Goal: Task Accomplishment & Management: Manage account settings

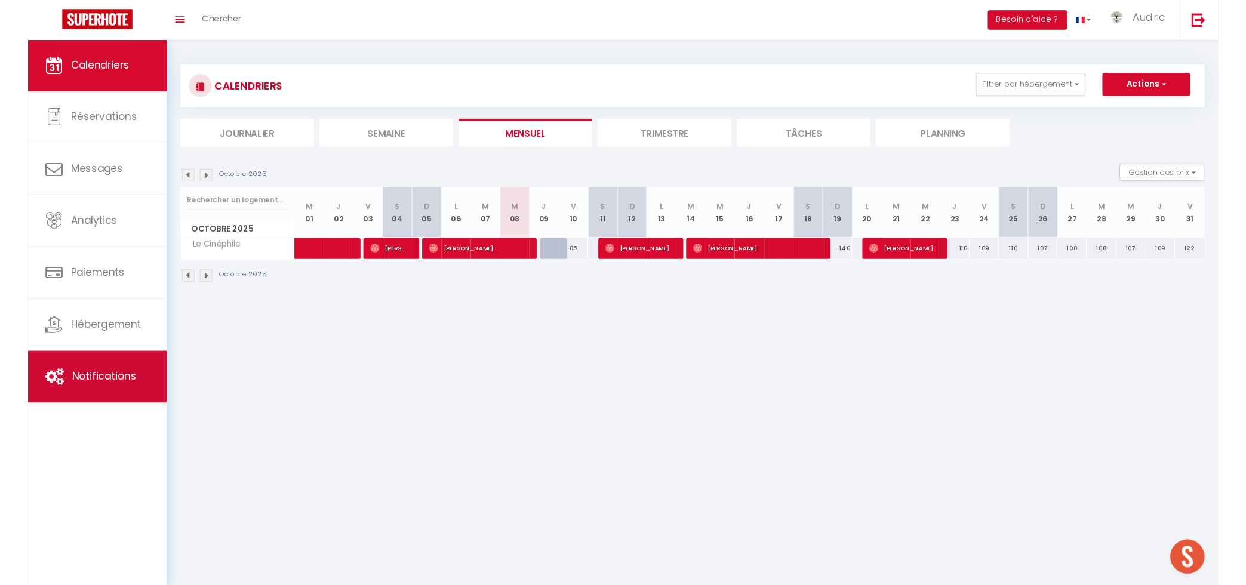
scroll to position [3740, 0]
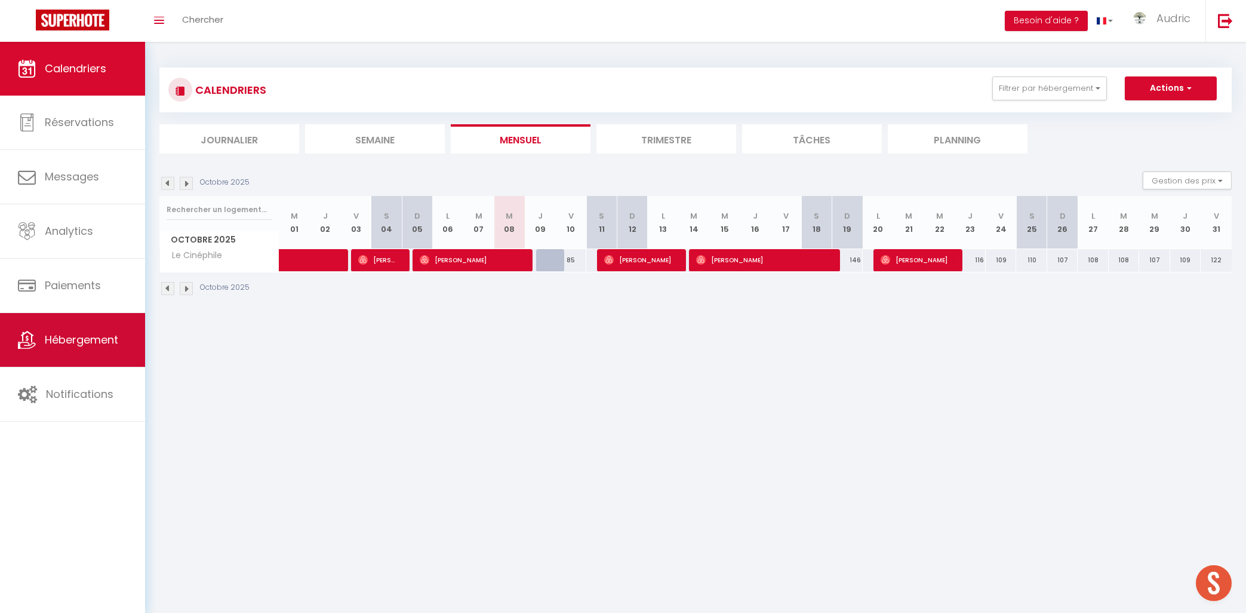
click at [54, 353] on link "Hébergement" at bounding box center [72, 340] width 145 height 54
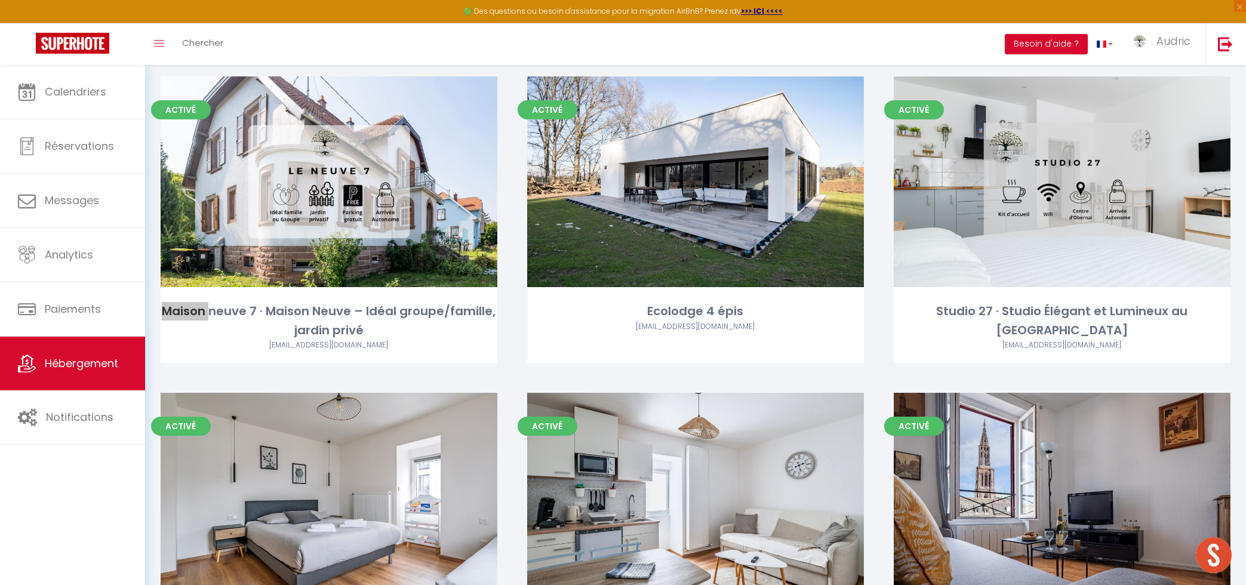
scroll to position [2830, 0]
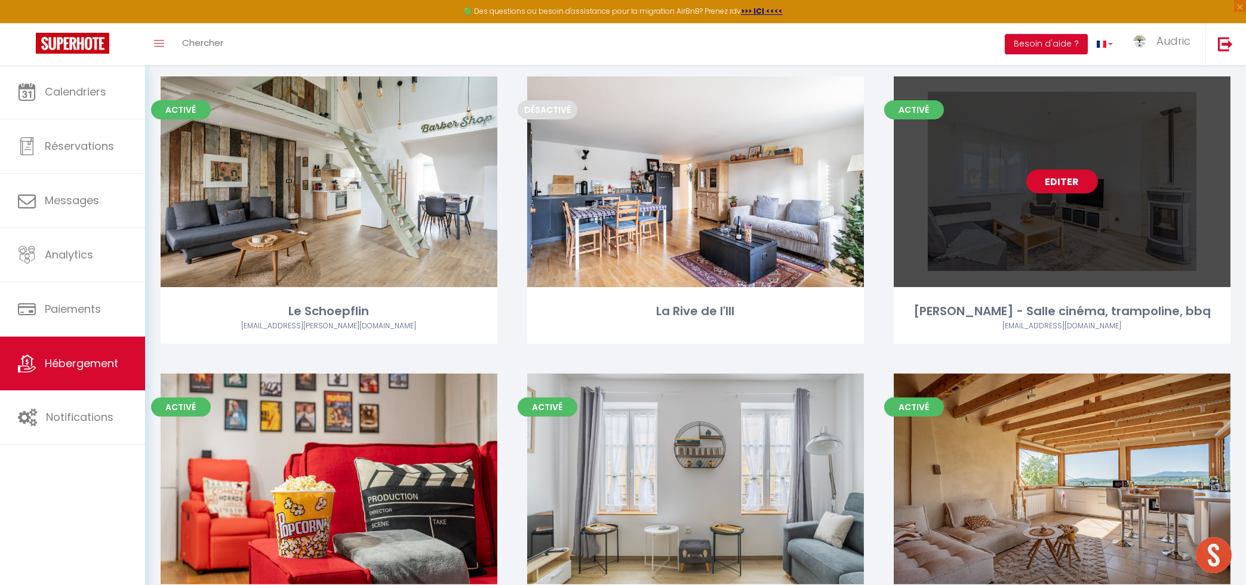
click at [1044, 170] on link "Editer" at bounding box center [1063, 182] width 72 height 24
select select "3"
select select "2"
select select "1"
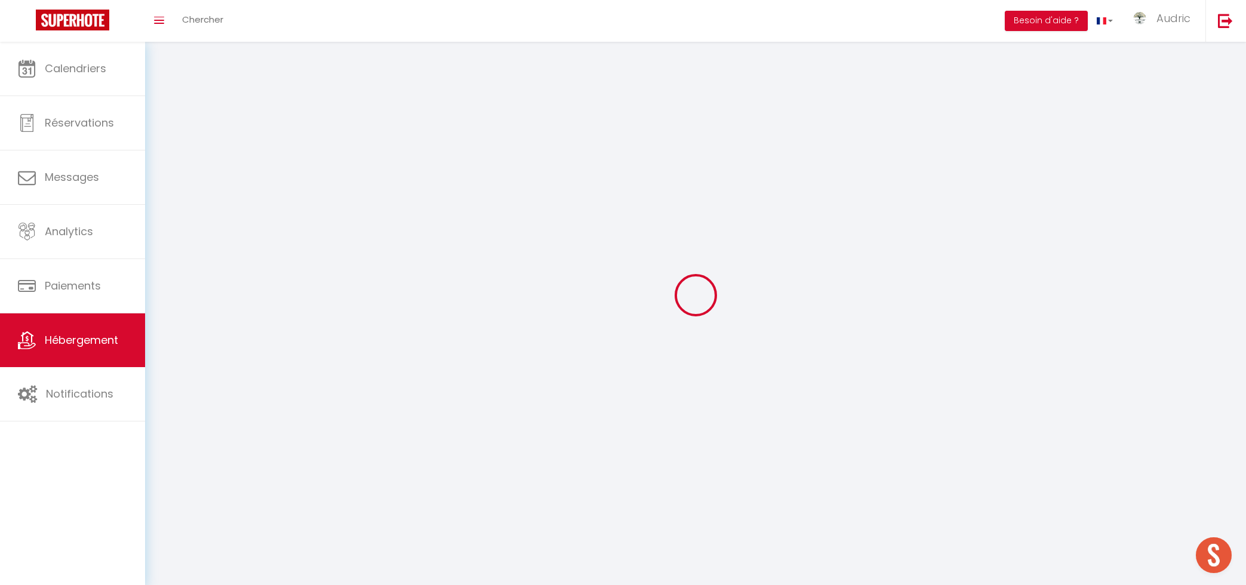
select select
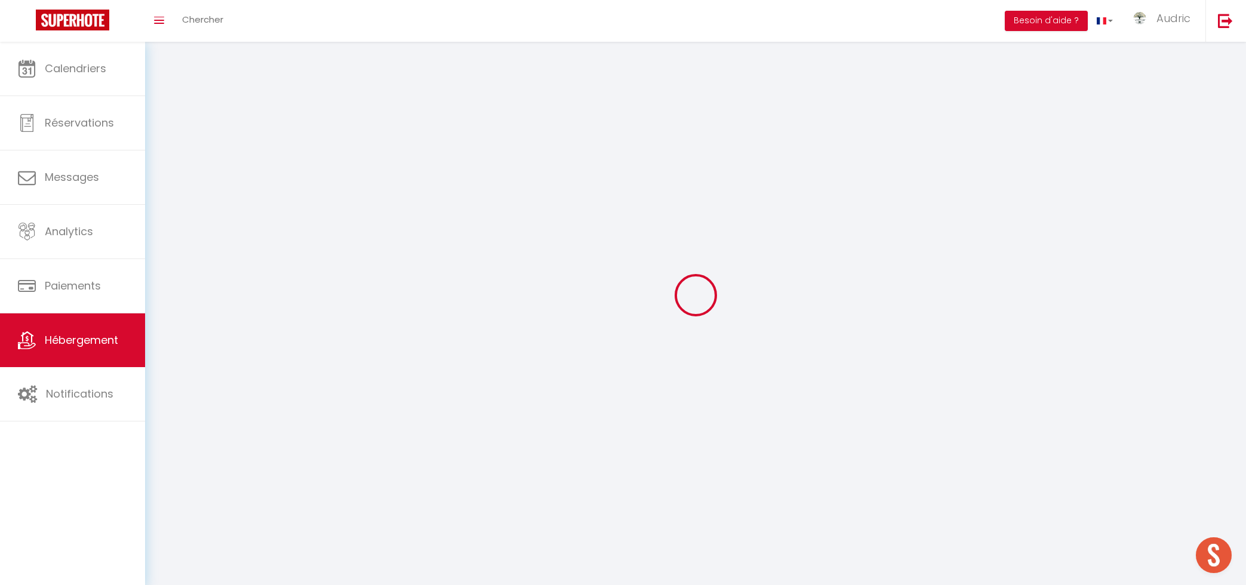
select select
checkbox input "false"
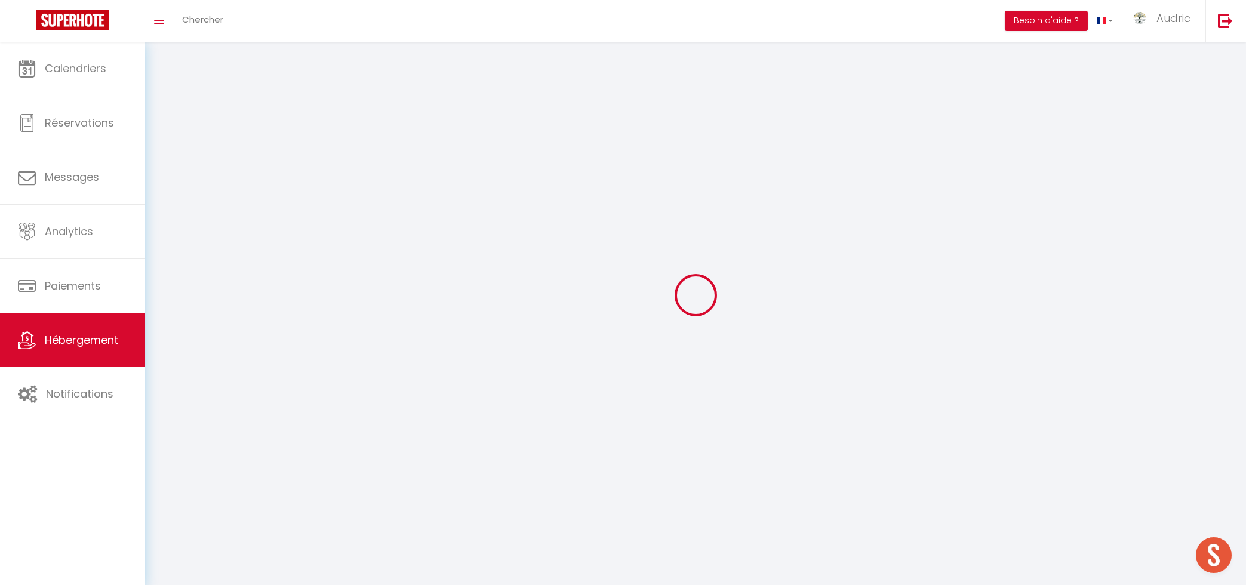
select select
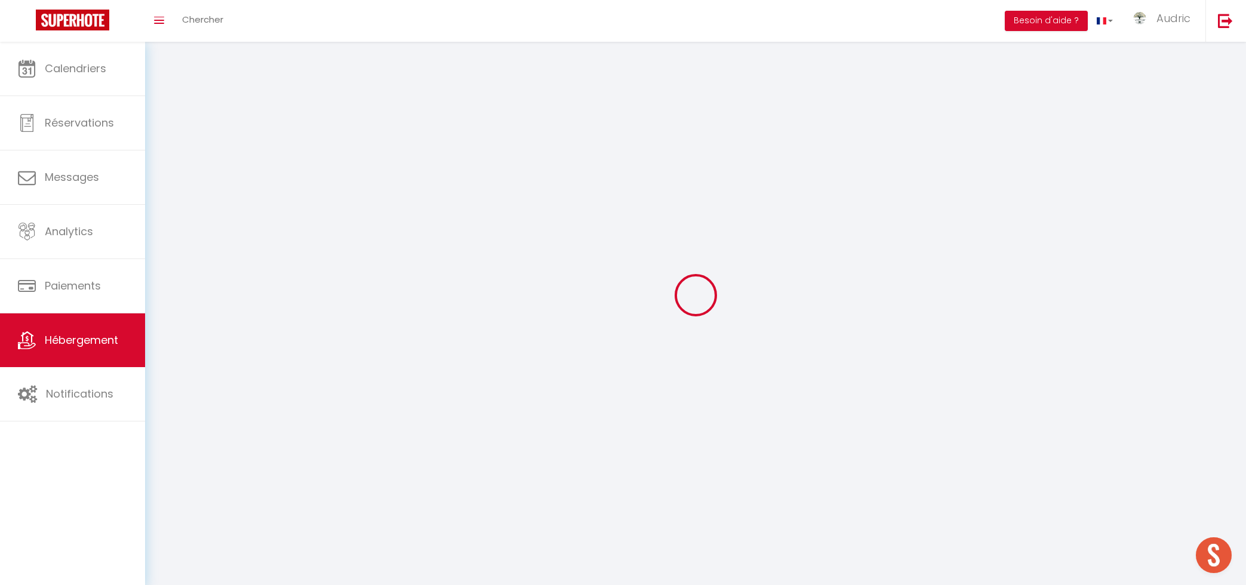
select select
checkbox input "false"
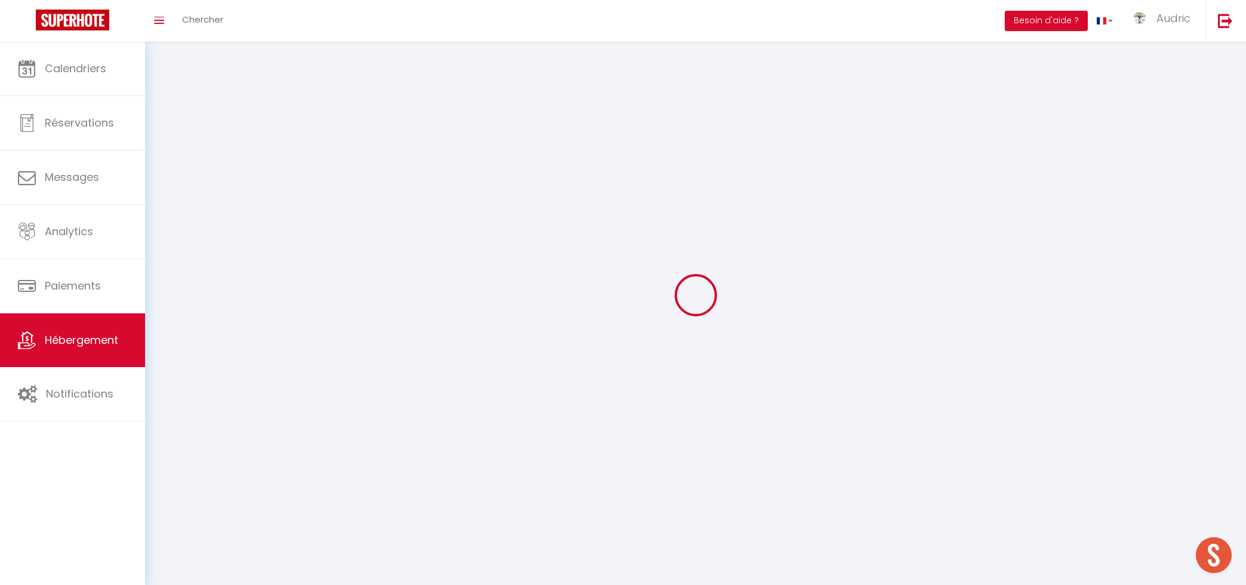
checkbox input "false"
select select
select select "1"
select select
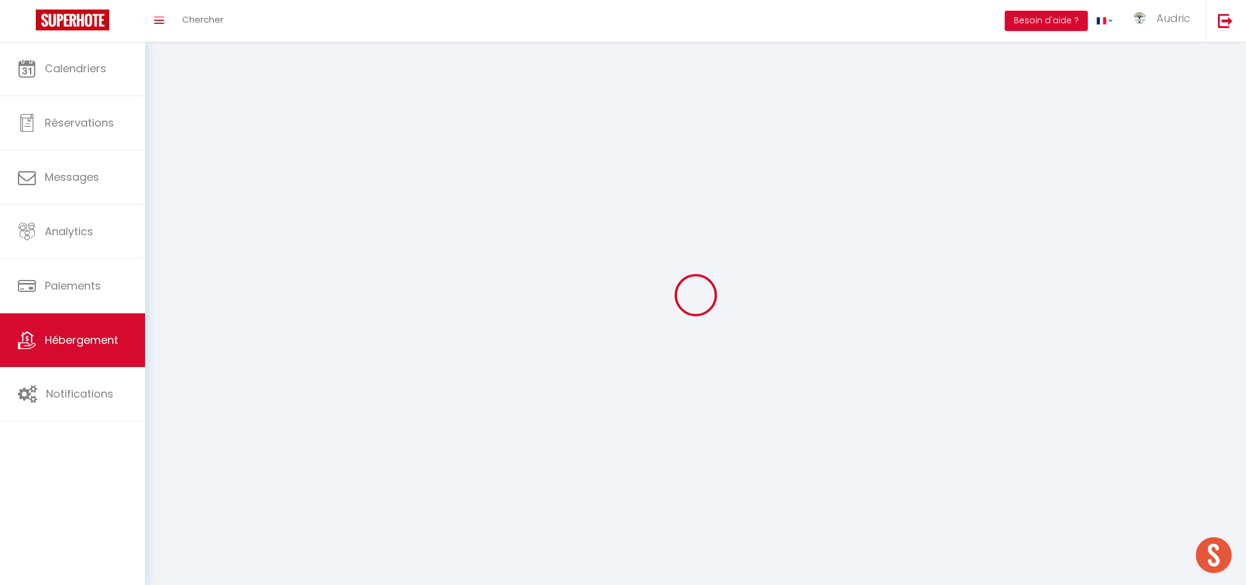
select select "28"
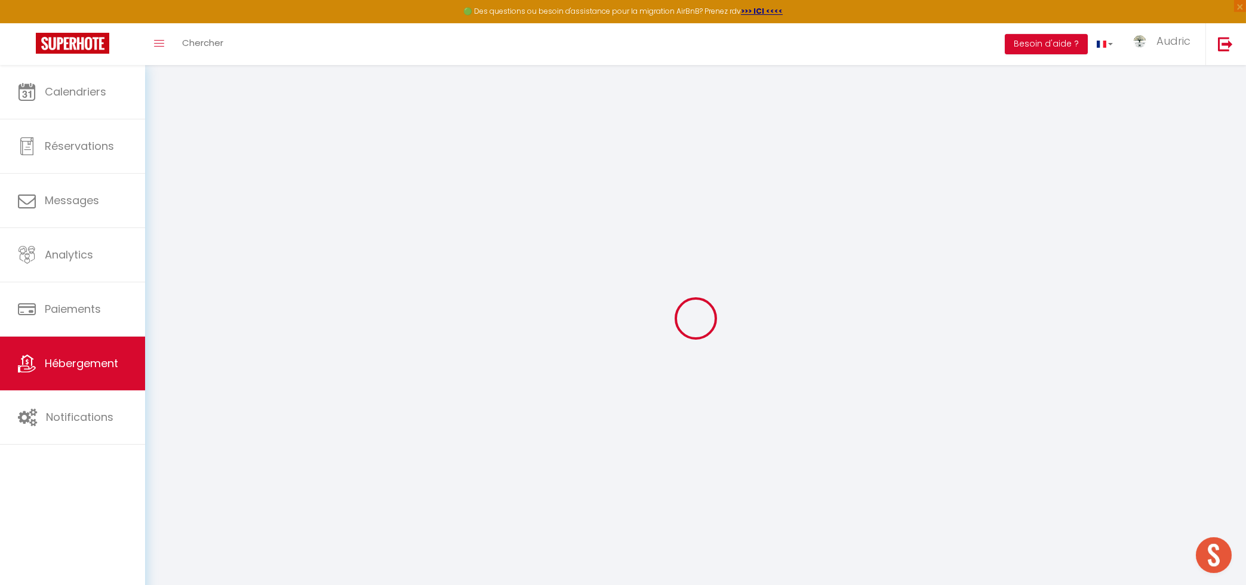
select select
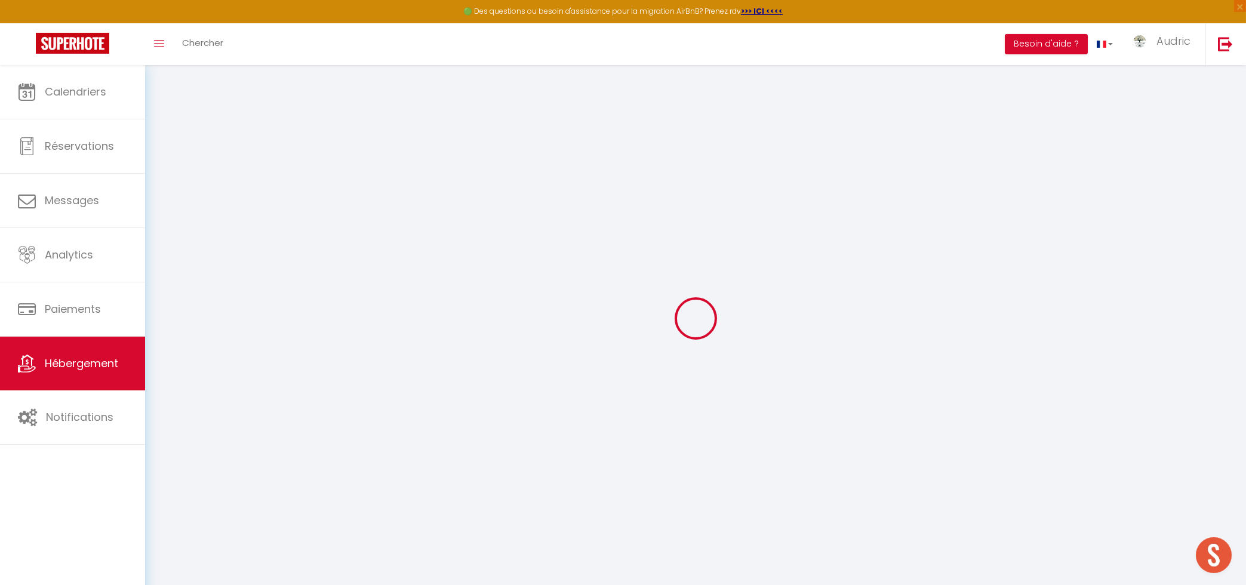
select select
checkbox input "false"
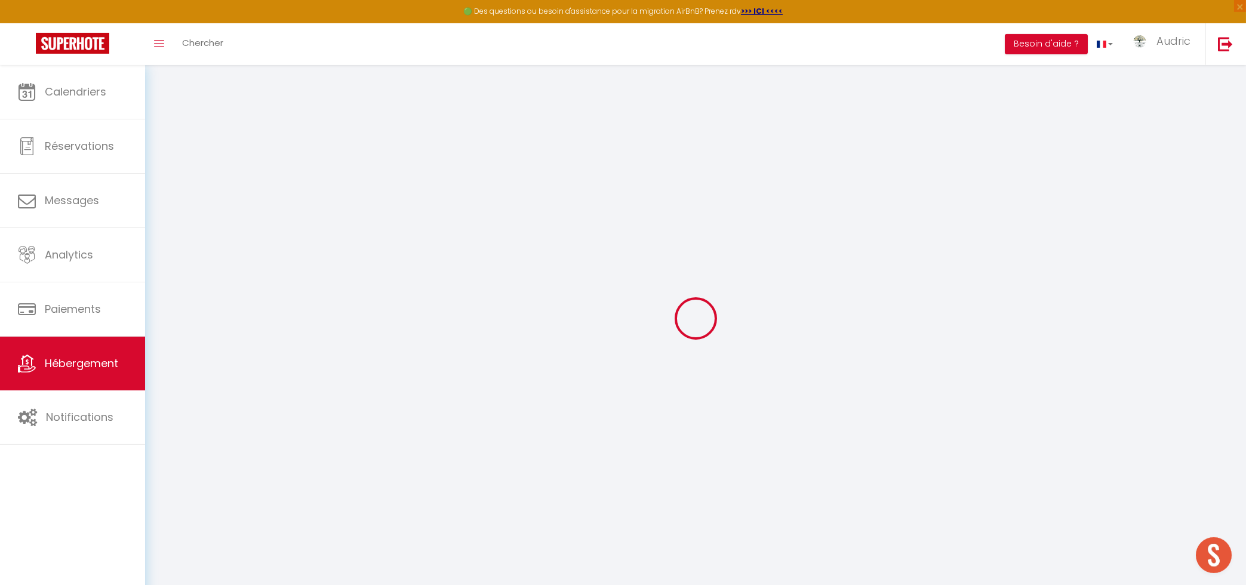
select select
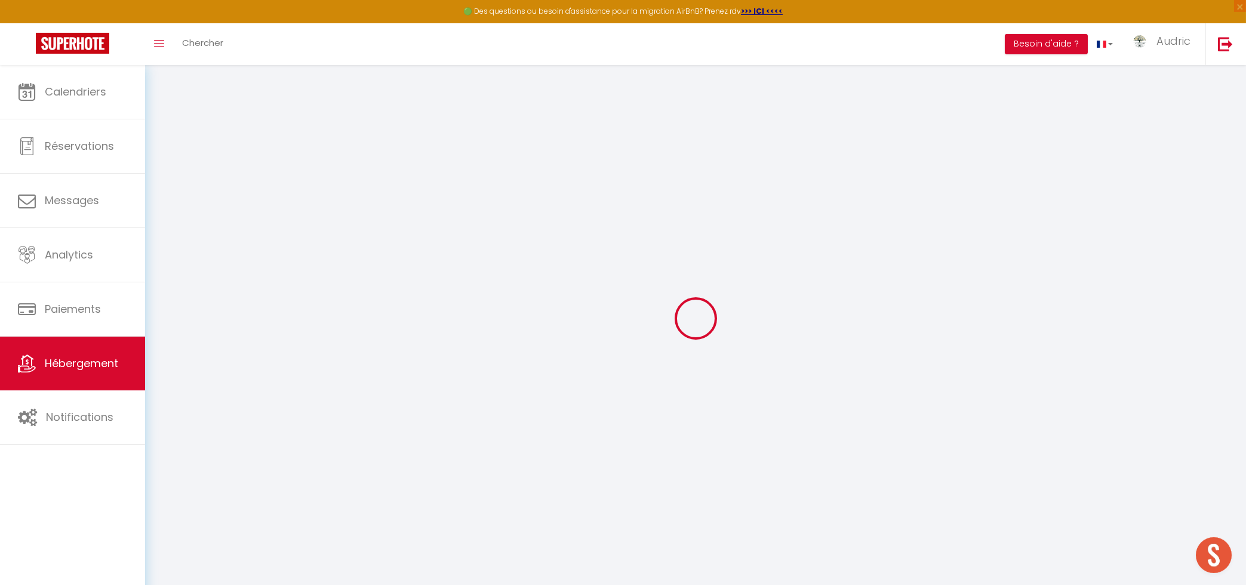
select select
checkbox input "false"
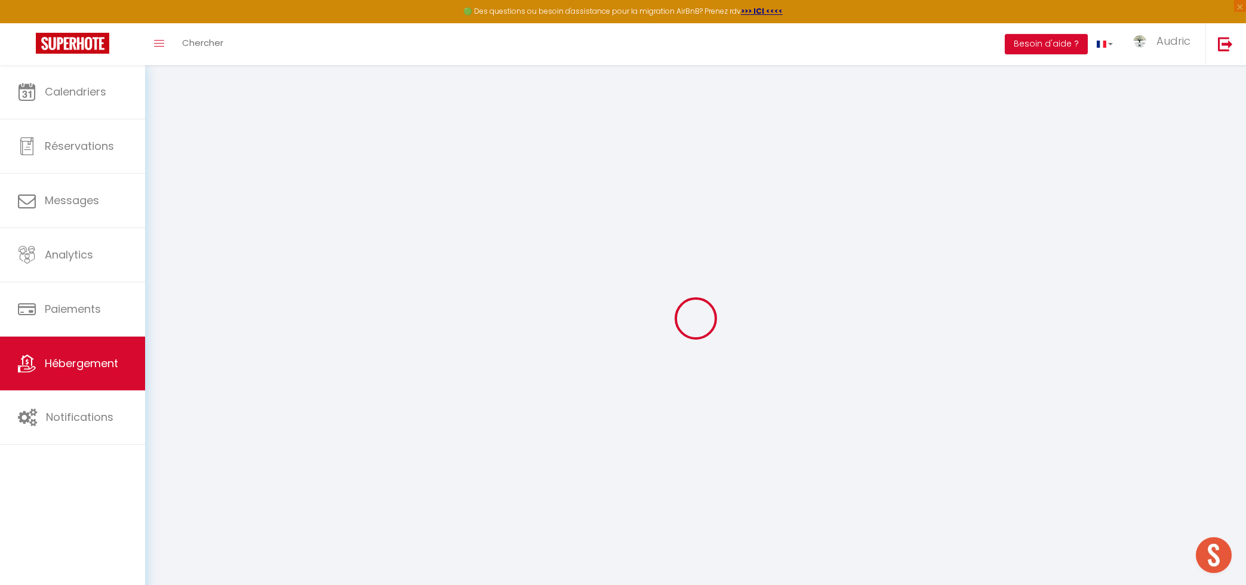
checkbox input "false"
select select
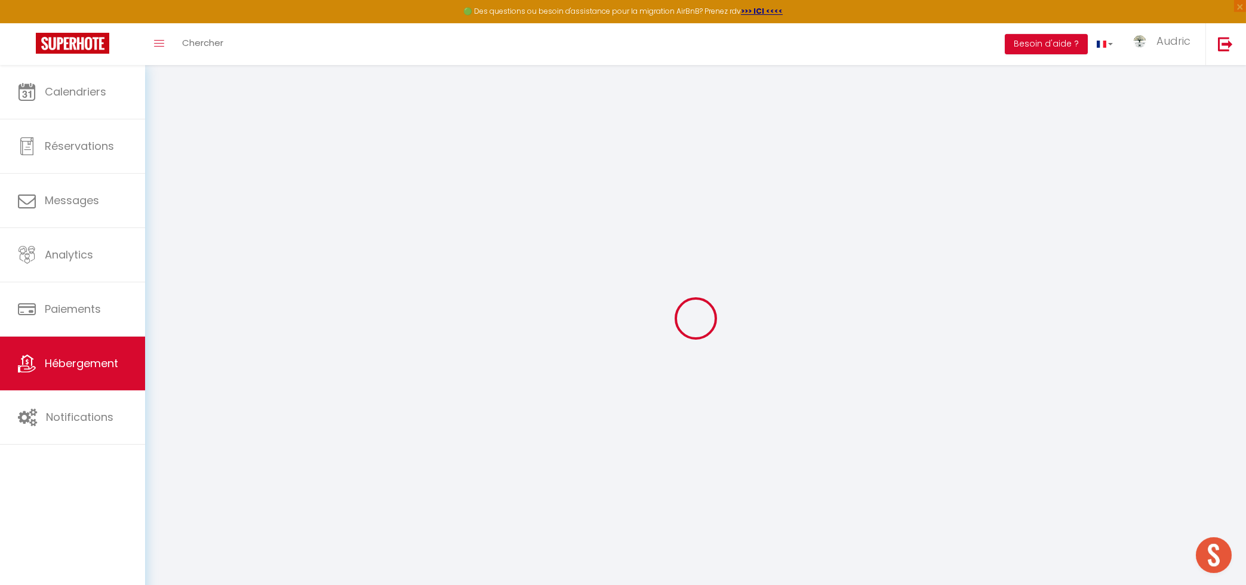
select select
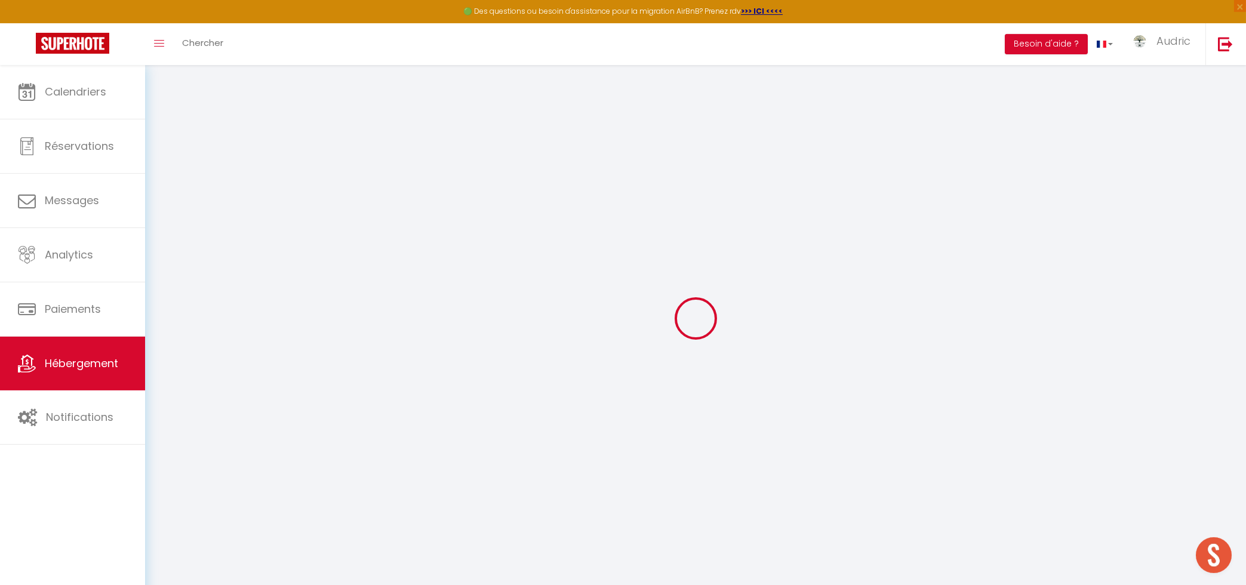
checkbox input "false"
select select
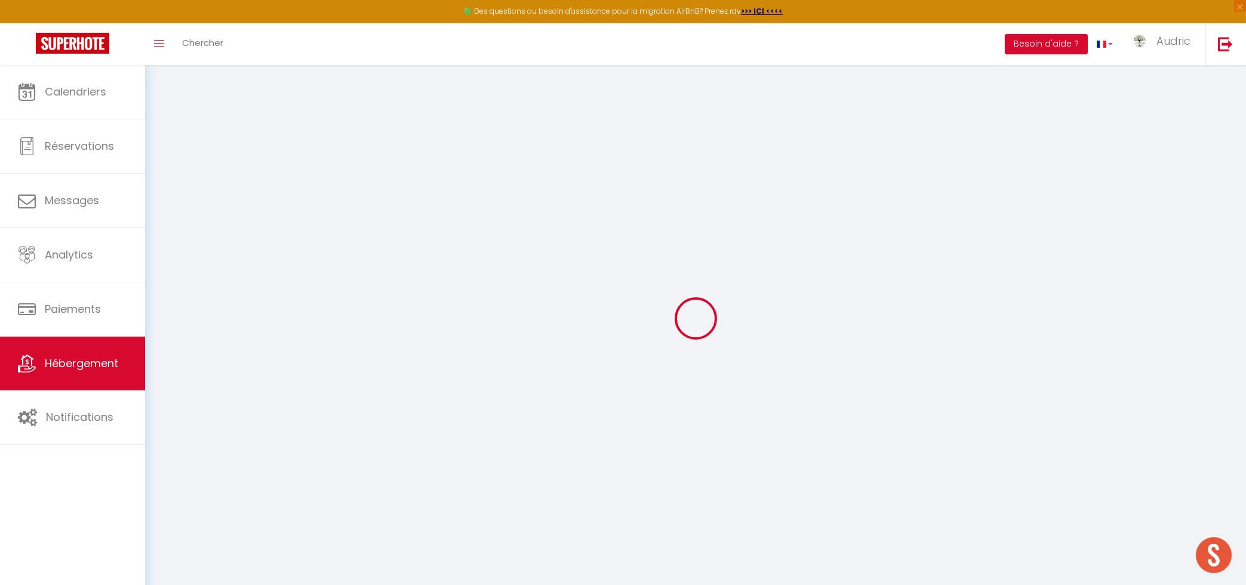
select select
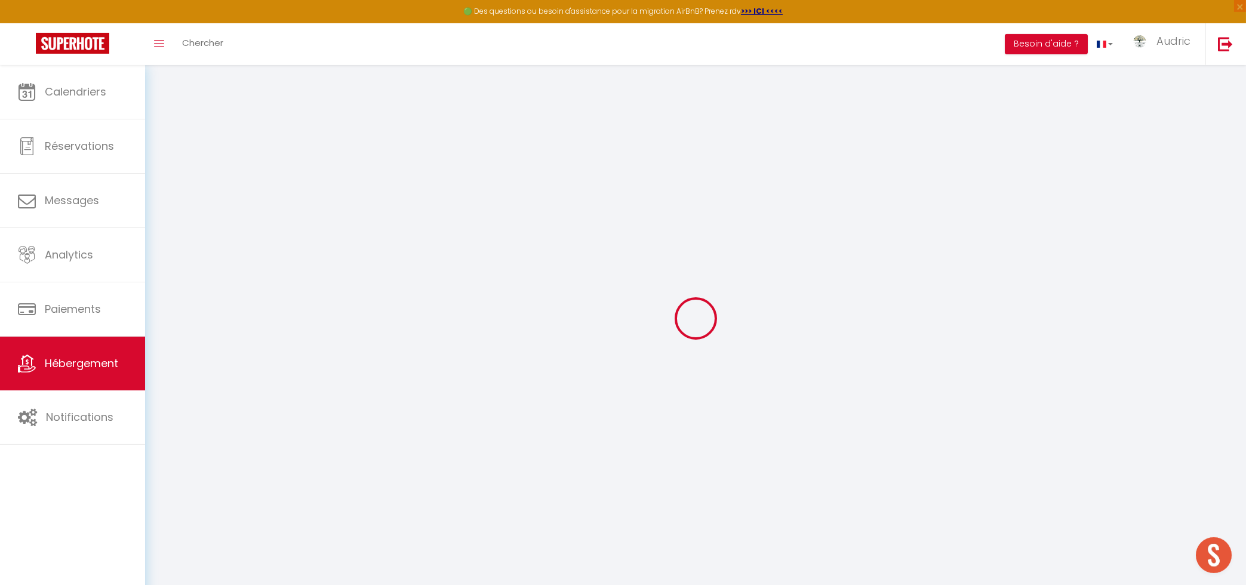
select select
checkbox input "false"
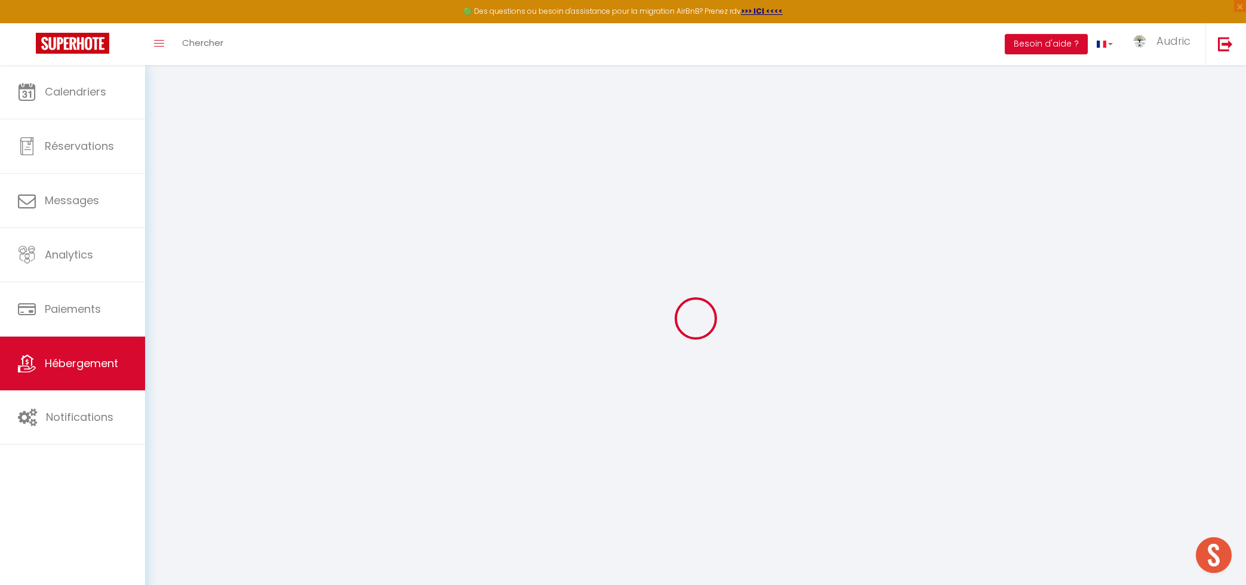
checkbox input "false"
select select
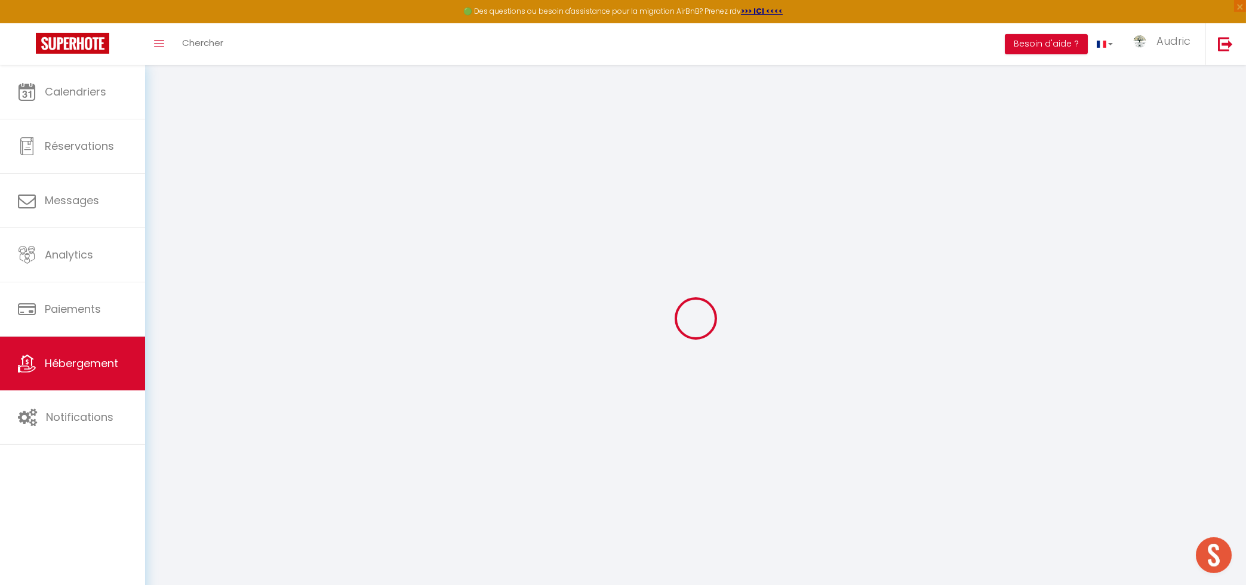
select select
checkbox input "false"
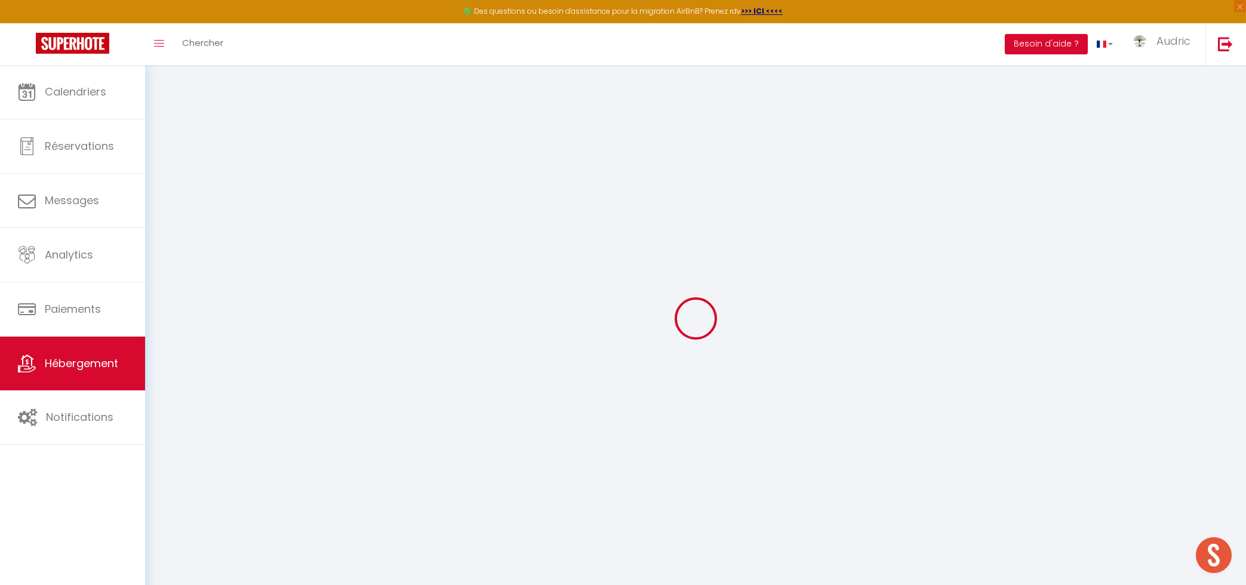
checkbox input "false"
select select
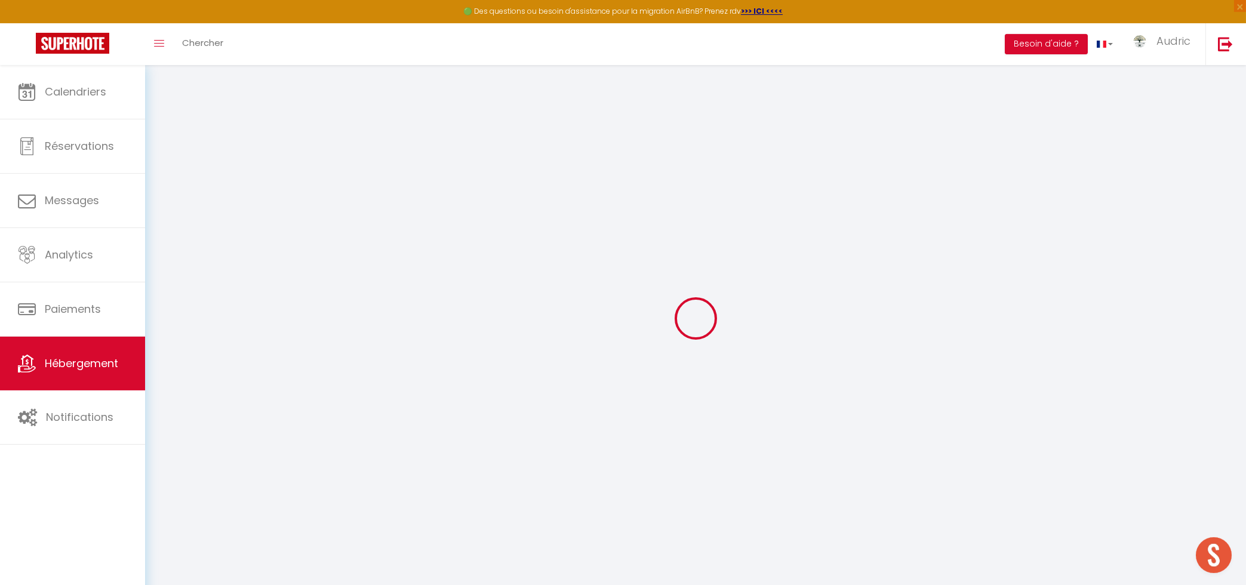
select select
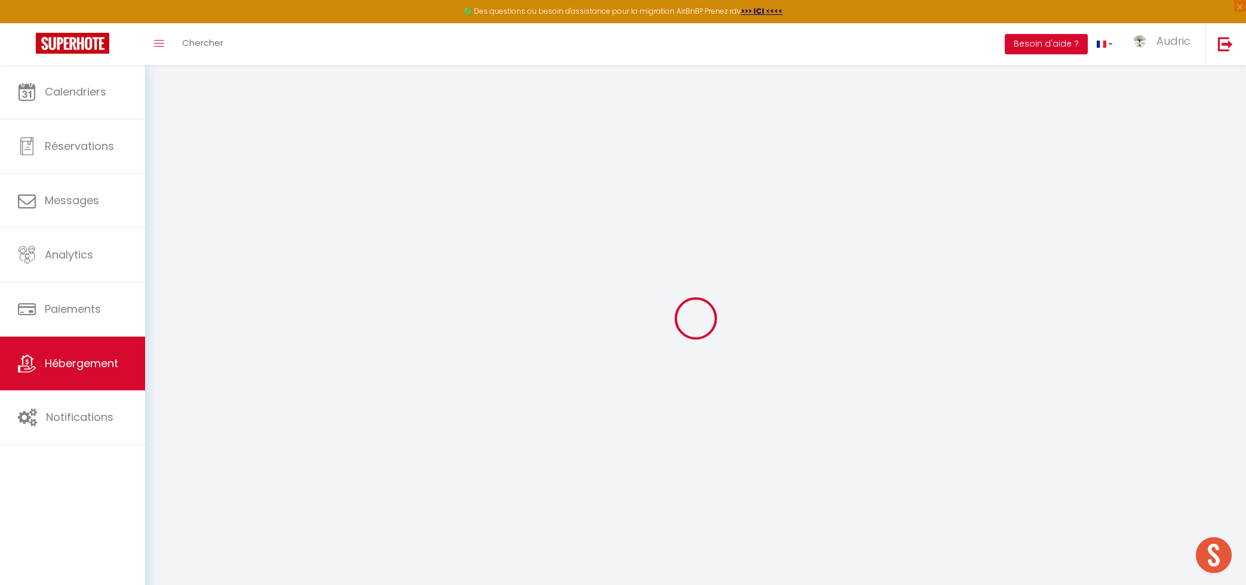
select select
checkbox input "false"
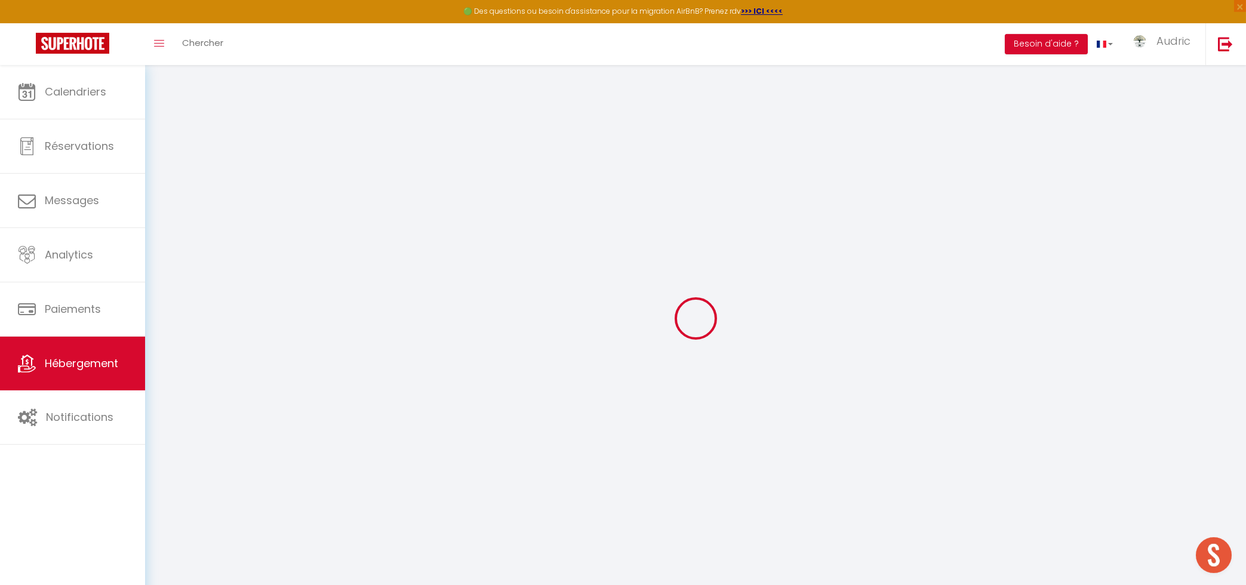
select select
type input "[PERSON_NAME] - Salle cinéma, trampoline, bbq"
type input "Ibtissame"
type input "Laamri"
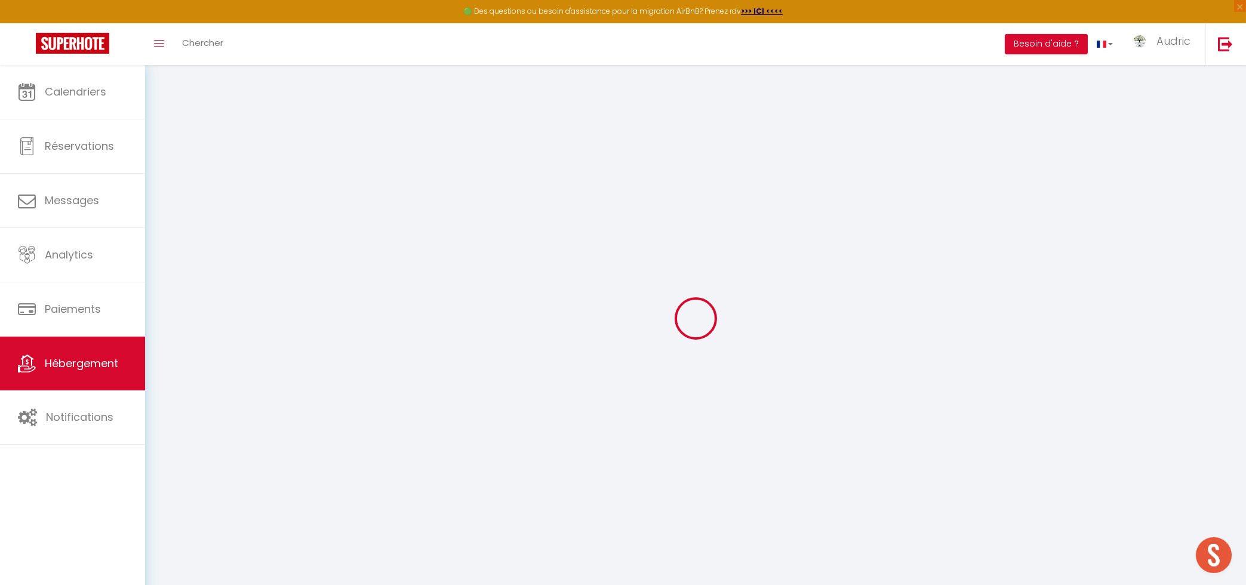
type input "[STREET_ADDRESS]"
type input "67380"
type input "Lingolsheim"
select select "houses"
select select "8"
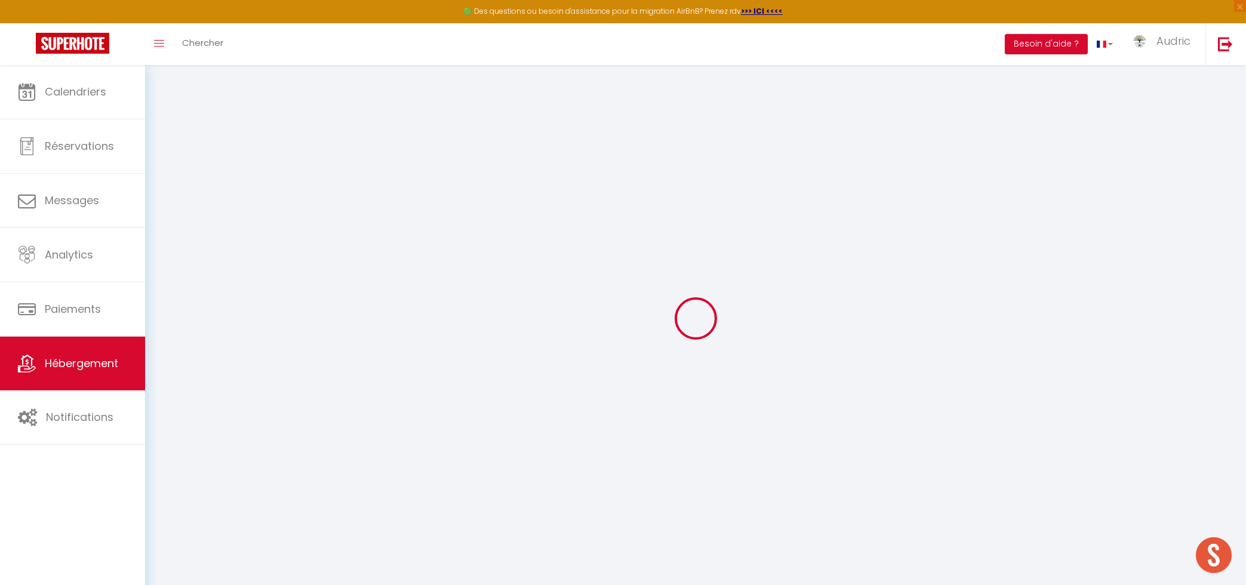
select select "4"
type input "4000"
type input "145"
select select
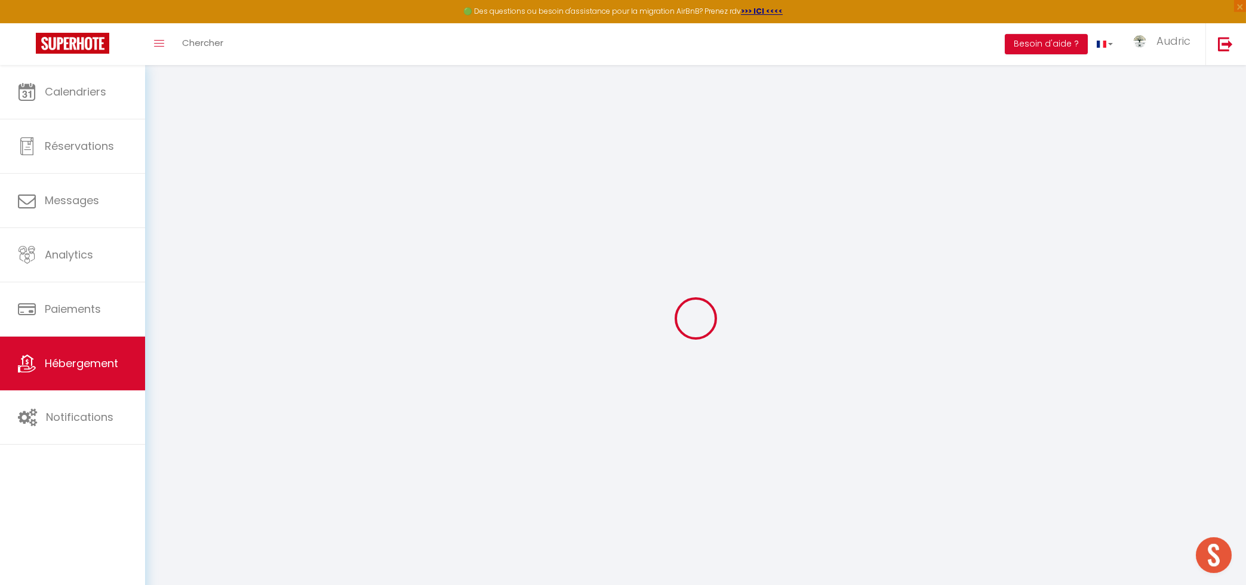
select select
type input "[STREET_ADDRESS]"
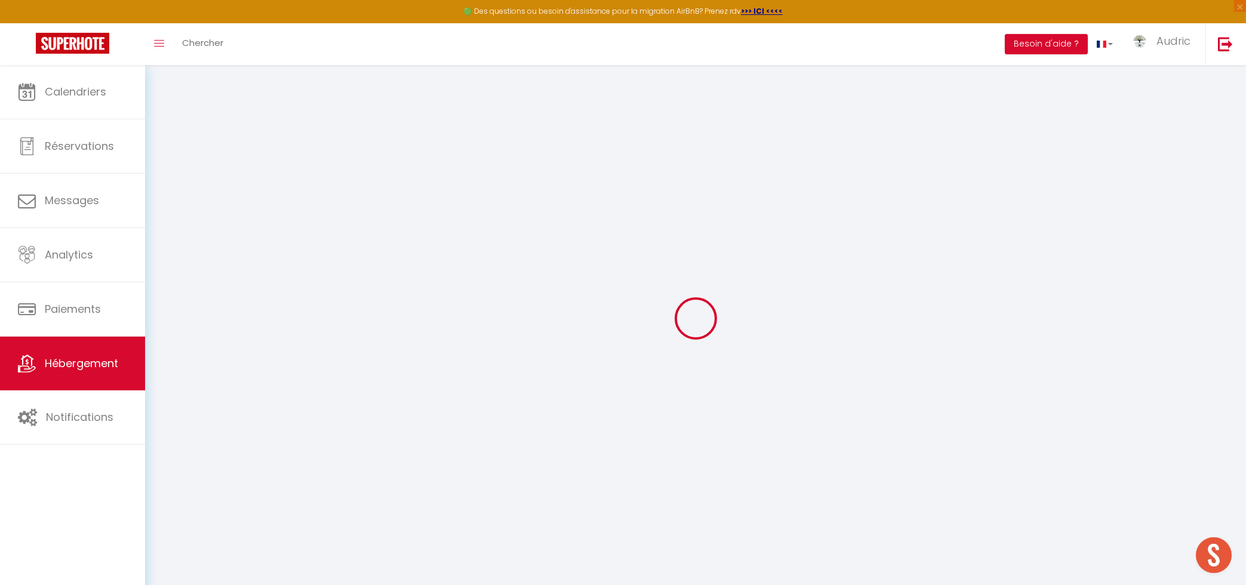
type input "67380"
type input "Lingolsheim"
type input "[EMAIL_ADDRESS][DOMAIN_NAME]"
select select
checkbox input "false"
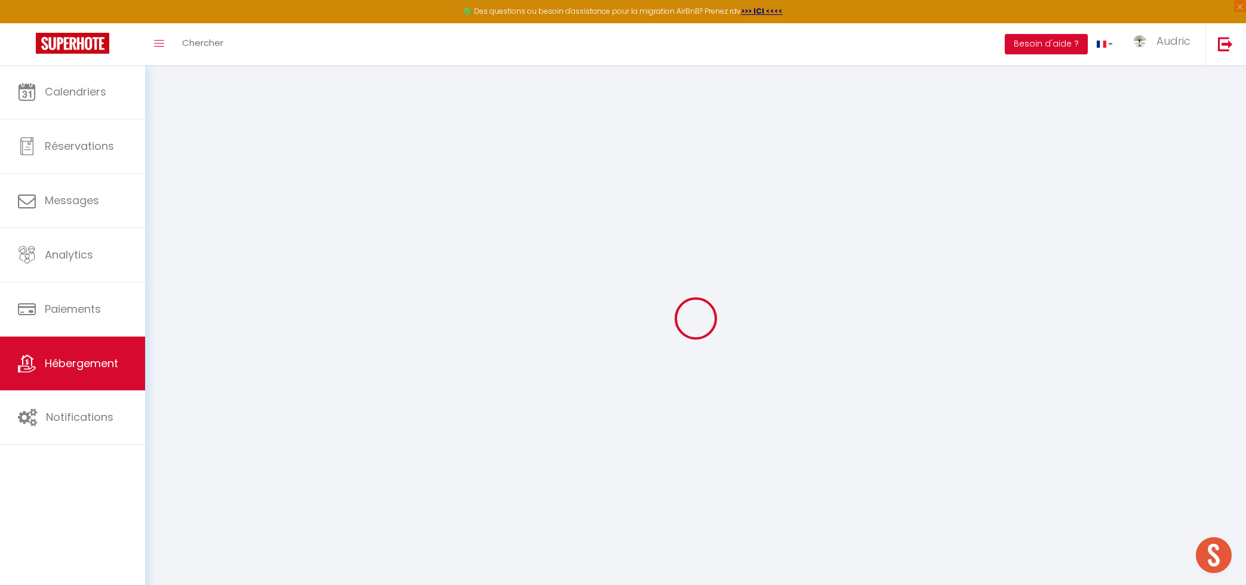
checkbox input "false"
type input "0"
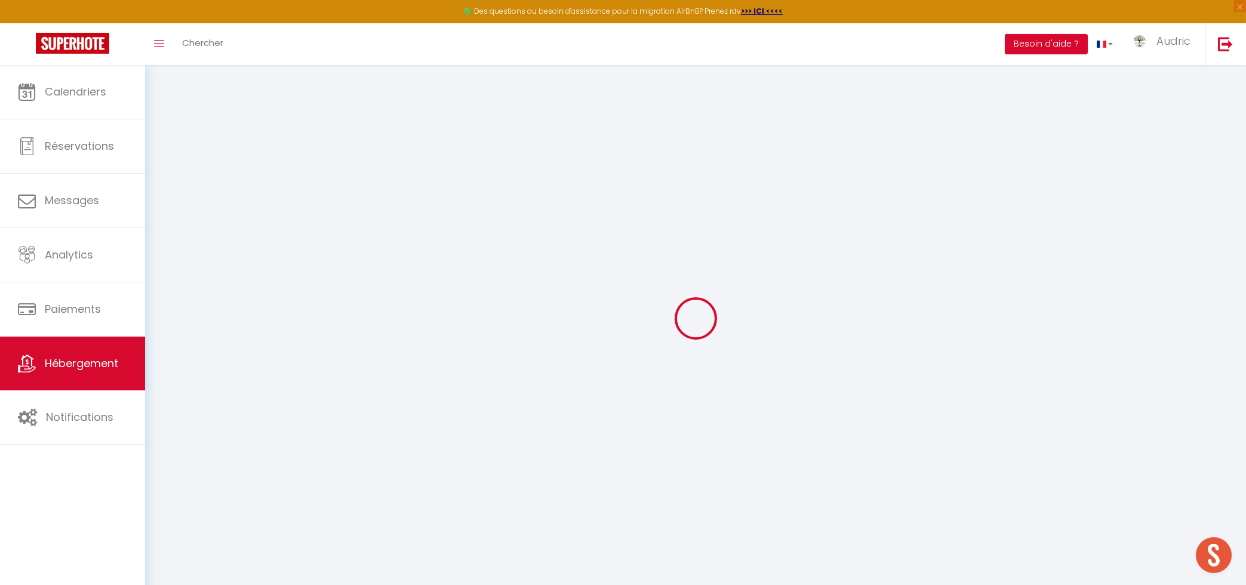
type input "0"
select select "10524"
select select
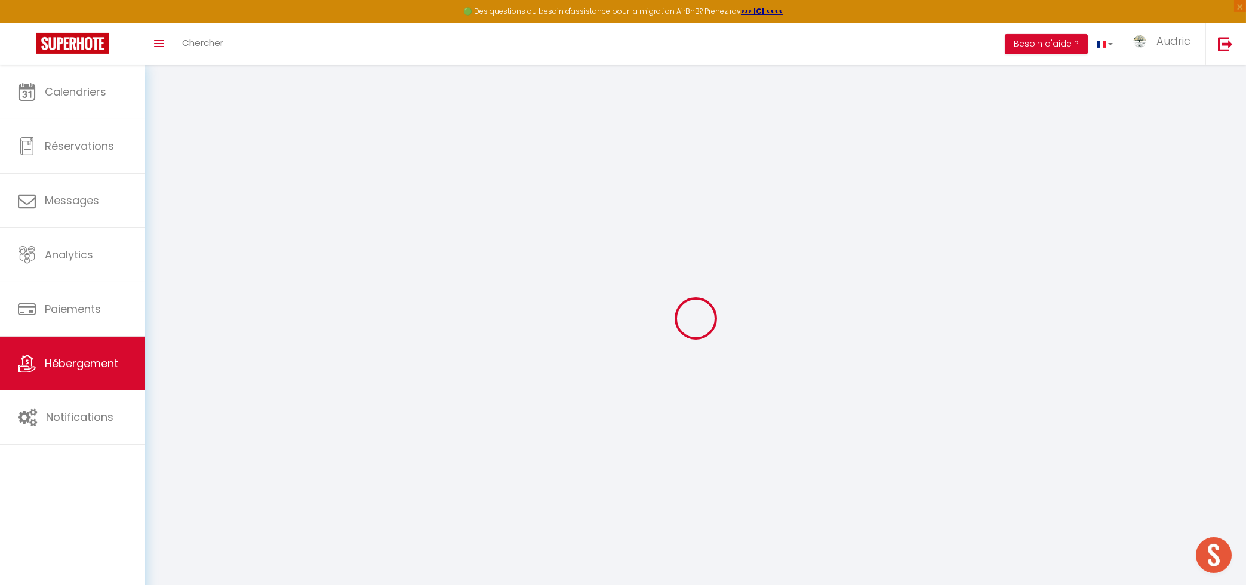
select select
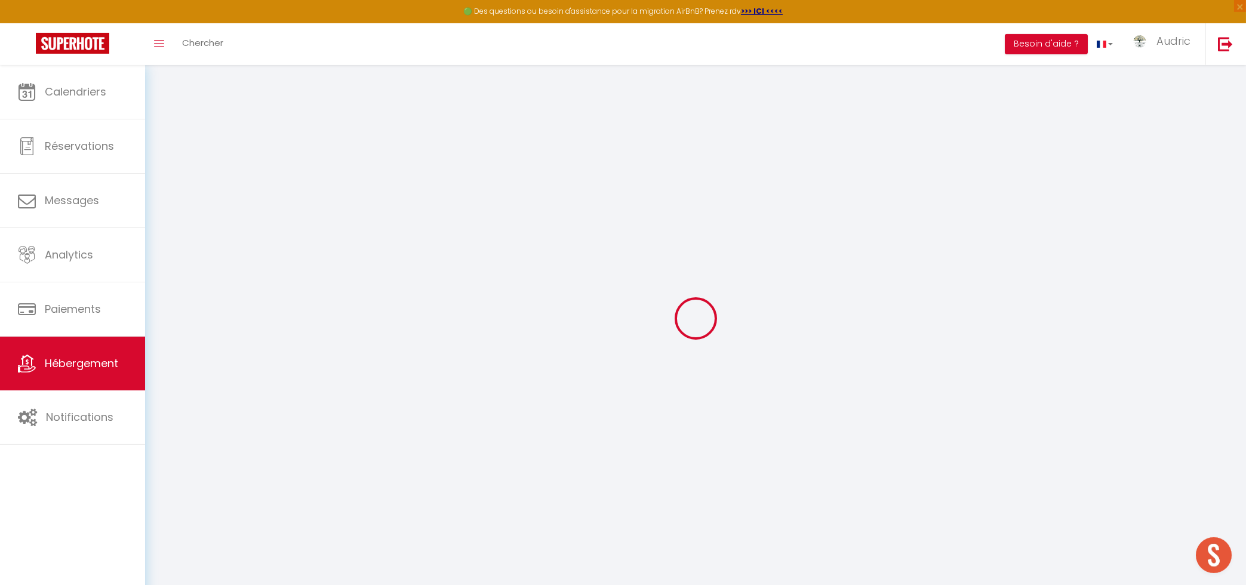
checkbox input "false"
select select
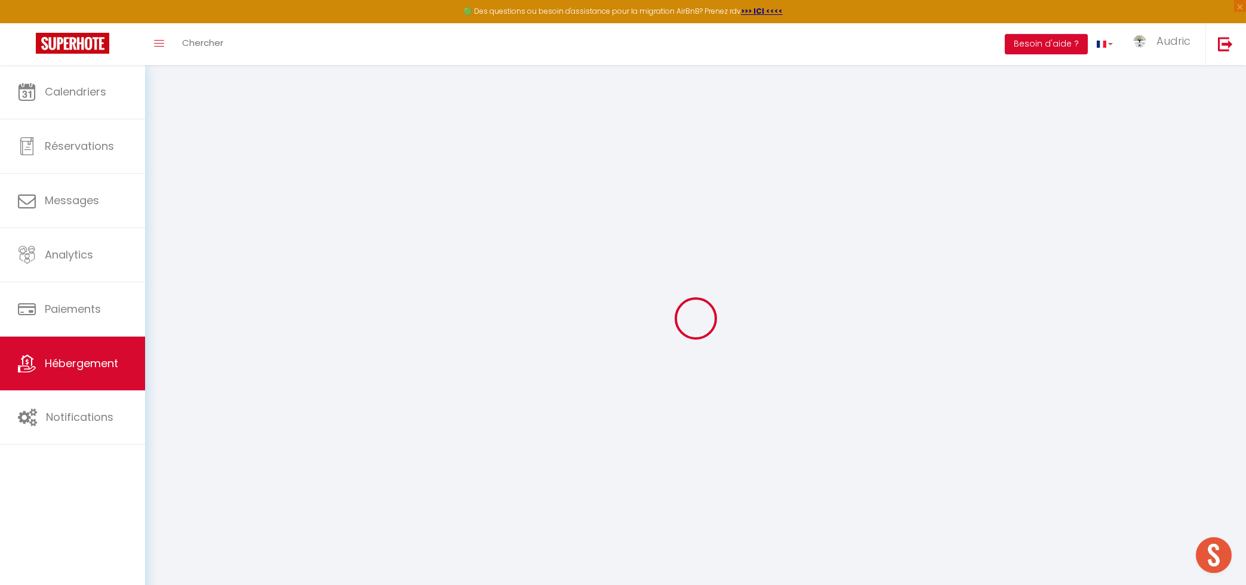
select select
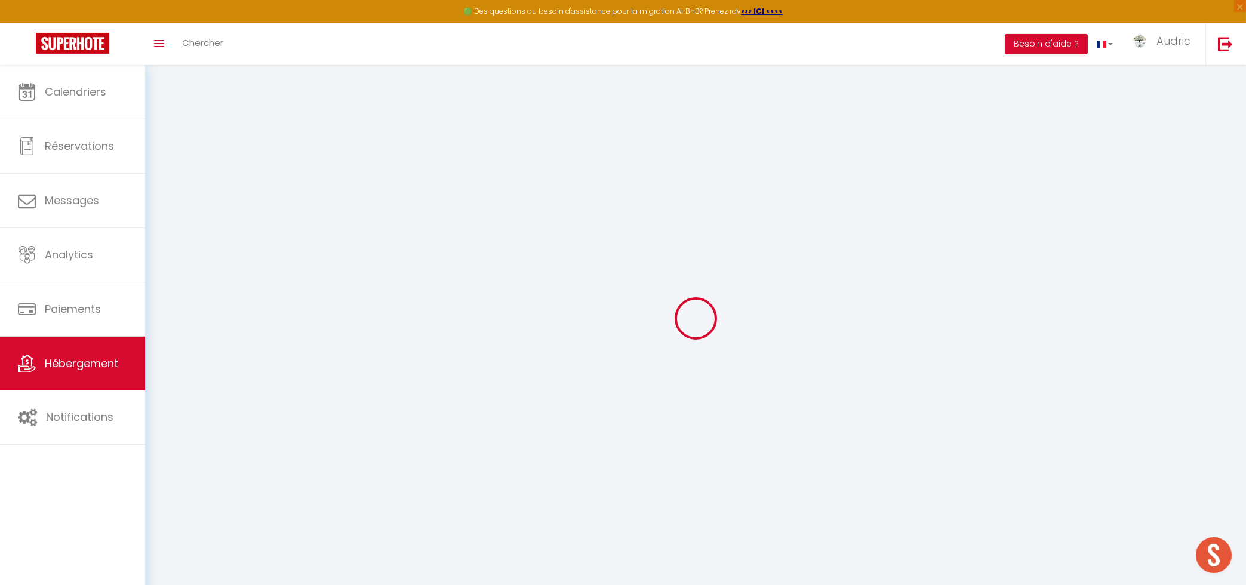
select select
checkbox input "false"
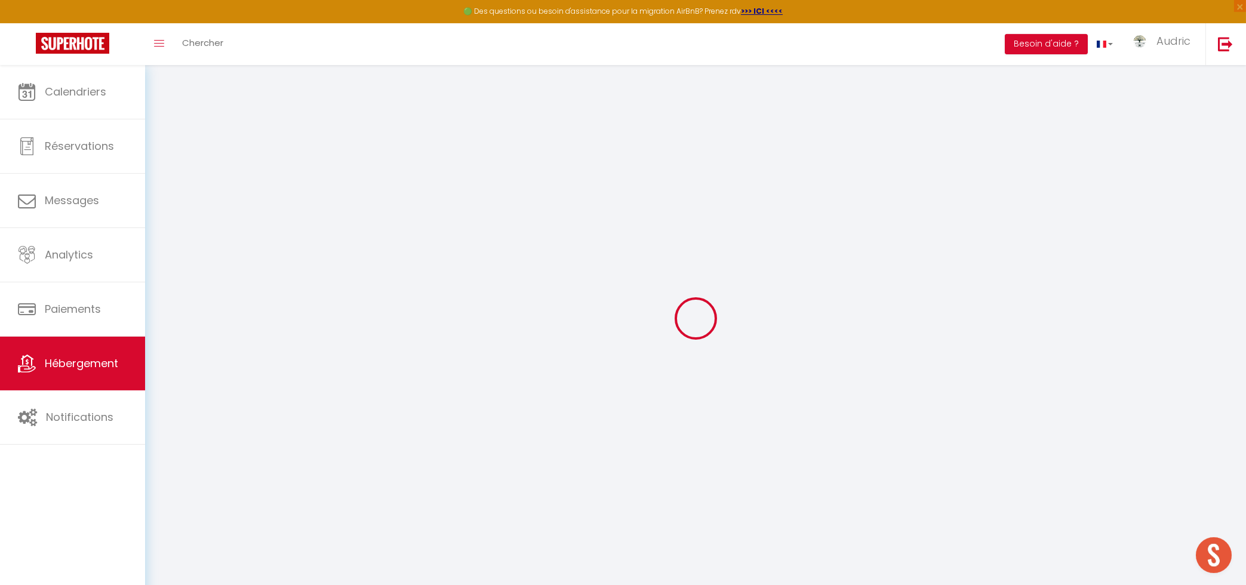
select select
checkbox input "false"
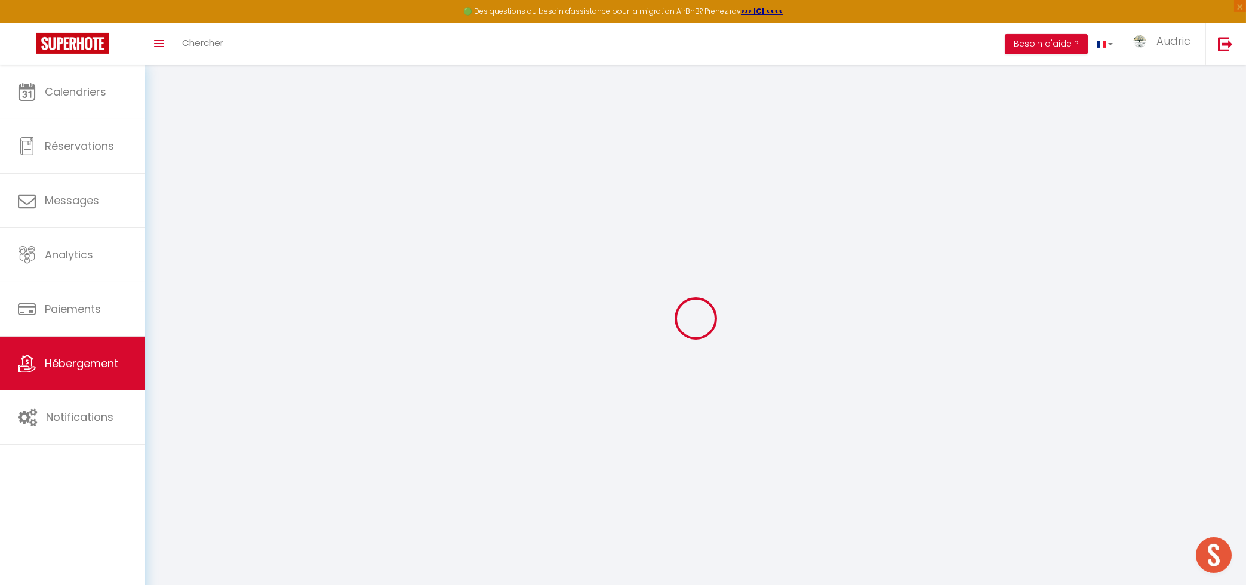
select select "17:00"
select select "23:45"
select select "10:00"
select select "30"
select select "120"
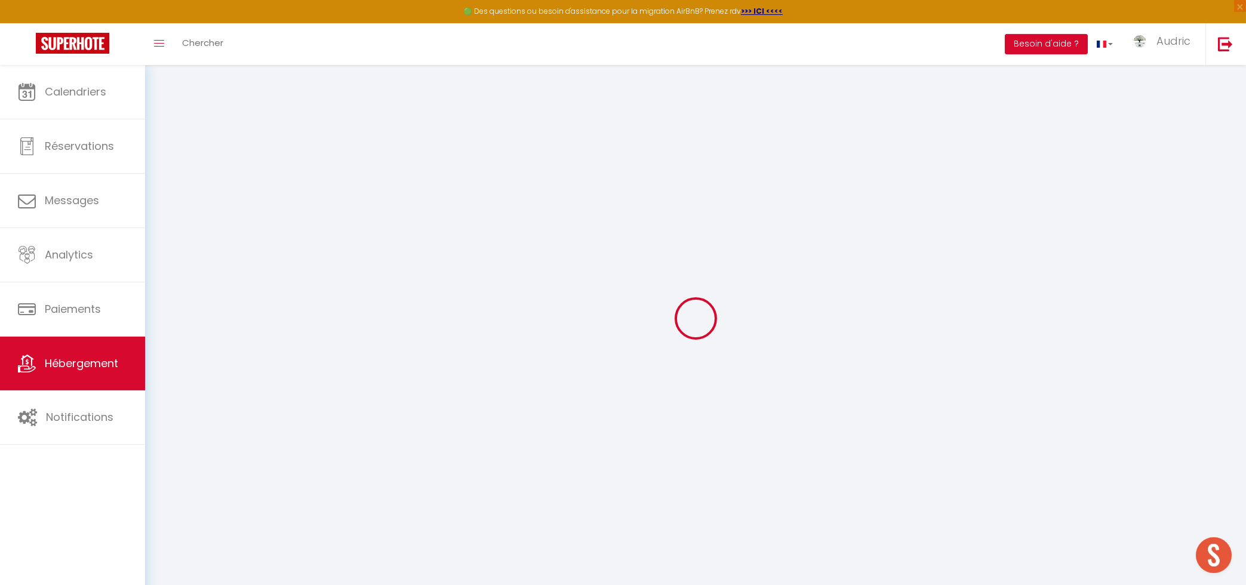
select select "19:00"
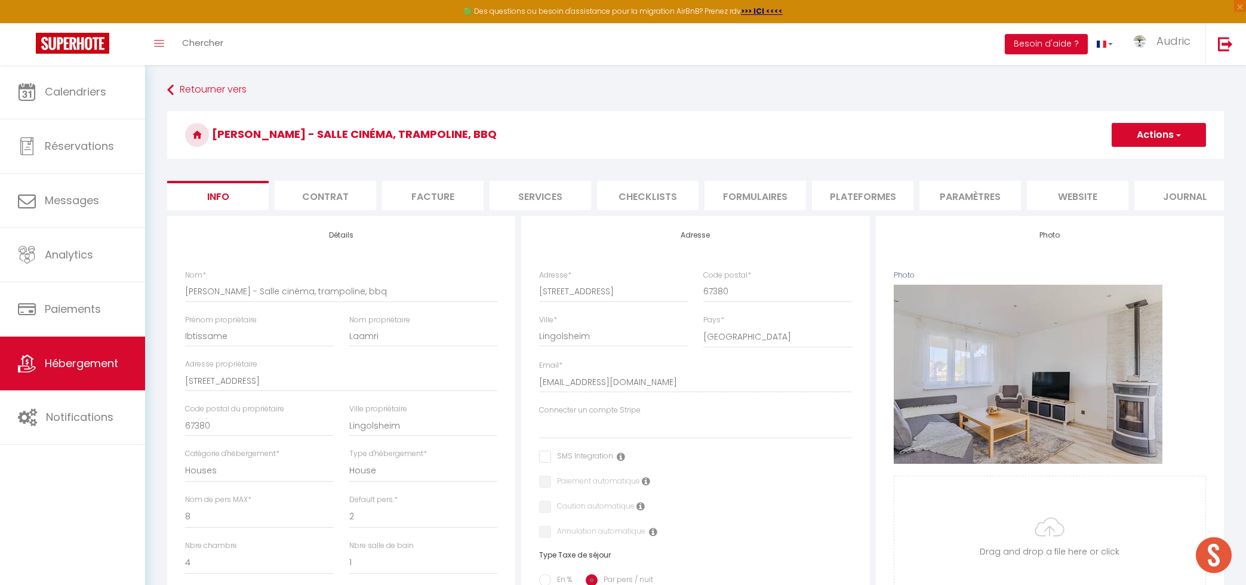
select select
checkbox input "false"
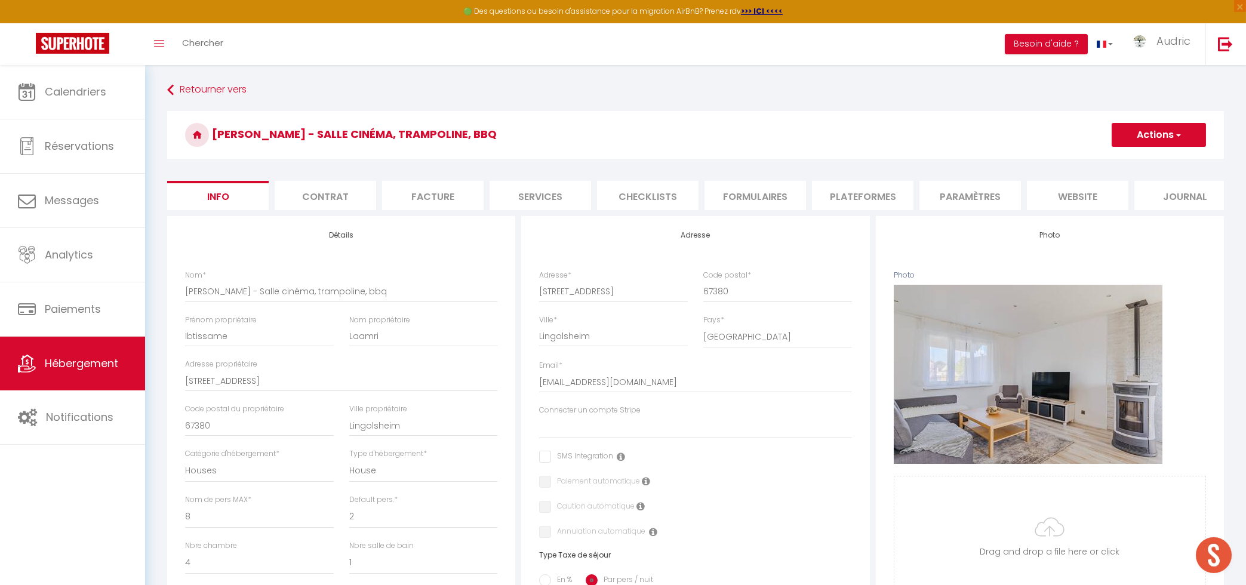
select select
checkbox input "false"
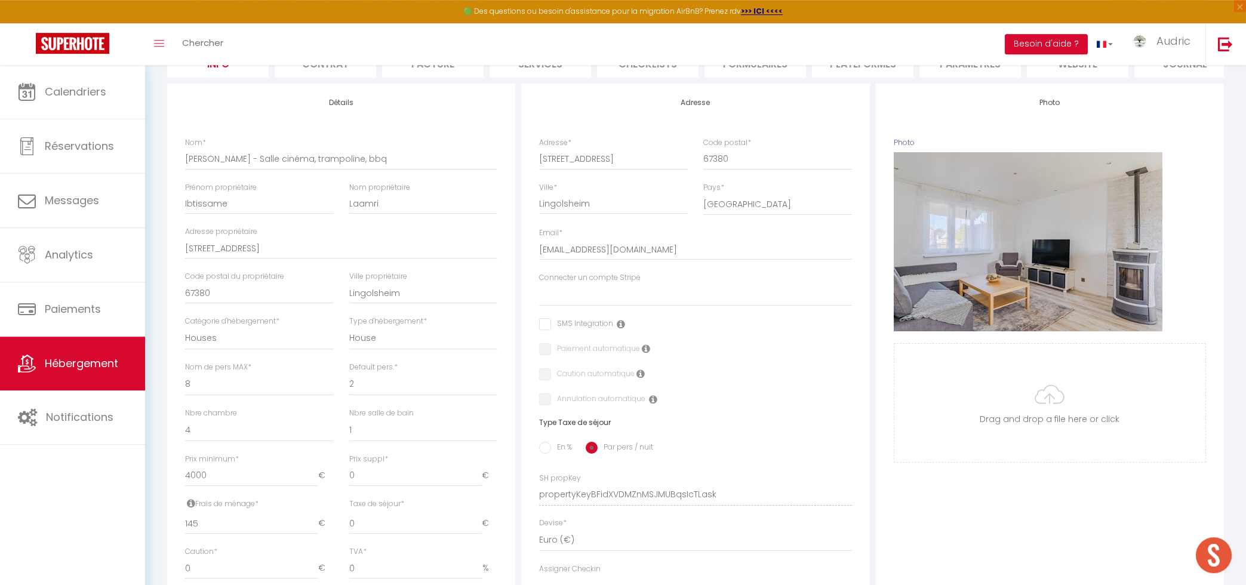
scroll to position [192, 0]
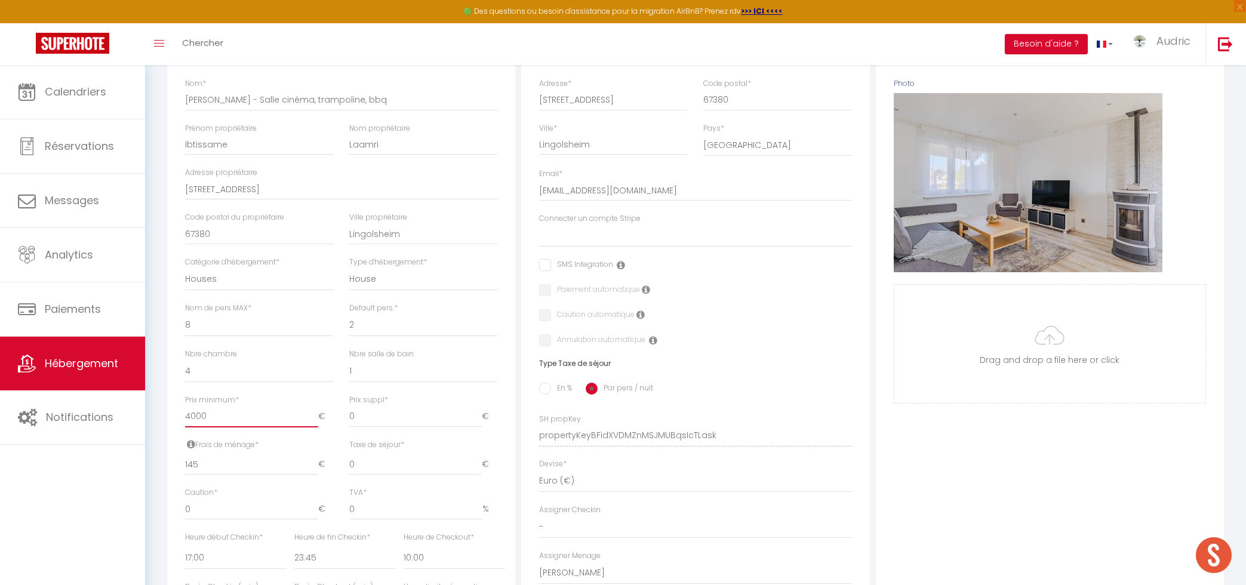
click at [233, 422] on input "4000" at bounding box center [251, 416] width 133 height 21
type input "2"
select select
checkbox input "false"
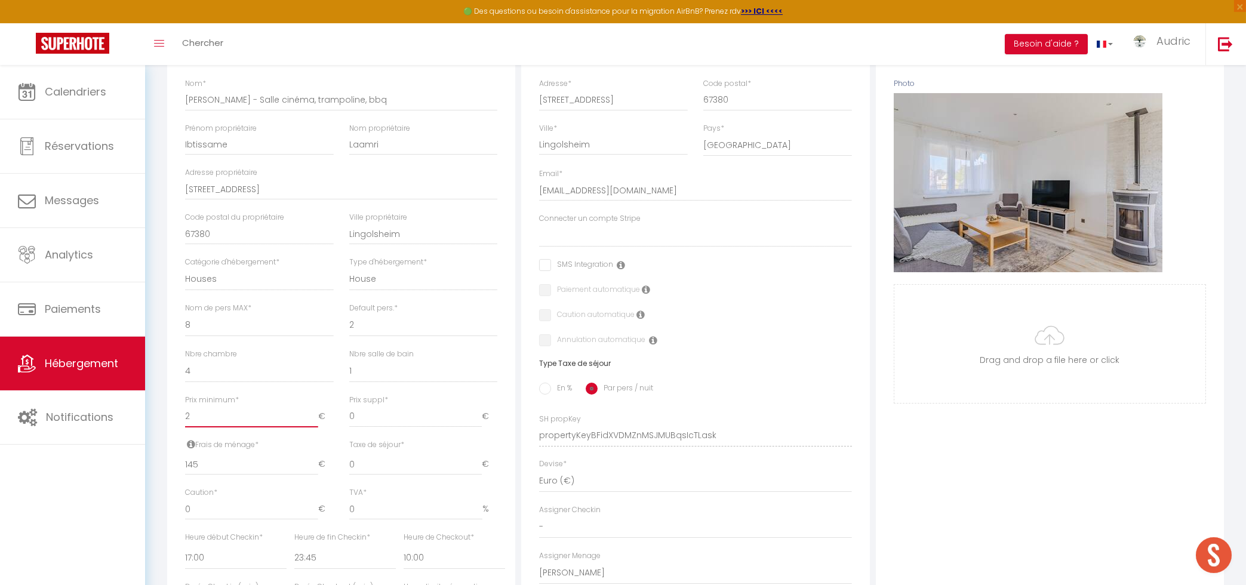
checkbox input "false"
type input "21"
select select
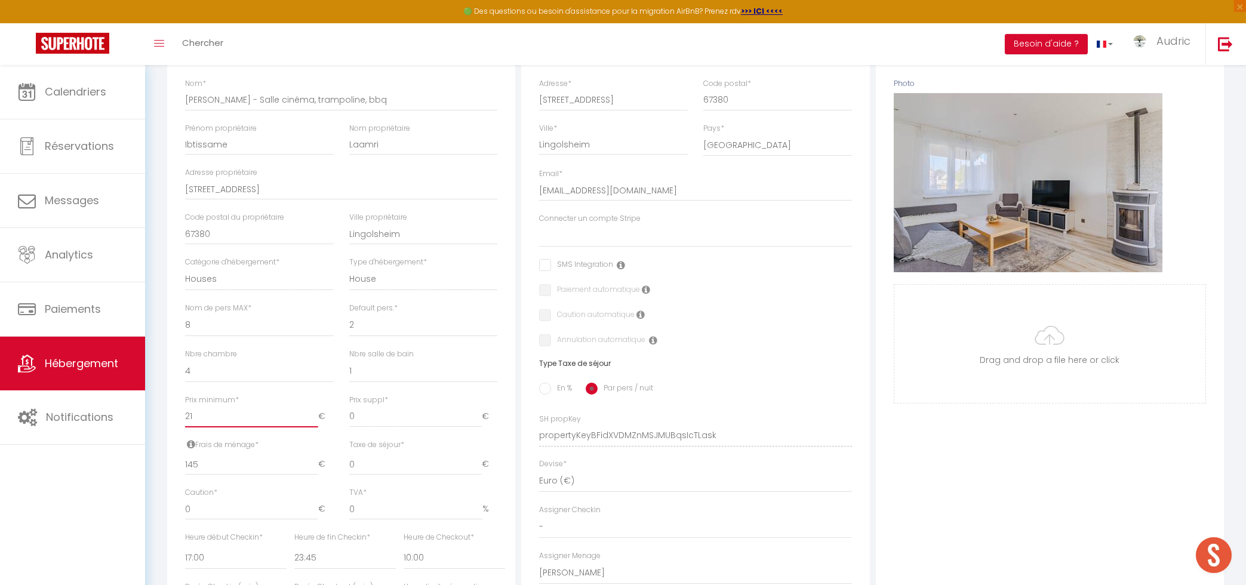
checkbox input "false"
type input "210"
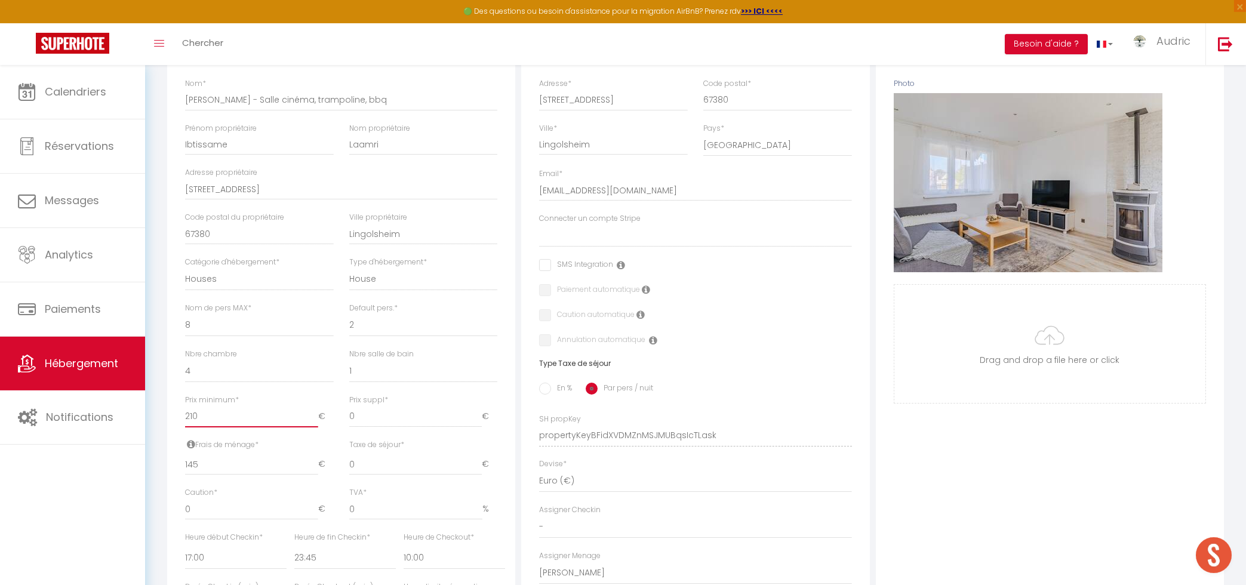
select select
checkbox input "false"
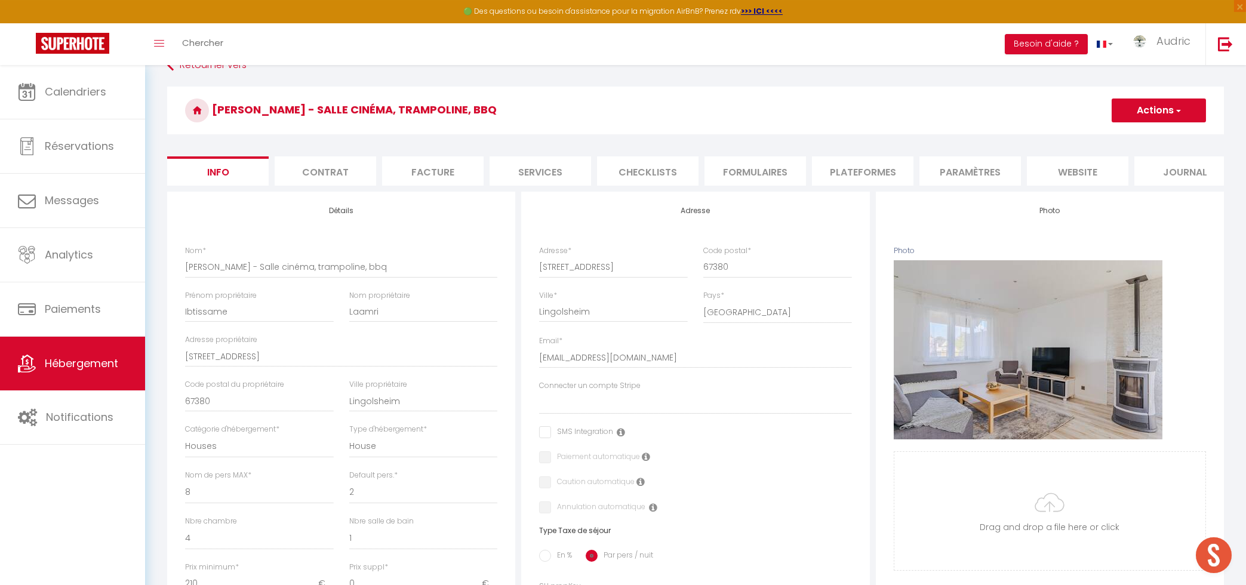
scroll to position [0, 0]
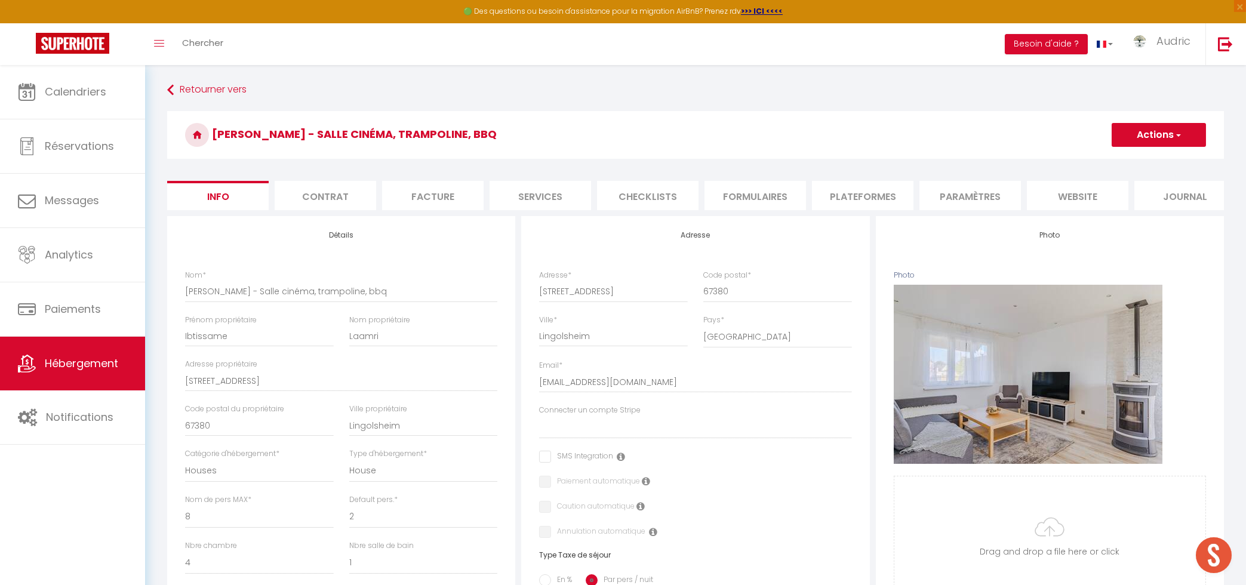
type input "210"
click at [1139, 144] on button "Actions" at bounding box center [1159, 135] width 94 height 24
click at [1141, 160] on link "Enregistrer" at bounding box center [1142, 161] width 128 height 16
click at [1132, 132] on button "Actions" at bounding box center [1159, 135] width 94 height 24
click at [1114, 158] on input "Enregistrer" at bounding box center [1112, 161] width 44 height 12
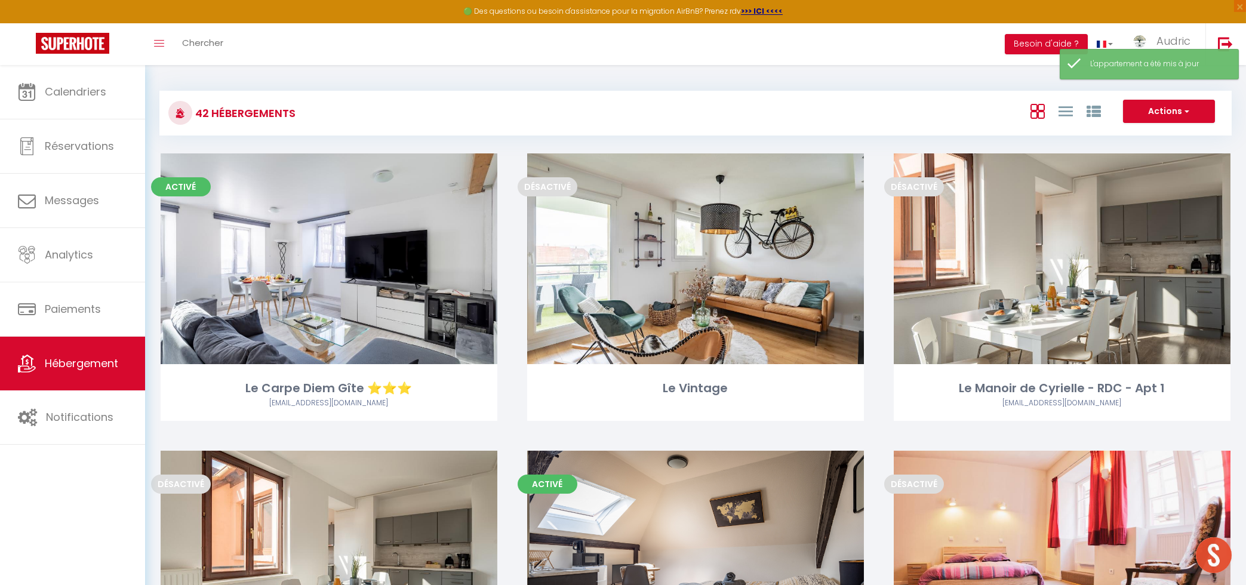
scroll to position [2830, 0]
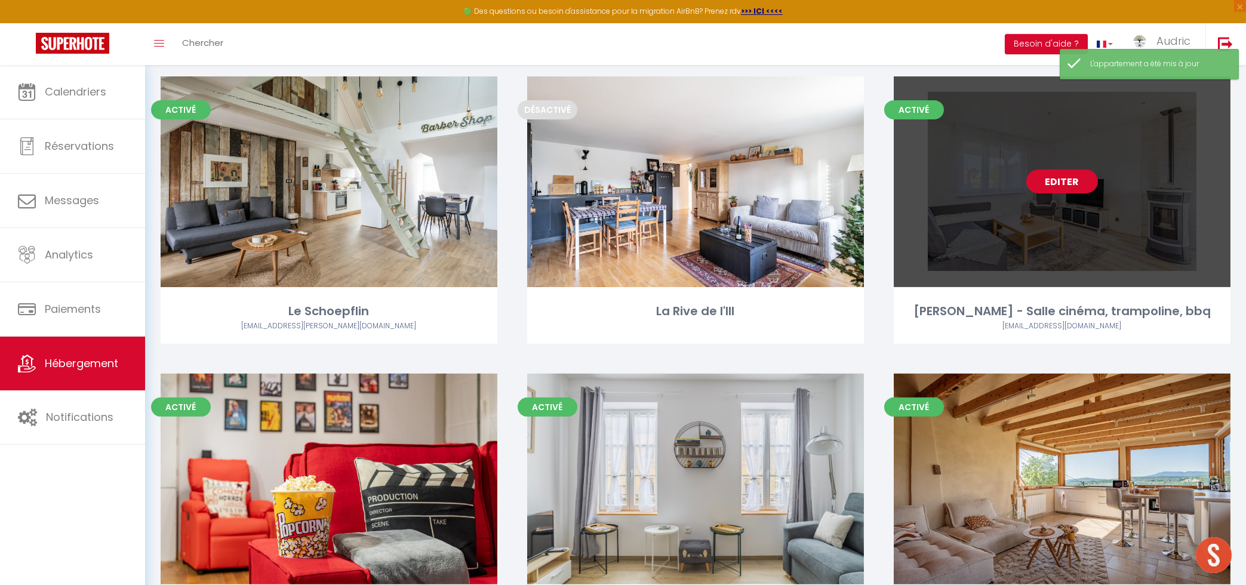
click at [1058, 170] on link "Editer" at bounding box center [1063, 182] width 72 height 24
select select "3"
select select "2"
select select "1"
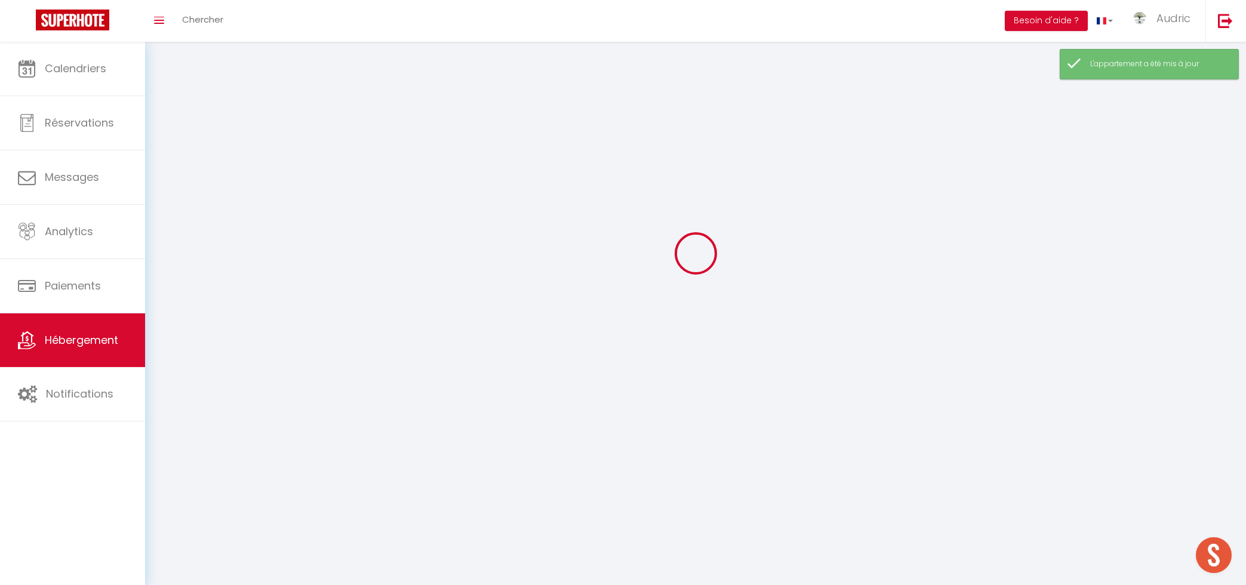
select select
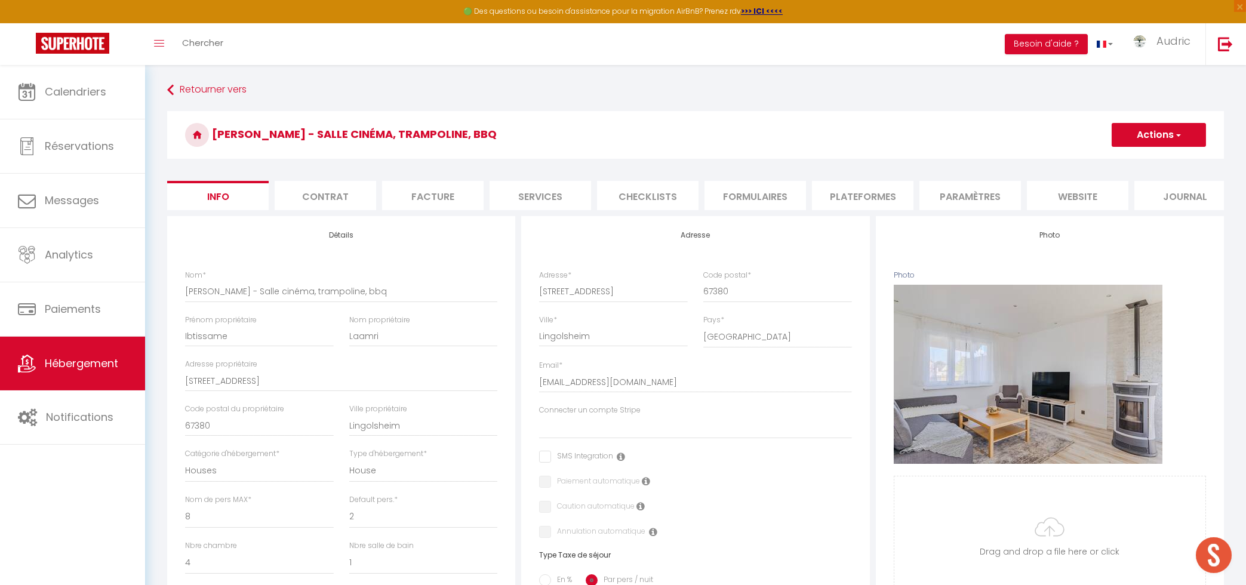
click at [862, 189] on li "Plateformes" at bounding box center [863, 195] width 102 height 29
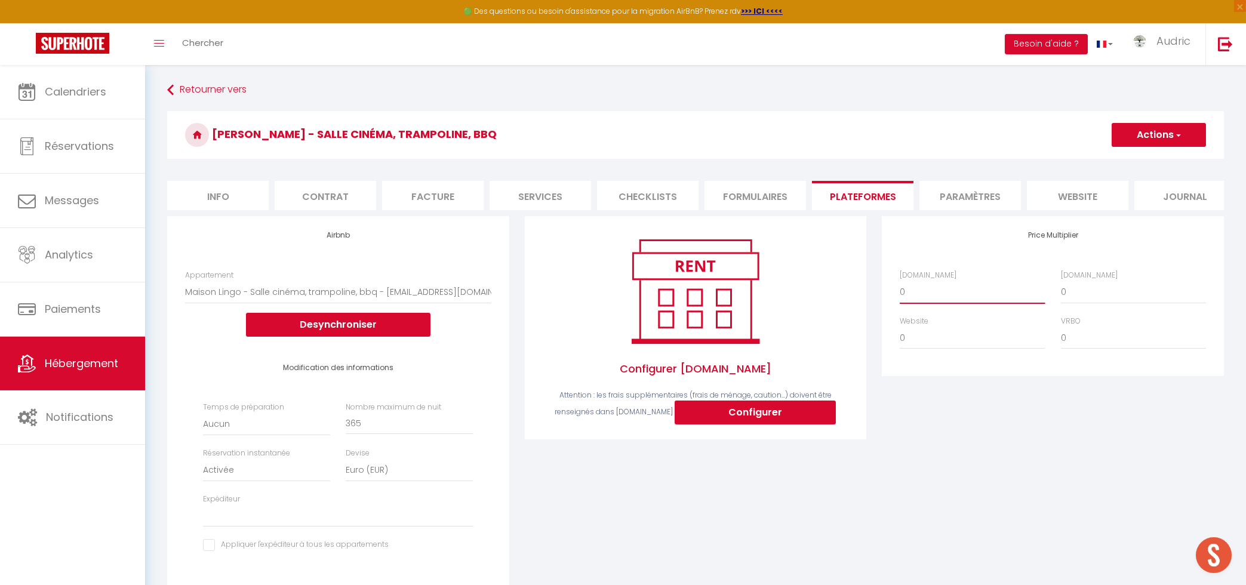
click option "+ 17 %" at bounding box center [0, 0] width 0 height 0
click at [1061, 281] on select "0 + 1 % + 2 % + 3 % + 4 % + 5 % + 6 % + 7 % + 8 % + 9 %" at bounding box center [1133, 292] width 145 height 23
click option "+ 30 %" at bounding box center [0, 0] width 0 height 0
click option "+ 10 %" at bounding box center [0, 0] width 0 height 0
click at [1197, 133] on button "Actions" at bounding box center [1159, 135] width 94 height 24
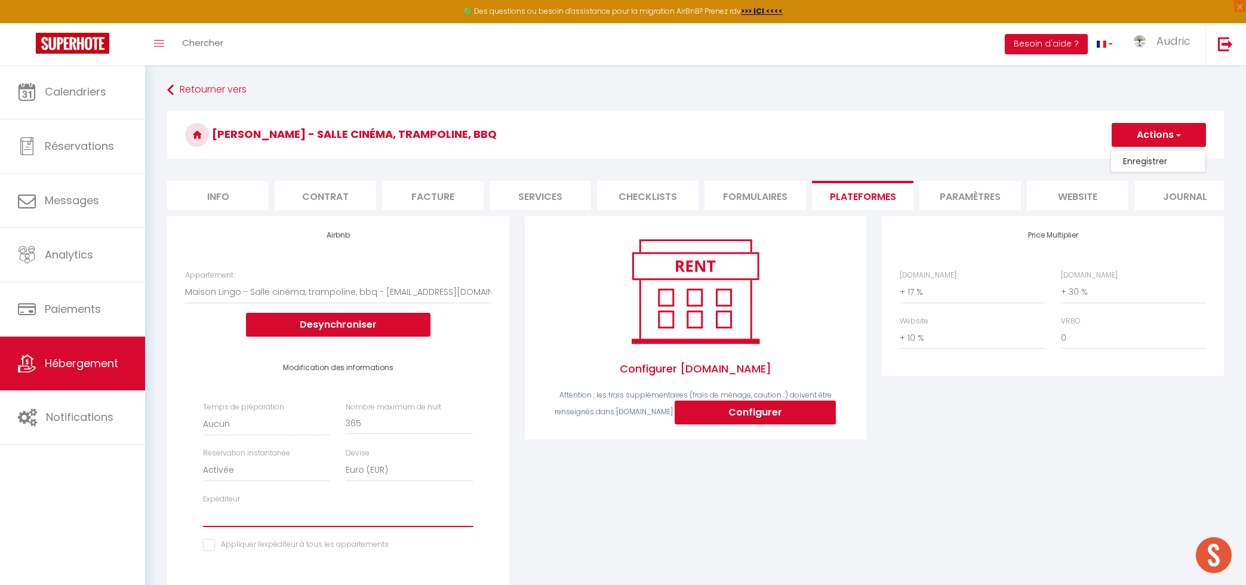
click at [203, 505] on select "[EMAIL_ADDRESS][DOMAIN_NAME] [PERSON_NAME][EMAIL_ADDRESS][DOMAIN_NAME] [EMAIL_A…" at bounding box center [338, 516] width 270 height 23
click option "[EMAIL_ADDRESS][DOMAIN_NAME]" at bounding box center [0, 0] width 0 height 0
click at [1181, 140] on span "button" at bounding box center [1178, 135] width 8 height 12
click at [1154, 156] on link "Enregistrer" at bounding box center [1158, 161] width 94 height 16
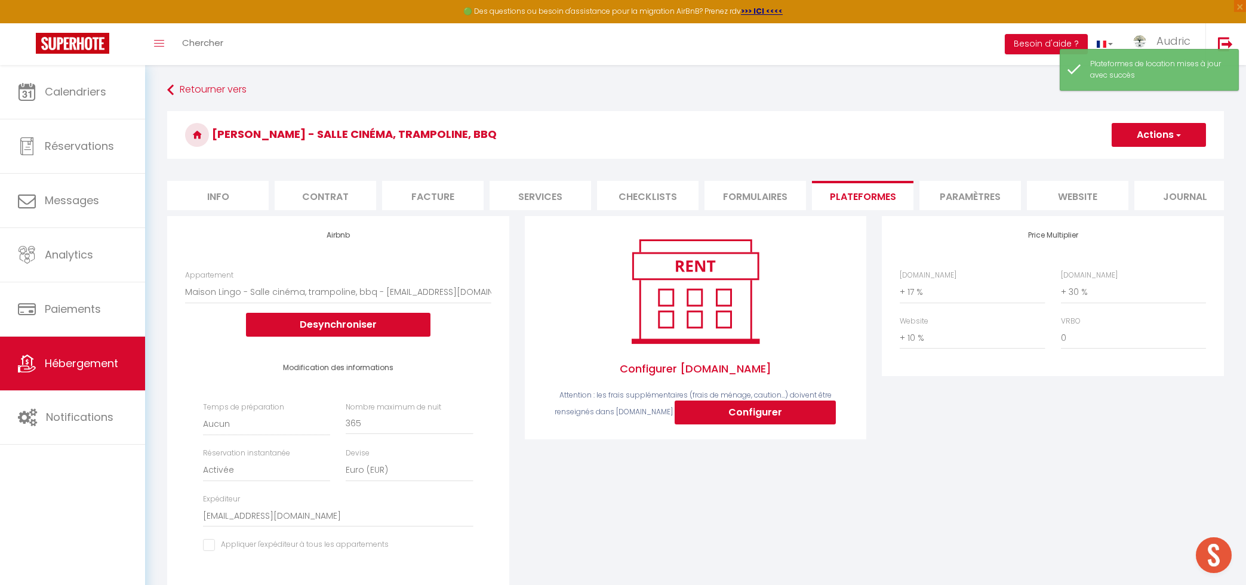
click at [1093, 195] on li "website" at bounding box center [1078, 195] width 102 height 29
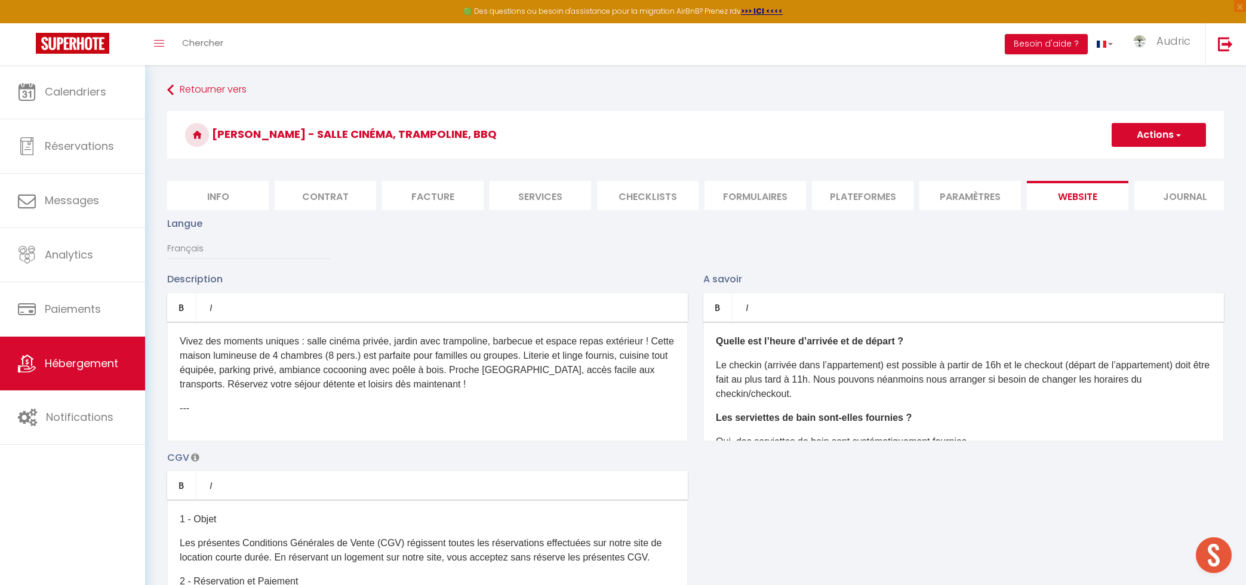
click at [244, 432] on p "​​" at bounding box center [428, 439] width 496 height 29
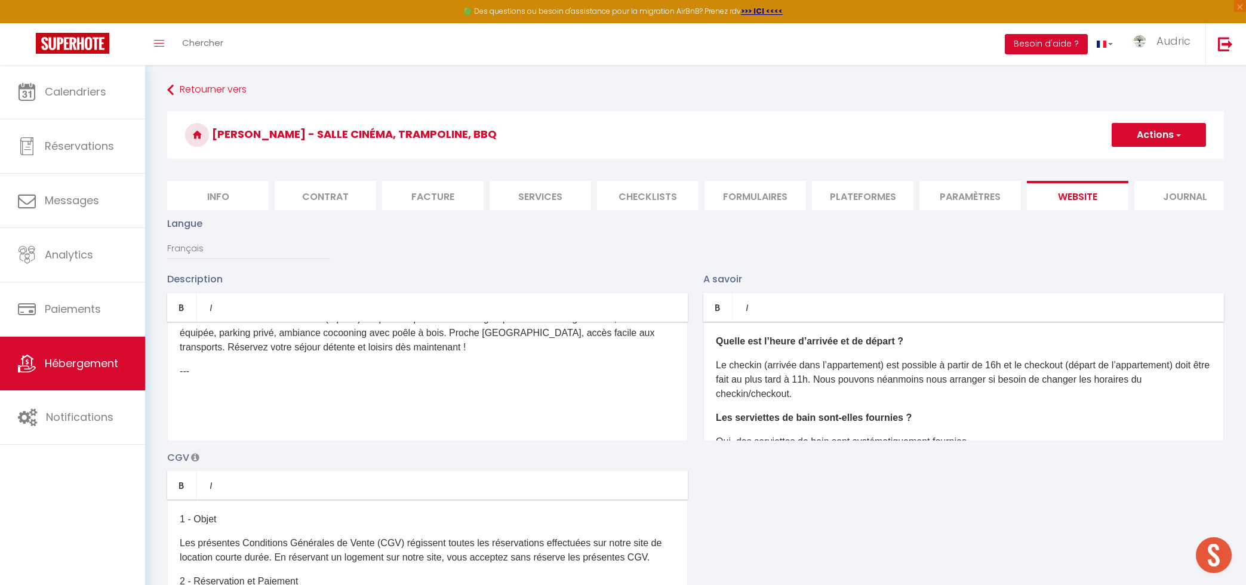
click at [229, 391] on p "​ ​ ​​" at bounding box center [428, 402] width 496 height 29
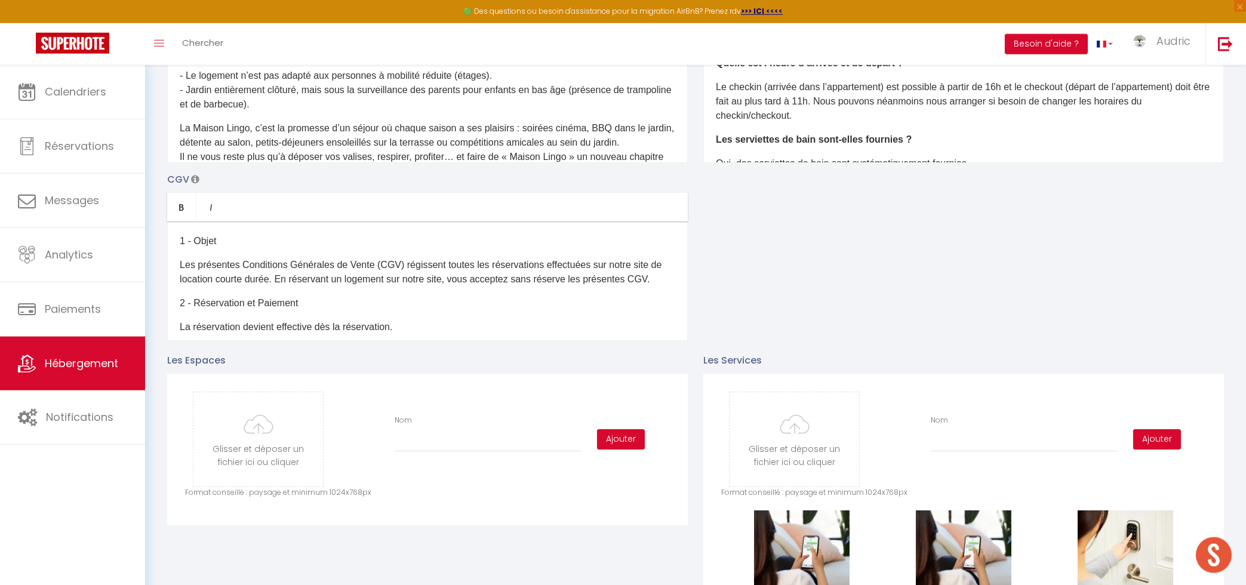
scroll to position [256, 0]
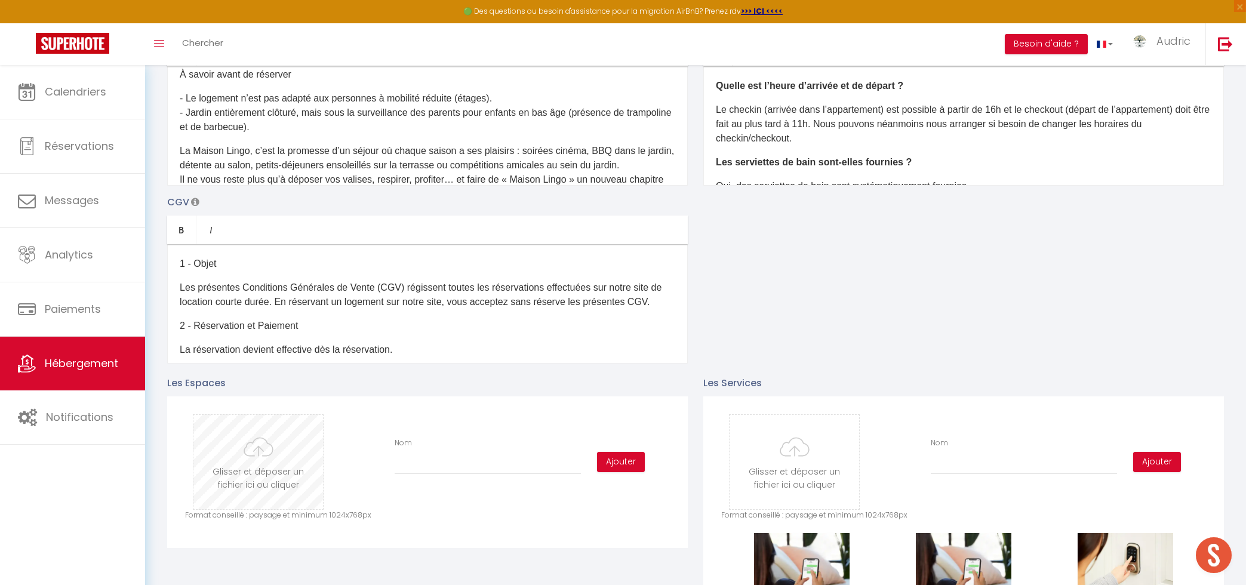
click at [250, 467] on input "file" at bounding box center [258, 462] width 130 height 94
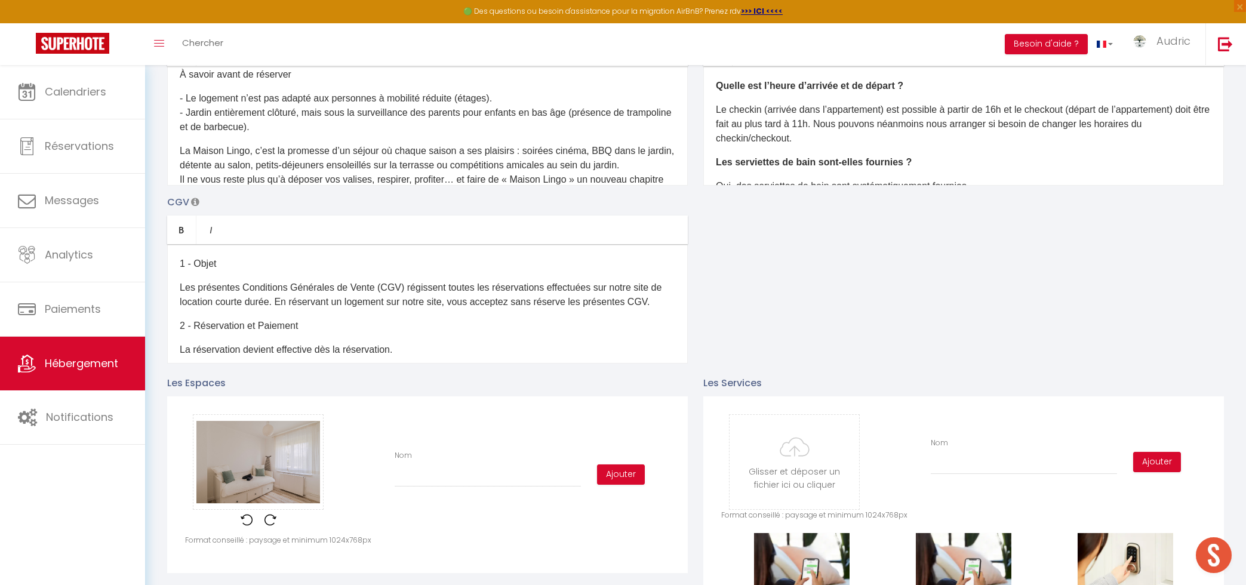
click at [421, 449] on div "Glisser et déposer un fichier ici ou cliquer Ooops, something wrong happened. R…" at bounding box center [427, 474] width 485 height 121
click at [425, 459] on div "Nom" at bounding box center [488, 468] width 202 height 37
click at [408, 473] on input "Nom" at bounding box center [488, 476] width 186 height 21
click at [622, 477] on button "Ajouter" at bounding box center [621, 475] width 48 height 20
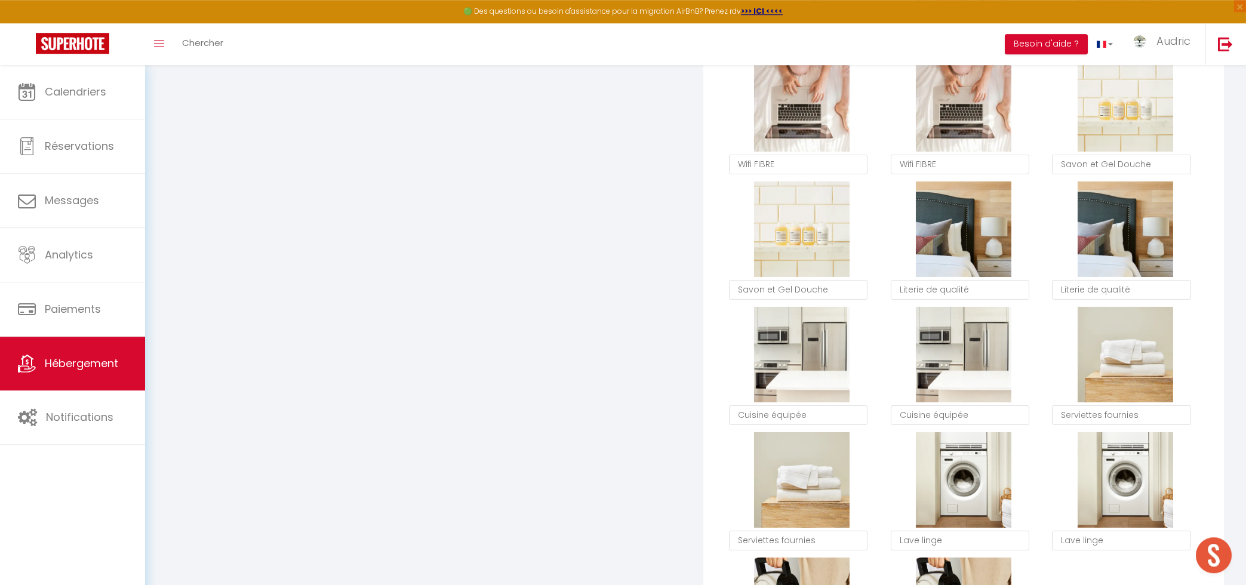
scroll to position [896, 0]
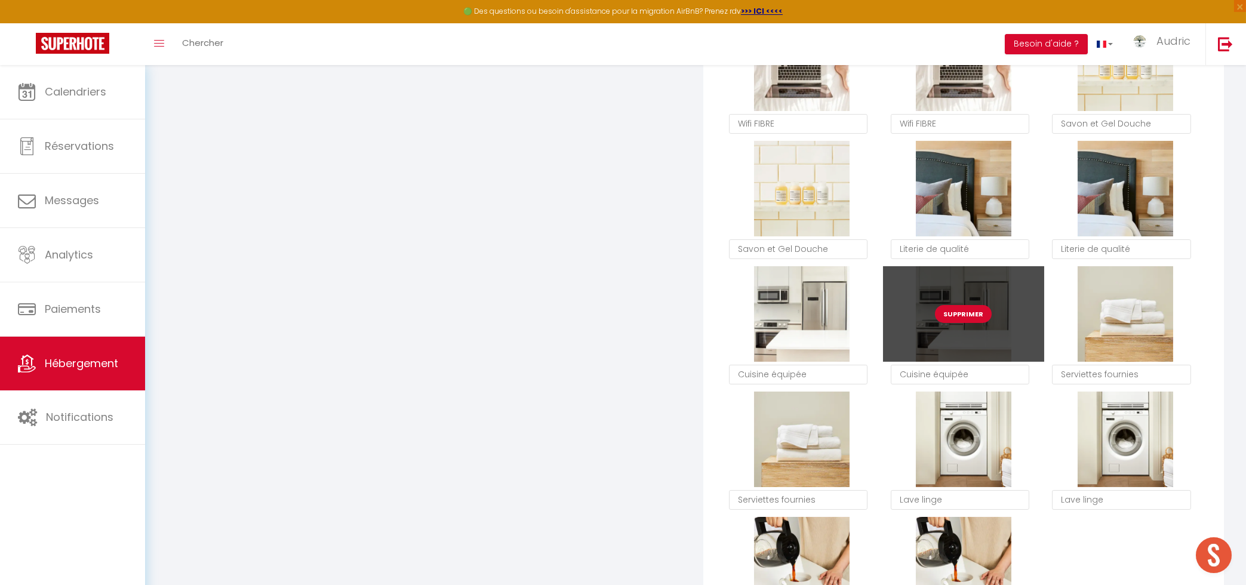
click at [944, 312] on button "Supprimer" at bounding box center [963, 314] width 57 height 18
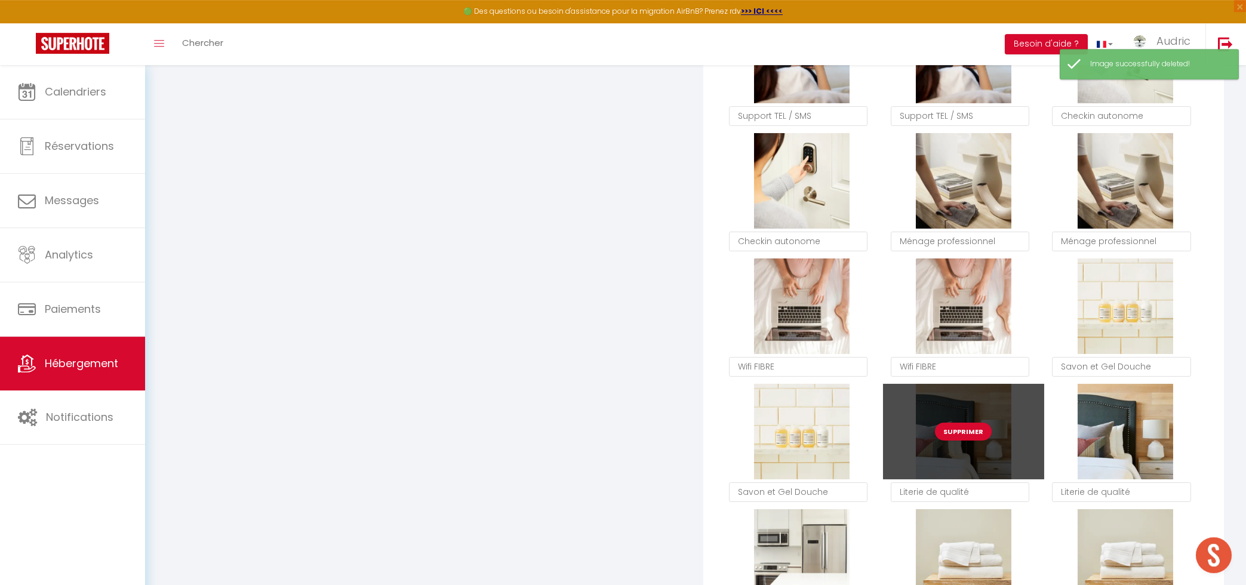
scroll to position [825, 0]
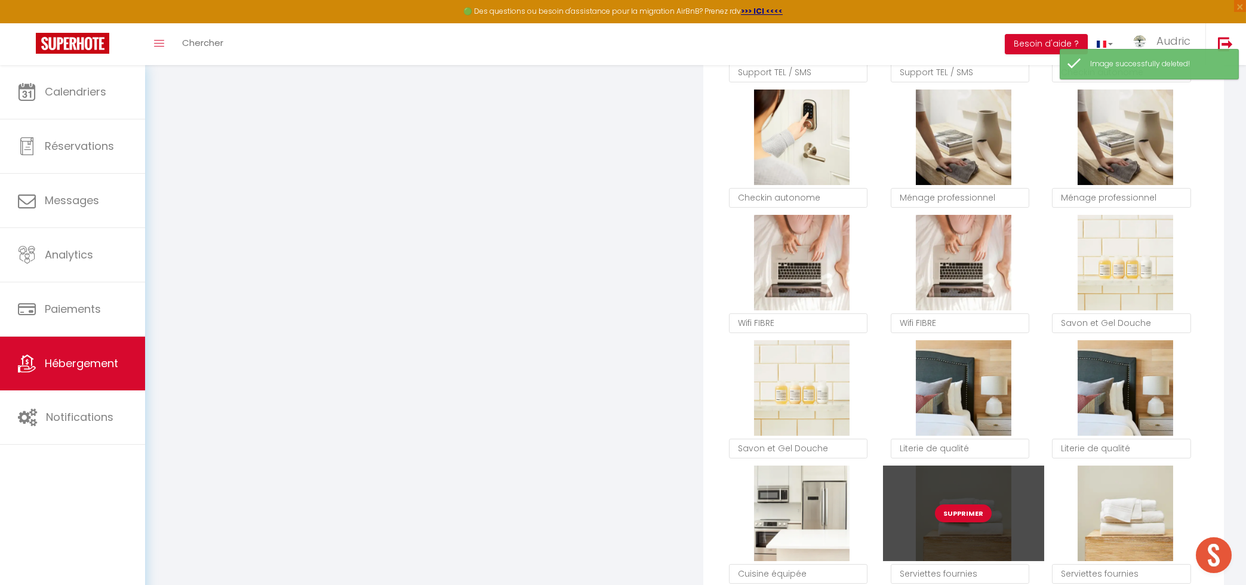
click at [966, 515] on button "Supprimer" at bounding box center [963, 514] width 57 height 18
click at [966, 515] on div "Langue Français Anglais Portugais Espagnol [GEOGRAPHIC_DATA] Description Bold I…" at bounding box center [695, 343] width 1057 height 1904
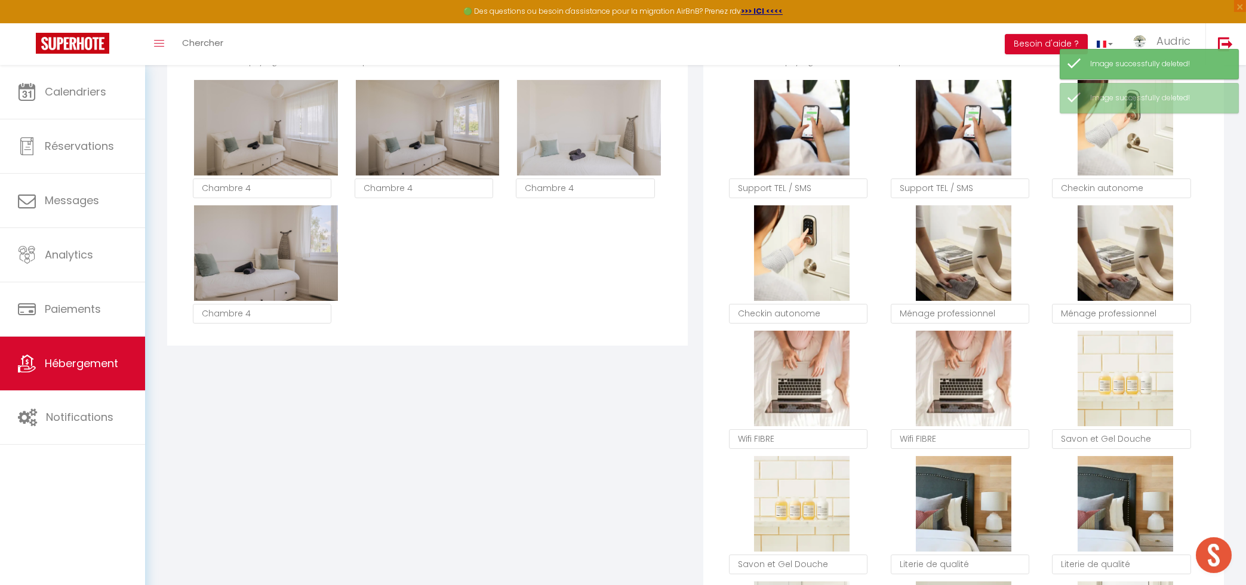
scroll to position [696, 0]
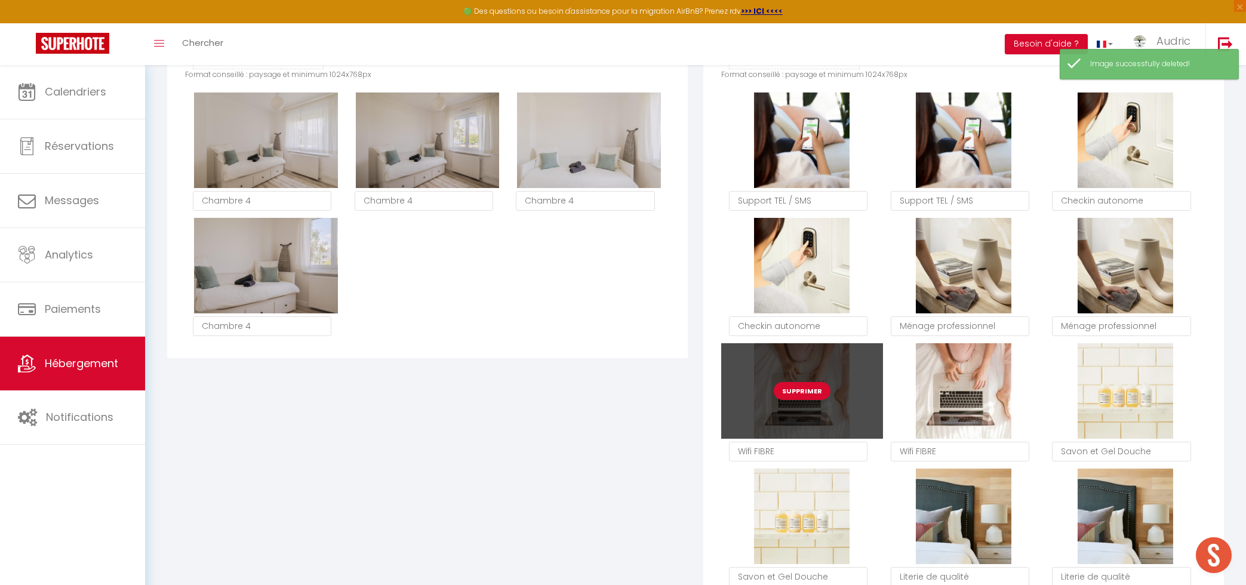
click at [784, 393] on button "Supprimer" at bounding box center [802, 391] width 57 height 18
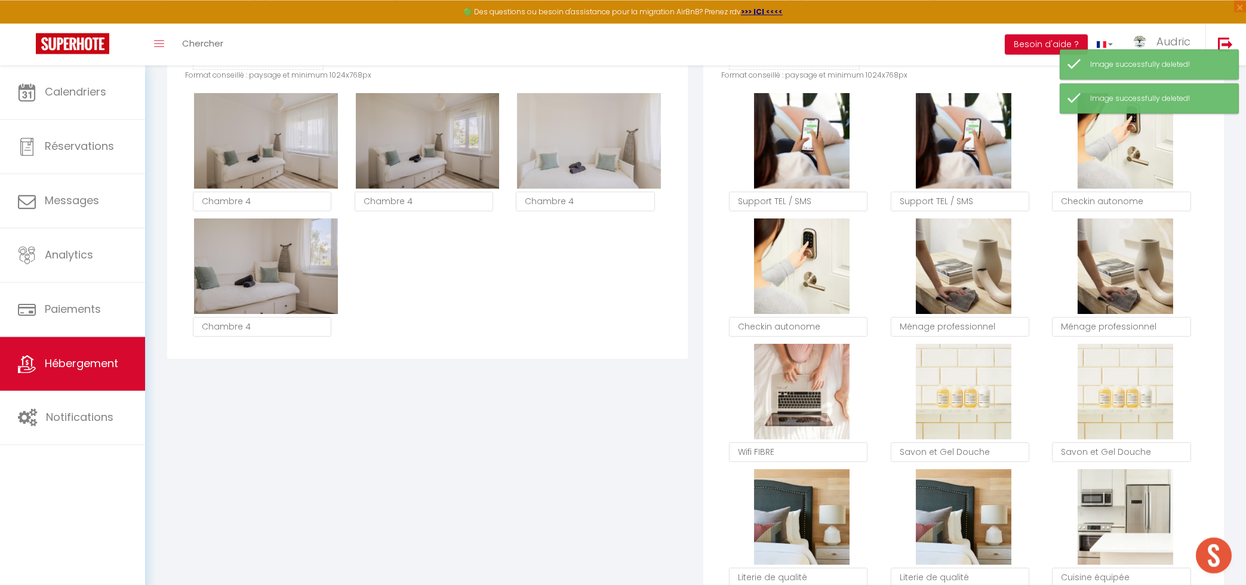
scroll to position [376, 0]
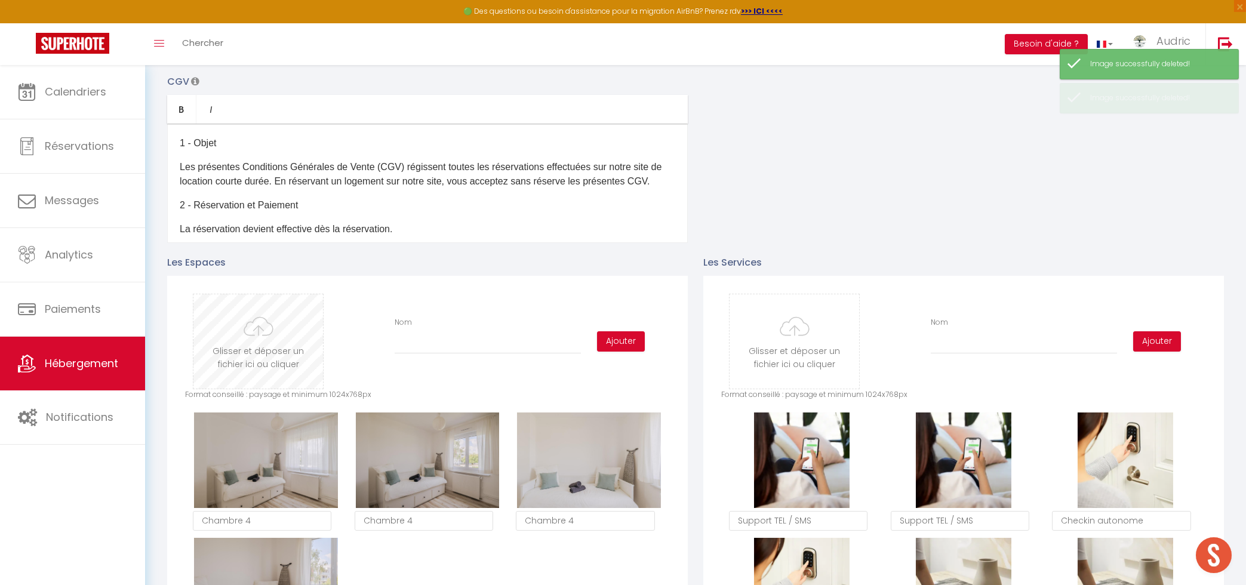
click at [317, 351] on input "file" at bounding box center [258, 341] width 130 height 94
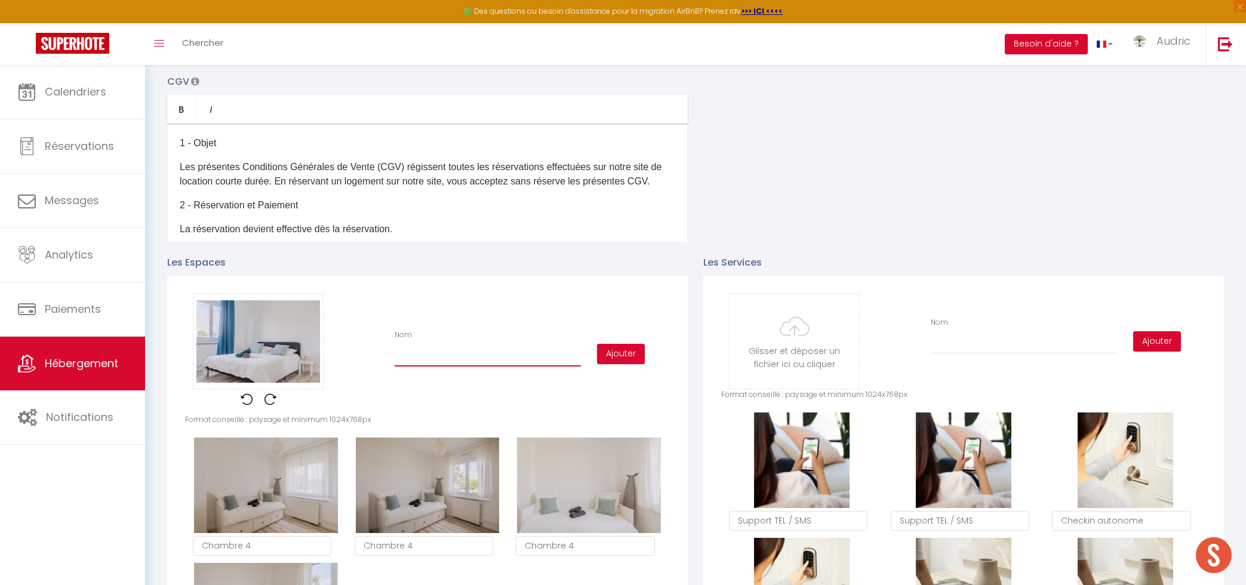
click at [419, 350] on input "Nom" at bounding box center [488, 355] width 186 height 21
click at [638, 348] on button "Ajouter" at bounding box center [621, 354] width 48 height 20
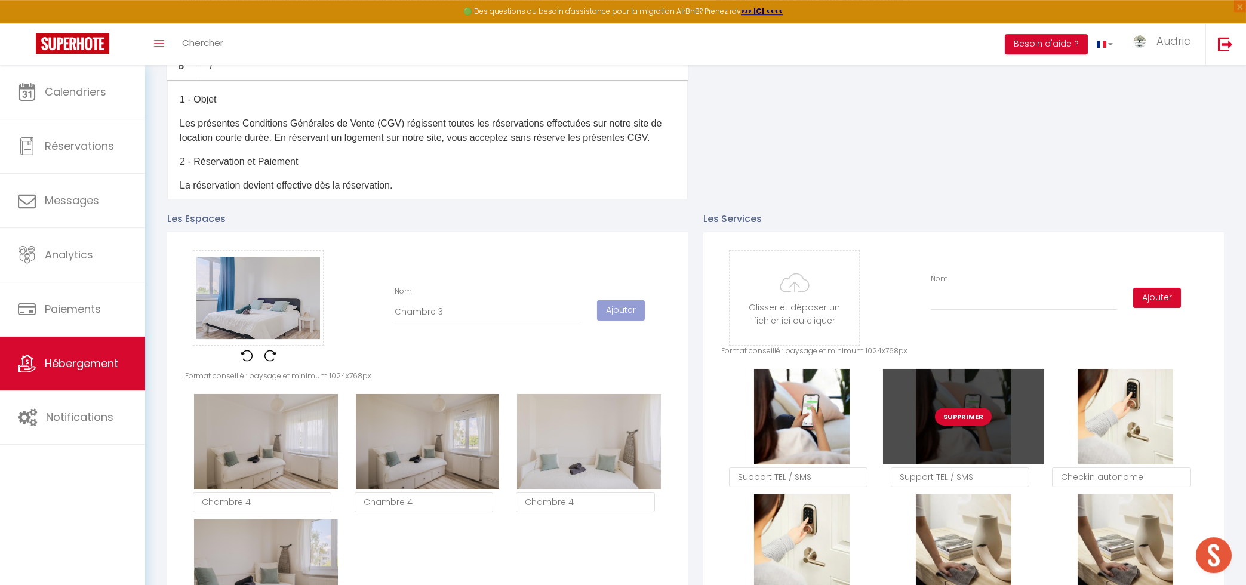
scroll to position [441, 0]
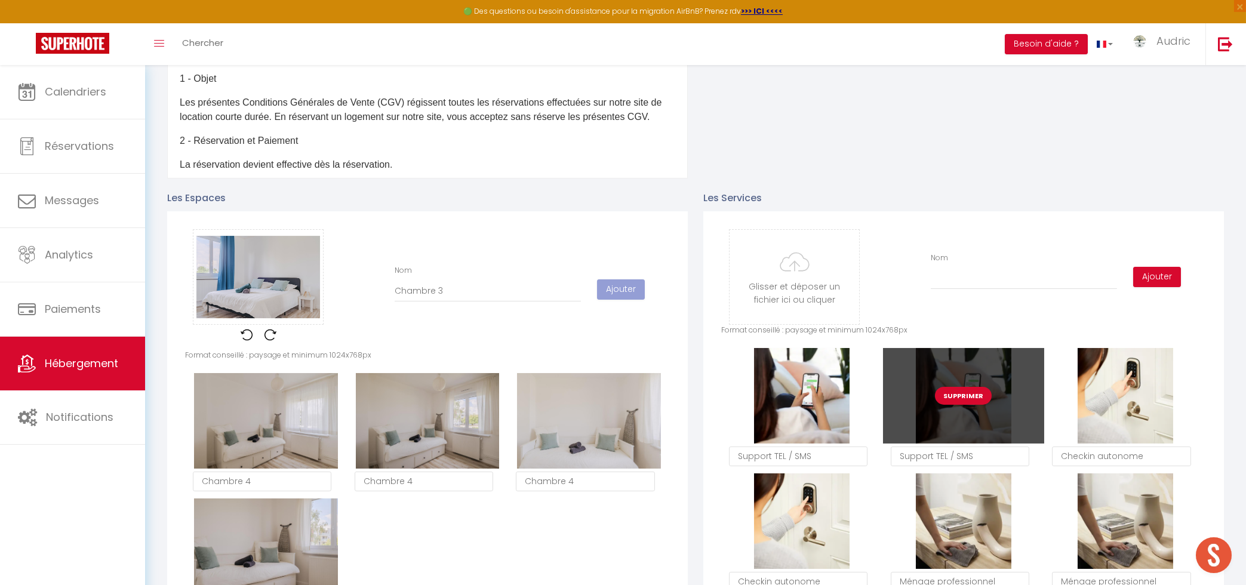
click at [947, 396] on button "Supprimer" at bounding box center [963, 396] width 57 height 18
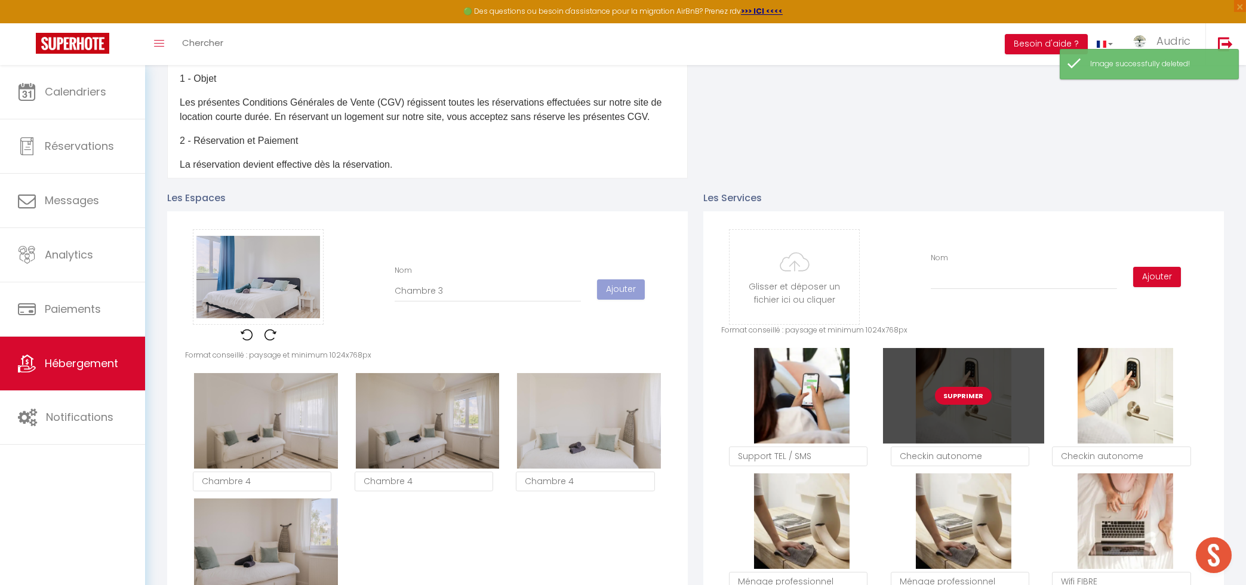
click at [966, 398] on button "Supprimer" at bounding box center [963, 396] width 57 height 18
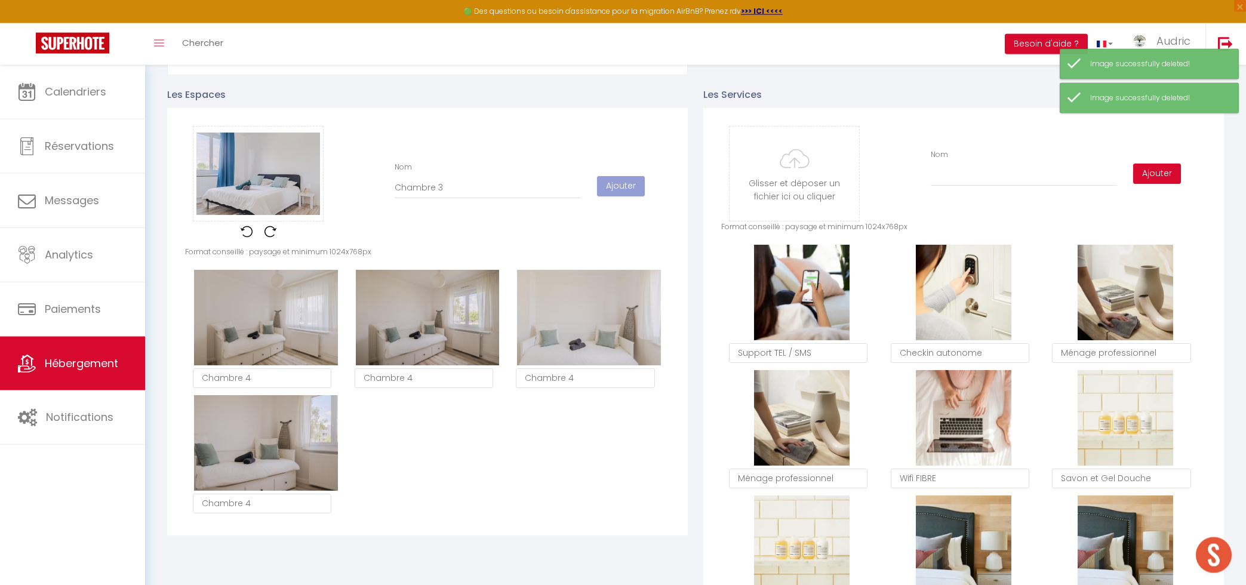
scroll to position [569, 0]
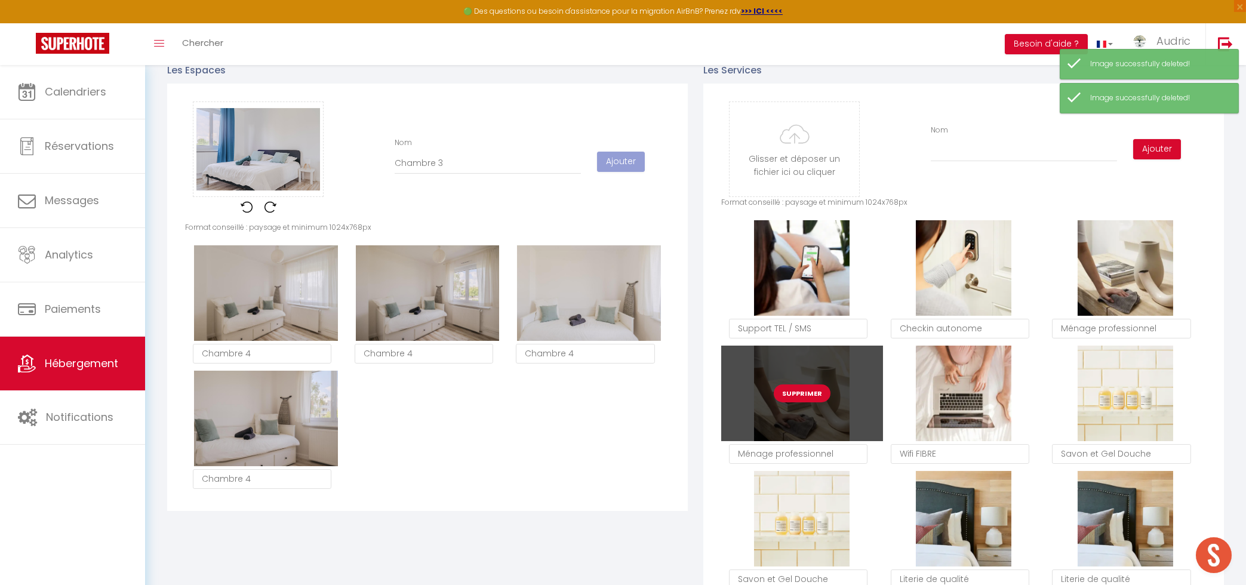
click at [791, 395] on button "Supprimer" at bounding box center [802, 394] width 57 height 18
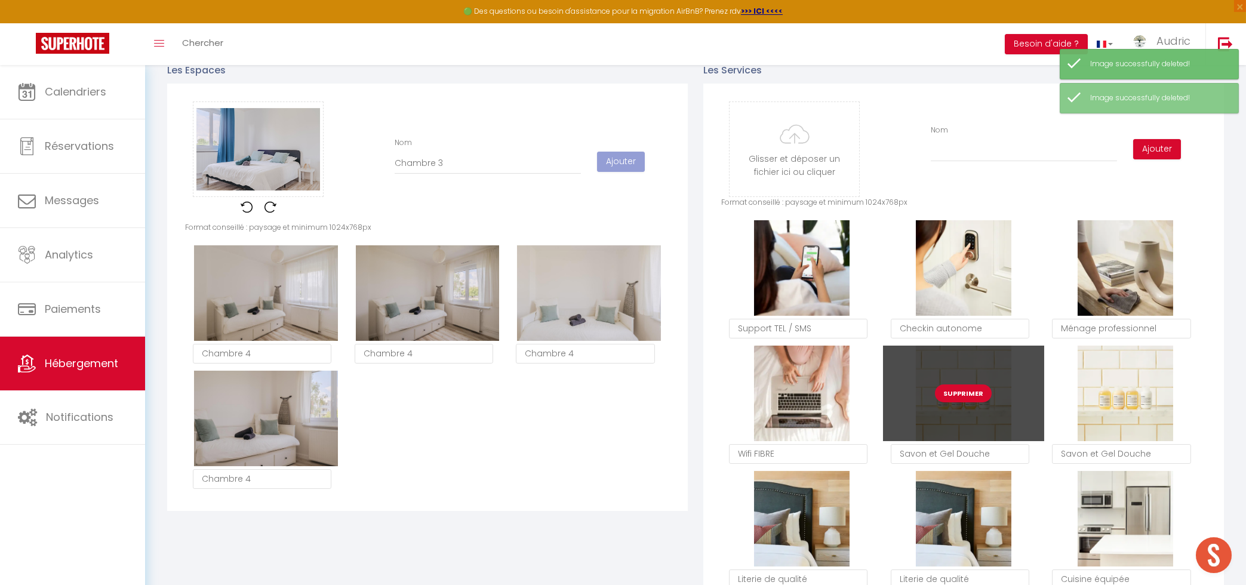
click at [973, 395] on button "Supprimer" at bounding box center [963, 394] width 57 height 18
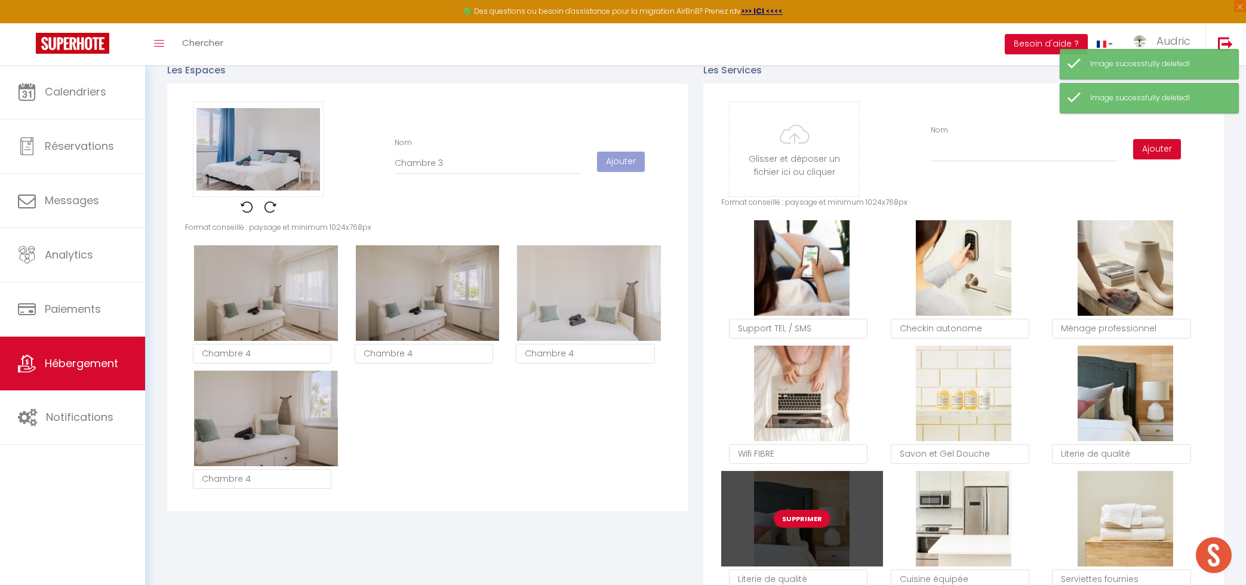
click at [791, 515] on button "Supprimer" at bounding box center [802, 519] width 57 height 18
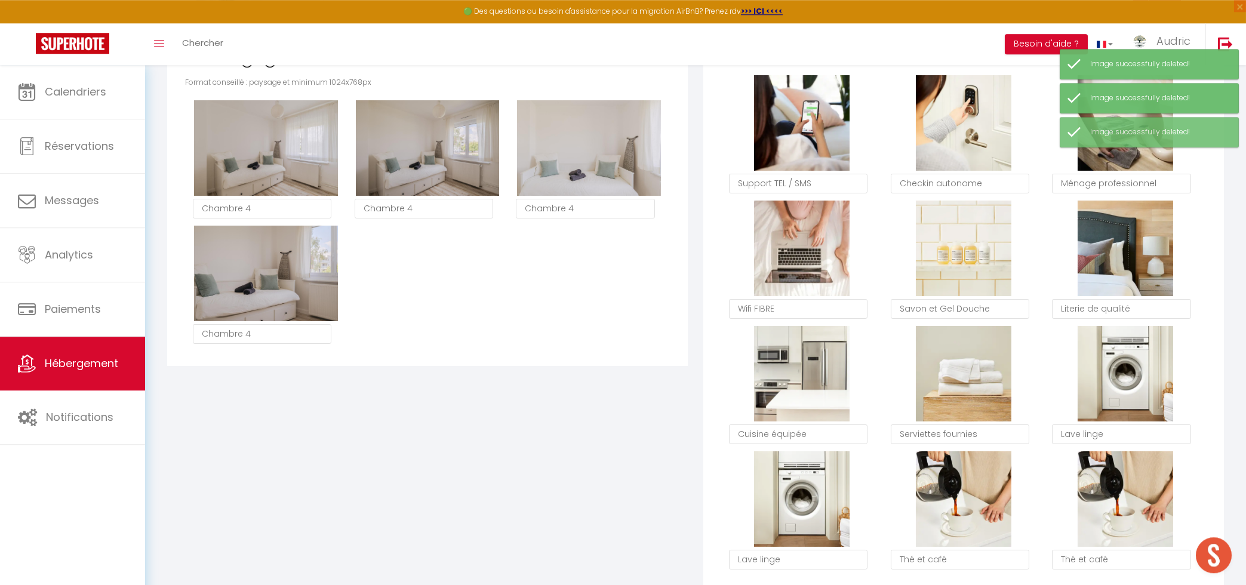
scroll to position [761, 0]
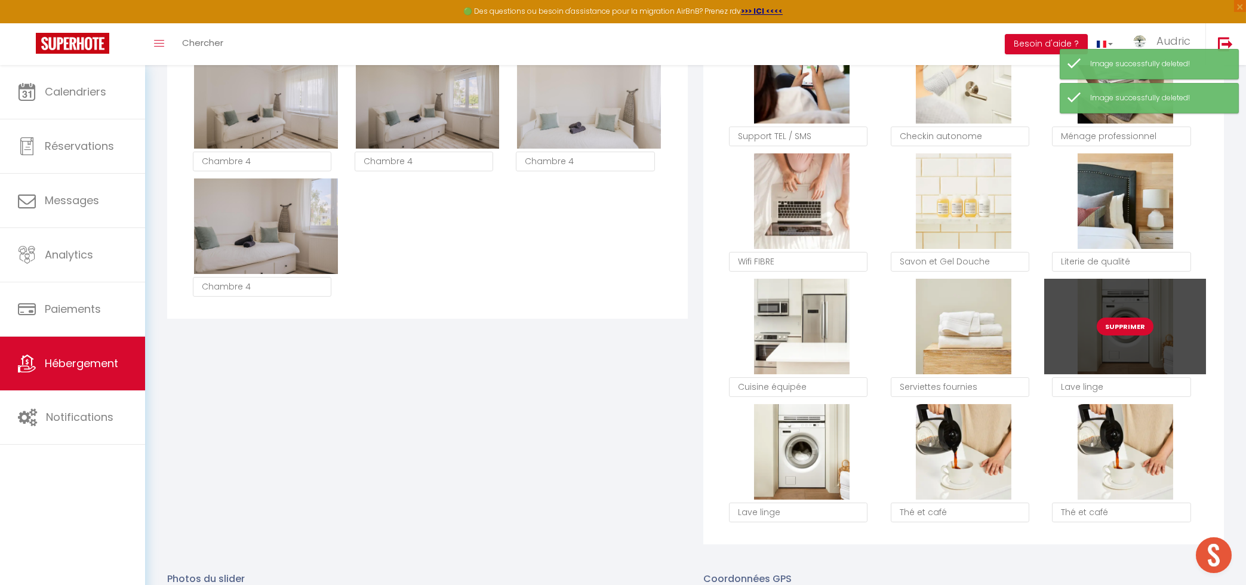
click at [1111, 322] on button "Supprimer" at bounding box center [1125, 327] width 57 height 18
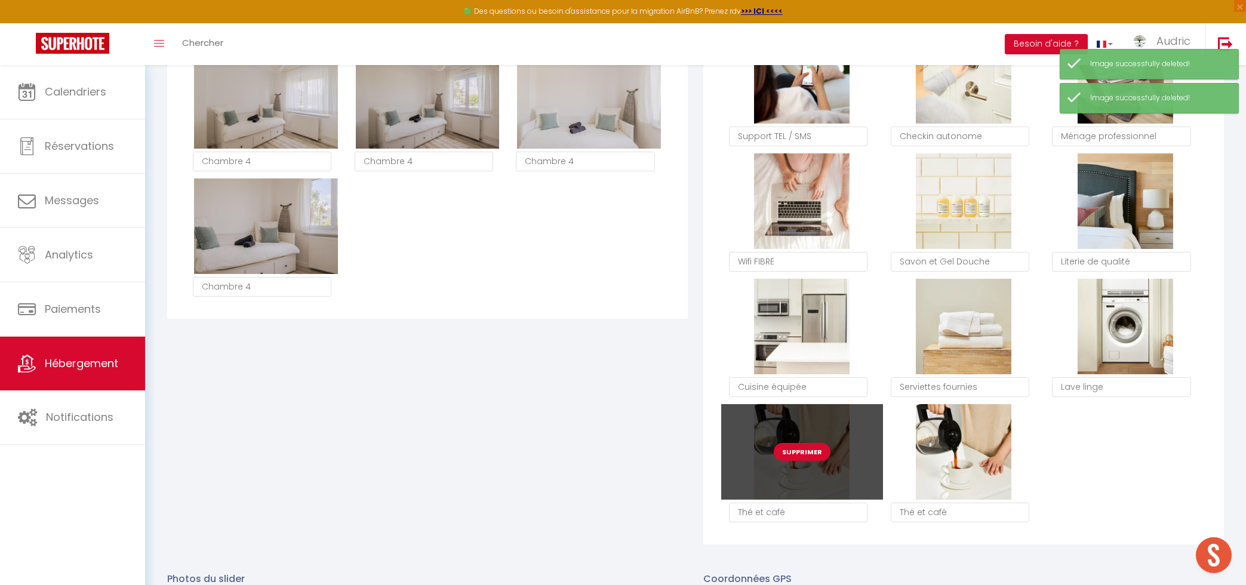
click at [797, 445] on button "Supprimer" at bounding box center [802, 452] width 57 height 18
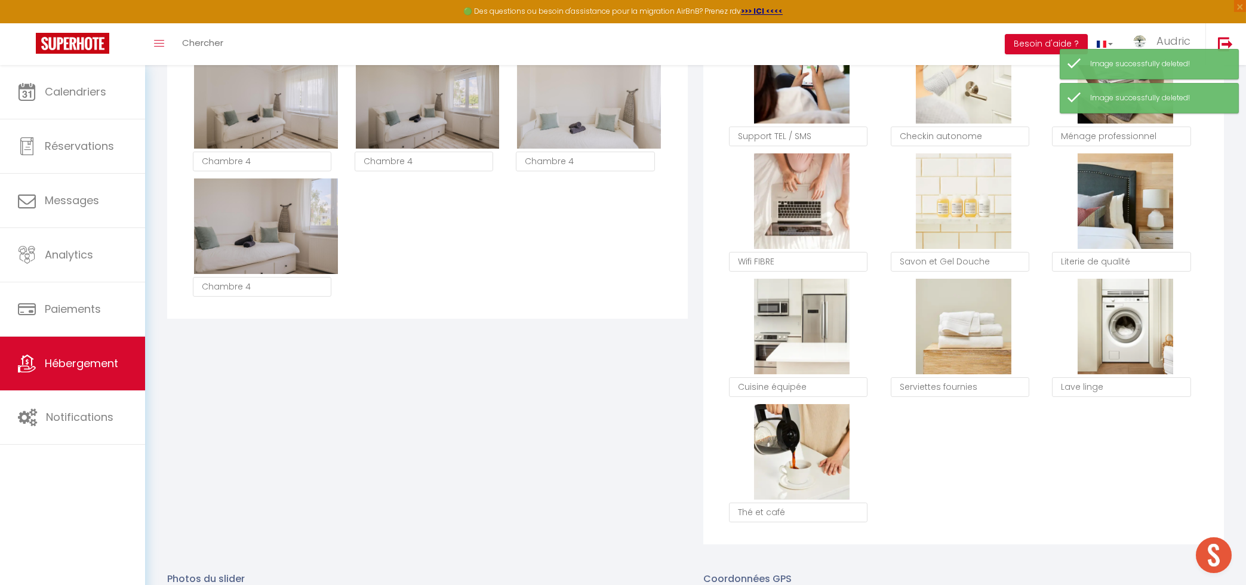
click at [549, 474] on div "Les Espaces Glisser et déposer un fichier ici ou cliquer Ooops, something wrong…" at bounding box center [427, 201] width 536 height 686
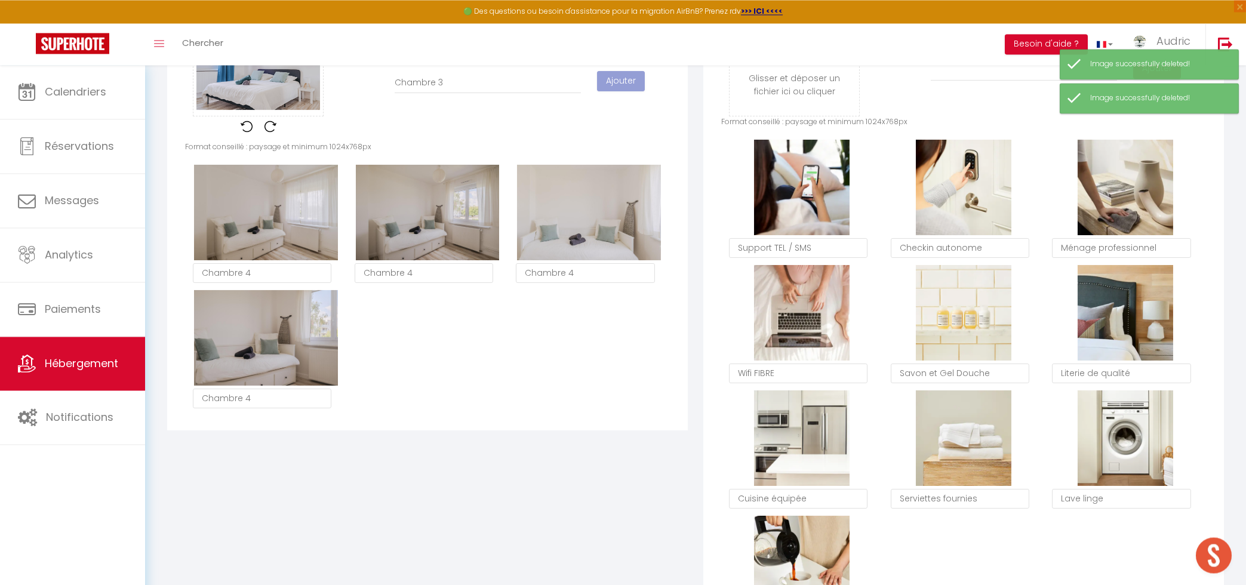
scroll to position [632, 0]
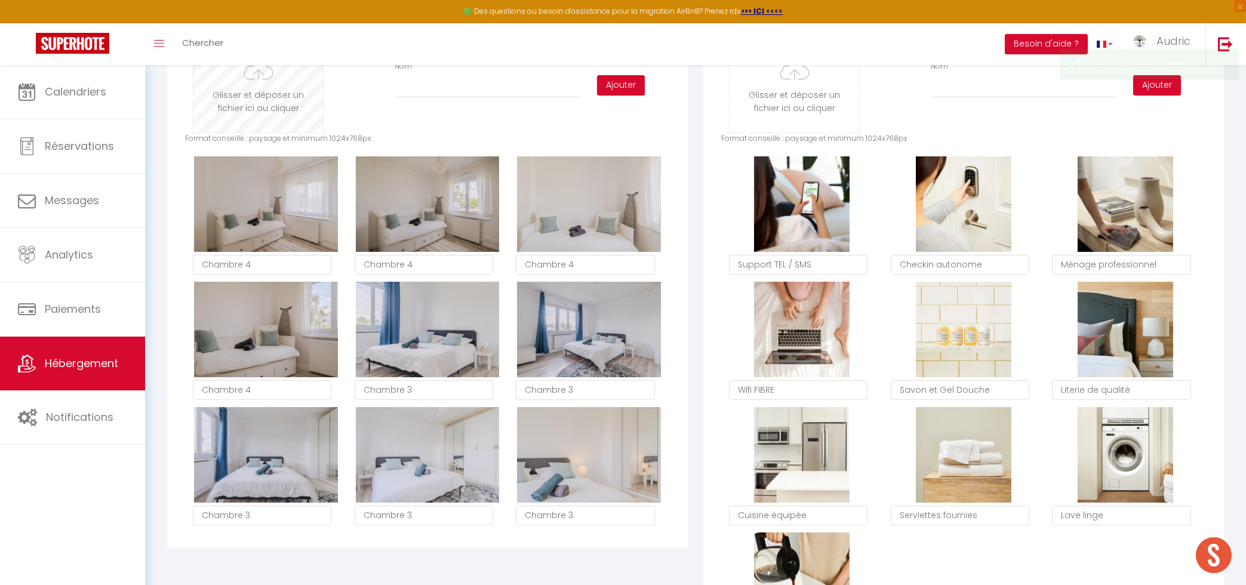
click at [271, 91] on input "file" at bounding box center [258, 85] width 130 height 94
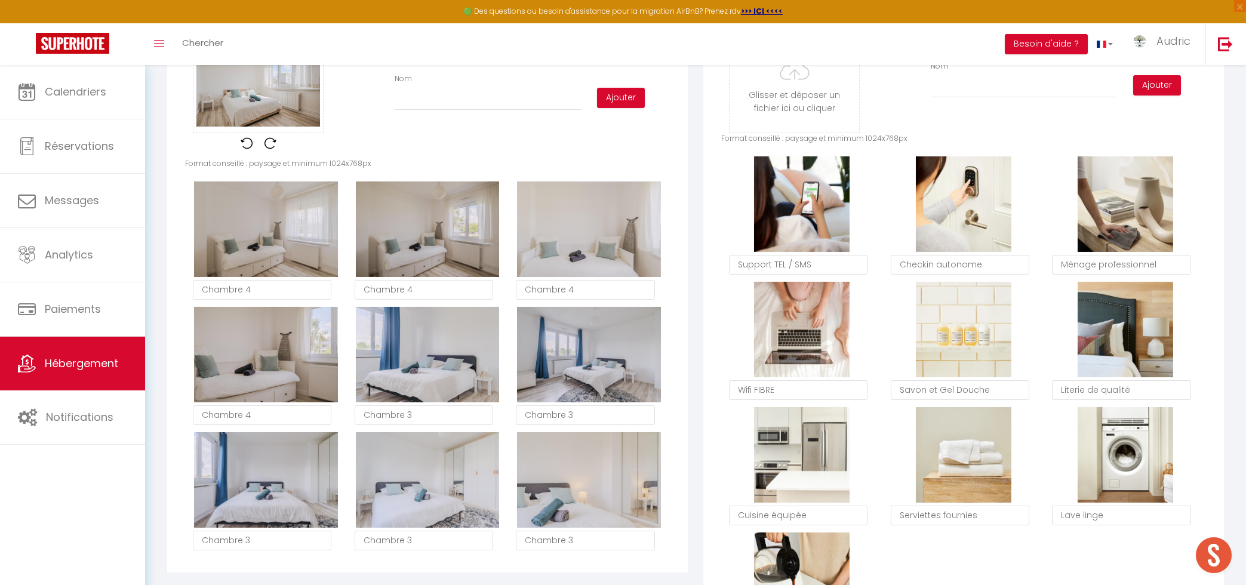
click at [436, 87] on div "Nom" at bounding box center [488, 91] width 202 height 37
click at [440, 102] on input "Nom" at bounding box center [488, 99] width 186 height 21
click at [634, 90] on button "Ajouter" at bounding box center [621, 98] width 48 height 20
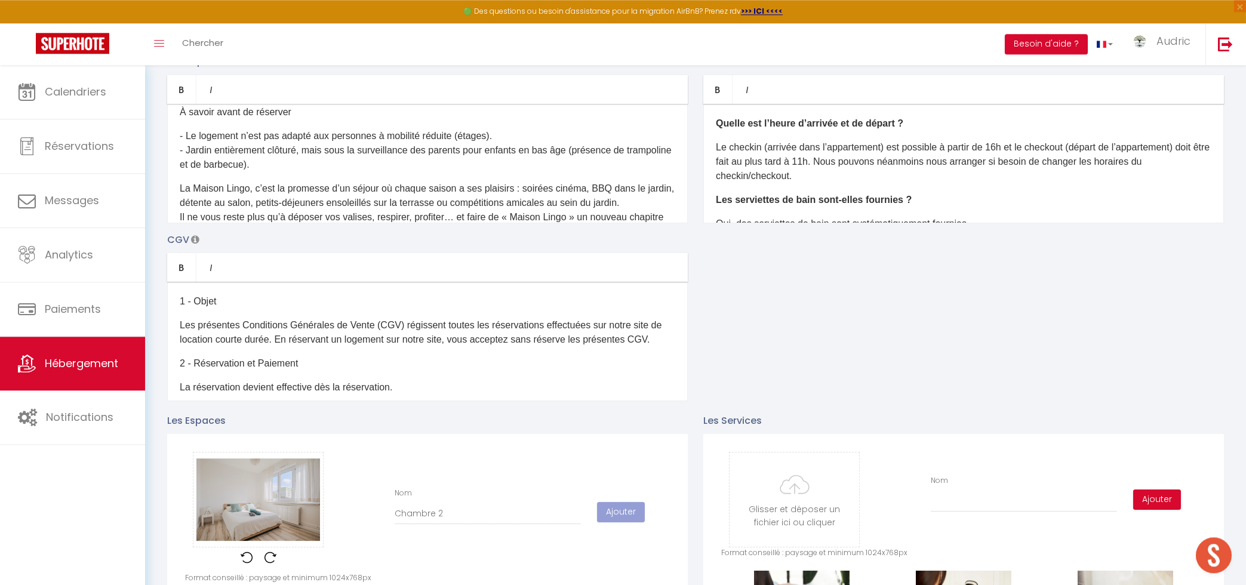
scroll to position [121, 0]
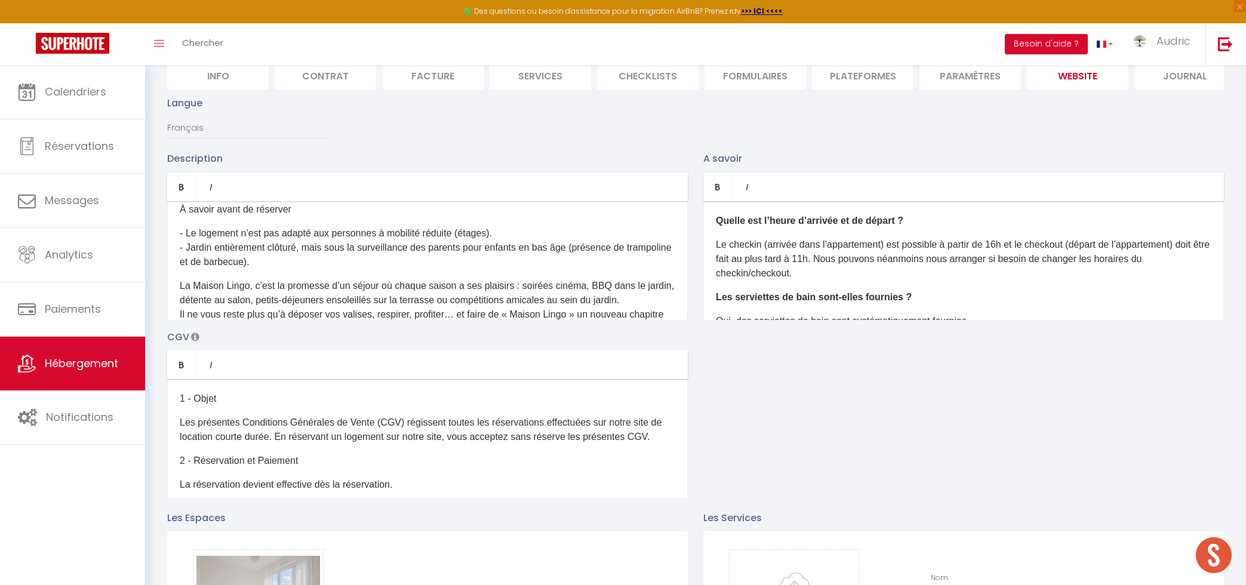
click at [1003, 251] on p "Le checkin (arrivée dans l’appartement) est possible à partir de 16h et le chec…" at bounding box center [964, 259] width 496 height 43
click at [825, 262] on p "Le checkin (arrivée dans l’appartement) est possible à partir de 17h et le chec…" at bounding box center [964, 259] width 496 height 43
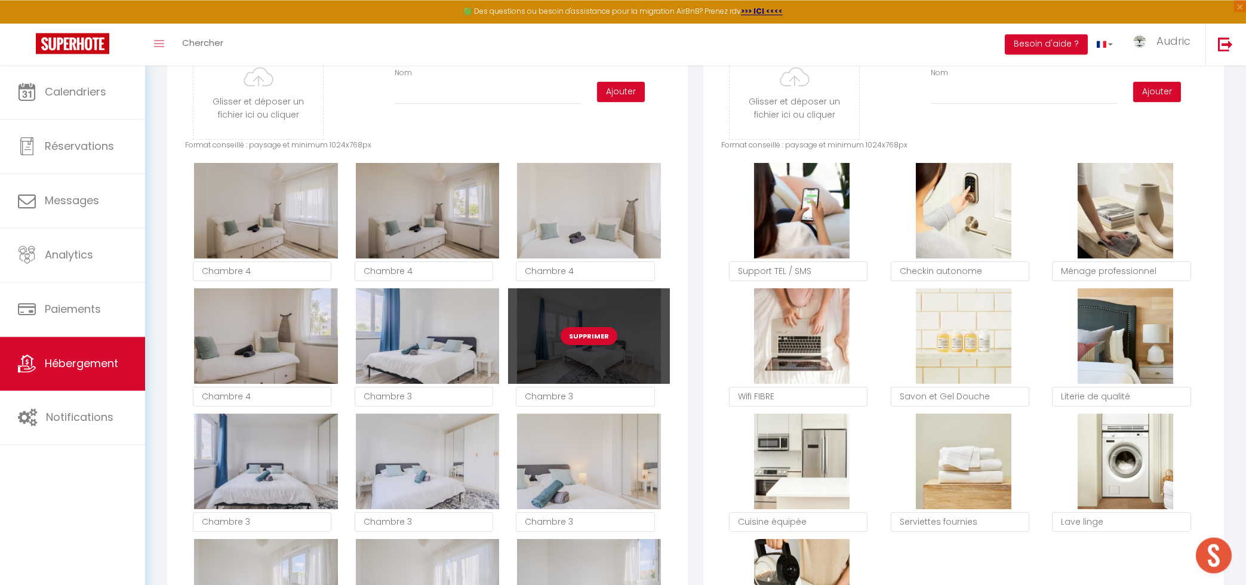
scroll to position [632, 0]
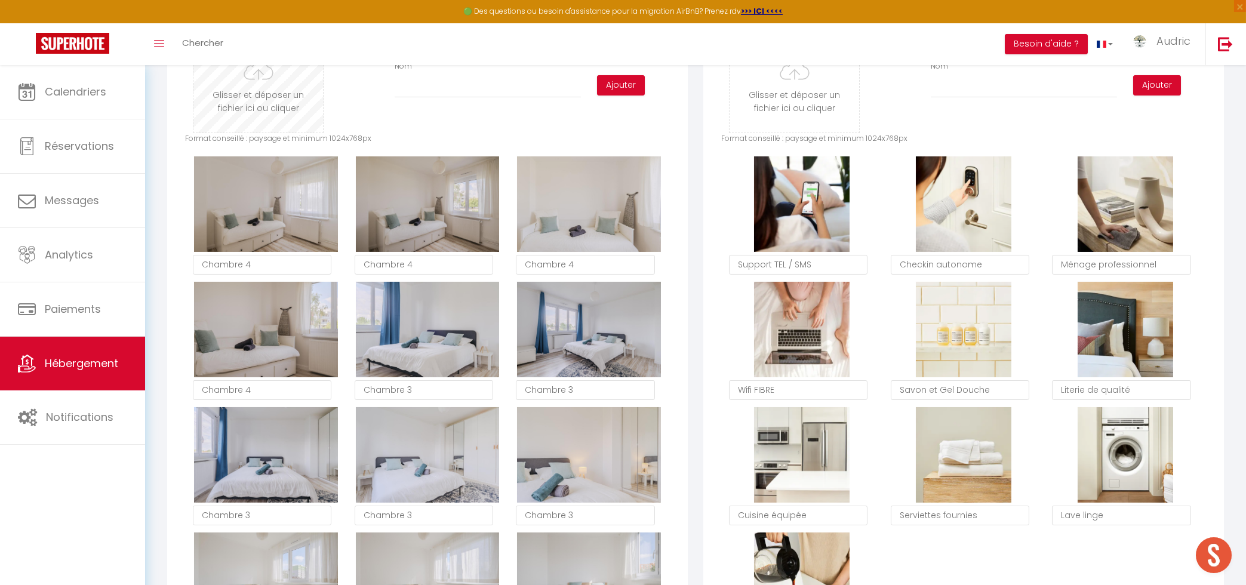
click at [250, 103] on input "file" at bounding box center [258, 85] width 130 height 94
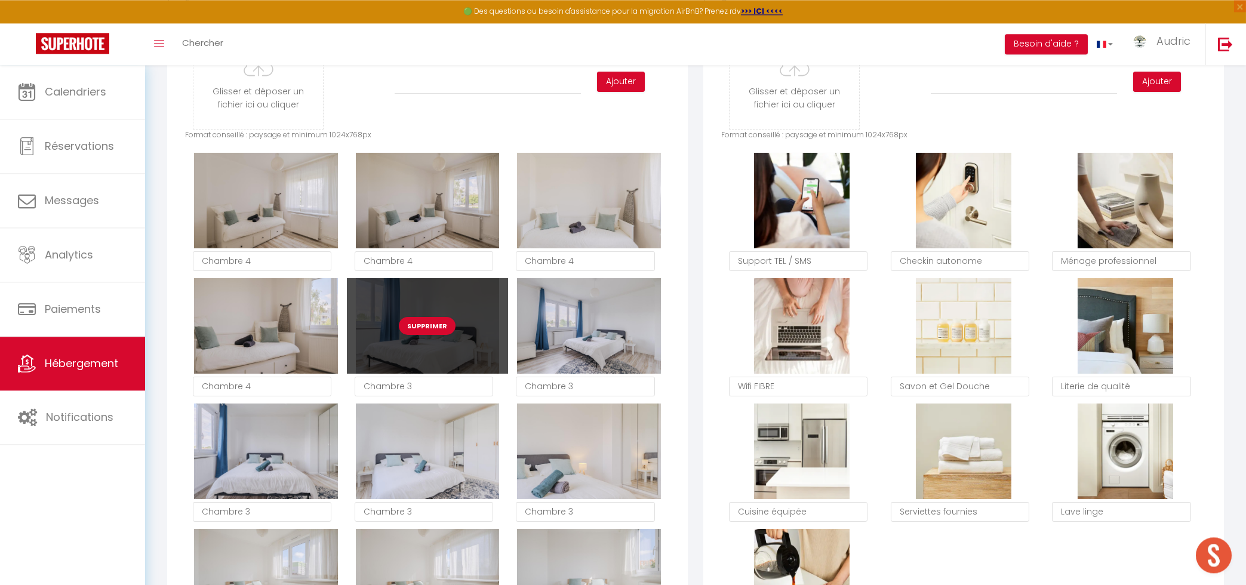
scroll to position [696, 0]
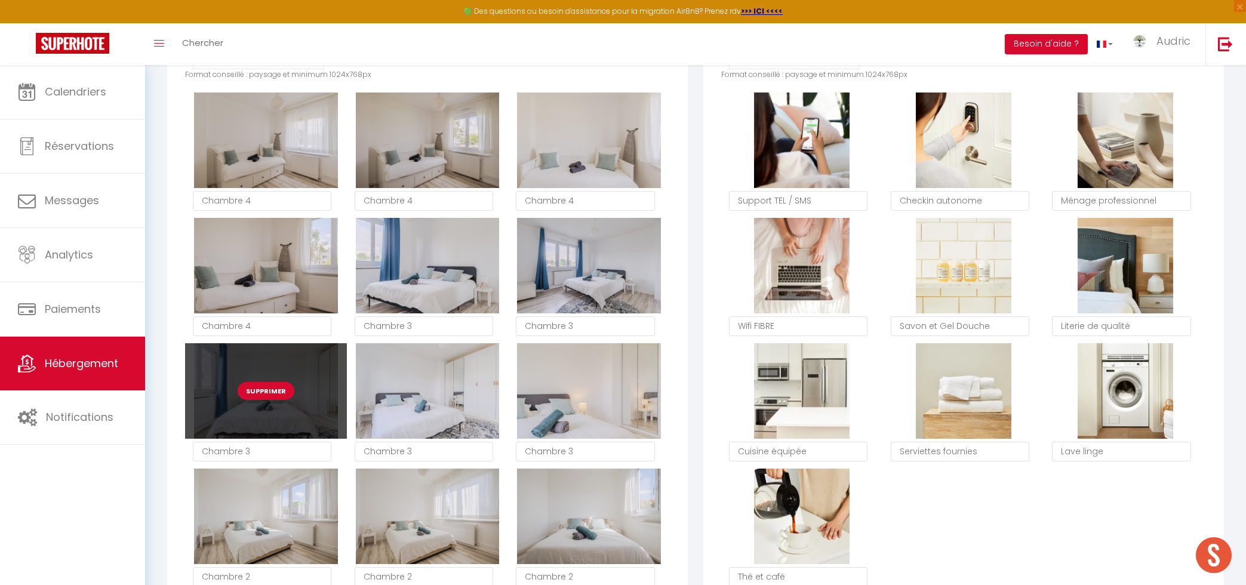
click at [269, 386] on button "Supprimer" at bounding box center [266, 391] width 57 height 18
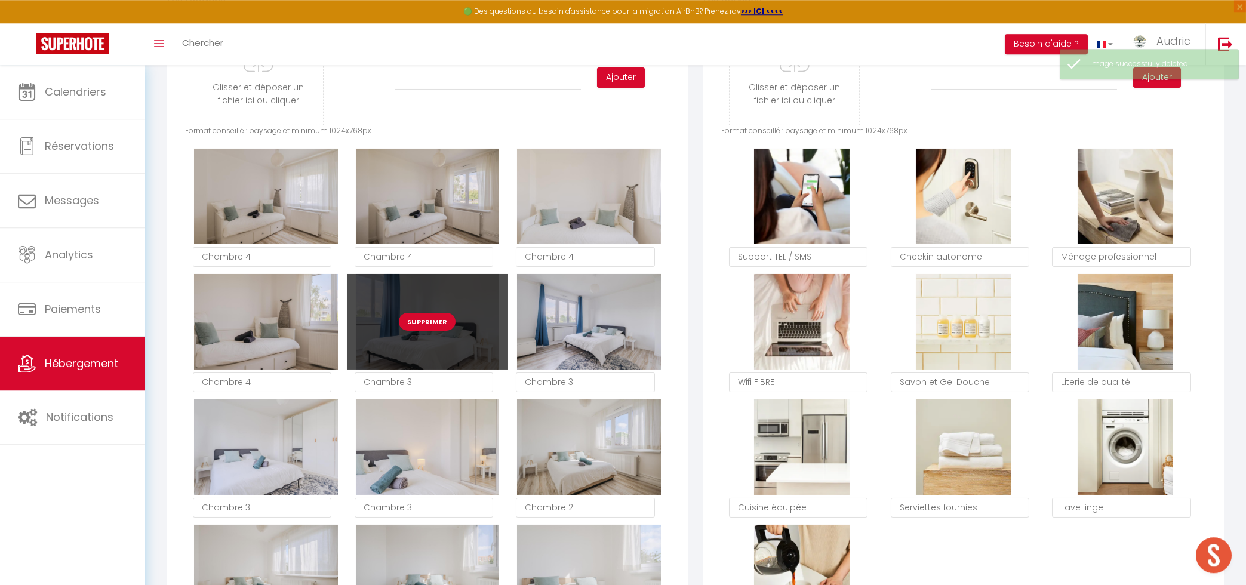
scroll to position [441, 0]
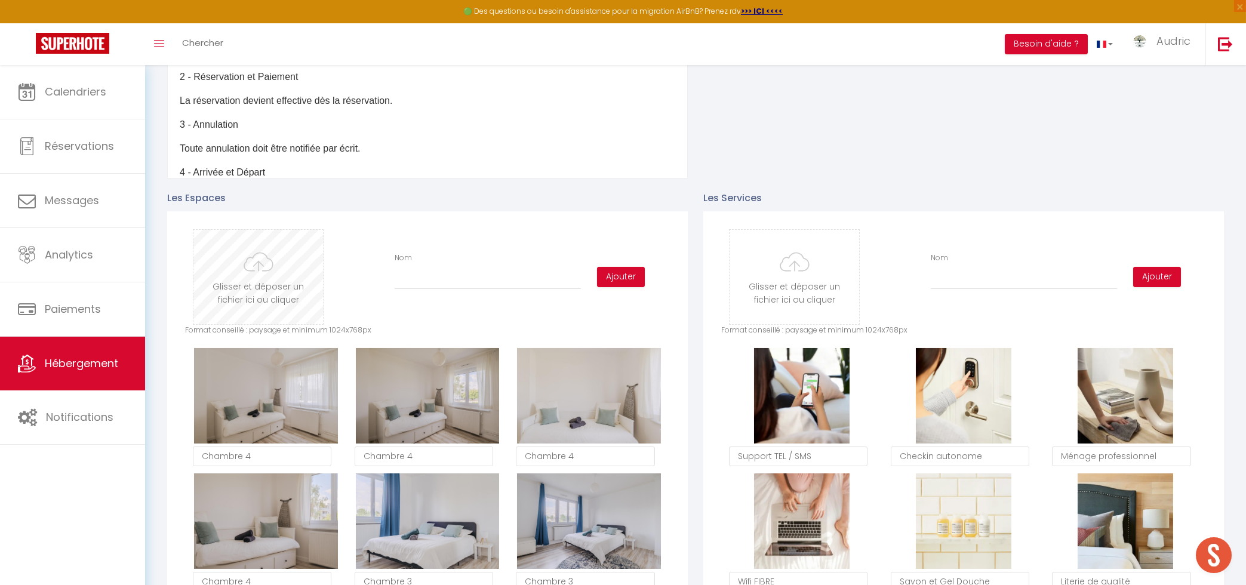
click at [271, 284] on input "file" at bounding box center [258, 277] width 130 height 94
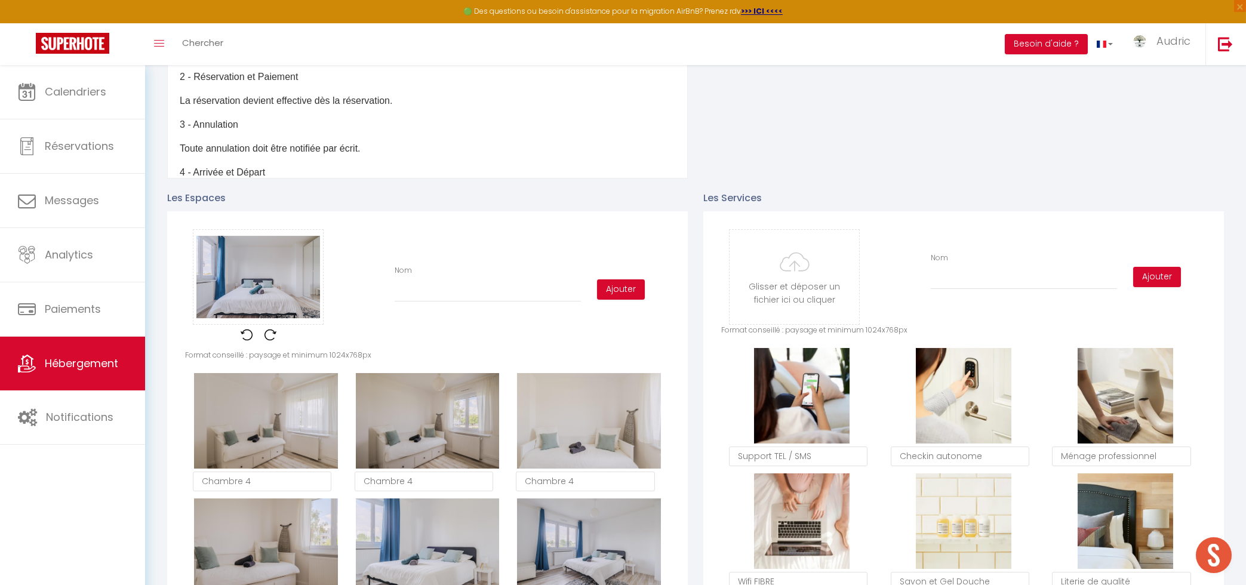
click at [420, 302] on div "Glisser et déposer un fichier ici ou cliquer Ooops, something wrong happened. R…" at bounding box center [427, 289] width 485 height 121
click at [423, 291] on input "Nom" at bounding box center [488, 291] width 186 height 21
click at [604, 291] on button "Ajouter" at bounding box center [621, 289] width 48 height 20
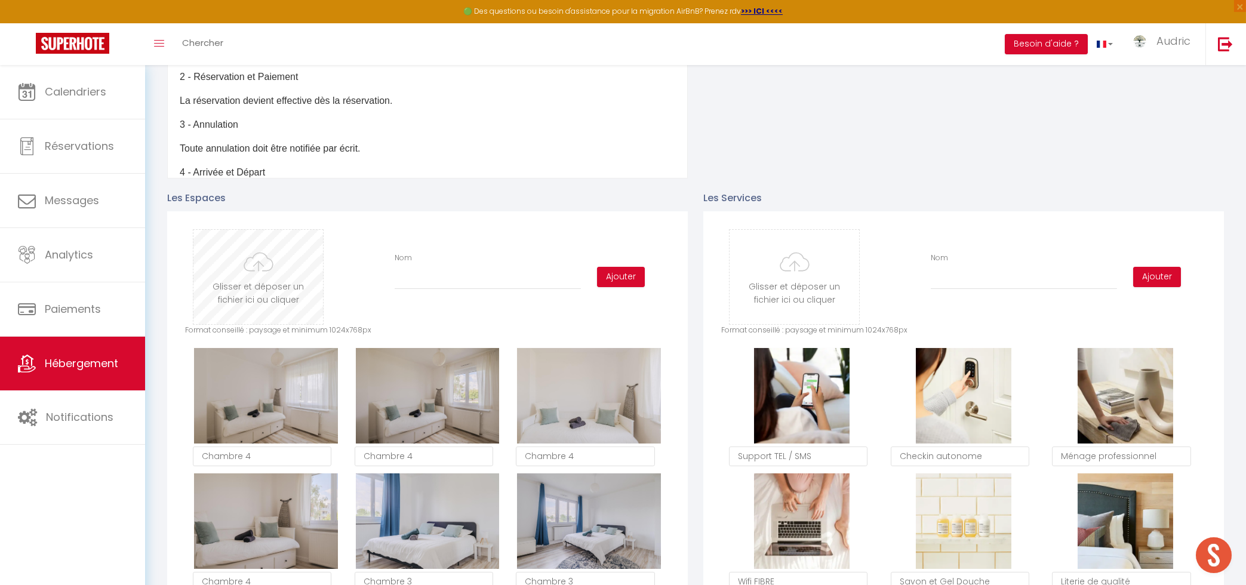
click at [289, 275] on input "file" at bounding box center [258, 277] width 130 height 94
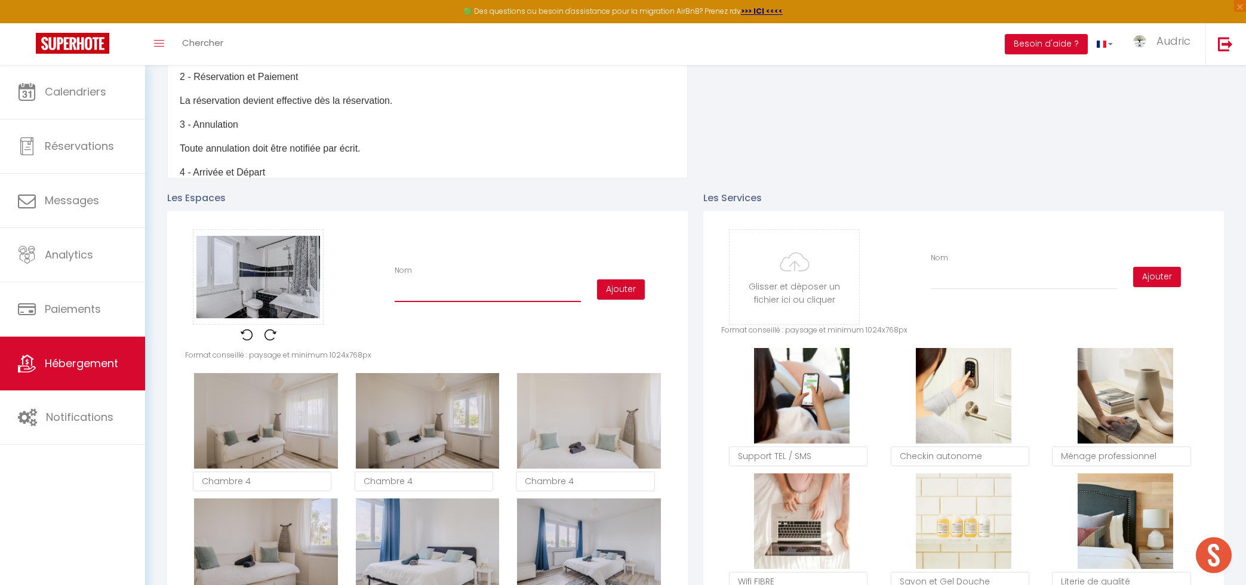
click at [404, 288] on input "Nom" at bounding box center [488, 291] width 186 height 21
click at [630, 279] on button "Ajouter" at bounding box center [621, 289] width 48 height 20
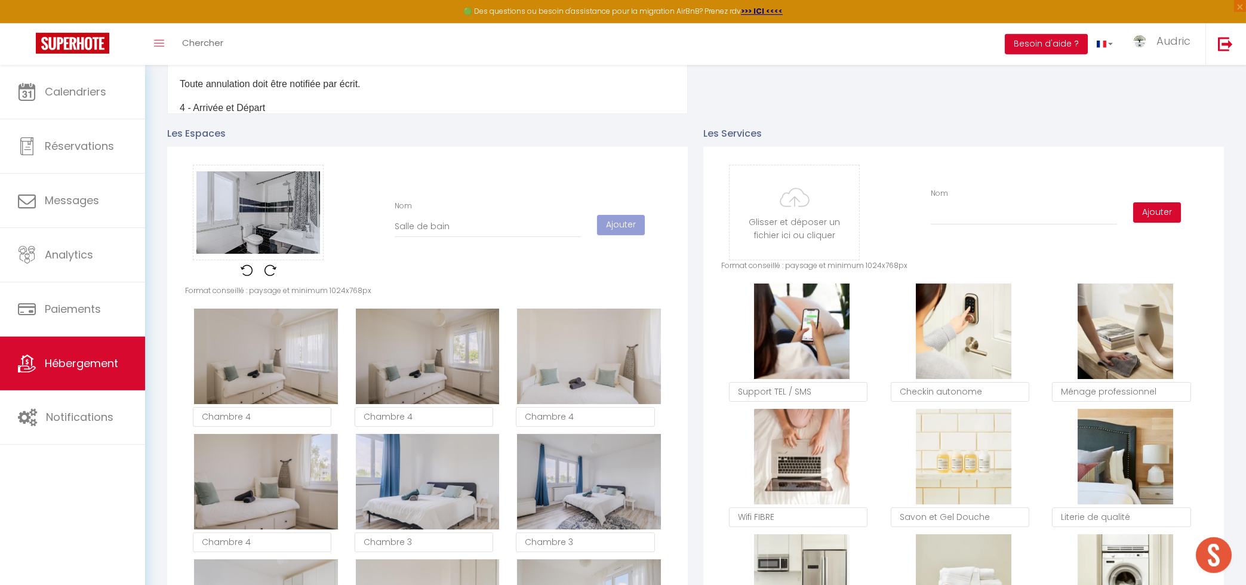
scroll to position [505, 0]
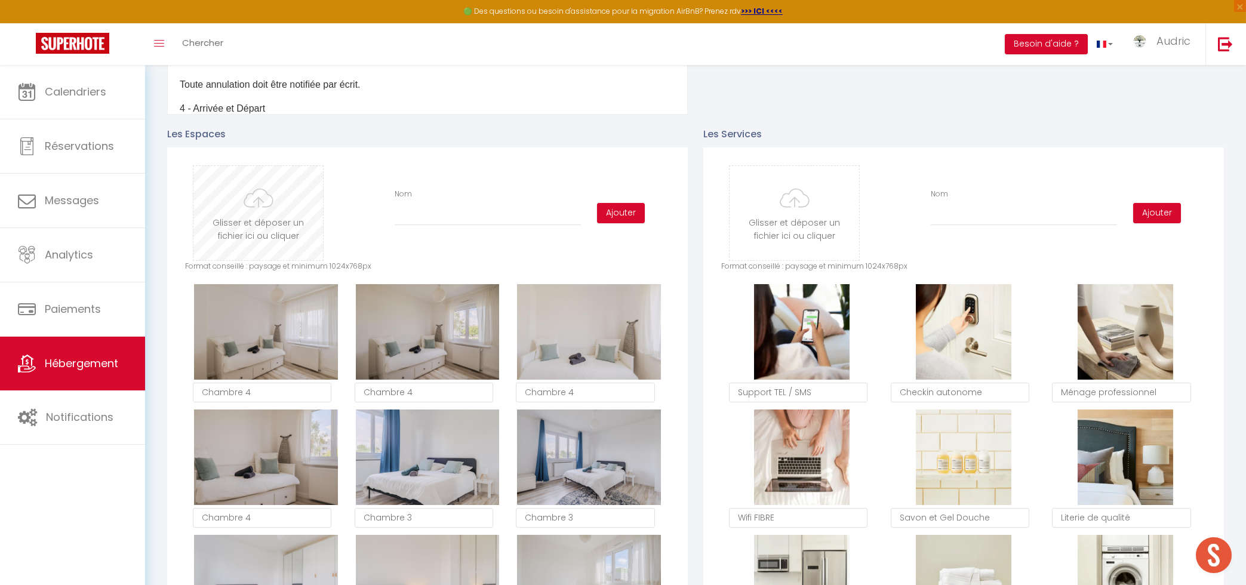
click at [291, 205] on input "file" at bounding box center [258, 213] width 130 height 94
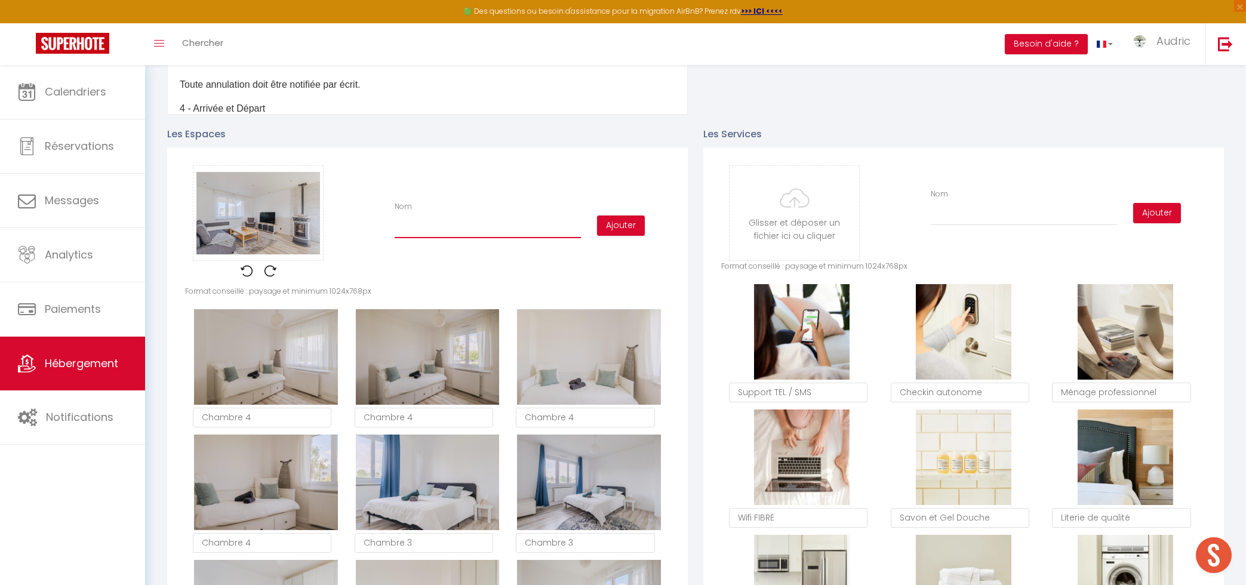
click at [438, 225] on input "Nom" at bounding box center [488, 227] width 186 height 21
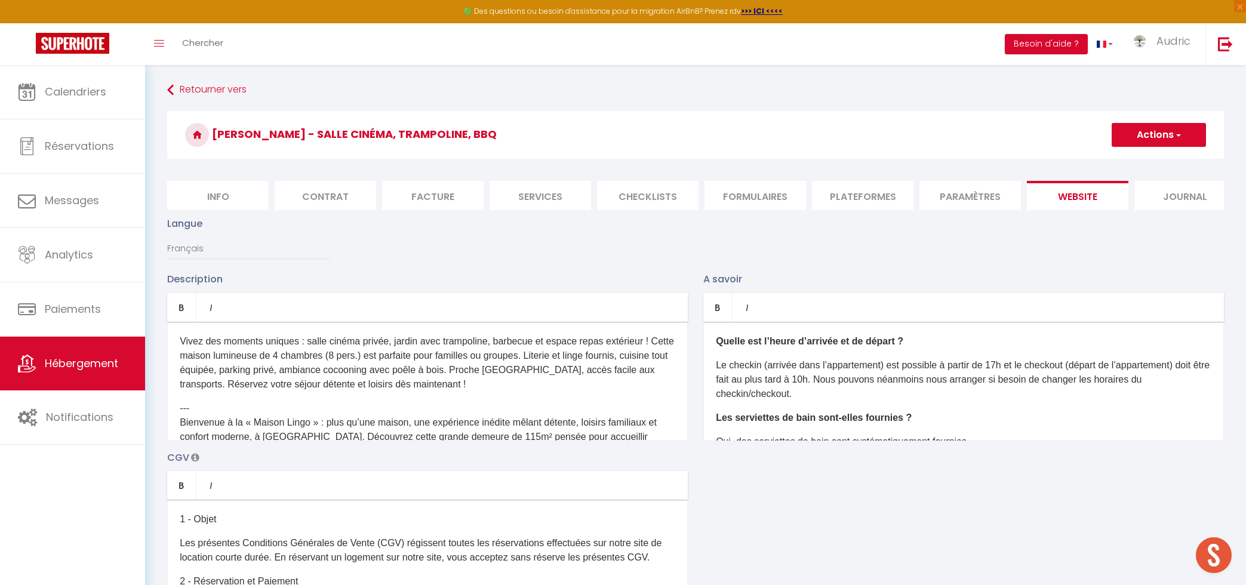
type input "S"
checkbox input "true"
checkbox input "false"
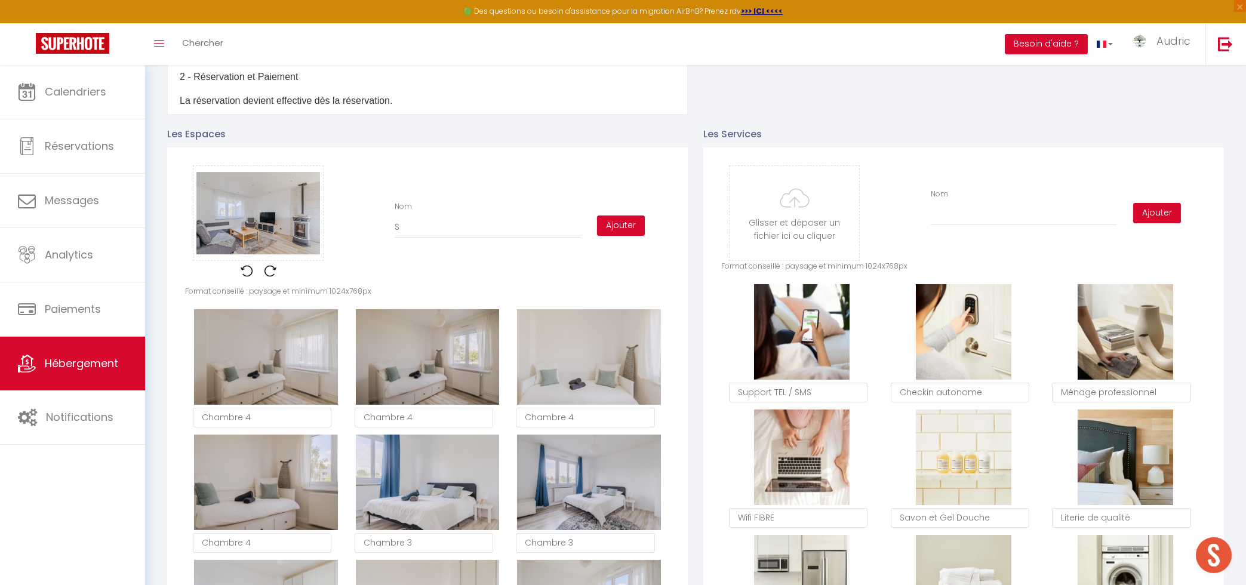
type input "SA"
checkbox input "true"
checkbox input "false"
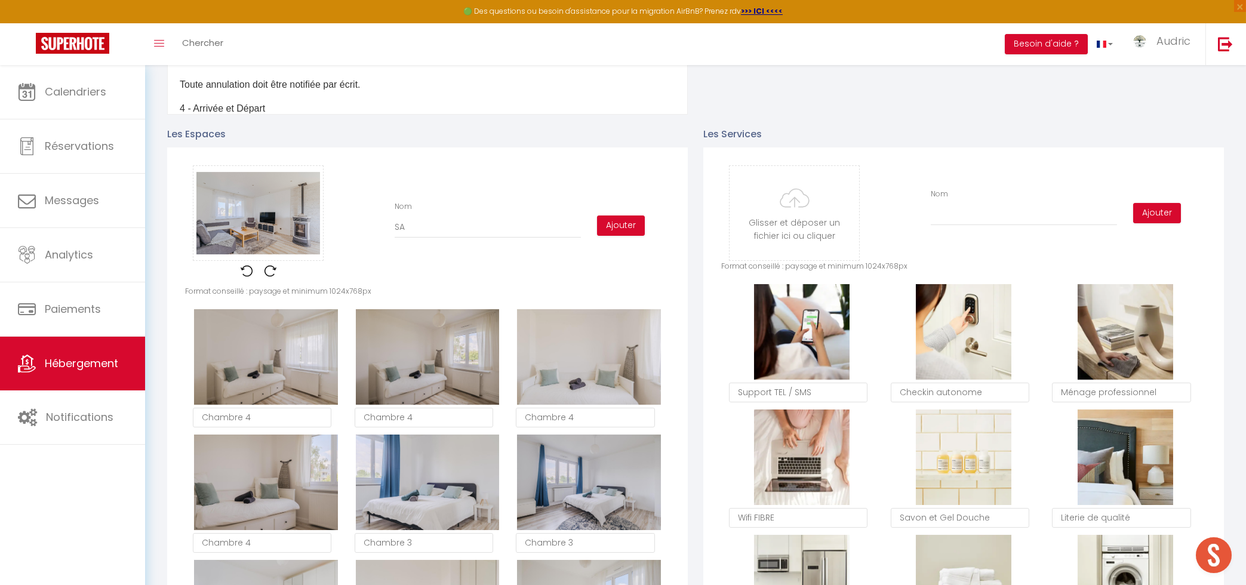
type input "SAl"
checkbox input "true"
checkbox input "false"
type input "SAlo"
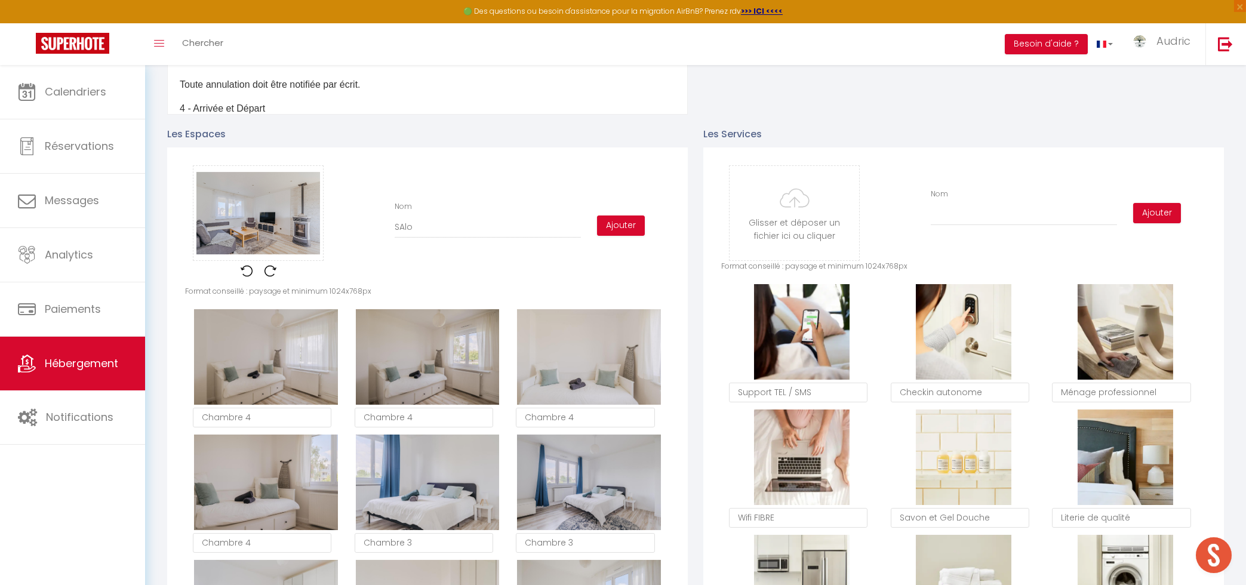
checkbox input "true"
checkbox input "false"
type input "SAlon"
checkbox input "true"
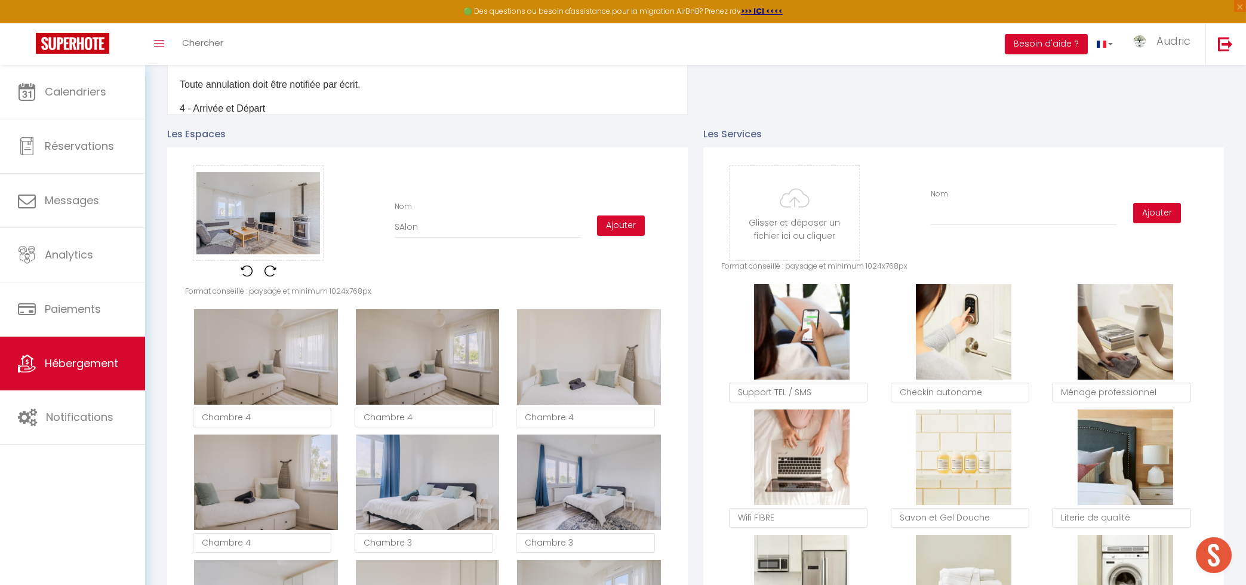
checkbox input "false"
type input "SAlo"
checkbox input "true"
checkbox input "false"
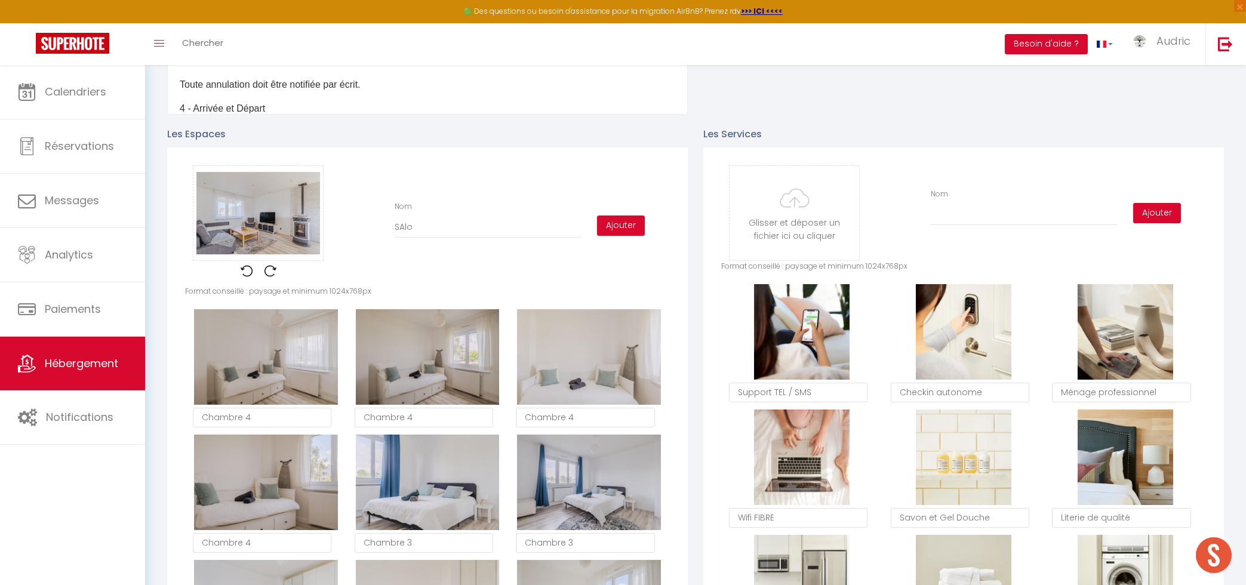
checkbox input "false"
type input "SAl"
checkbox input "true"
checkbox input "false"
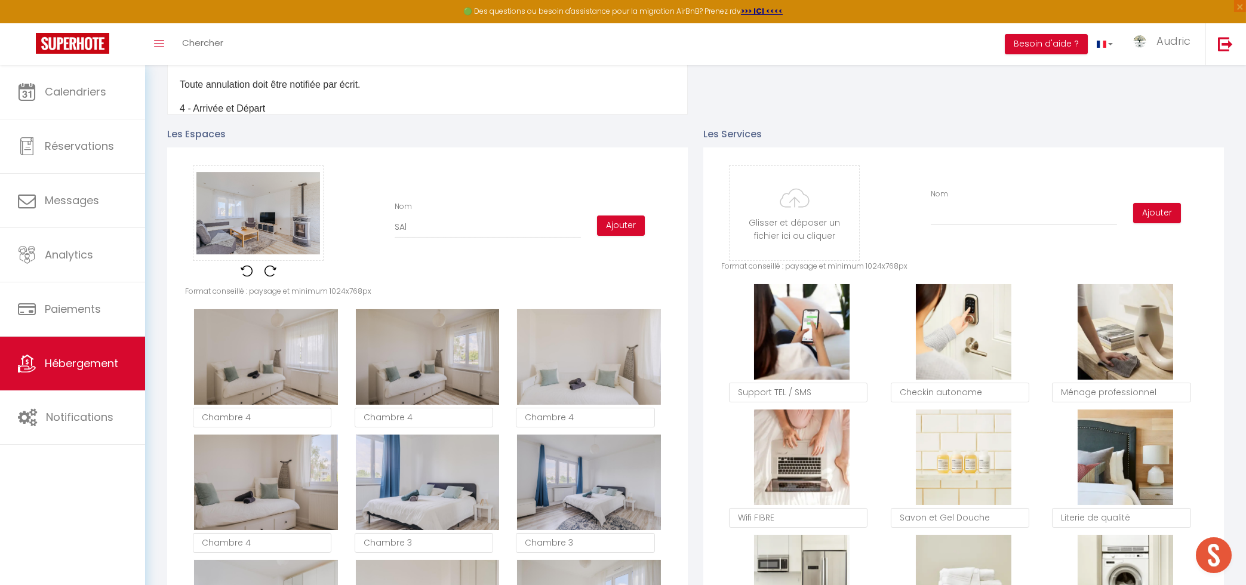
type input "SA"
checkbox input "true"
checkbox input "false"
type input "S"
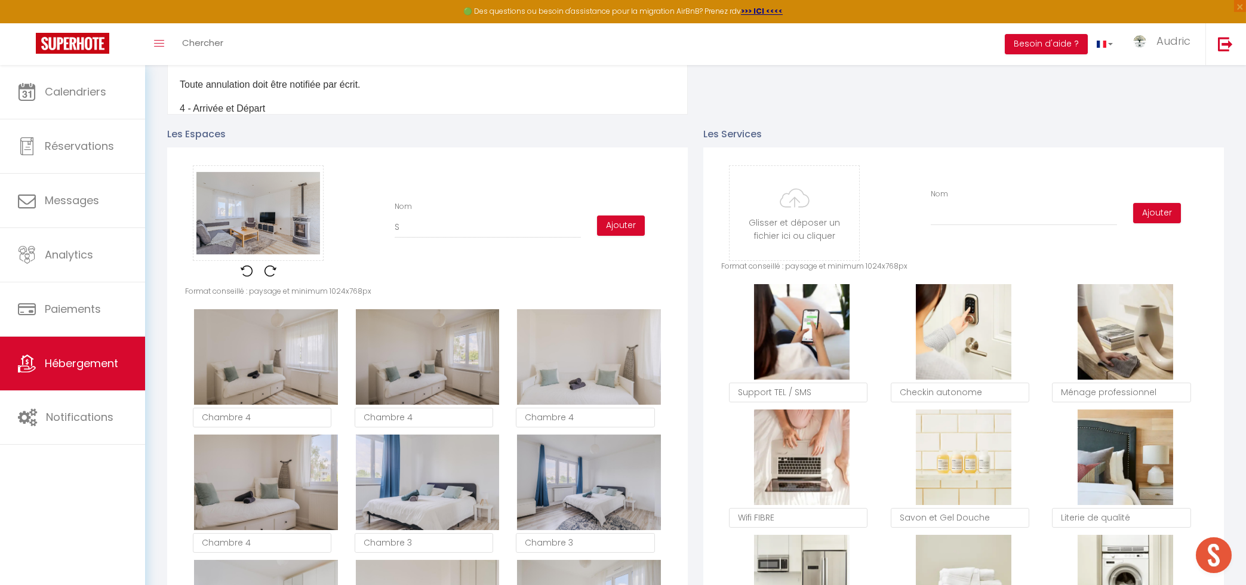
checkbox input "true"
checkbox input "false"
type input "Sa"
checkbox input "true"
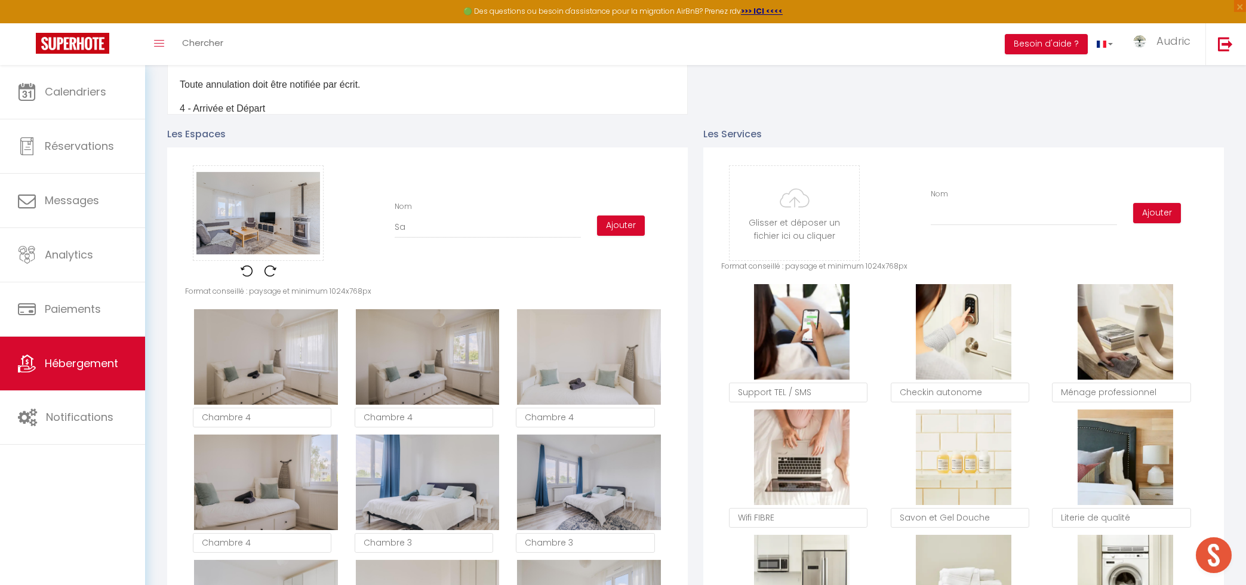
checkbox input "false"
type input "Sal"
checkbox input "true"
checkbox input "false"
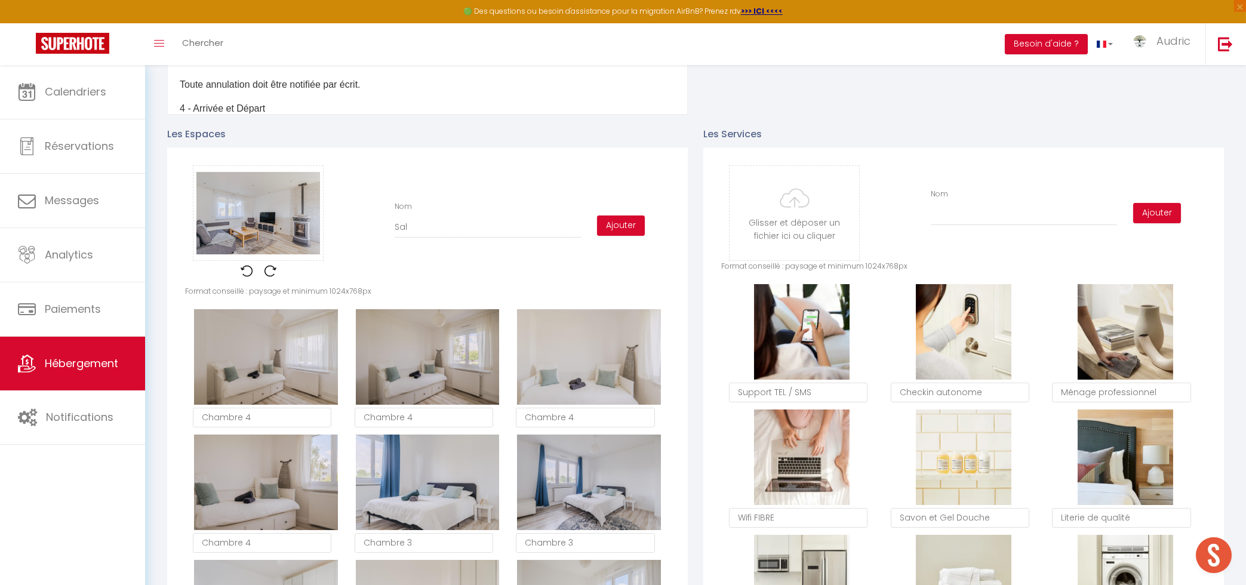
checkbox input "false"
type input "Salo"
checkbox input "true"
checkbox input "false"
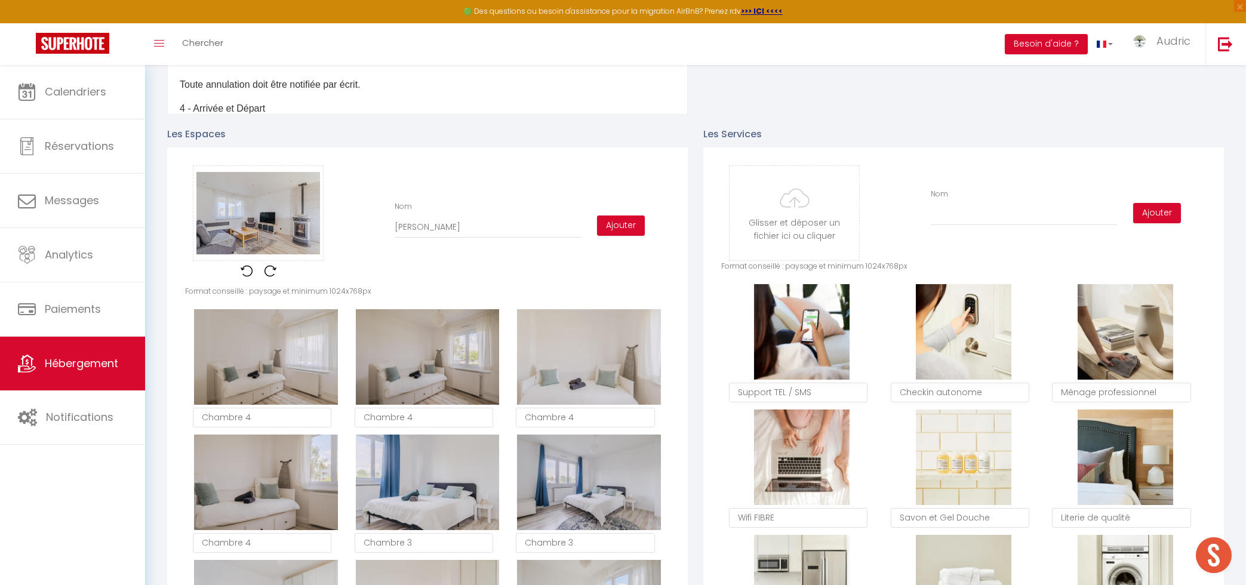
type input "Salon"
checkbox input "true"
checkbox input "false"
type input "Salon"
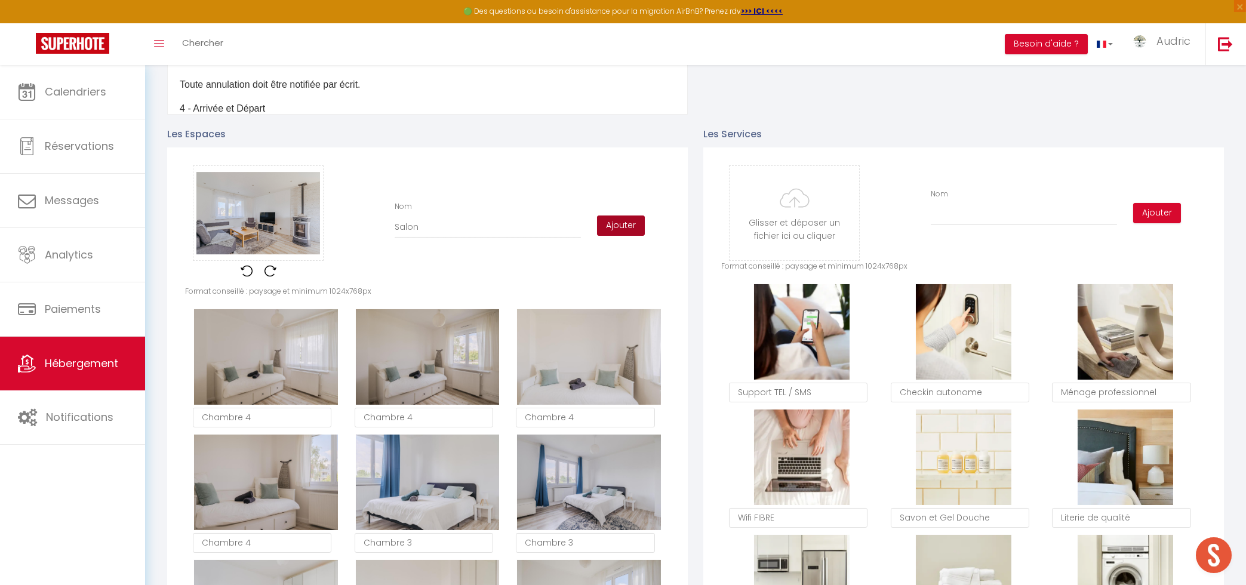
click at [616, 225] on button "Ajouter" at bounding box center [621, 226] width 48 height 20
checkbox input "true"
checkbox input "false"
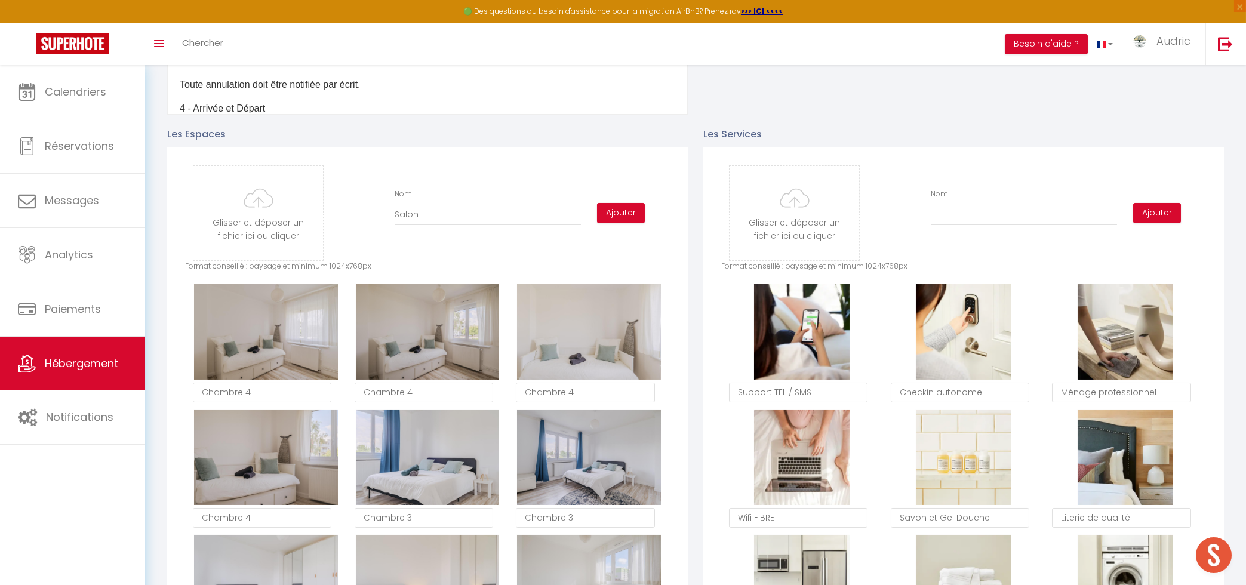
checkbox input "true"
checkbox input "false"
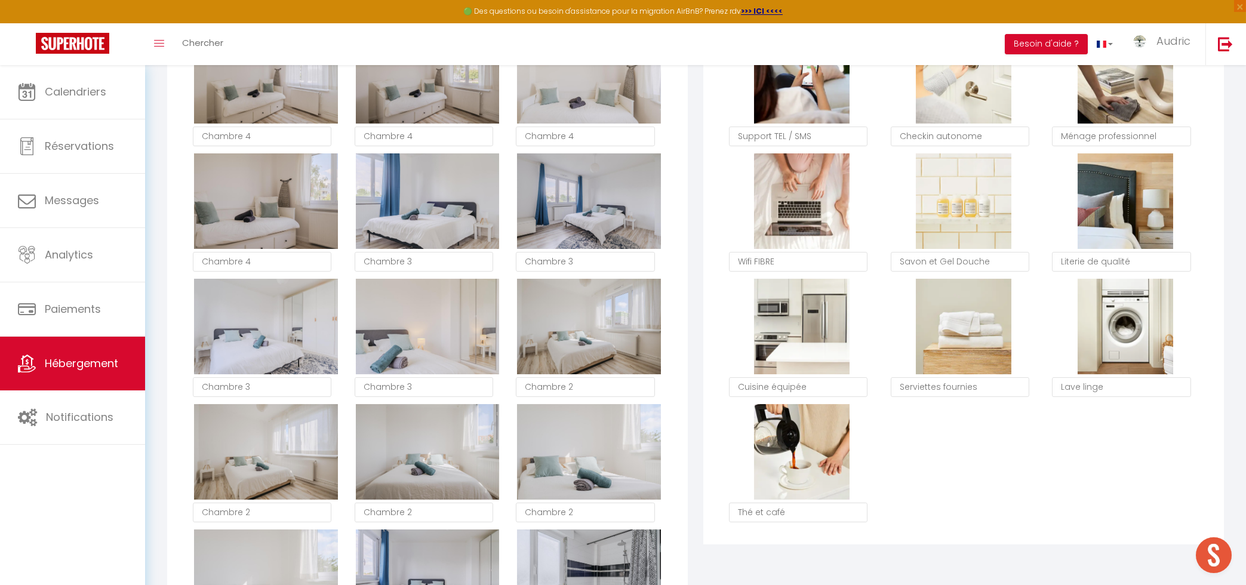
scroll to position [569, 0]
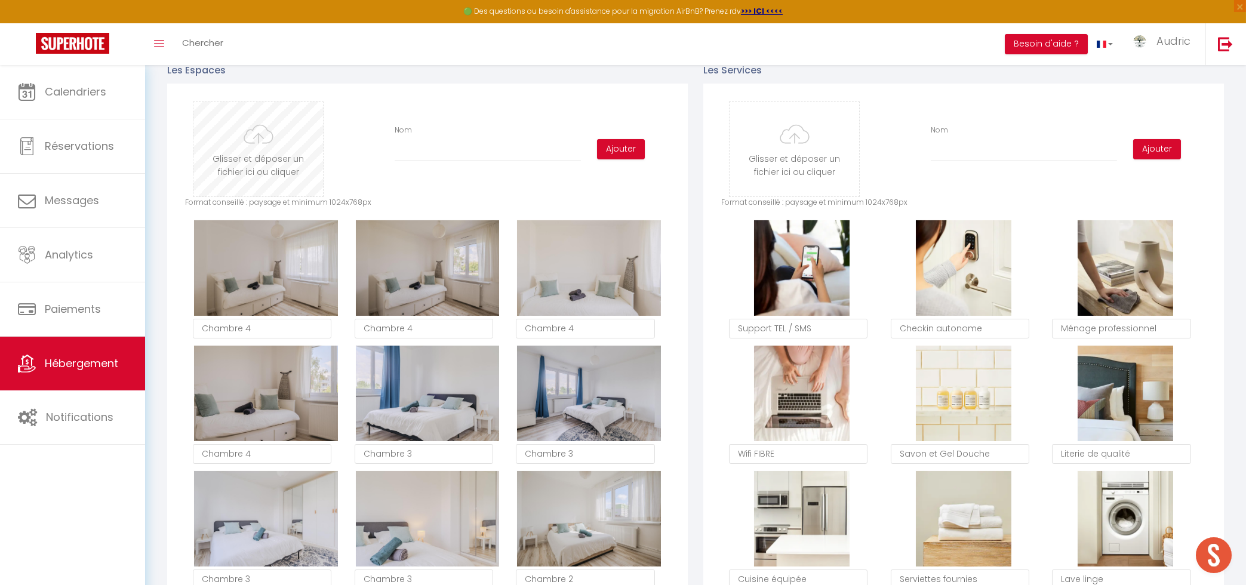
click at [278, 159] on input "file" at bounding box center [258, 149] width 130 height 94
type input "C:\fakepath\21-DSC_2128-HDR.jpg"
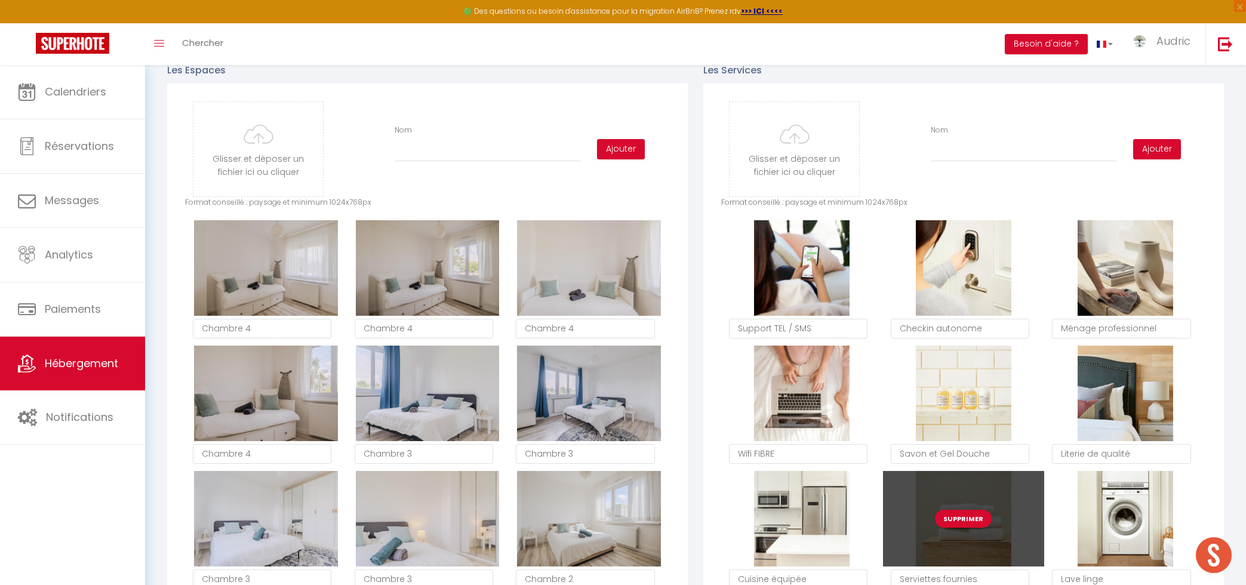
checkbox input "true"
checkbox input "false"
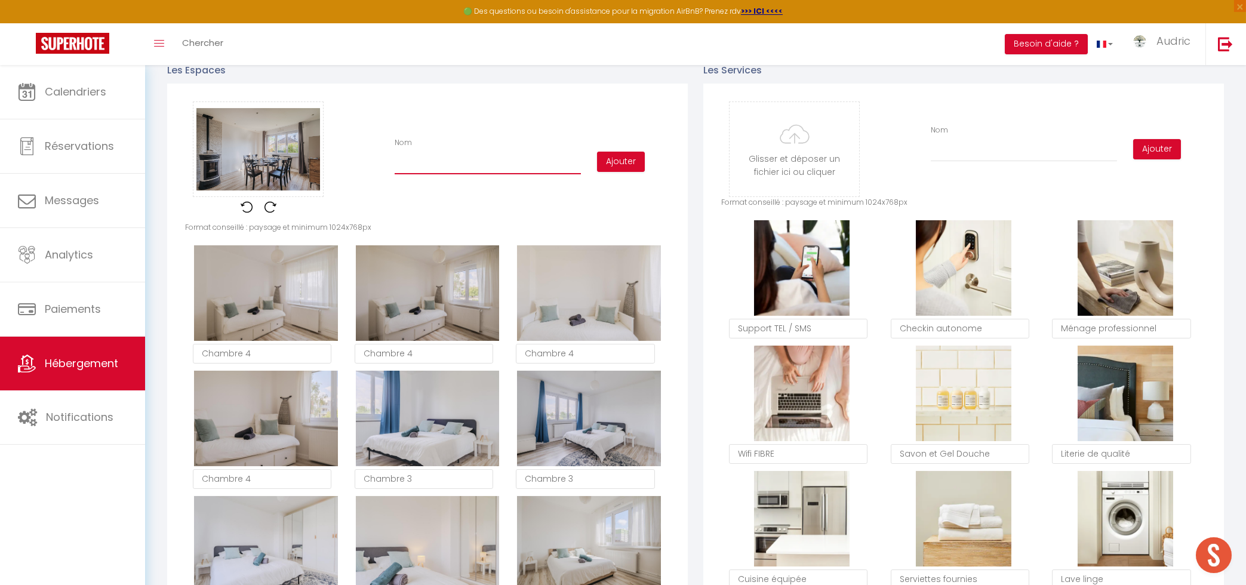
click at [437, 171] on input "Nom" at bounding box center [488, 163] width 186 height 21
type input "E"
checkbox input "true"
checkbox input "false"
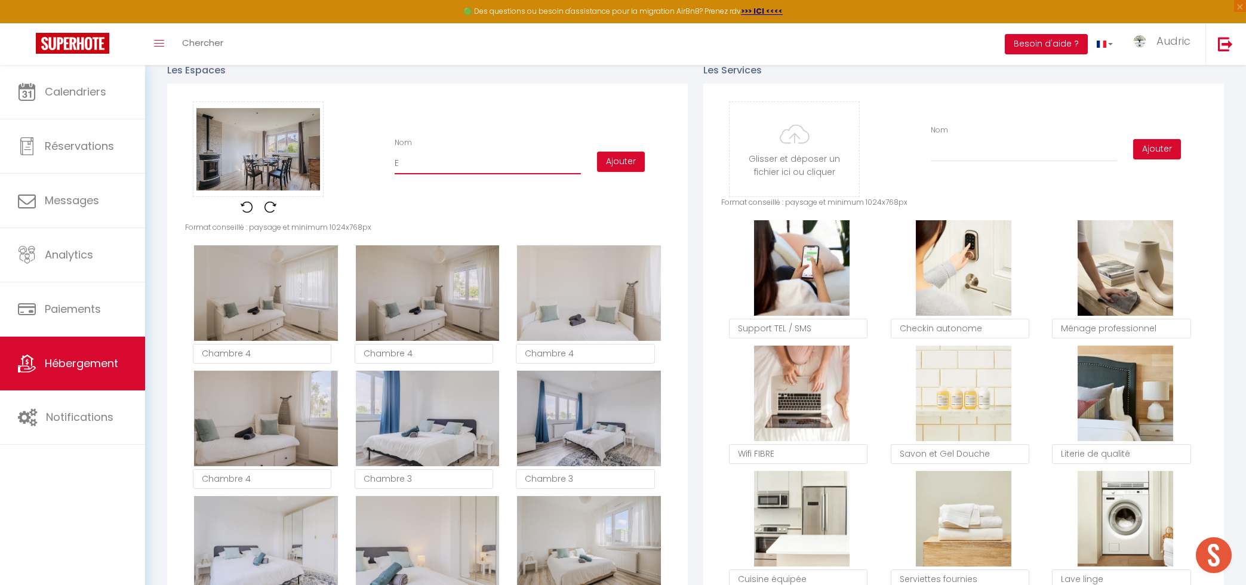
type input "Es"
checkbox input "true"
checkbox input "false"
type input "Esp"
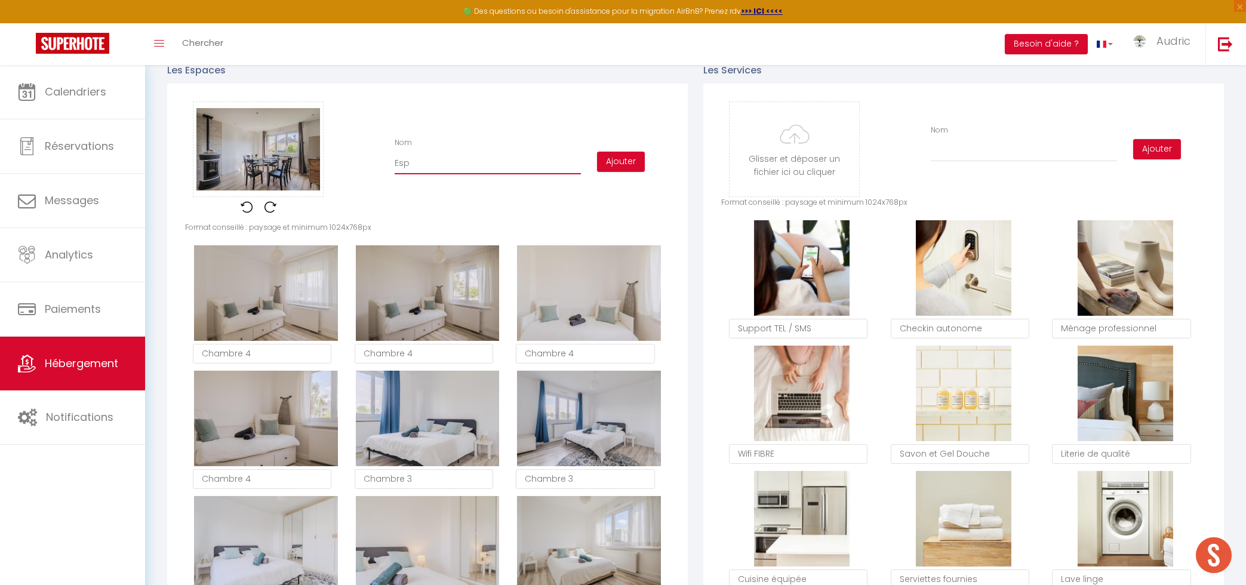
checkbox input "true"
checkbox input "false"
type input "Espa"
checkbox input "true"
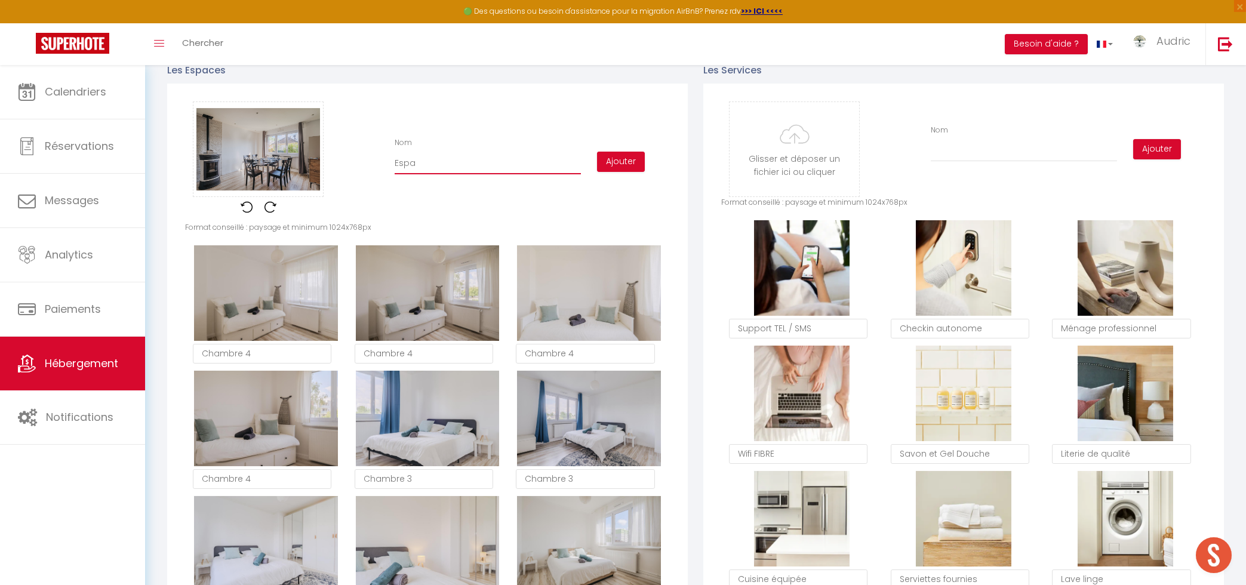
checkbox input "false"
type input "Espac"
checkbox input "true"
checkbox input "false"
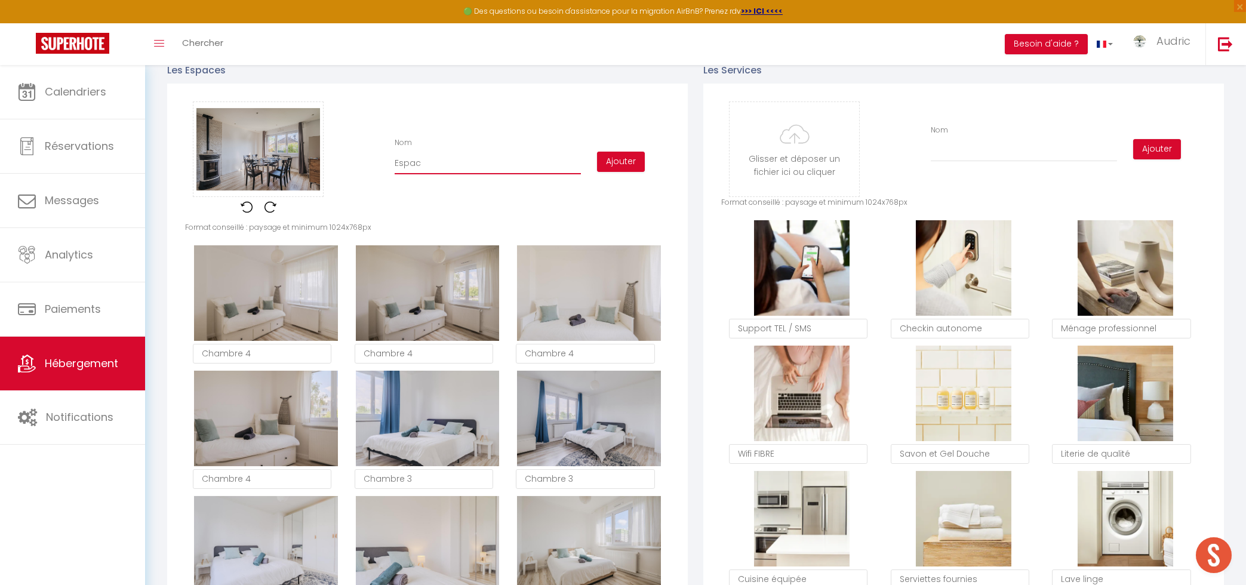
checkbox input "false"
type input "Espace"
checkbox input "true"
checkbox input "false"
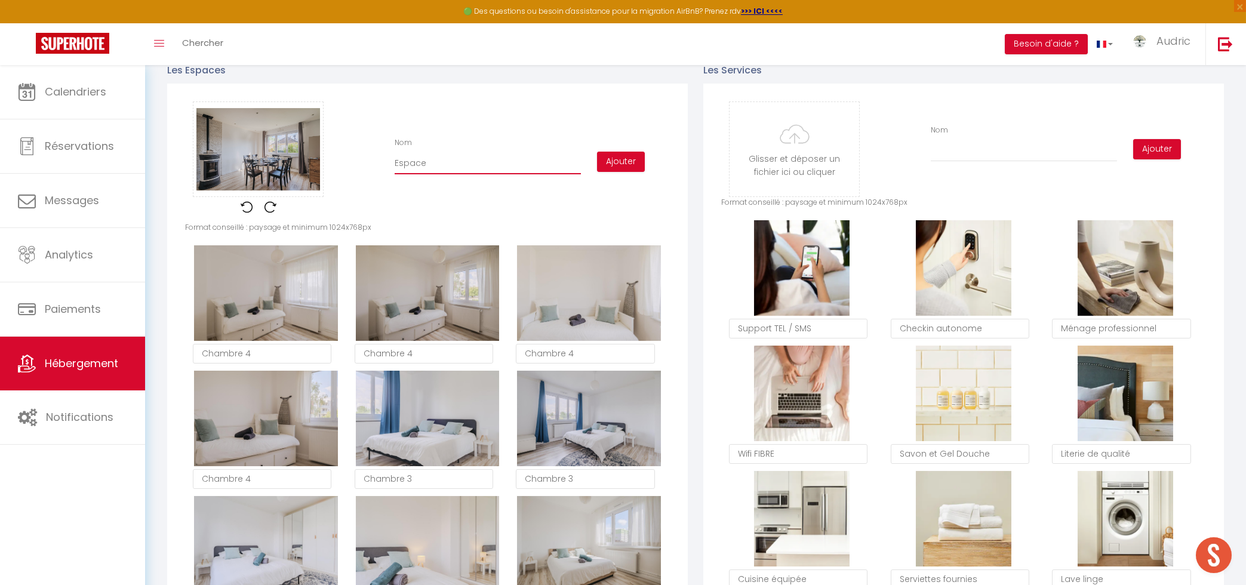
type input "Espace"
checkbox input "true"
checkbox input "false"
type input "Espace r"
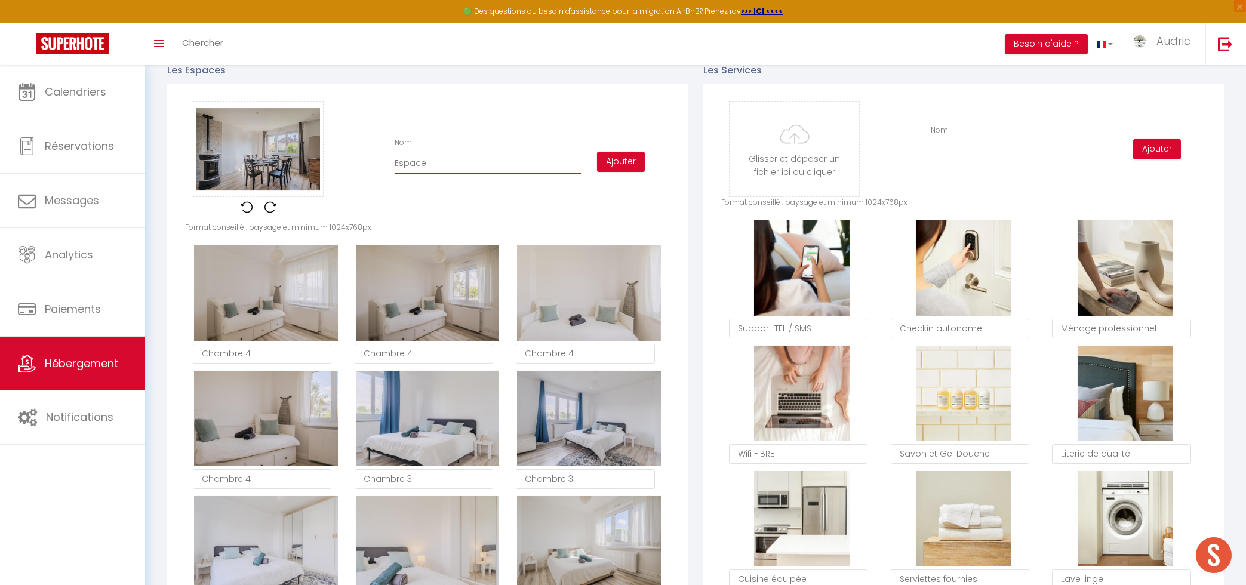
checkbox input "true"
checkbox input "false"
type input "Espace re"
checkbox input "true"
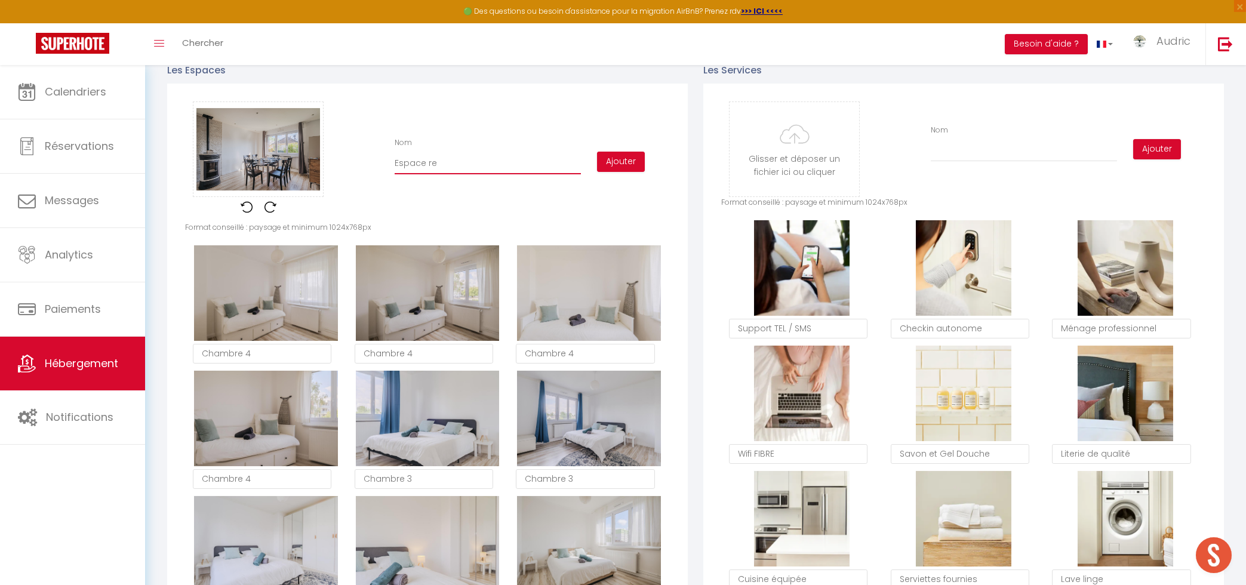
checkbox input "false"
type input "Espace rep"
checkbox input "true"
checkbox input "false"
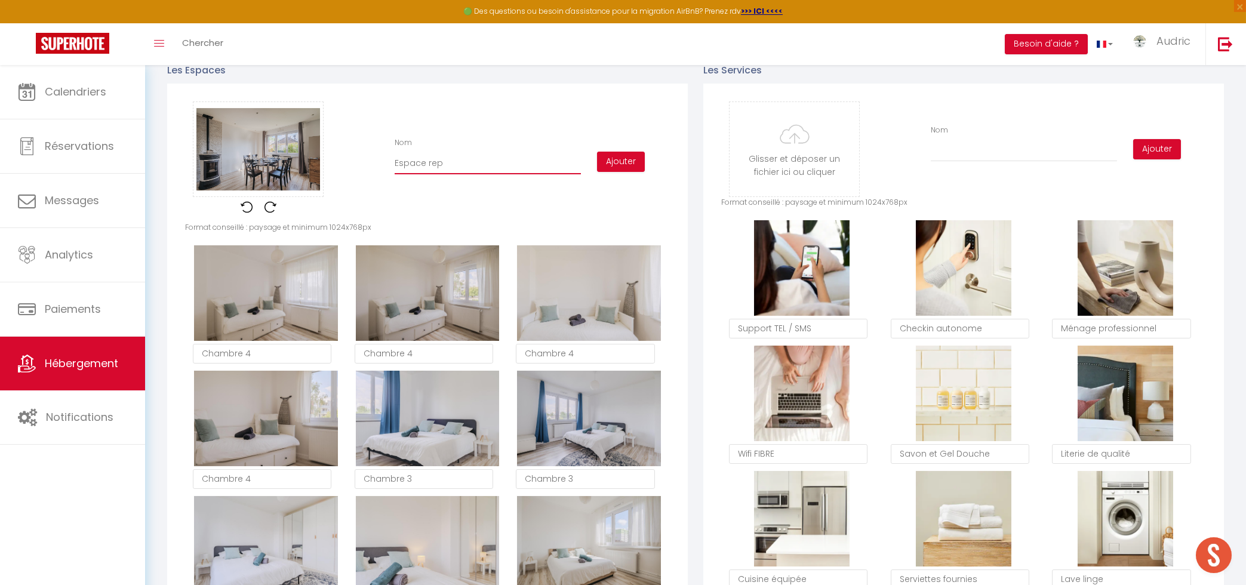
checkbox input "false"
type input "Espace repa"
checkbox input "true"
checkbox input "false"
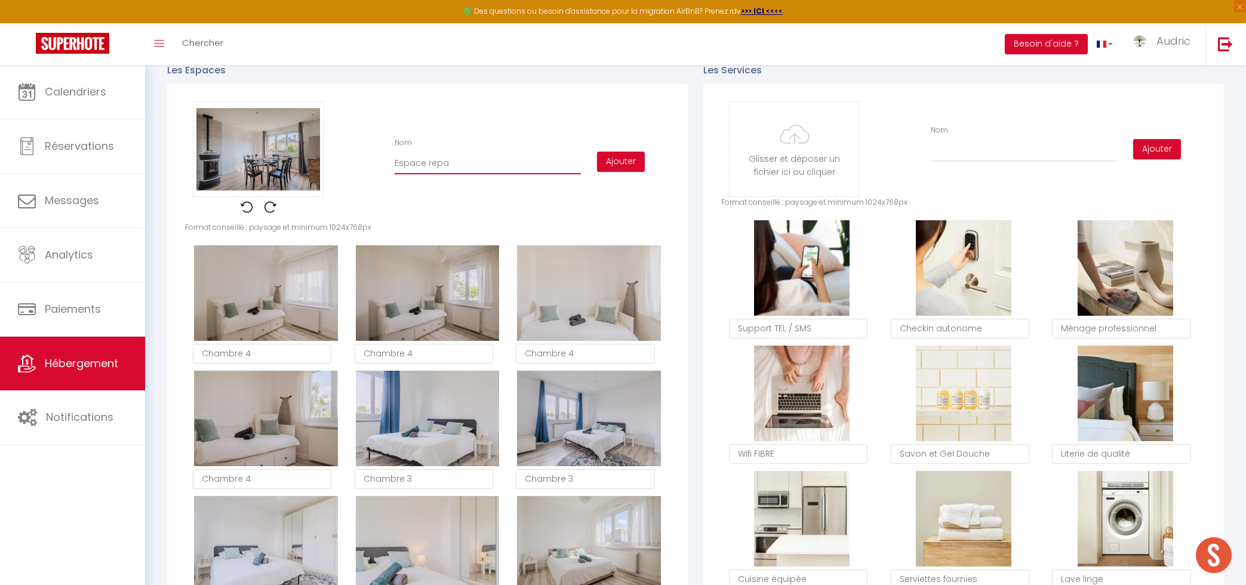
type input "Espace repas"
checkbox input "true"
checkbox input "false"
type input "Espace repas"
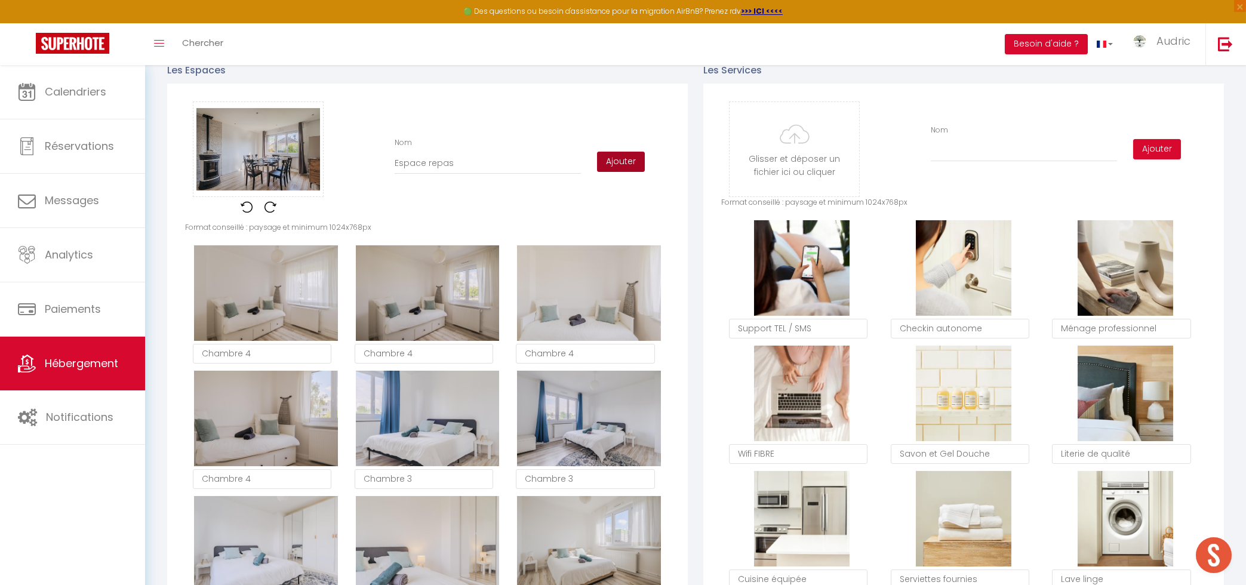
click at [605, 167] on button "Ajouter" at bounding box center [621, 162] width 48 height 20
checkbox input "true"
checkbox input "false"
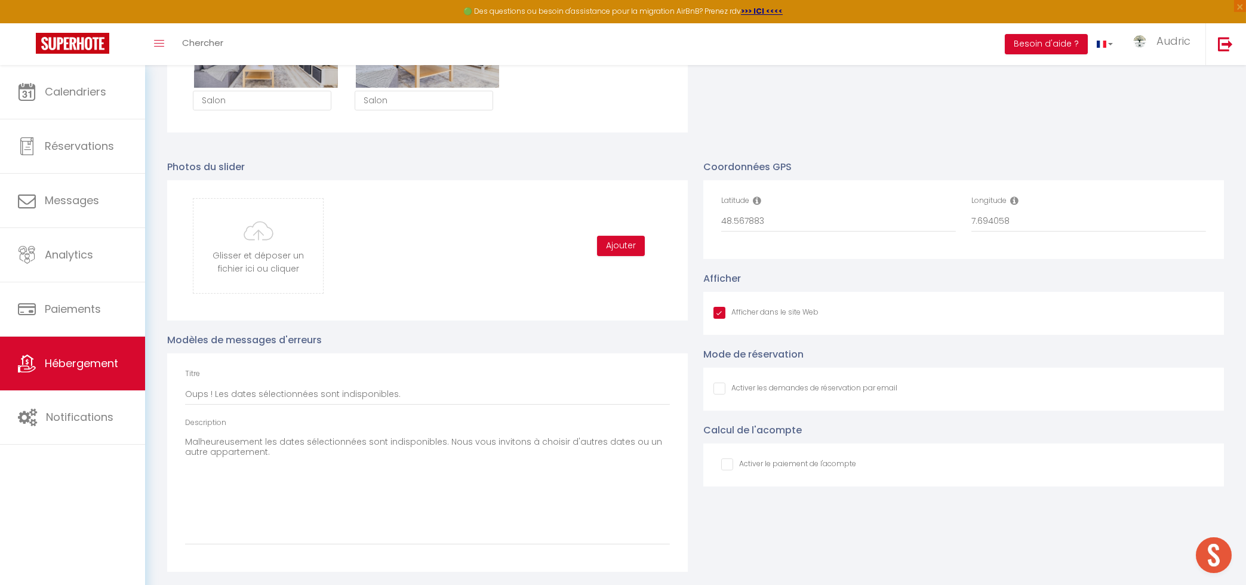
checkbox input "true"
checkbox input "false"
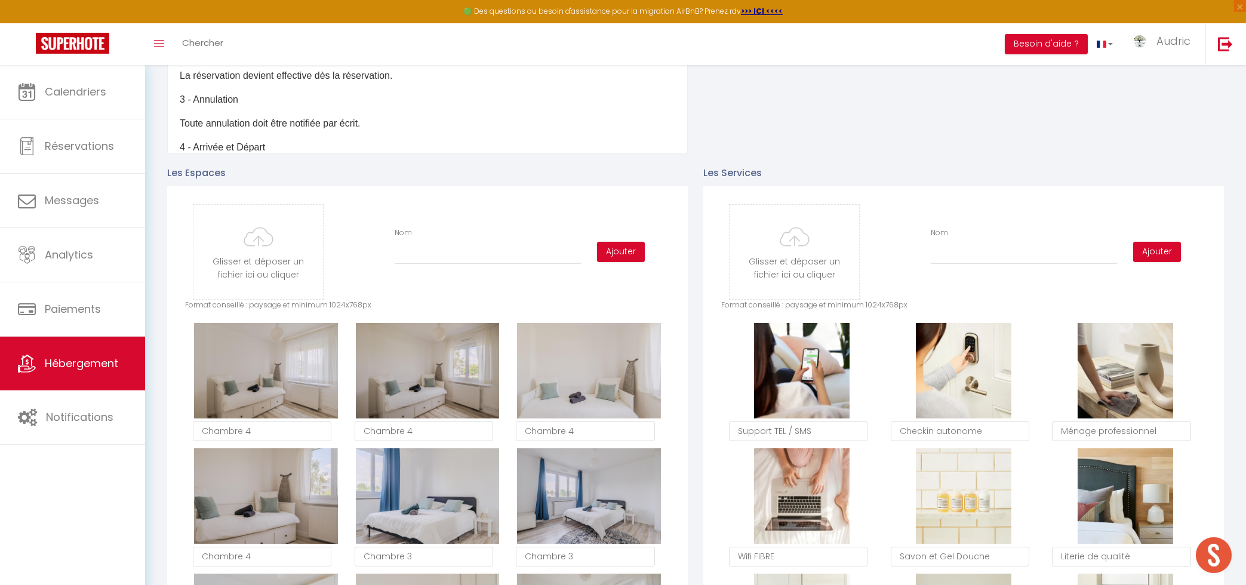
scroll to position [397, 0]
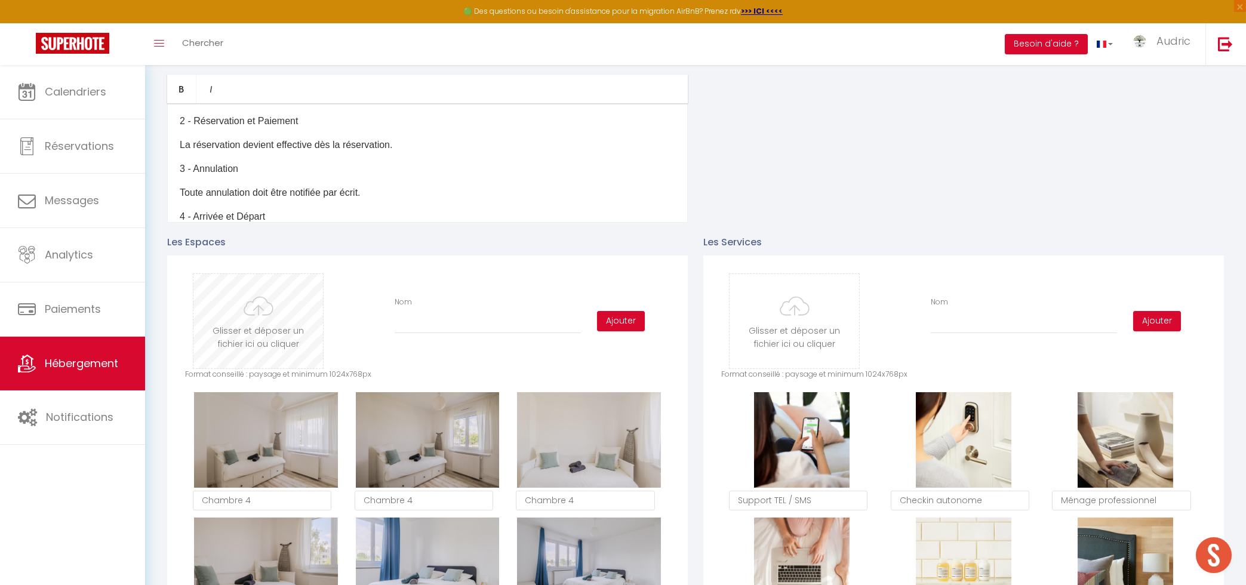
click at [312, 318] on input "file" at bounding box center [258, 321] width 130 height 94
type input "C:\fakepath\24-DSC_2137-HDR.jpg"
checkbox input "true"
checkbox input "false"
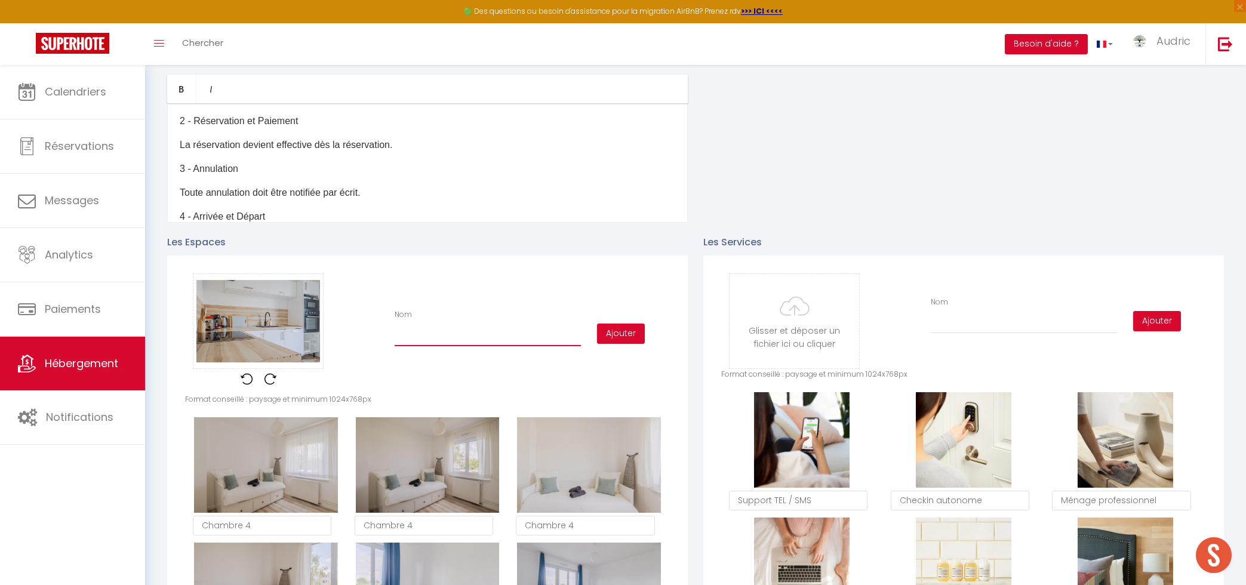
click at [475, 336] on input "Nom" at bounding box center [488, 335] width 186 height 21
type input "C"
checkbox input "true"
checkbox input "false"
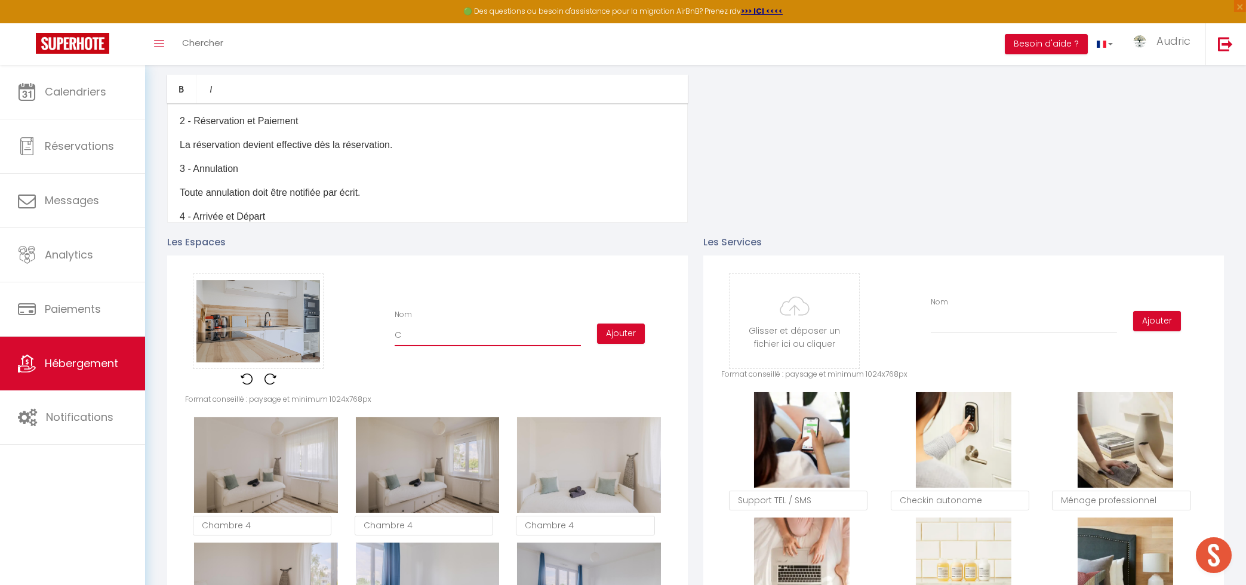
type input "Cu"
checkbox input "true"
checkbox input "false"
type input "Cui"
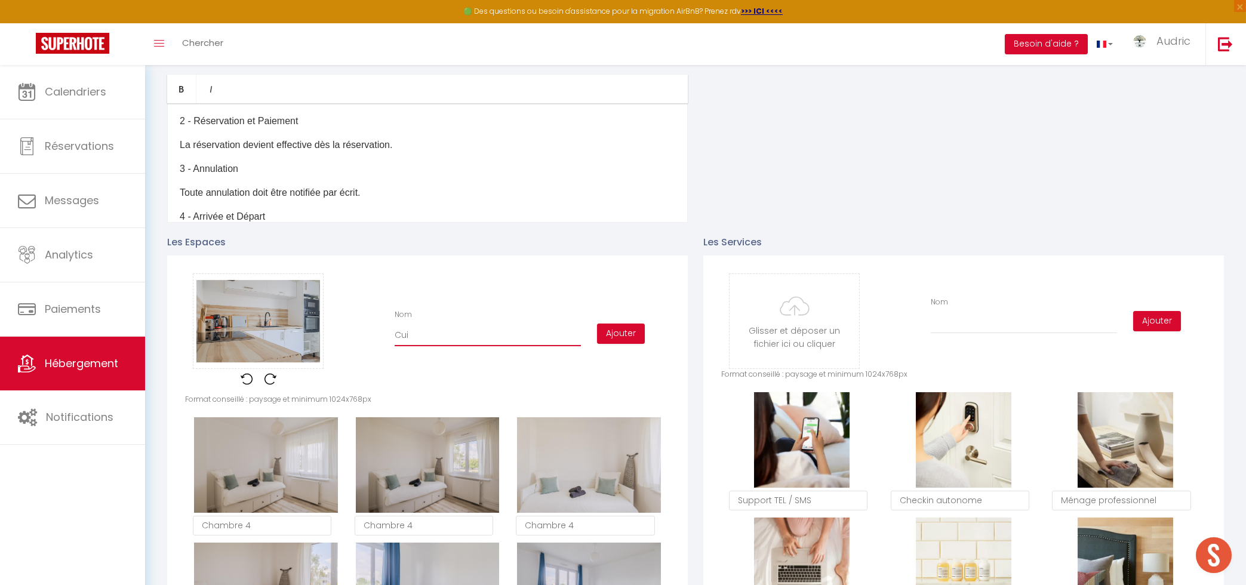
checkbox input "true"
checkbox input "false"
type input "Cuis"
checkbox input "true"
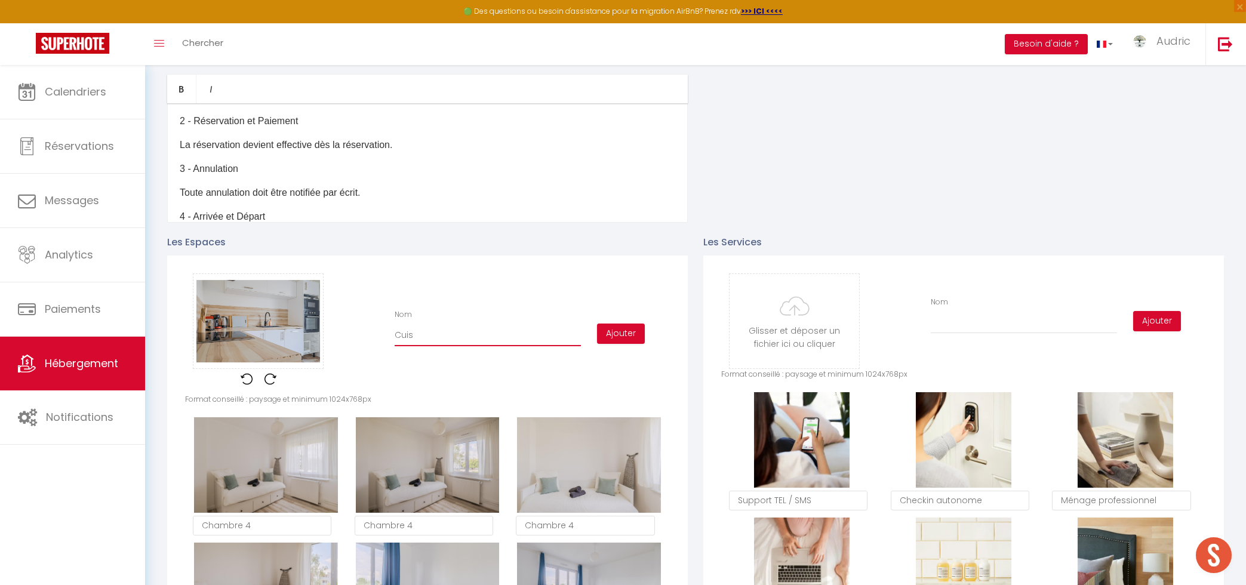
checkbox input "false"
type input "Cuisi"
checkbox input "true"
checkbox input "false"
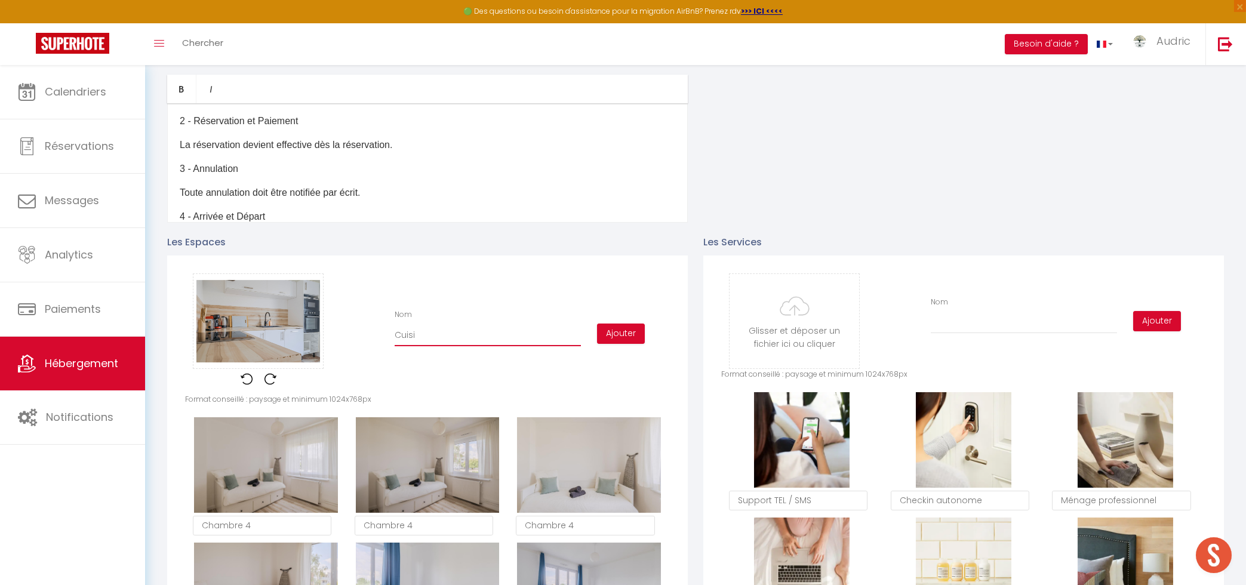
checkbox input "false"
type input "Cuisin"
checkbox input "true"
checkbox input "false"
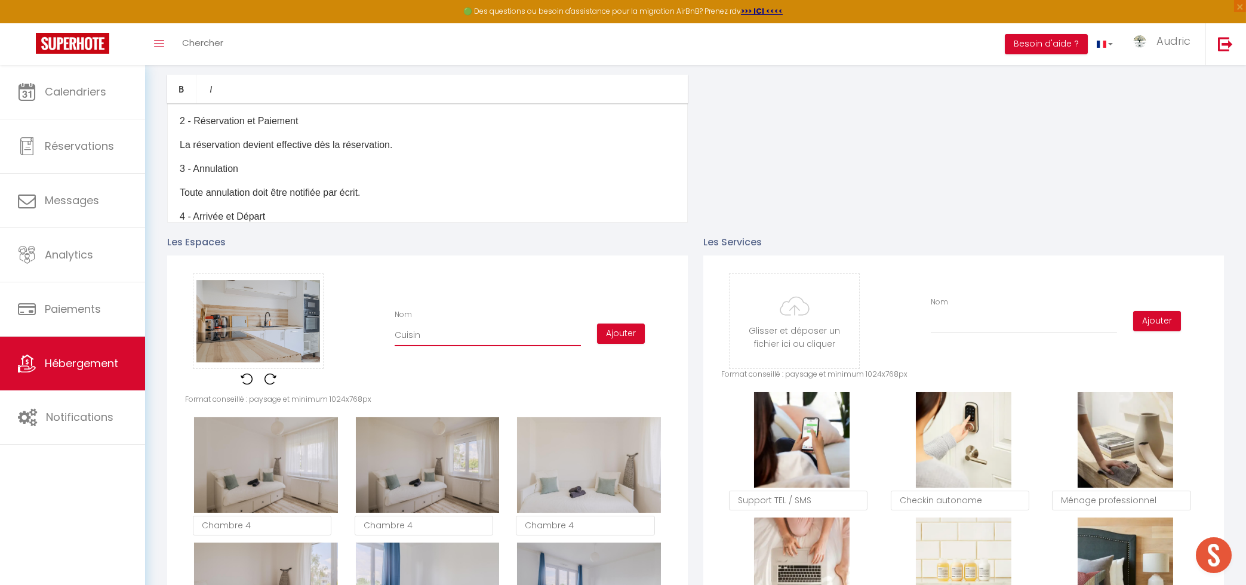
type input "Cuisine"
checkbox input "true"
checkbox input "false"
type input "Cuisine"
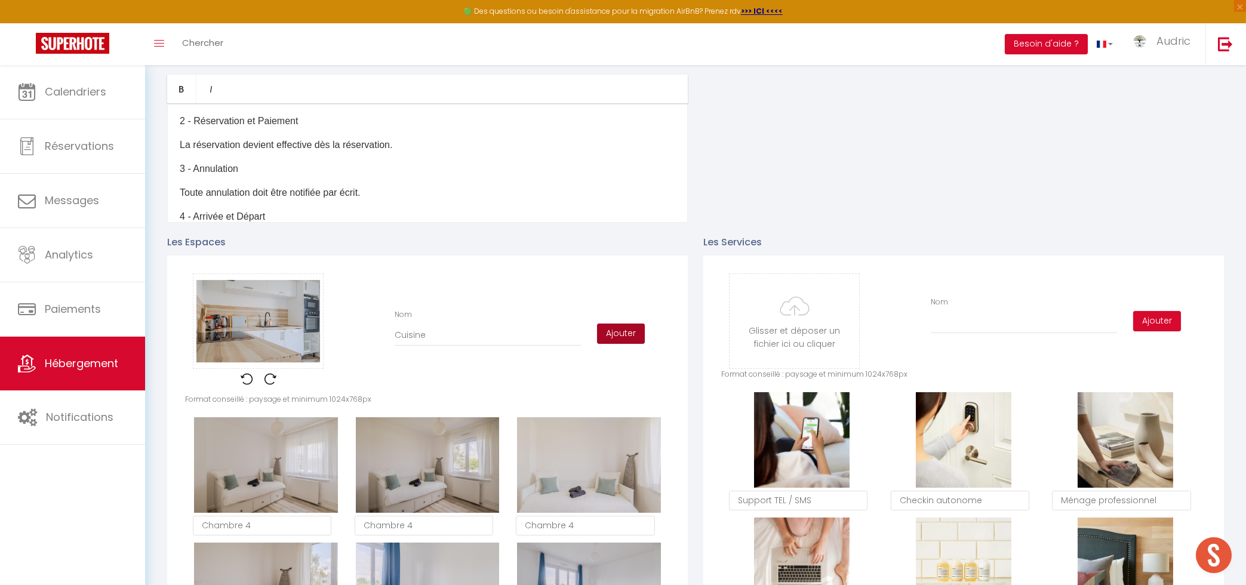
click at [598, 333] on button "Ajouter" at bounding box center [621, 334] width 48 height 20
checkbox input "true"
checkbox input "false"
checkbox input "true"
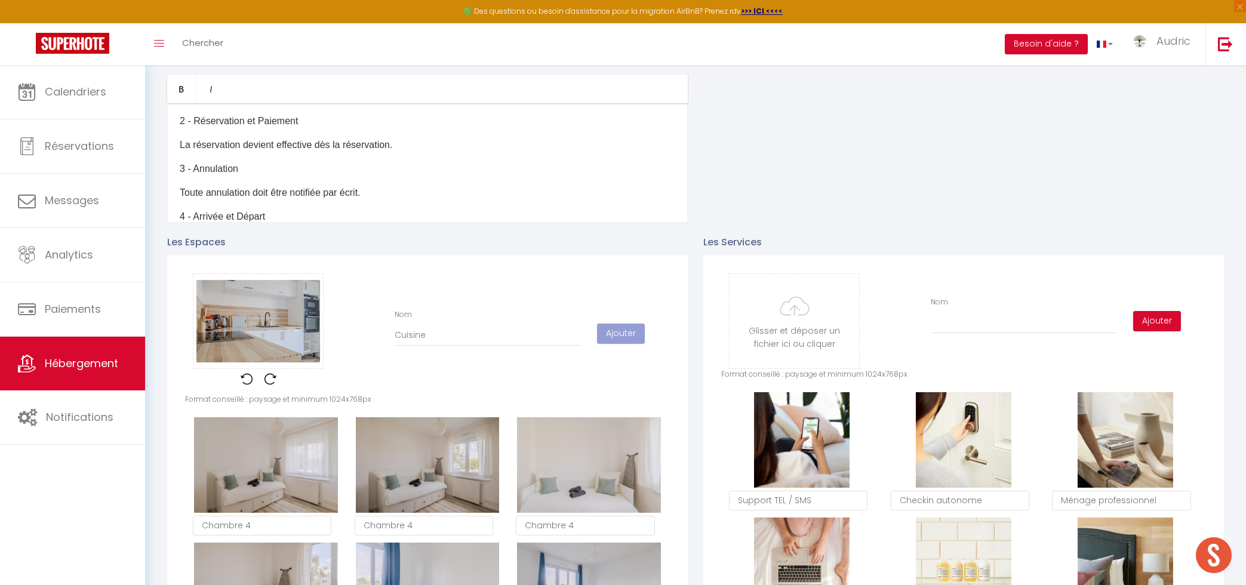
checkbox input "false"
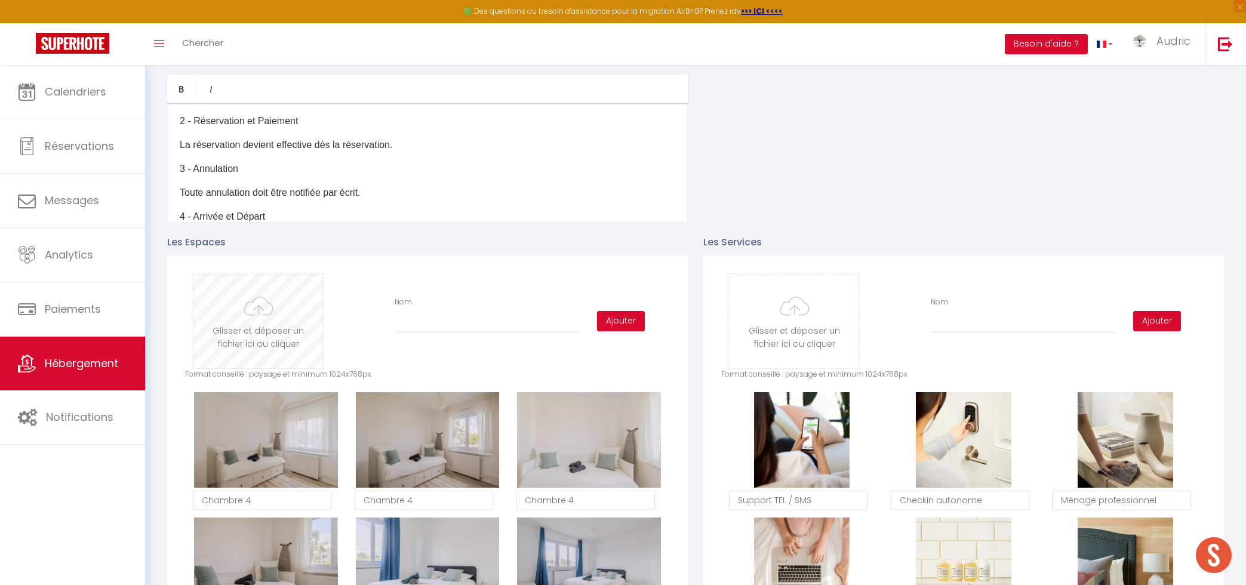
click at [247, 345] on input "file" at bounding box center [258, 321] width 130 height 94
type input "C:\fakepath\27-DSC_2146-HDR.jpg"
checkbox input "true"
checkbox input "false"
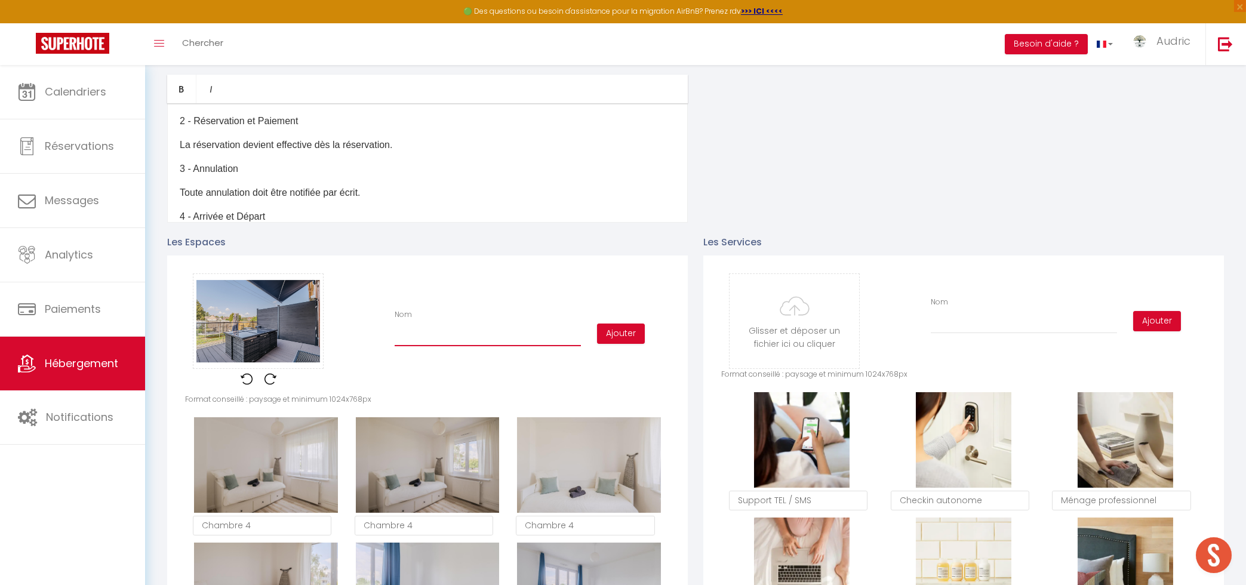
click at [481, 334] on input "Nom" at bounding box center [488, 335] width 186 height 21
type input "T"
checkbox input "true"
checkbox input "false"
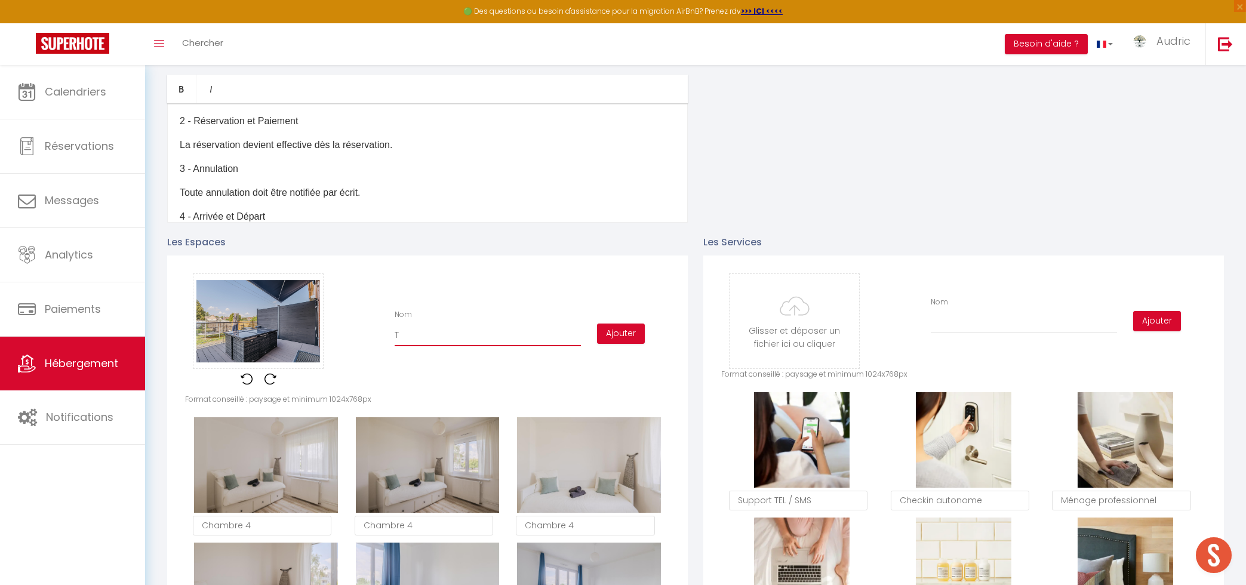
type input "Te"
checkbox input "true"
checkbox input "false"
type input "Ter"
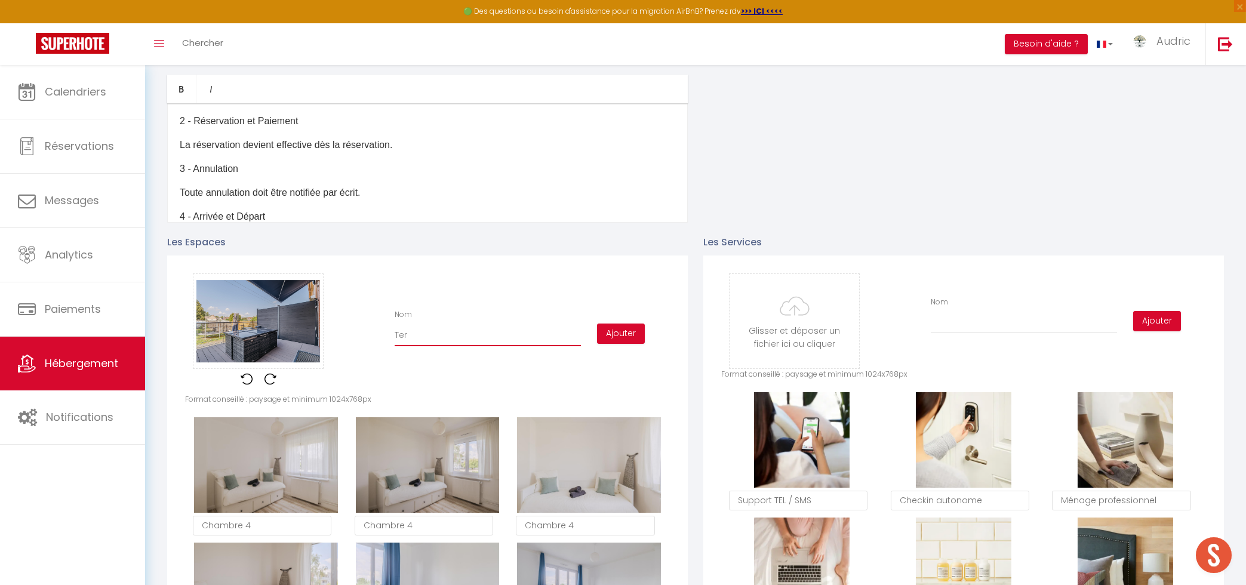
checkbox input "true"
checkbox input "false"
type input "Terr"
checkbox input "true"
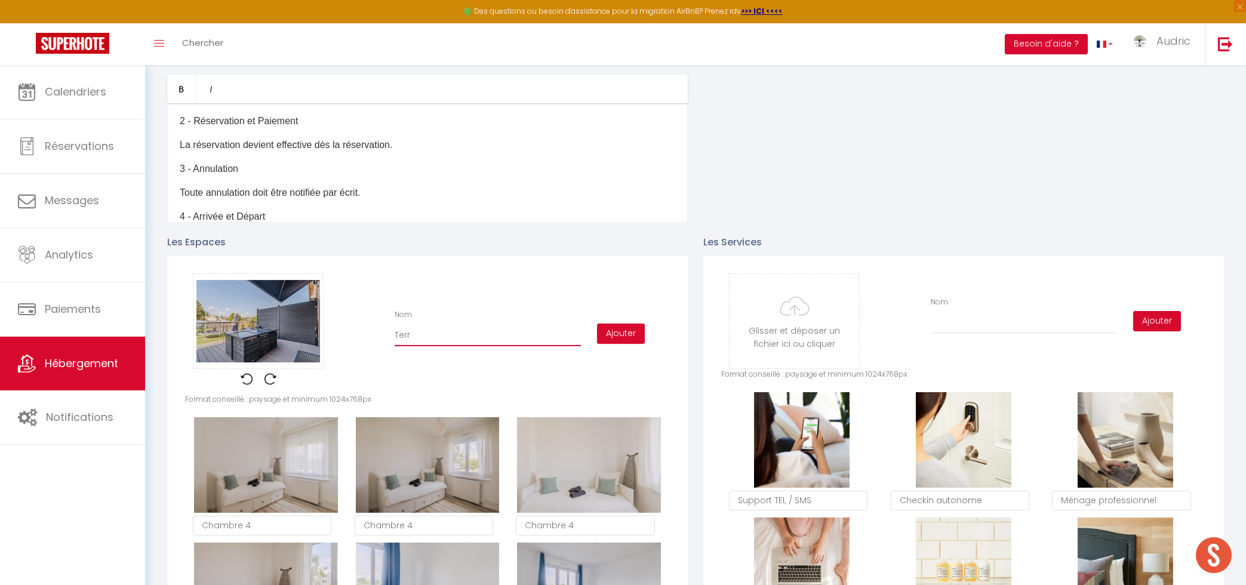
checkbox input "false"
type input "Terra"
checkbox input "true"
checkbox input "false"
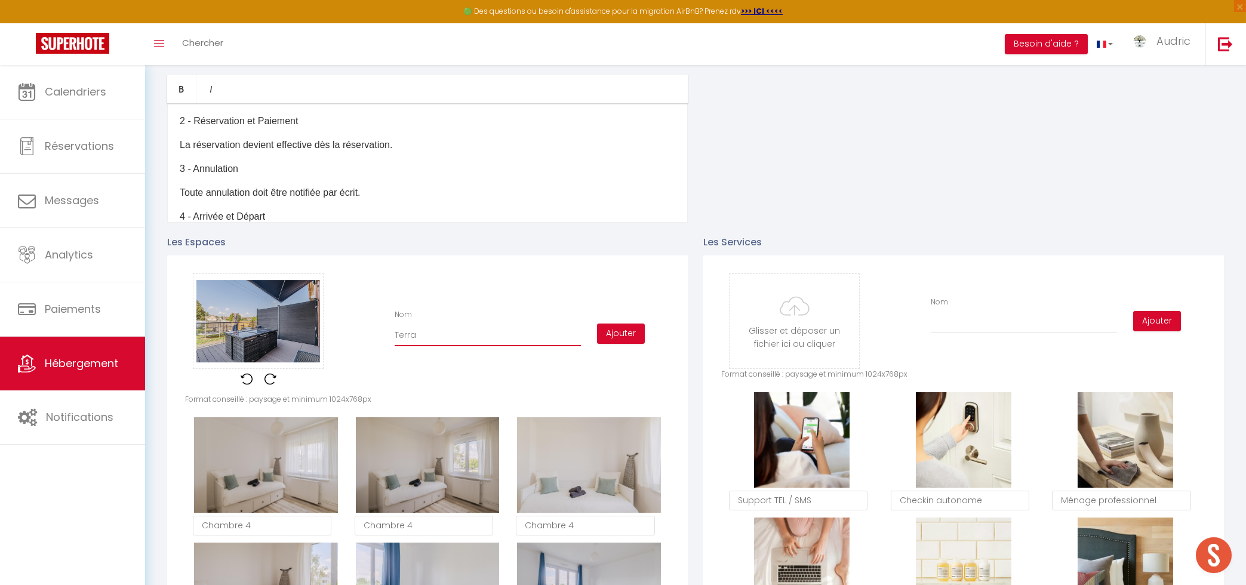
checkbox input "false"
type input "Terras"
checkbox input "true"
checkbox input "false"
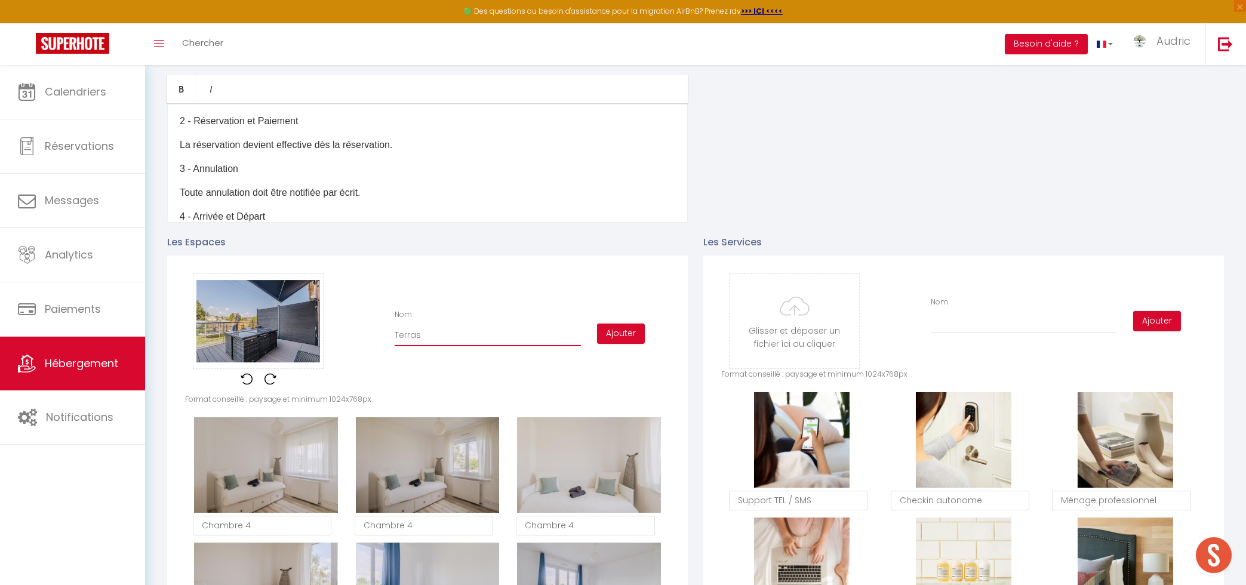
type input "Terrass"
checkbox input "true"
checkbox input "false"
type input "Terrasse"
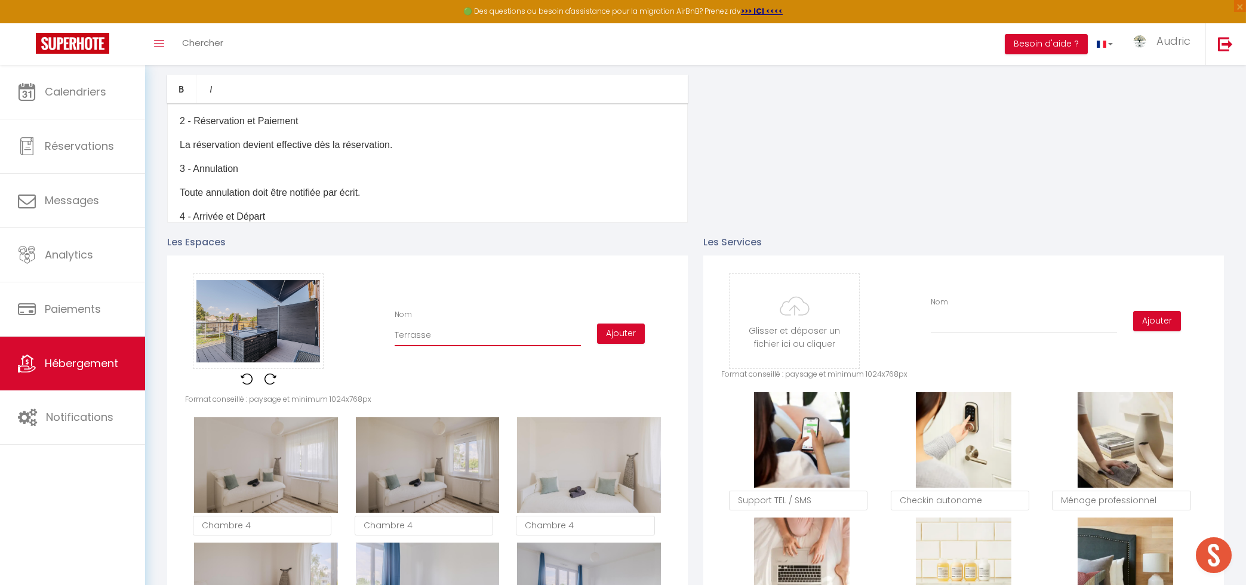
checkbox input "true"
checkbox input "false"
type input "Terrasse"
click at [624, 342] on button "Ajouter" at bounding box center [621, 334] width 48 height 20
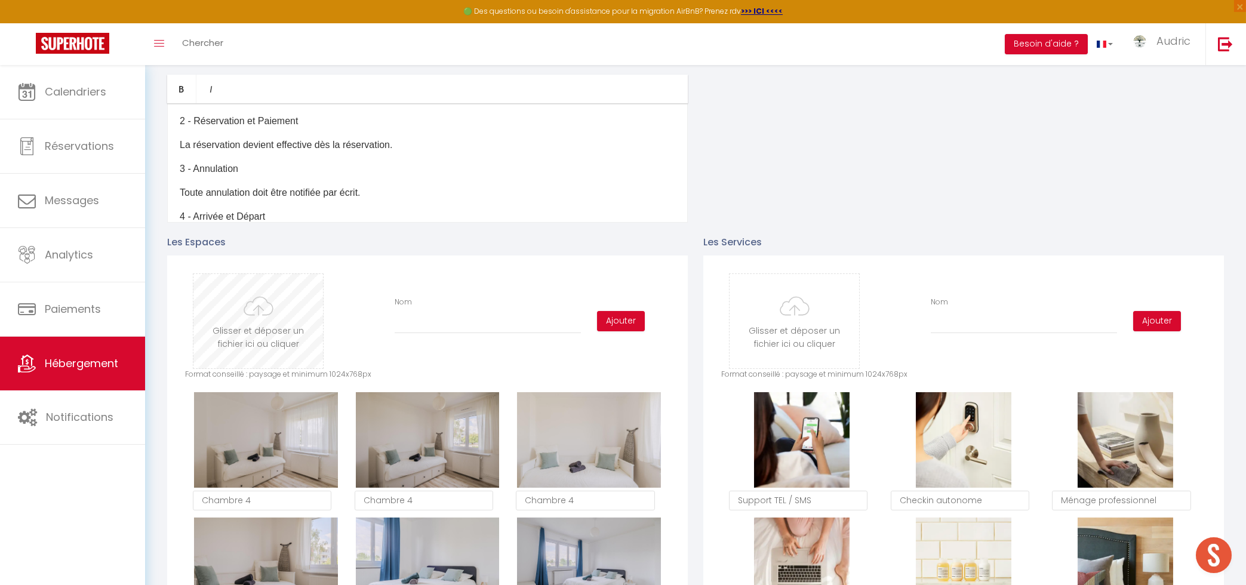
click at [275, 333] on input "file" at bounding box center [258, 321] width 130 height 94
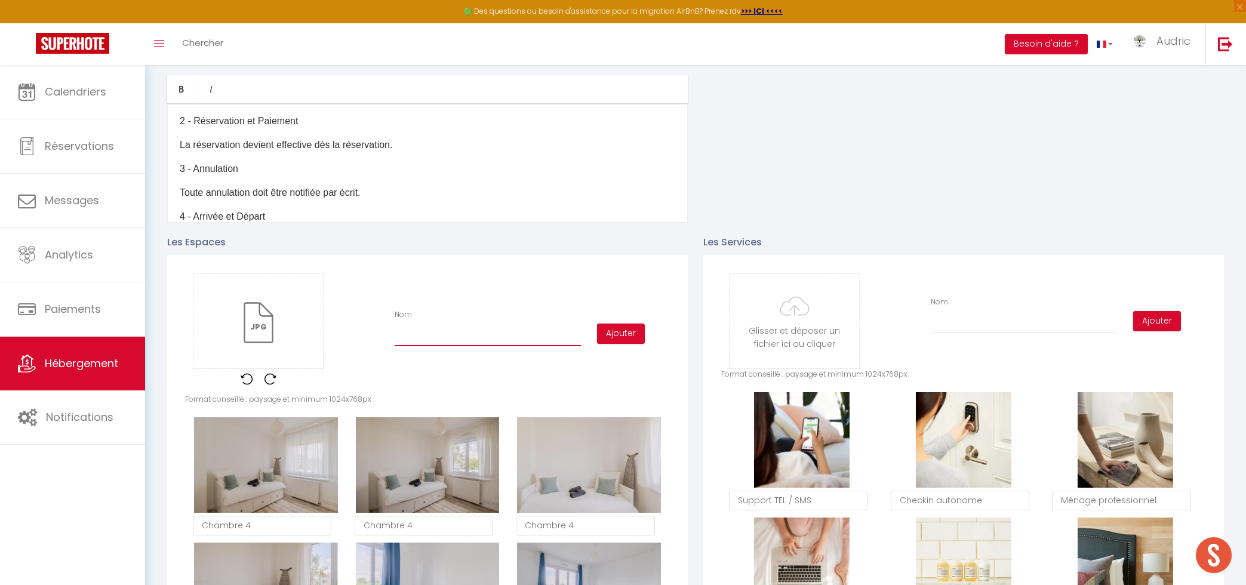
click at [440, 339] on input "Nom" at bounding box center [488, 335] width 186 height 21
click at [616, 324] on button "Ajouter" at bounding box center [621, 334] width 48 height 20
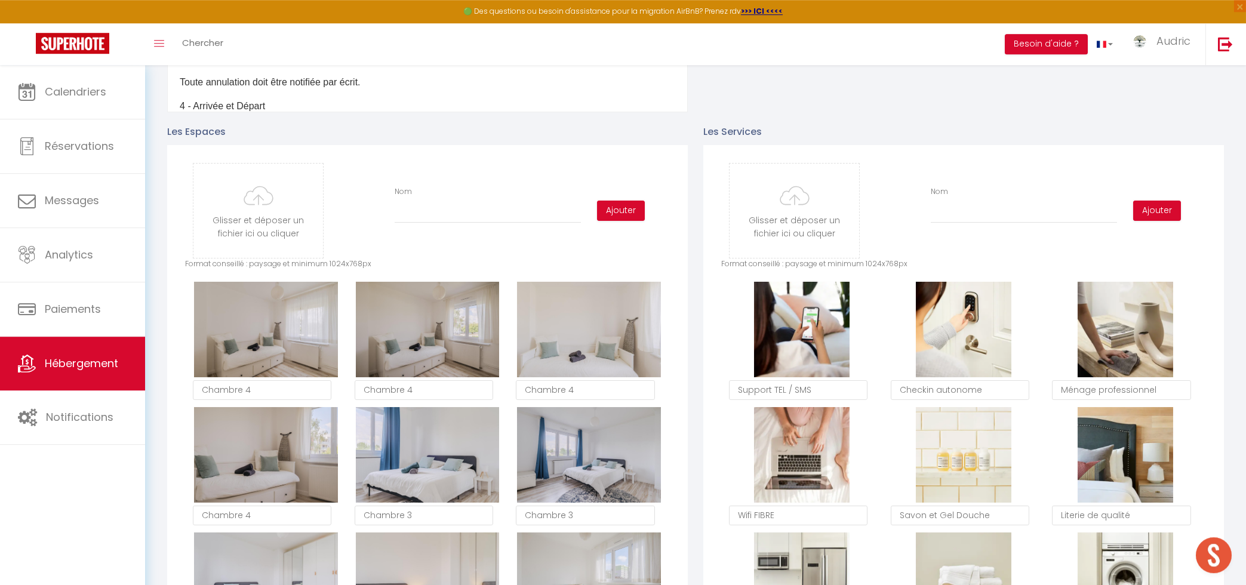
scroll to position [461, 0]
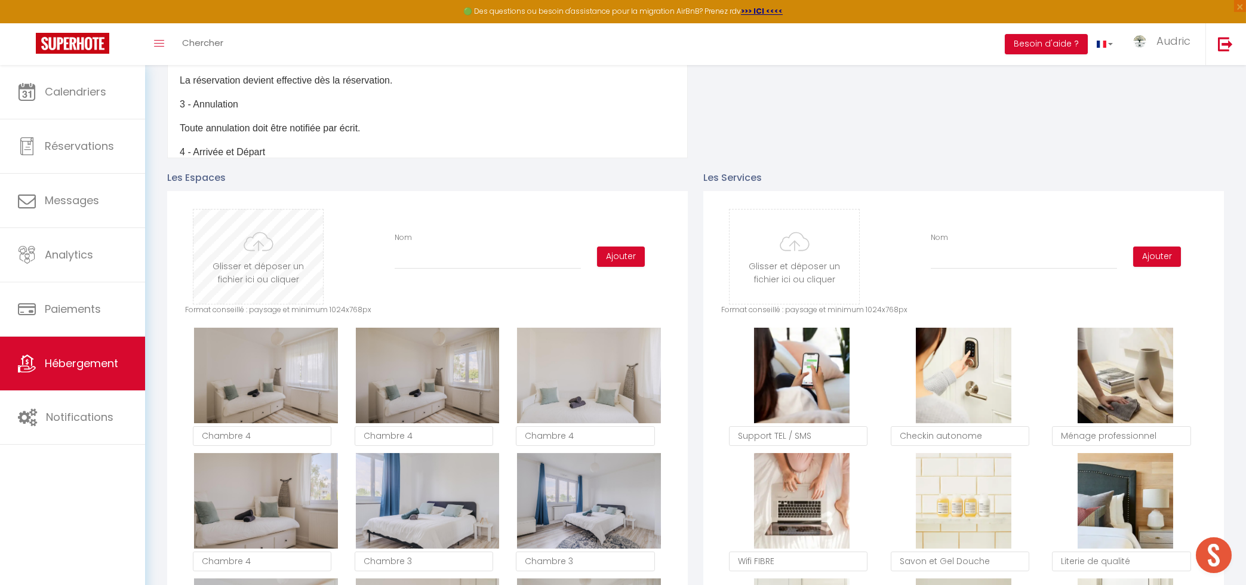
click at [293, 263] on input "file" at bounding box center [258, 257] width 130 height 94
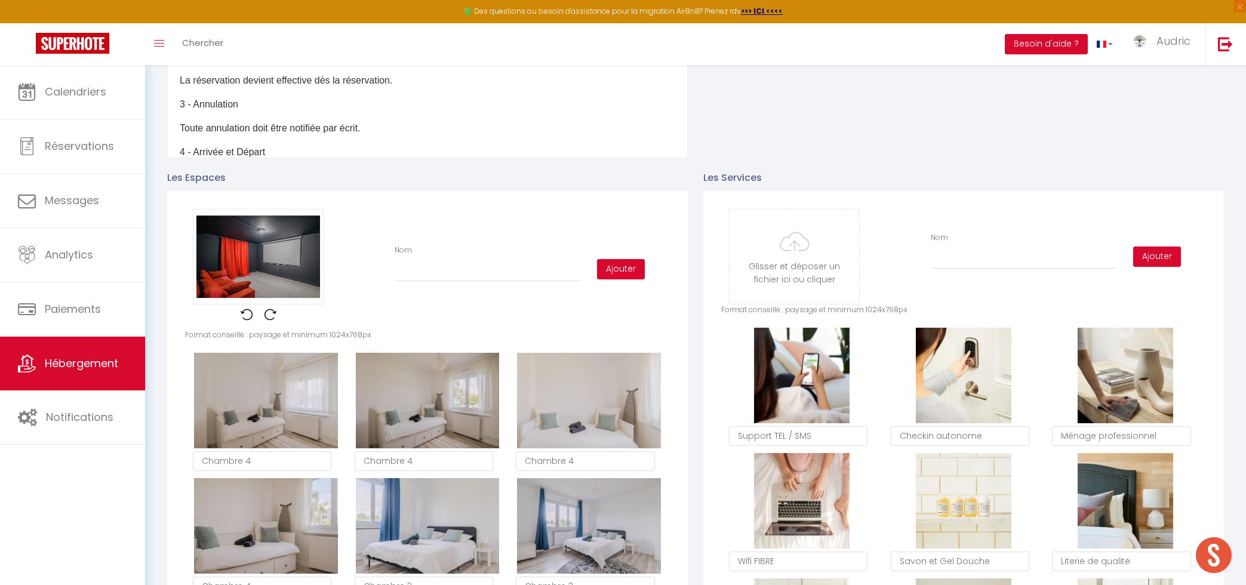
click at [489, 287] on div "Glisser et déposer un fichier ici ou cliquer Ooops, something wrong happened. R…" at bounding box center [427, 269] width 485 height 121
click at [491, 271] on input "Nom" at bounding box center [488, 270] width 186 height 21
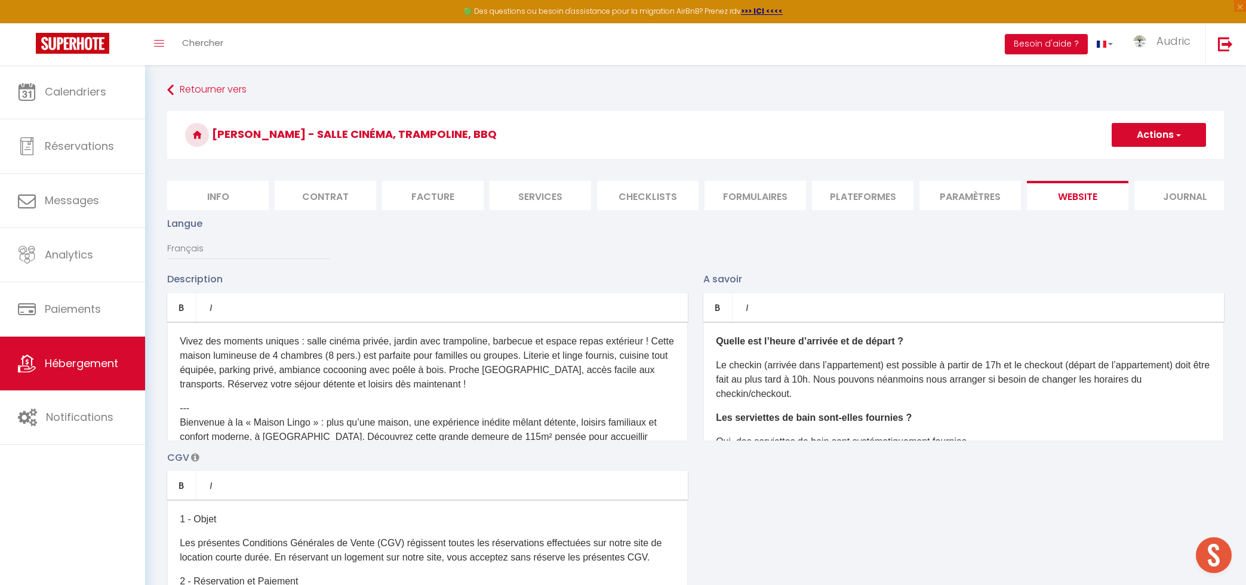
scroll to position [461, 0]
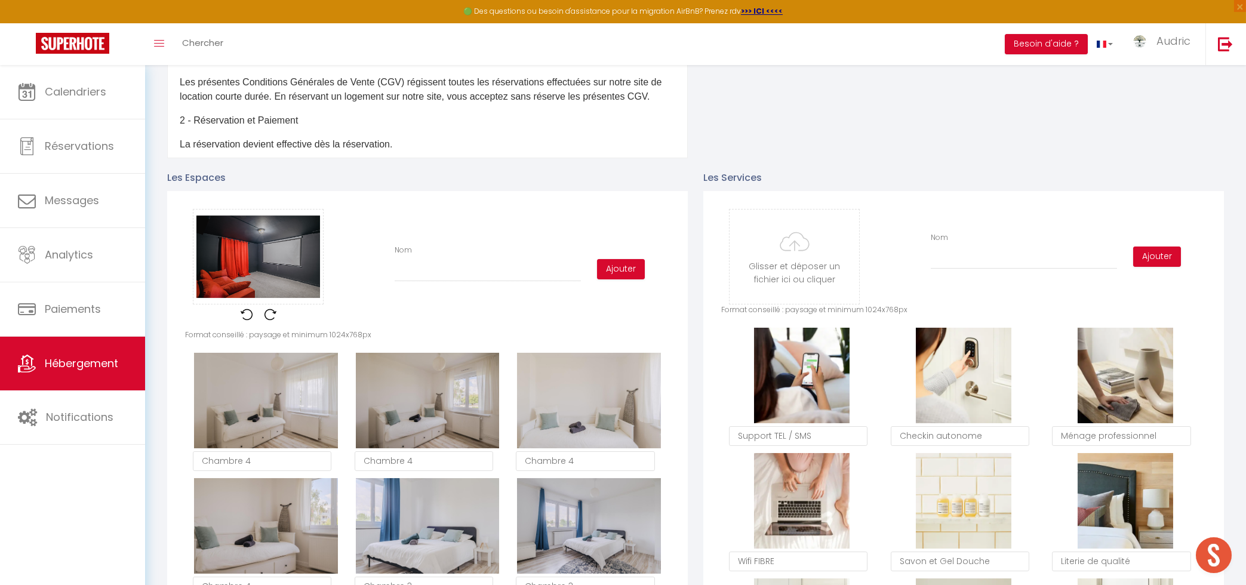
type input "S"
checkbox input "true"
checkbox input "false"
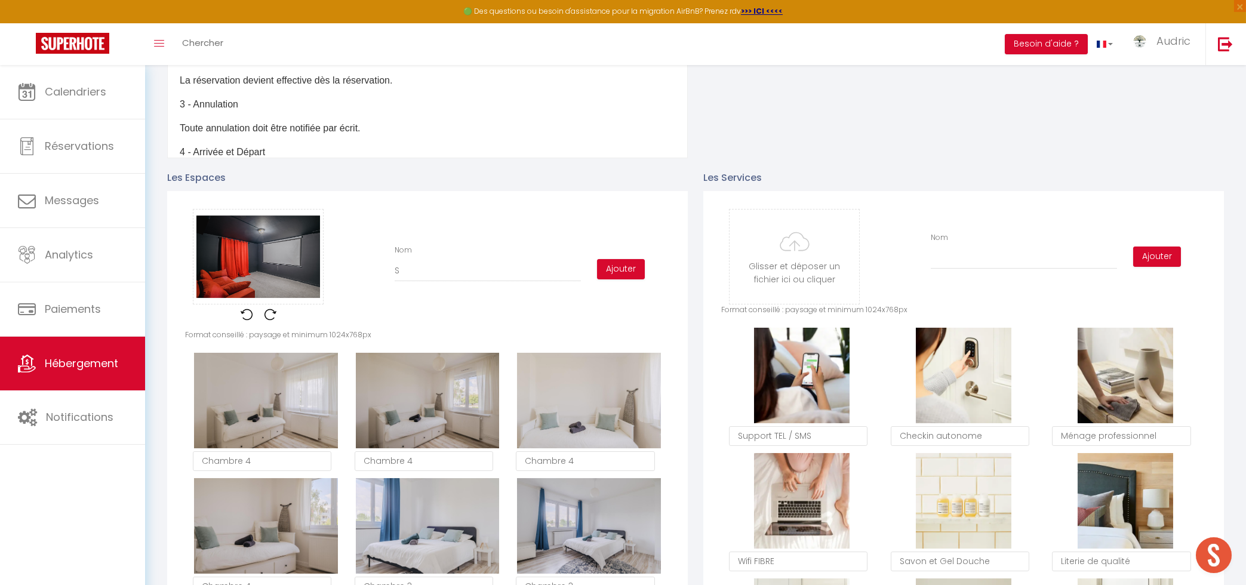
type input "Sa"
checkbox input "true"
checkbox input "false"
type input "Sal"
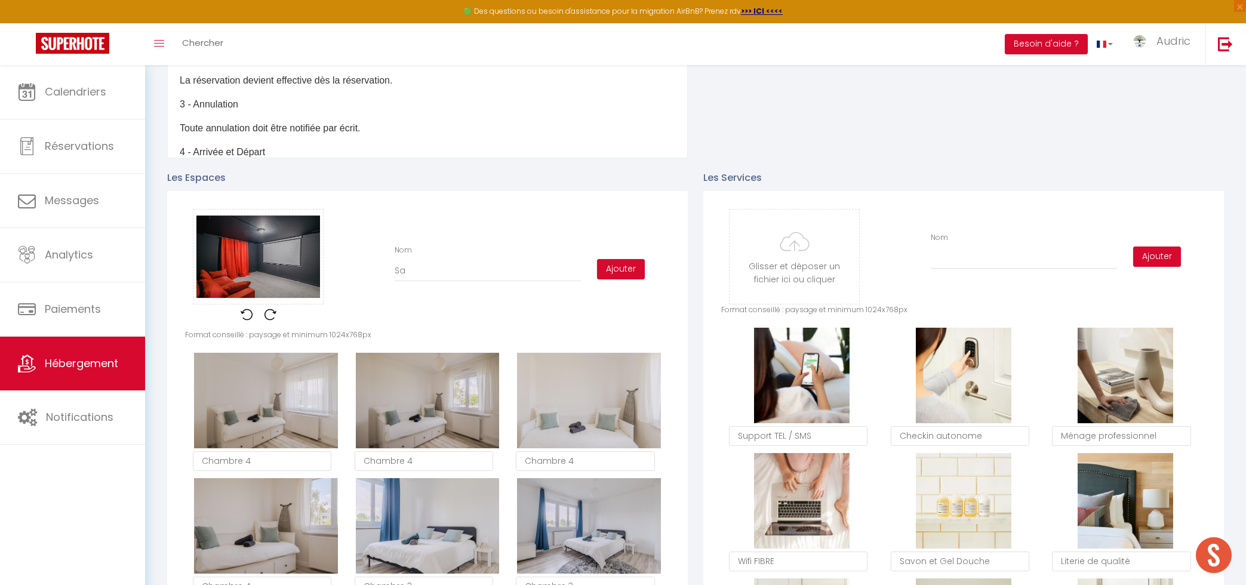
checkbox input "true"
checkbox input "false"
type input "Sall"
checkbox input "true"
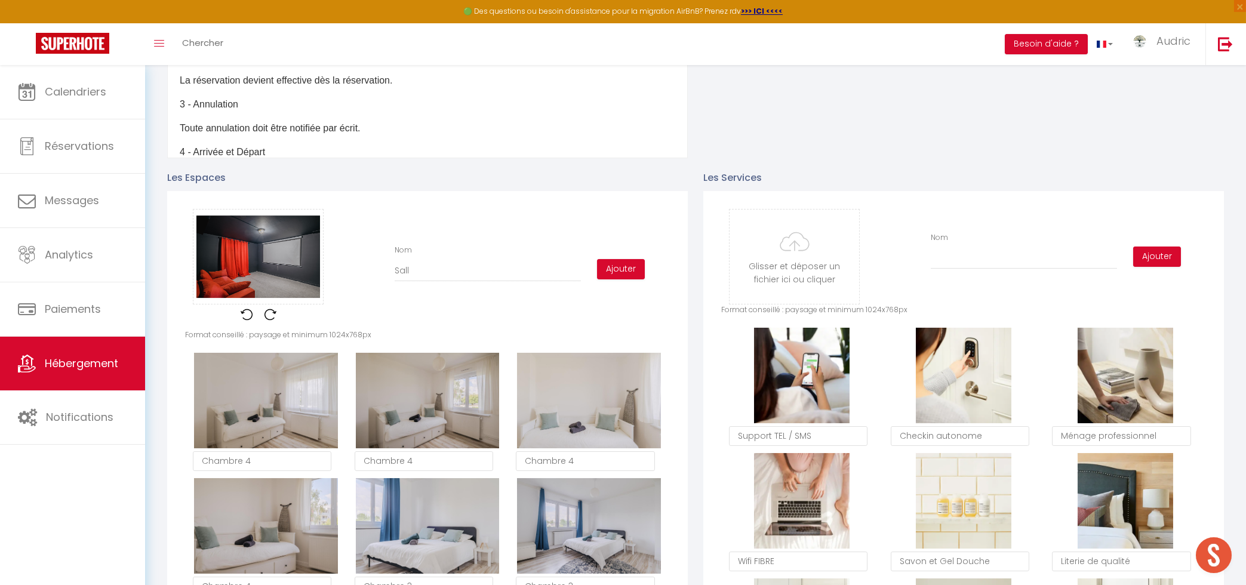
checkbox input "false"
type input "Salle"
checkbox input "true"
checkbox input "false"
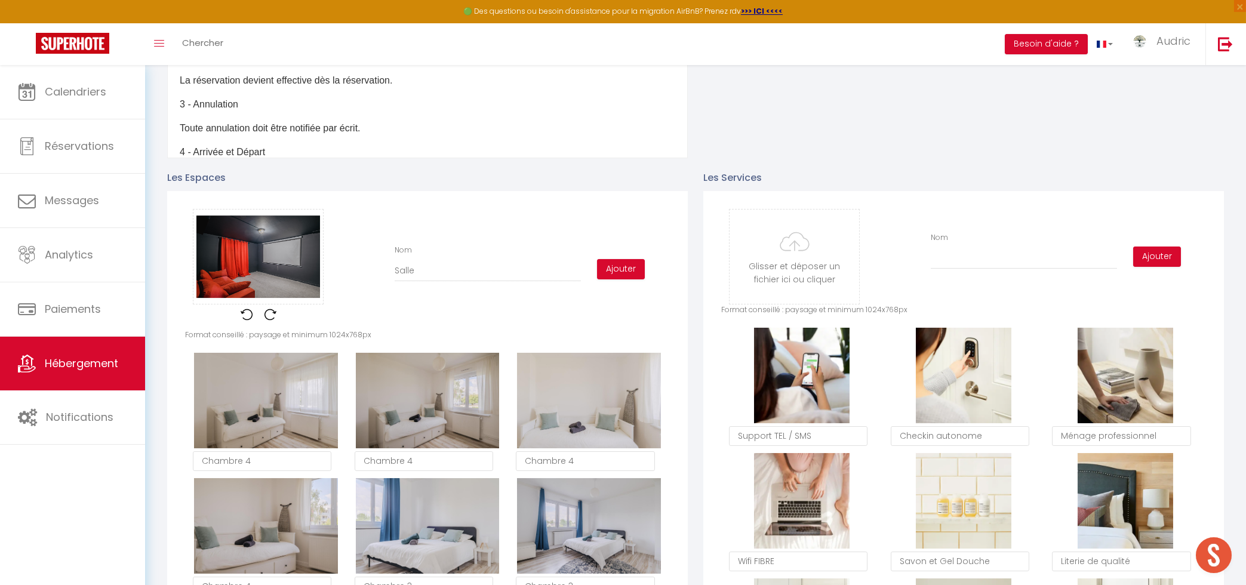
checkbox input "false"
type input "Salle"
checkbox input "true"
checkbox input "false"
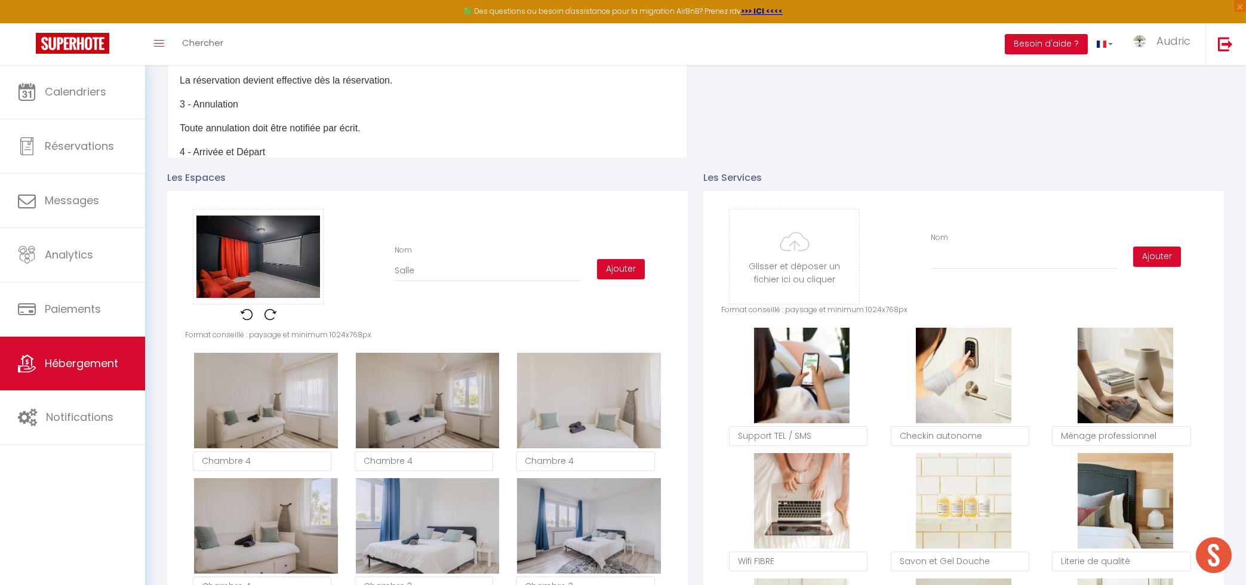
type input "Salle d"
checkbox input "true"
checkbox input "false"
type input "Salle de"
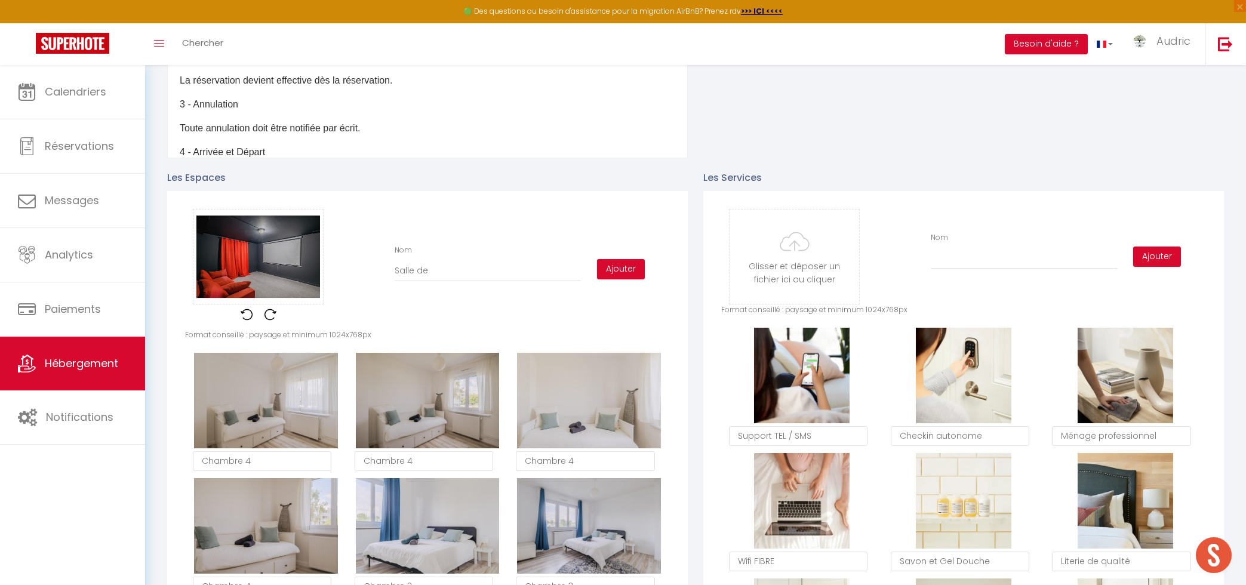
checkbox input "true"
checkbox input "false"
type input "Salle de"
checkbox input "true"
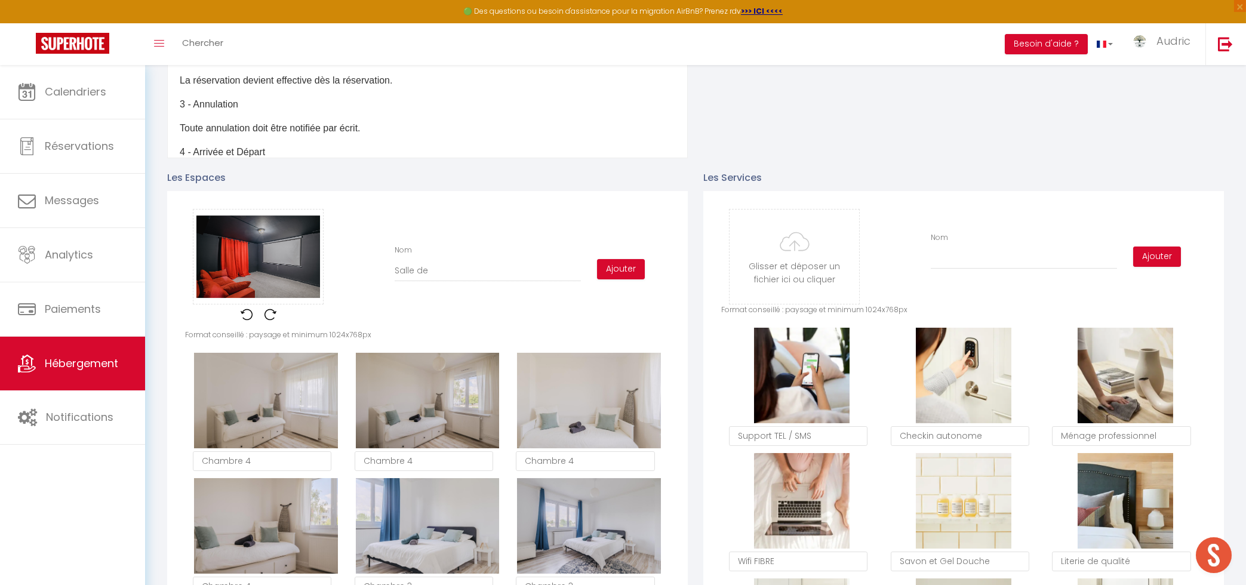
checkbox input "false"
type input "Salle de c"
checkbox input "true"
checkbox input "false"
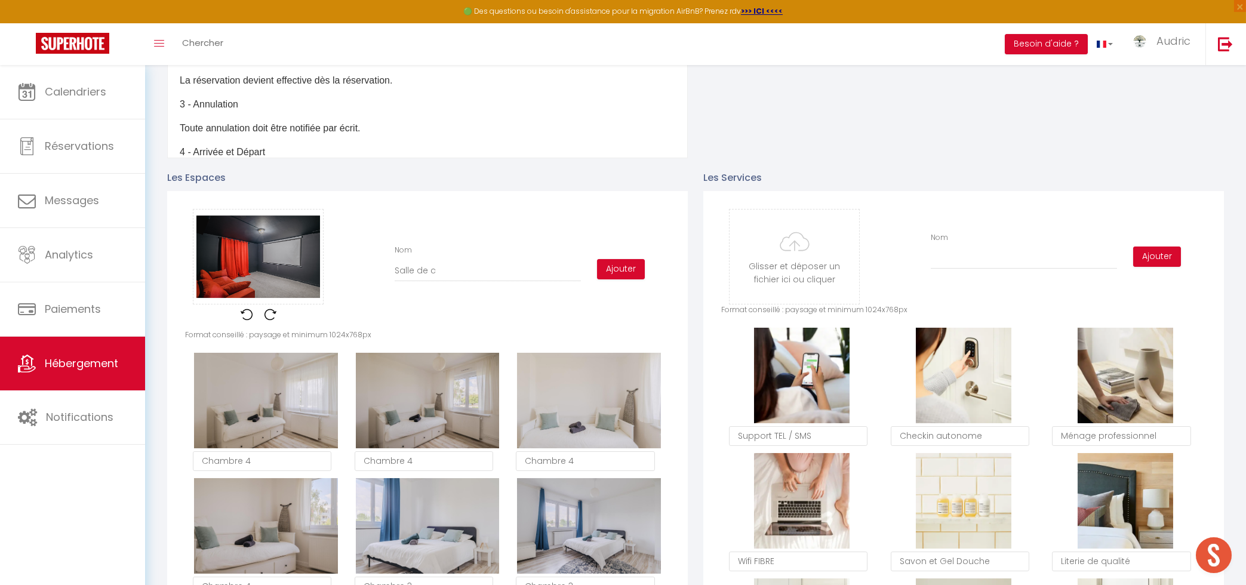
checkbox input "false"
type input "Salle de ci"
checkbox input "true"
checkbox input "false"
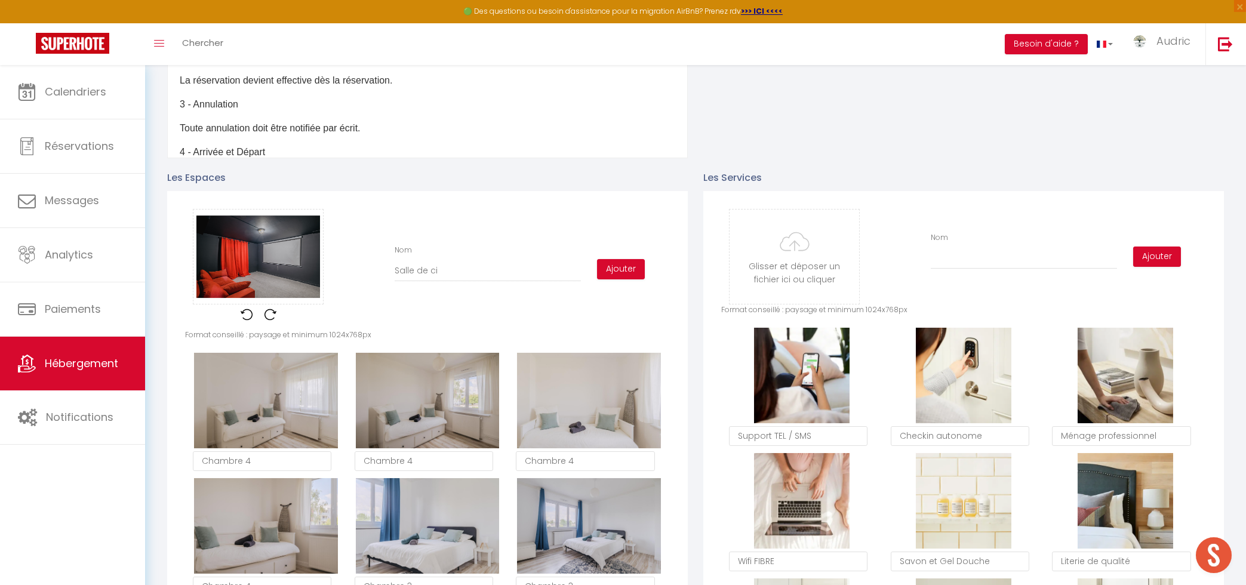
type input "Salle de cin"
checkbox input "true"
checkbox input "false"
type input "Salle de ciné"
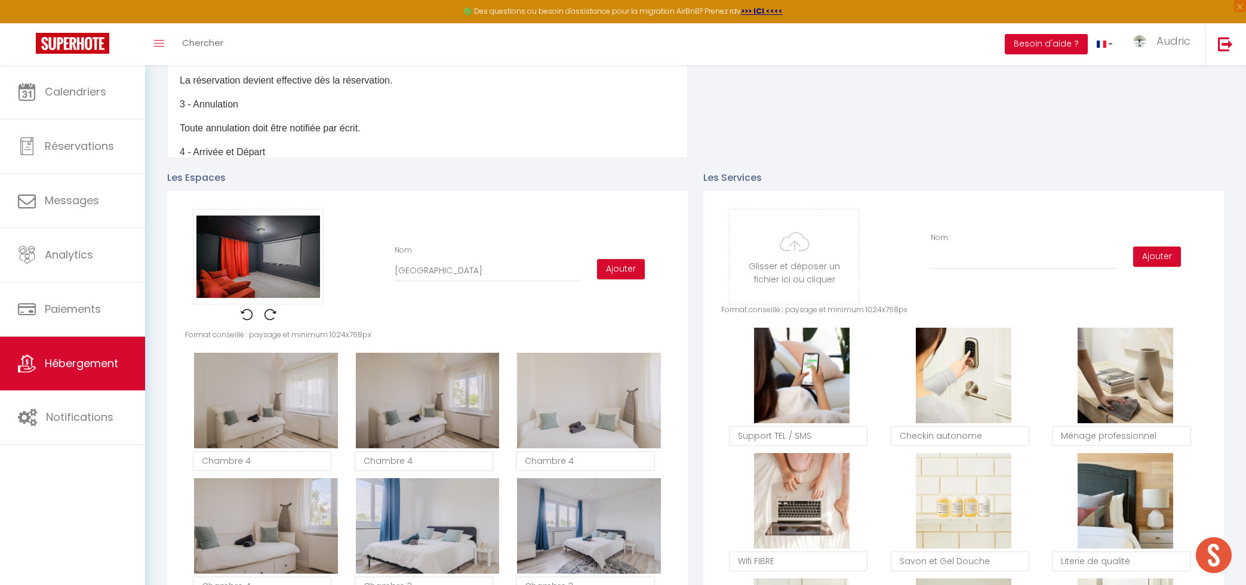
checkbox input "true"
checkbox input "false"
type input "Salle de cin"
checkbox input "true"
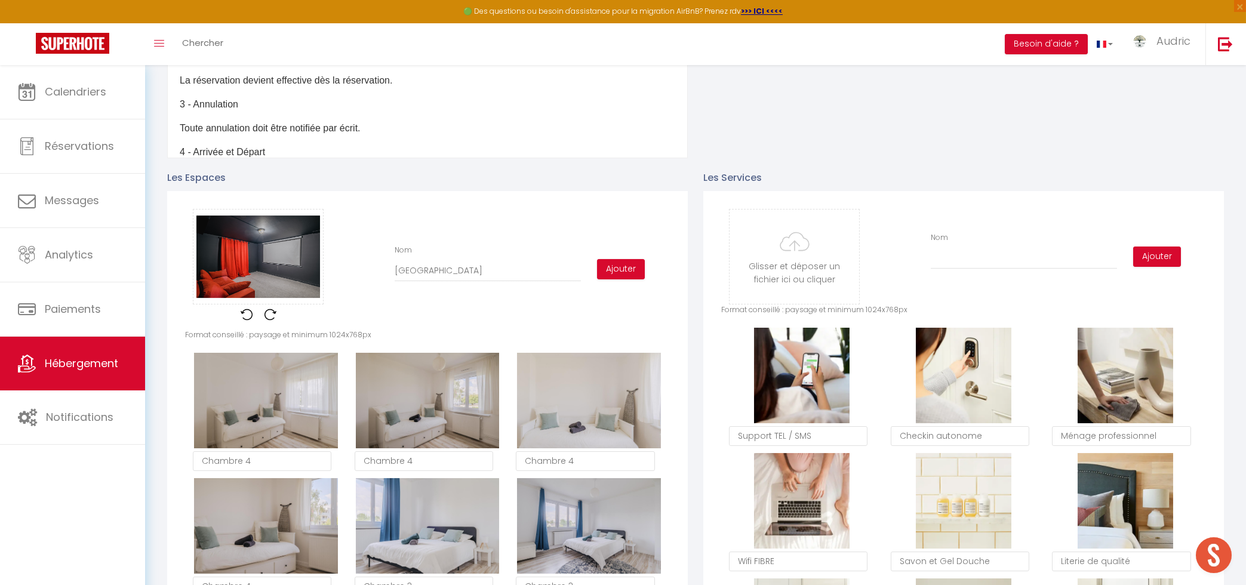
checkbox input "false"
type input "Salle de ci"
checkbox input "true"
checkbox input "false"
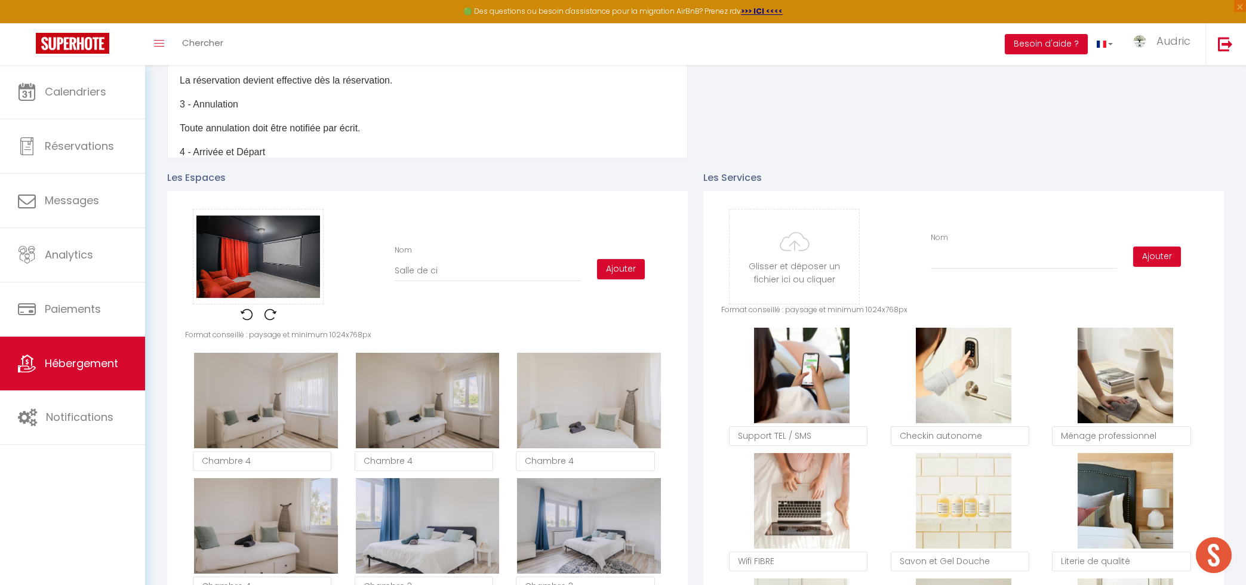
checkbox input "false"
type input "Salle de c"
checkbox input "true"
checkbox input "false"
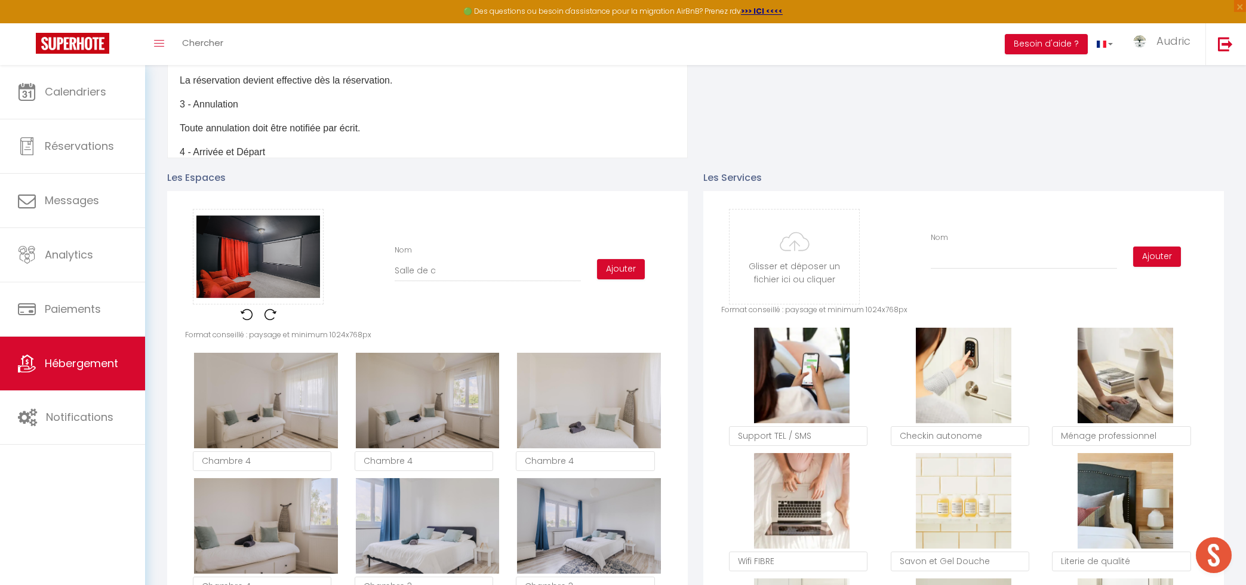
type input "Salle de"
checkbox input "true"
checkbox input "false"
type input "Salle de"
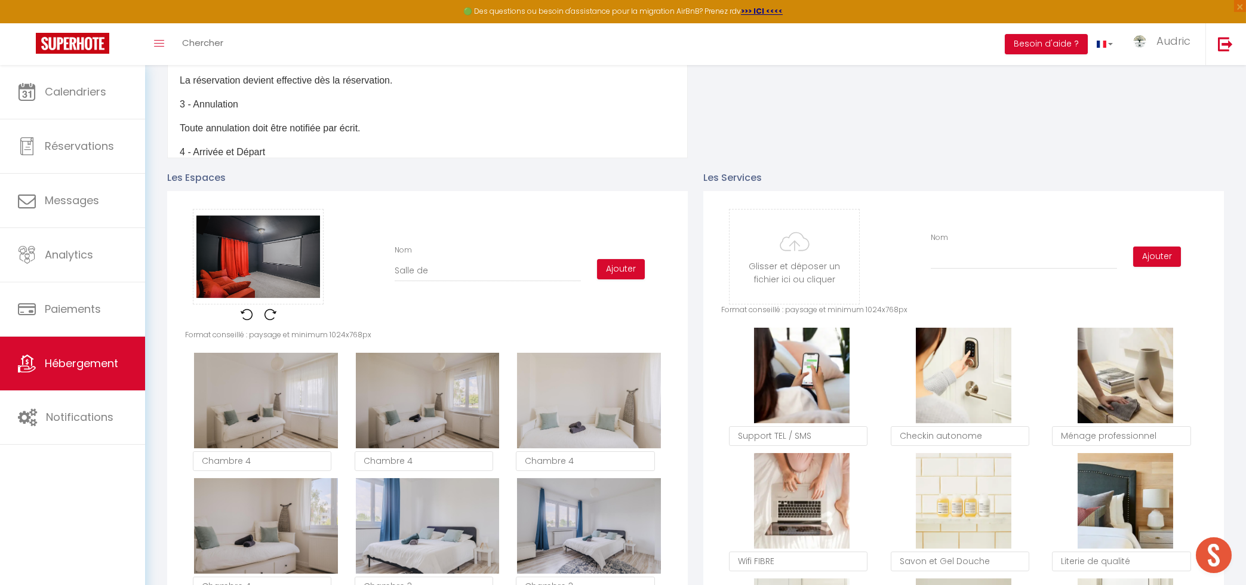
checkbox input "true"
checkbox input "false"
type input "Salle d"
checkbox input "true"
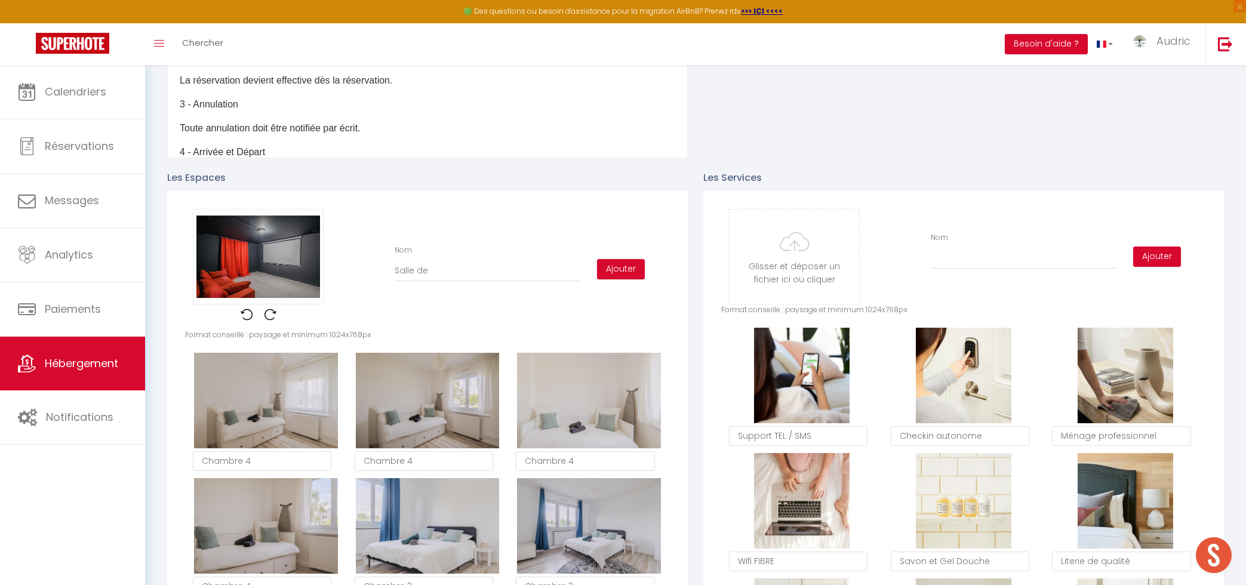
checkbox input "false"
type input "Salle"
checkbox input "true"
checkbox input "false"
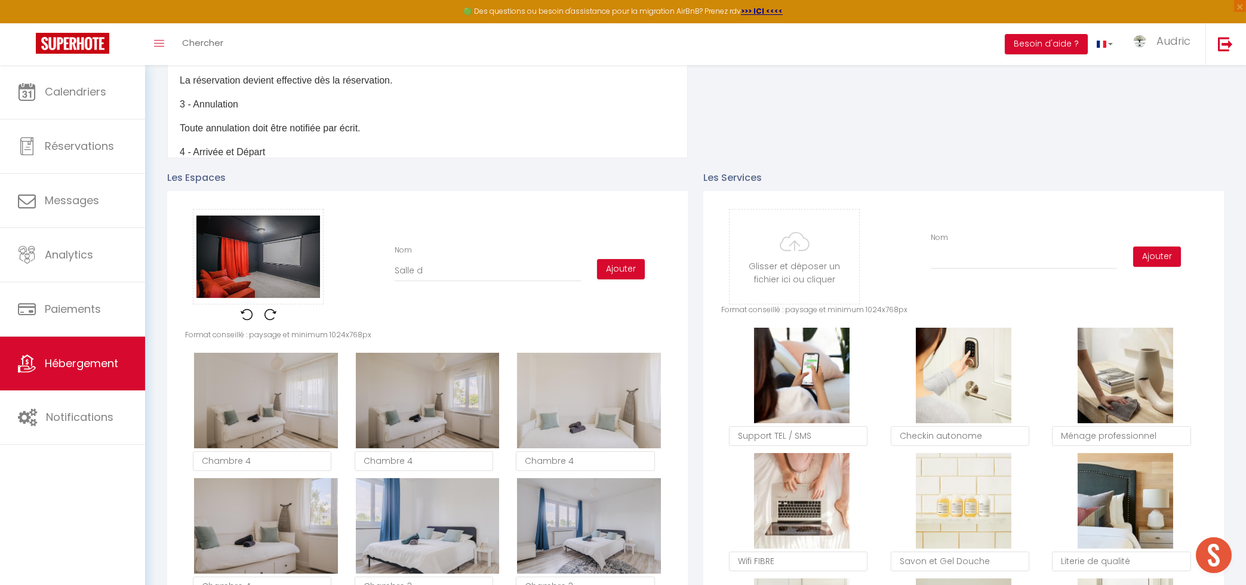
checkbox input "false"
type input "Salle"
checkbox input "true"
checkbox input "false"
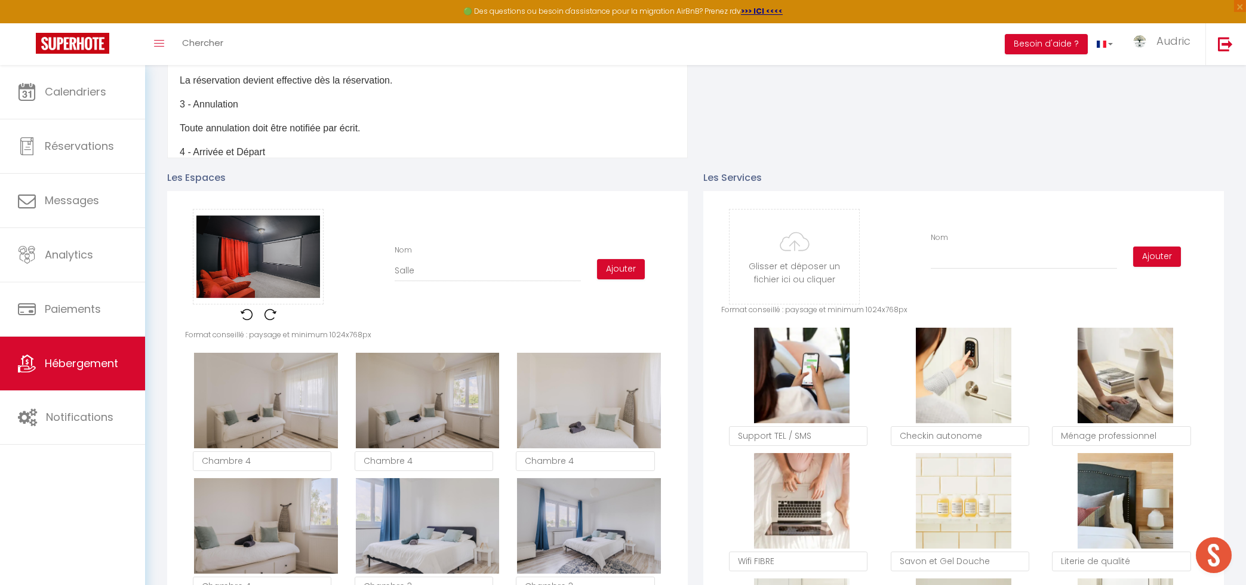
type input "Sall"
checkbox input "true"
checkbox input "false"
type input "Sal"
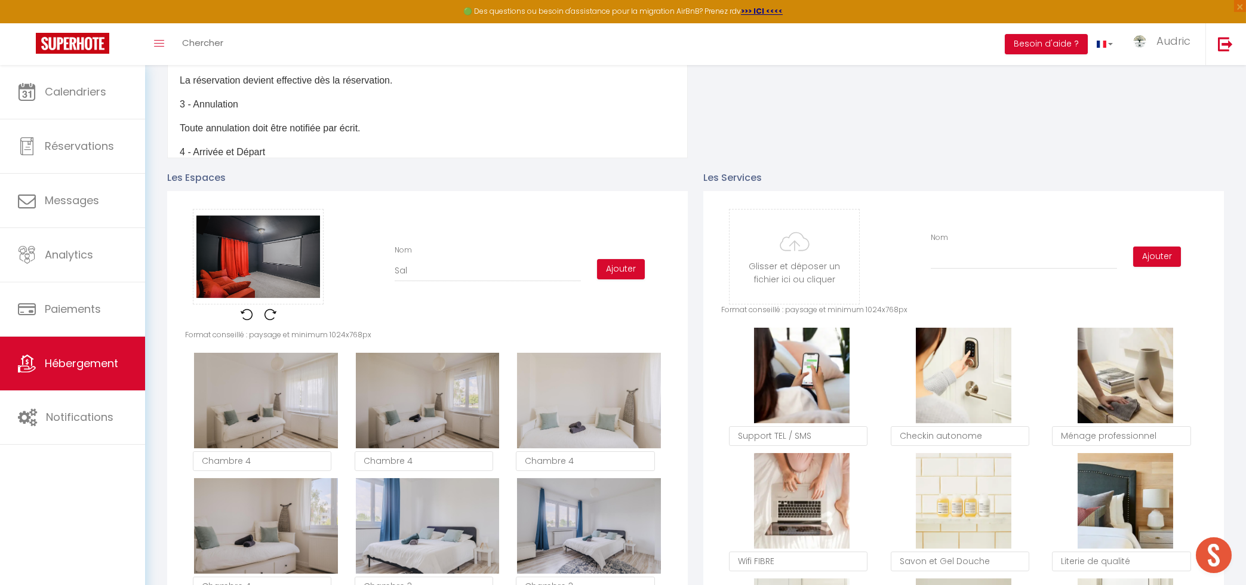
checkbox input "true"
checkbox input "false"
type input "Sa"
checkbox input "true"
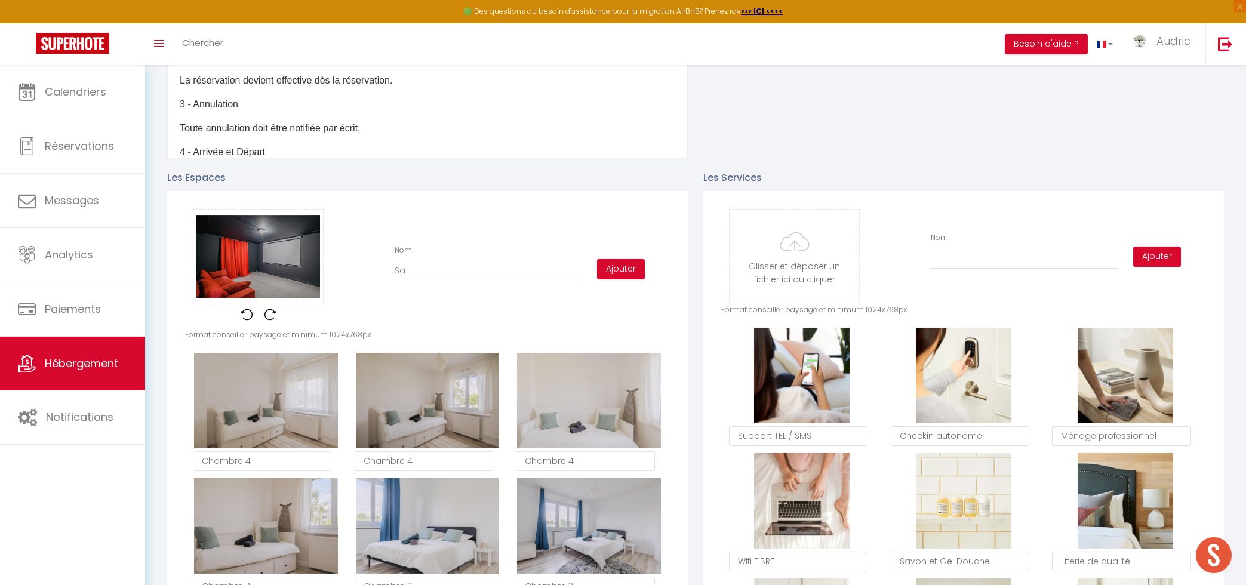
checkbox input "false"
type input "S"
checkbox input "true"
checkbox input "false"
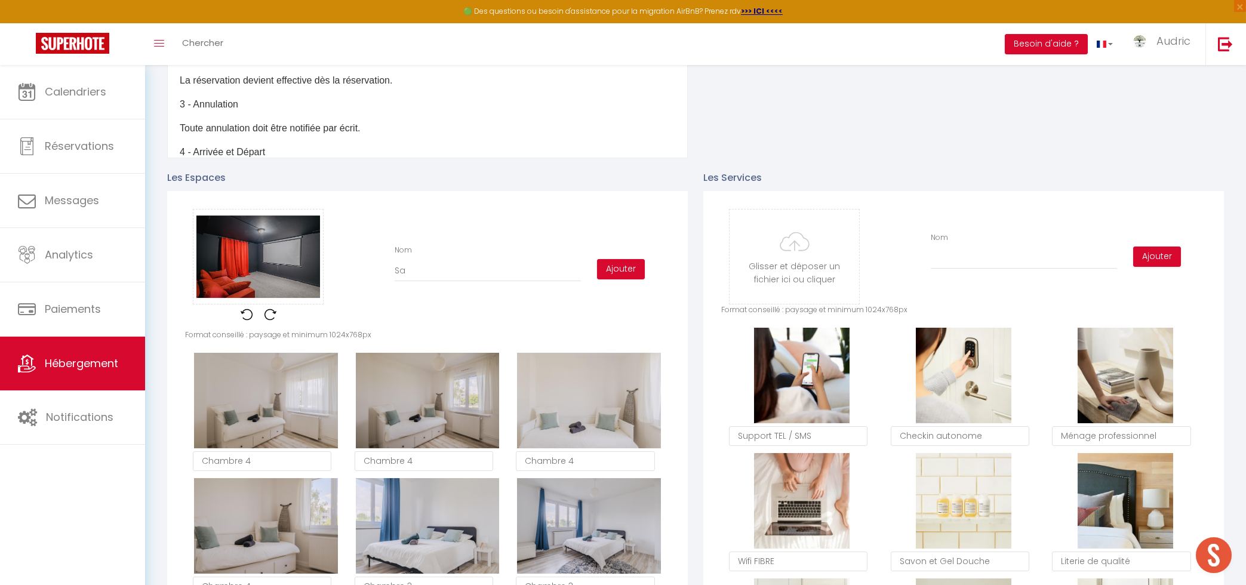
checkbox input "false"
checkbox input "true"
checkbox input "false"
type input "E"
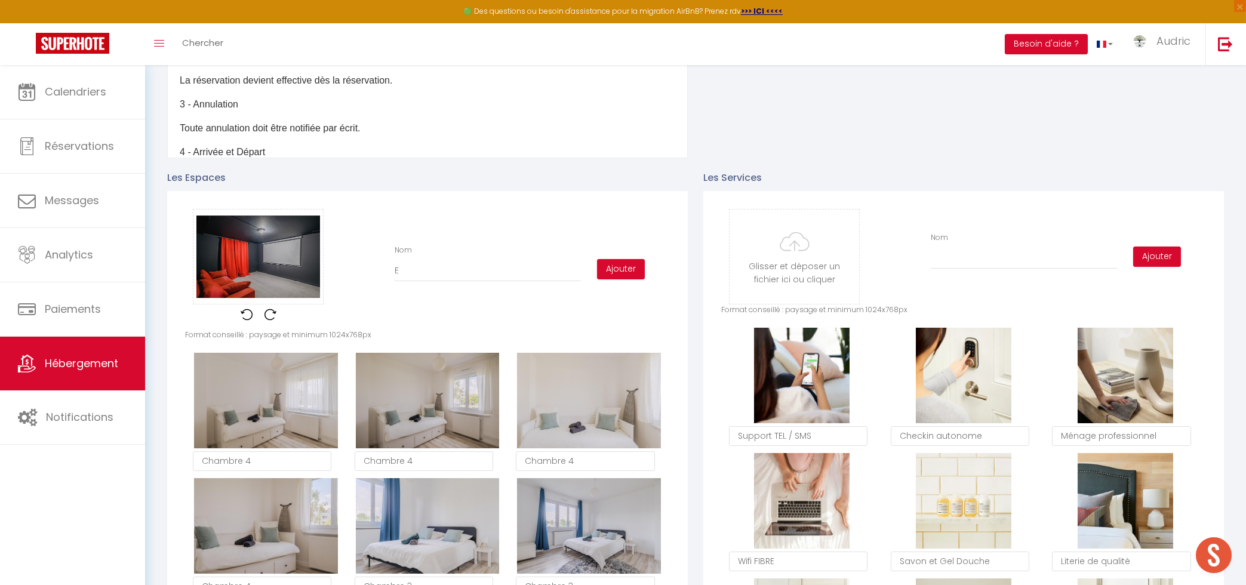
checkbox input "true"
checkbox input "false"
type input "Es"
checkbox input "true"
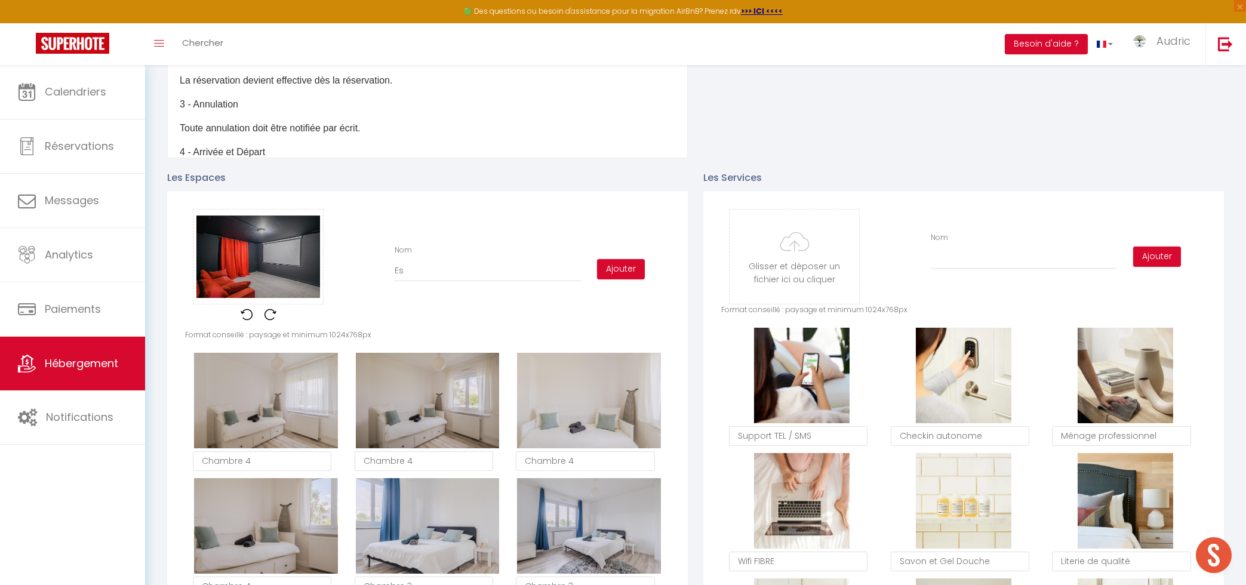
checkbox input "false"
type input "Esp"
checkbox input "true"
checkbox input "false"
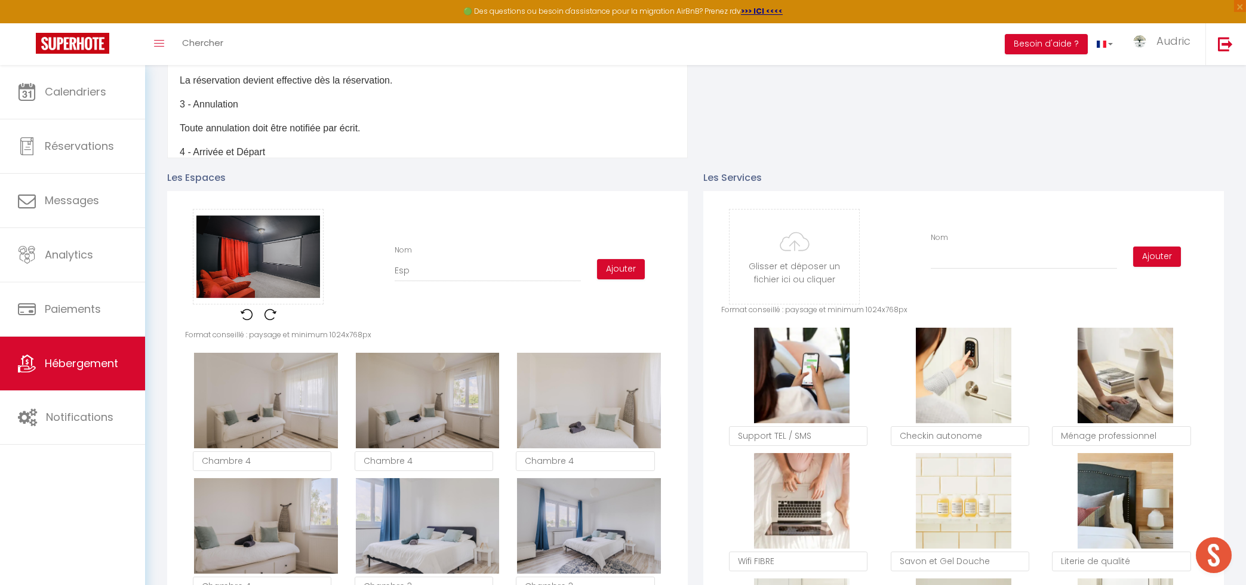
checkbox input "false"
type input "Espa"
checkbox input "true"
checkbox input "false"
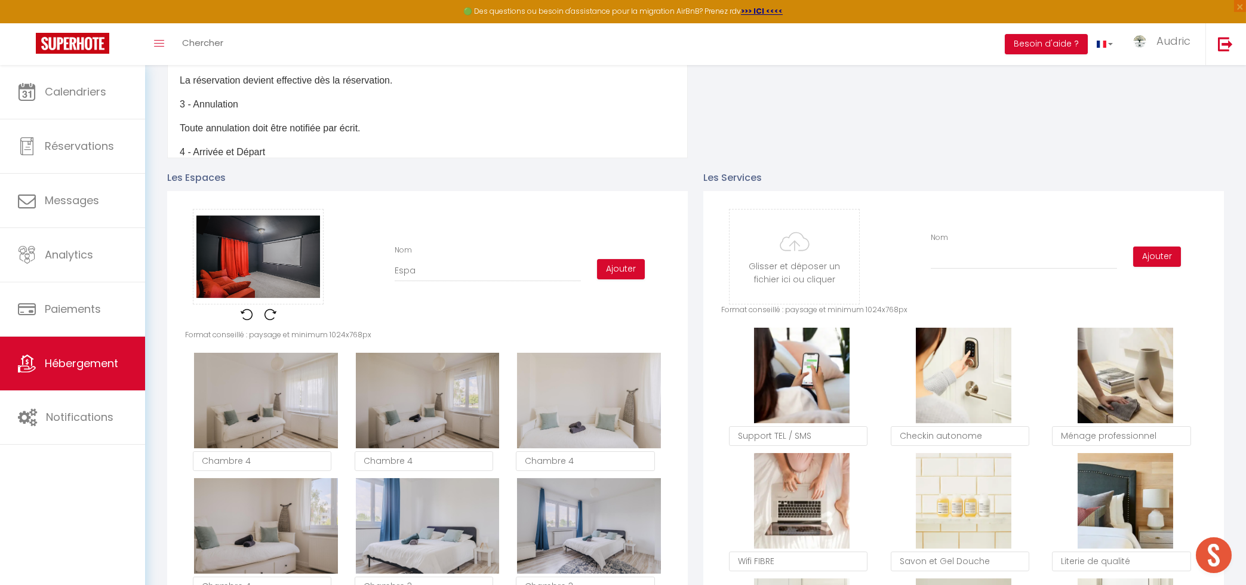
type input "Espac"
checkbox input "true"
checkbox input "false"
type input "Espace"
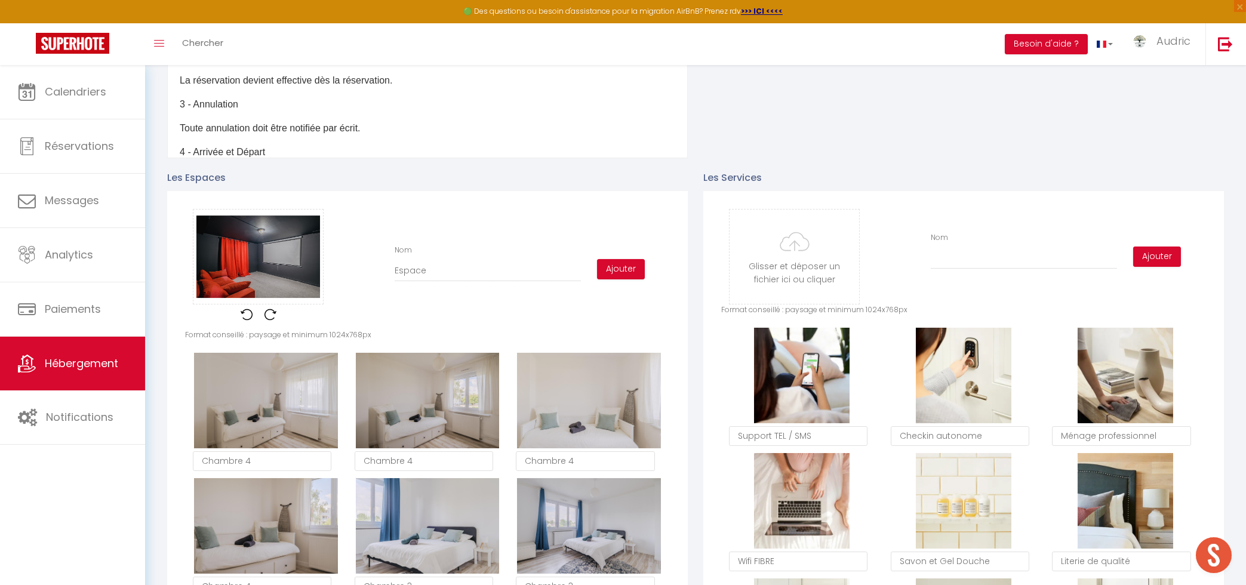
checkbox input "true"
checkbox input "false"
type input "Espace"
checkbox input "true"
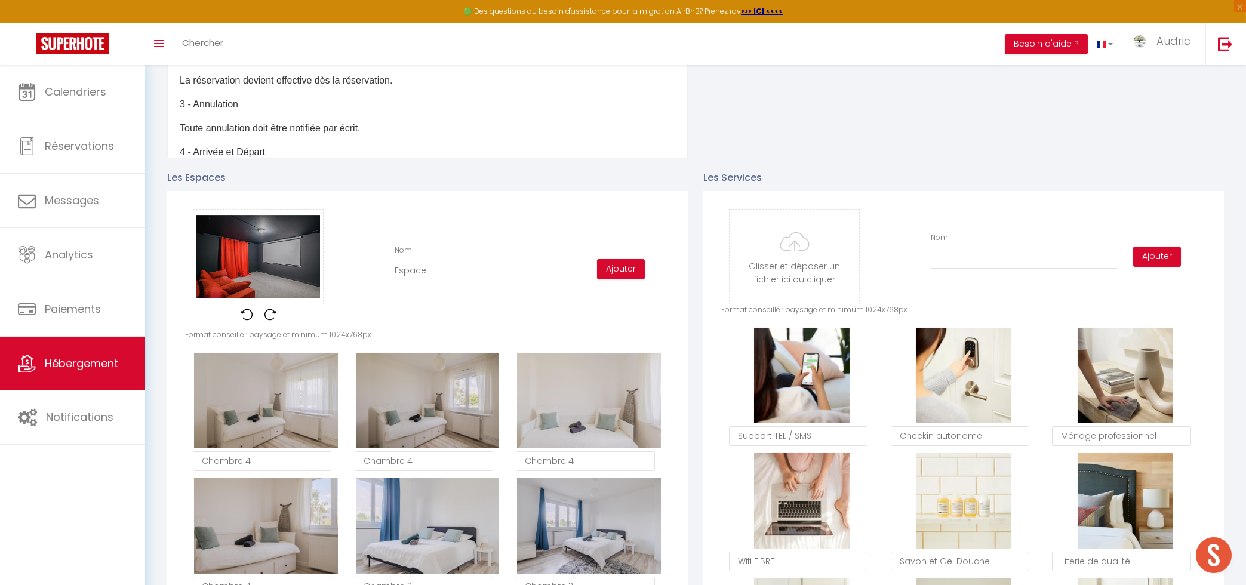
checkbox input "false"
type input "Espace c"
checkbox input "true"
checkbox input "false"
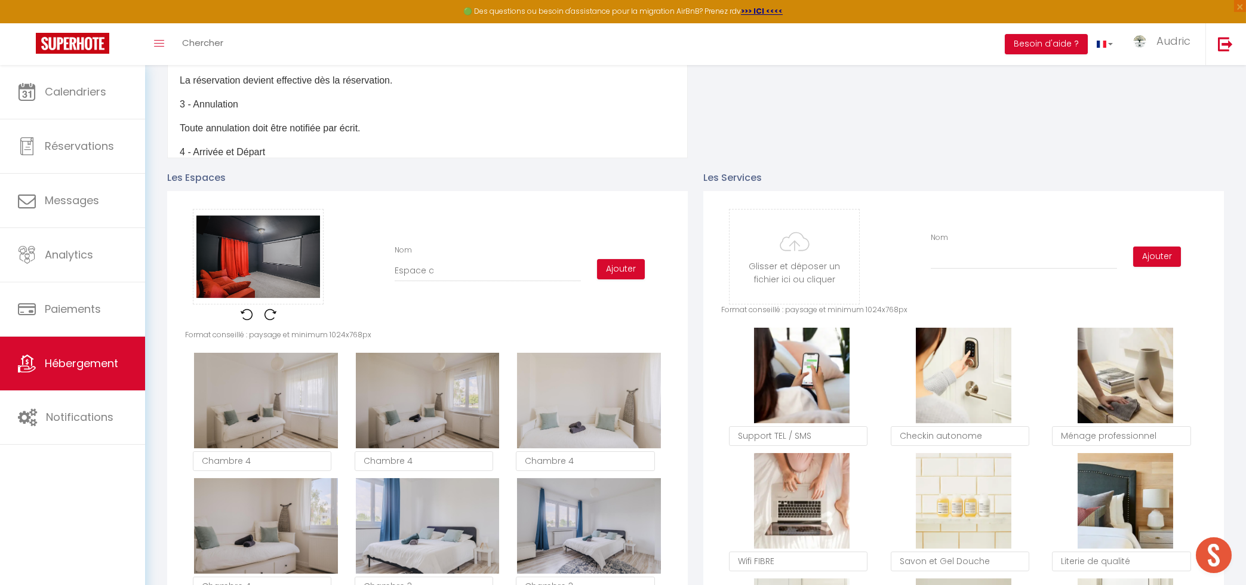
checkbox input "false"
type input "Espace ci"
checkbox input "true"
checkbox input "false"
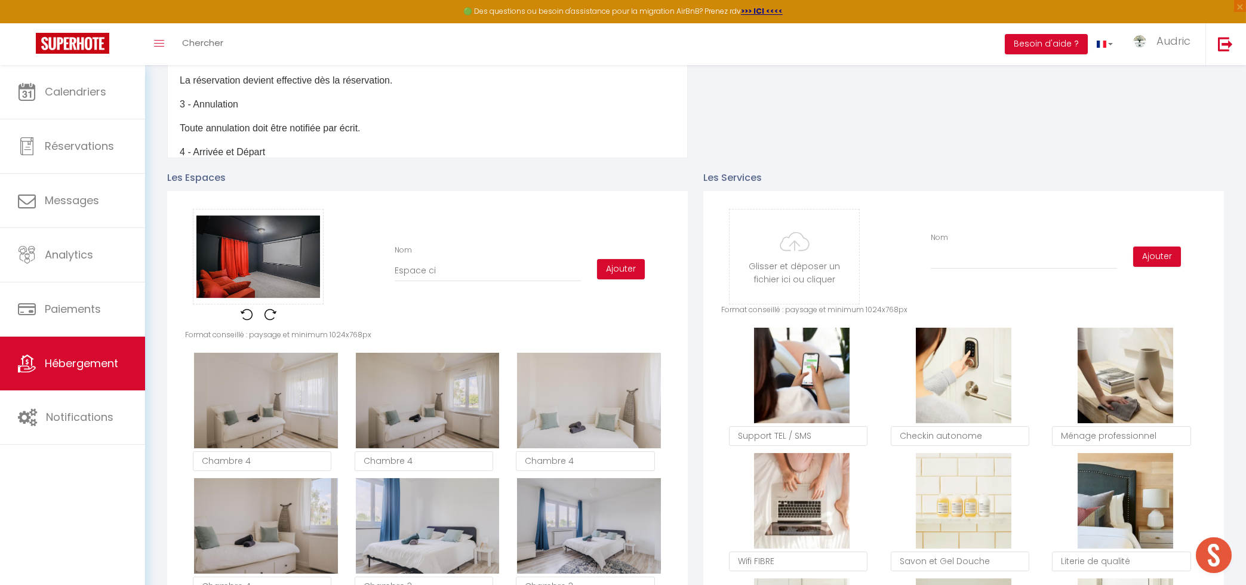
type input "Espace cin"
checkbox input "true"
checkbox input "false"
type input "Espace ciné"
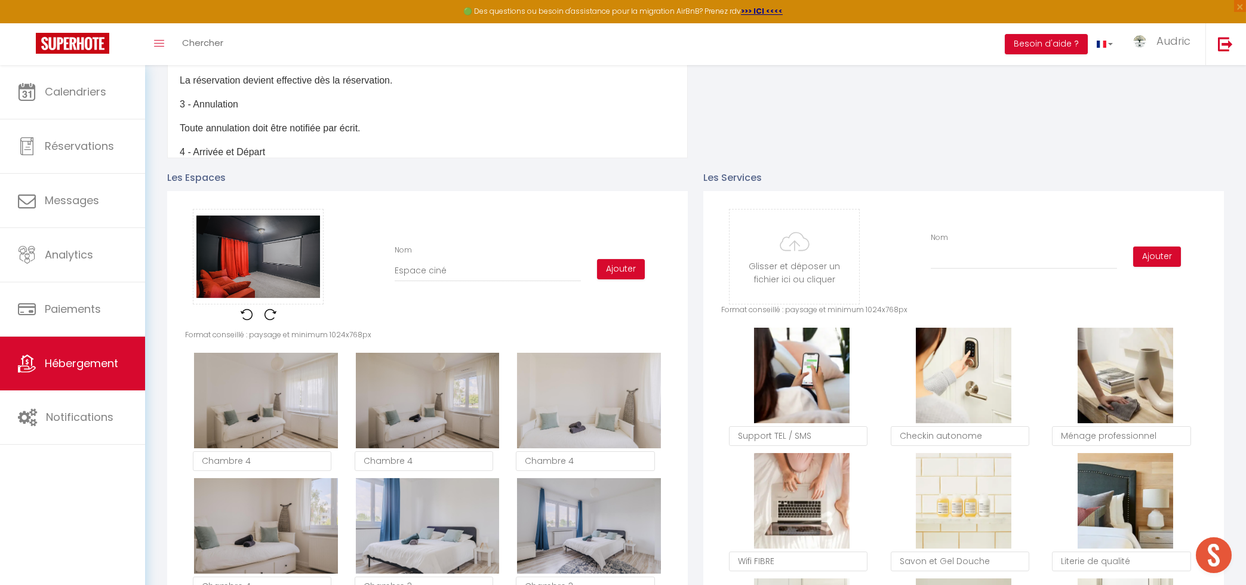
checkbox input "true"
checkbox input "false"
type input "Espace ciné"
click at [606, 266] on button "Ajouter" at bounding box center [621, 269] width 48 height 20
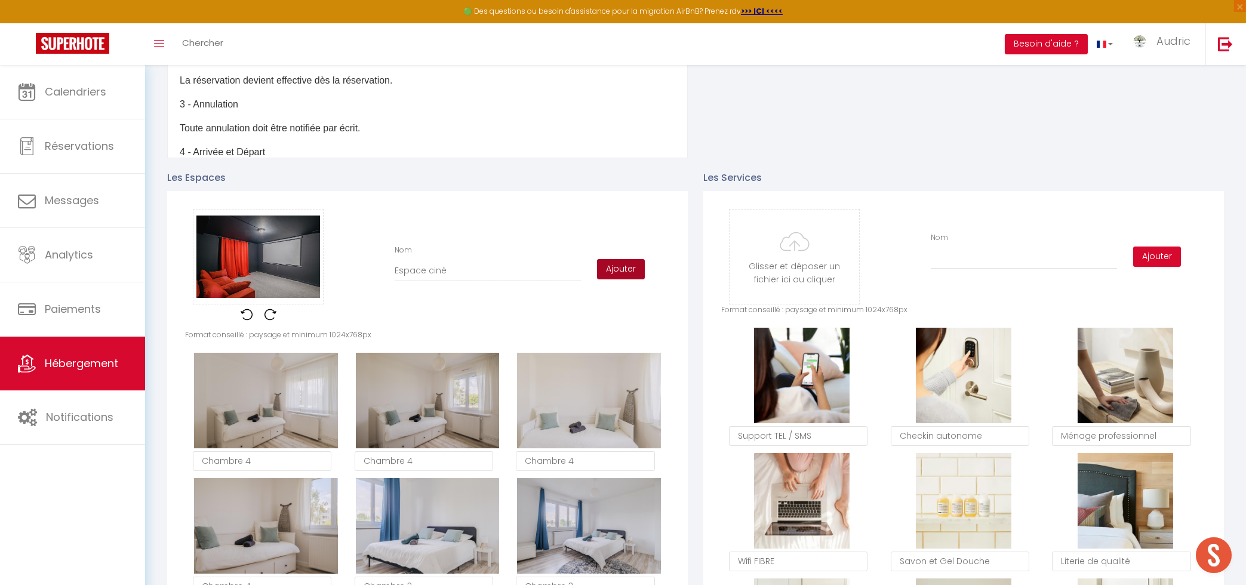
checkbox input "true"
checkbox input "false"
checkbox input "true"
checkbox input "false"
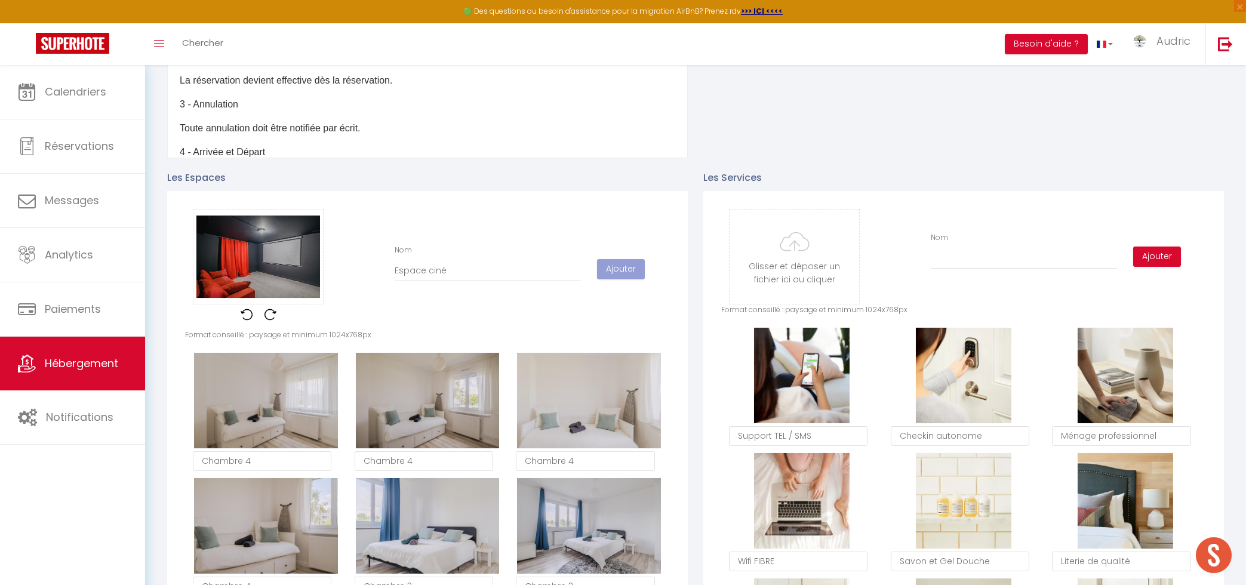
checkbox input "false"
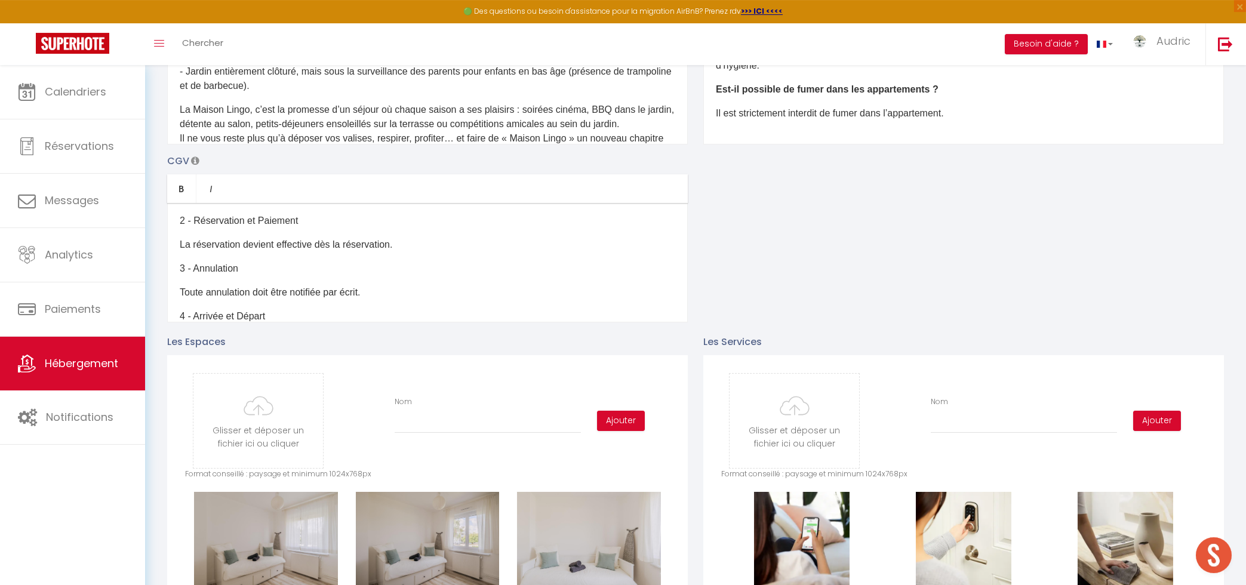
scroll to position [397, 0]
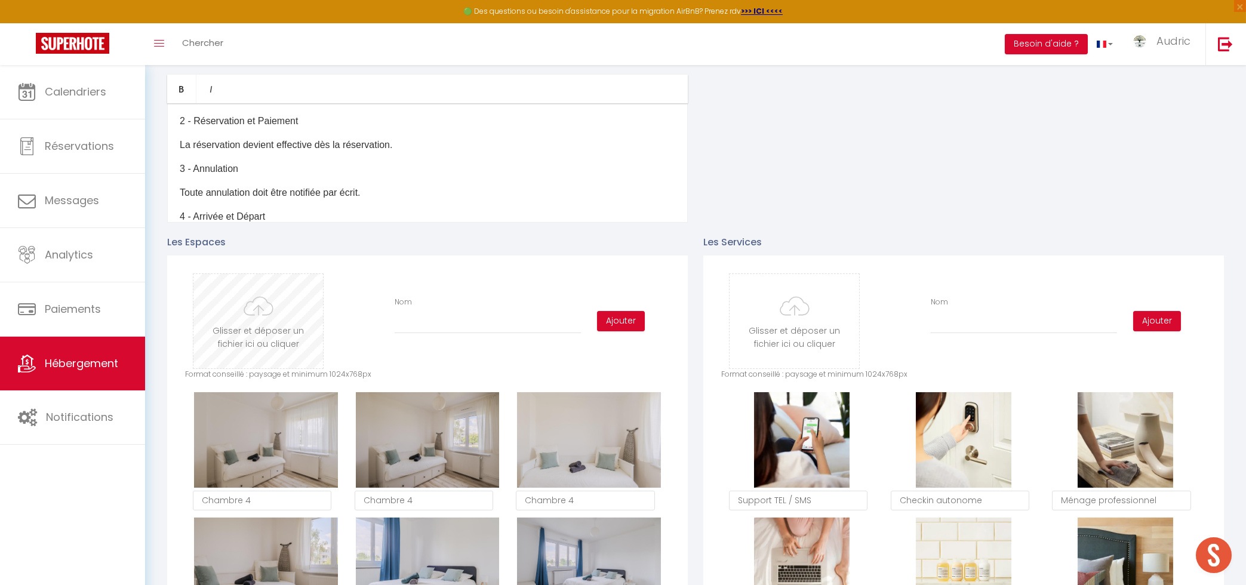
click at [299, 308] on input "file" at bounding box center [258, 321] width 130 height 94
type input "C:\fakepath\33-DSC_2168.jpg"
checkbox input "true"
checkbox input "false"
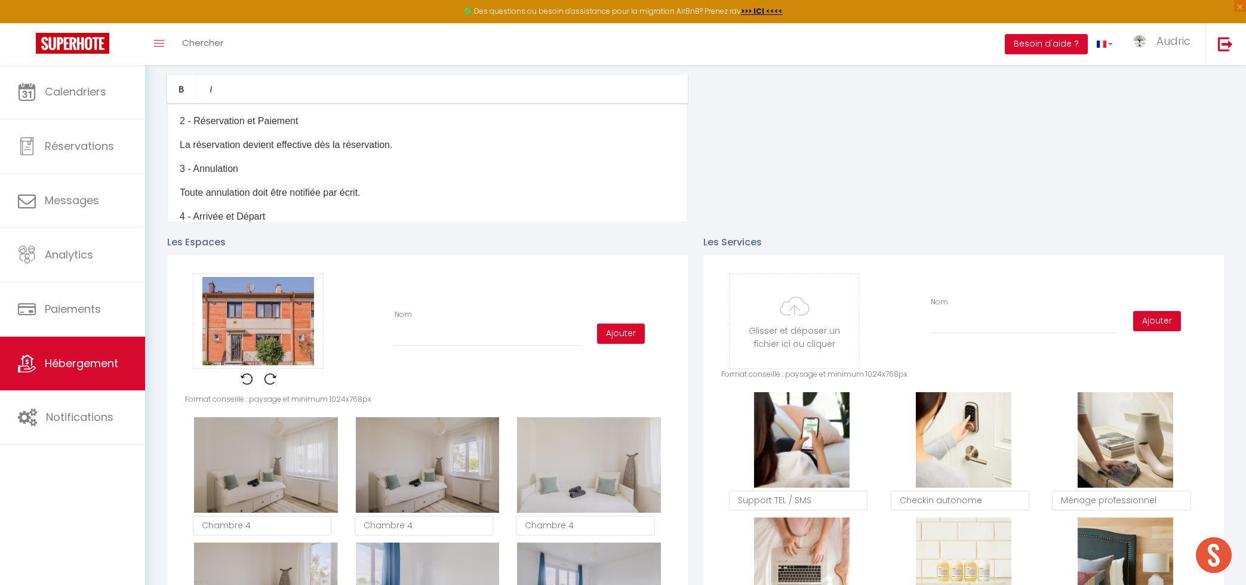
click at [470, 316] on div "Nom" at bounding box center [488, 327] width 202 height 37
click at [473, 330] on input "Nom" at bounding box center [488, 335] width 186 height 21
type input "F"
checkbox input "true"
checkbox input "false"
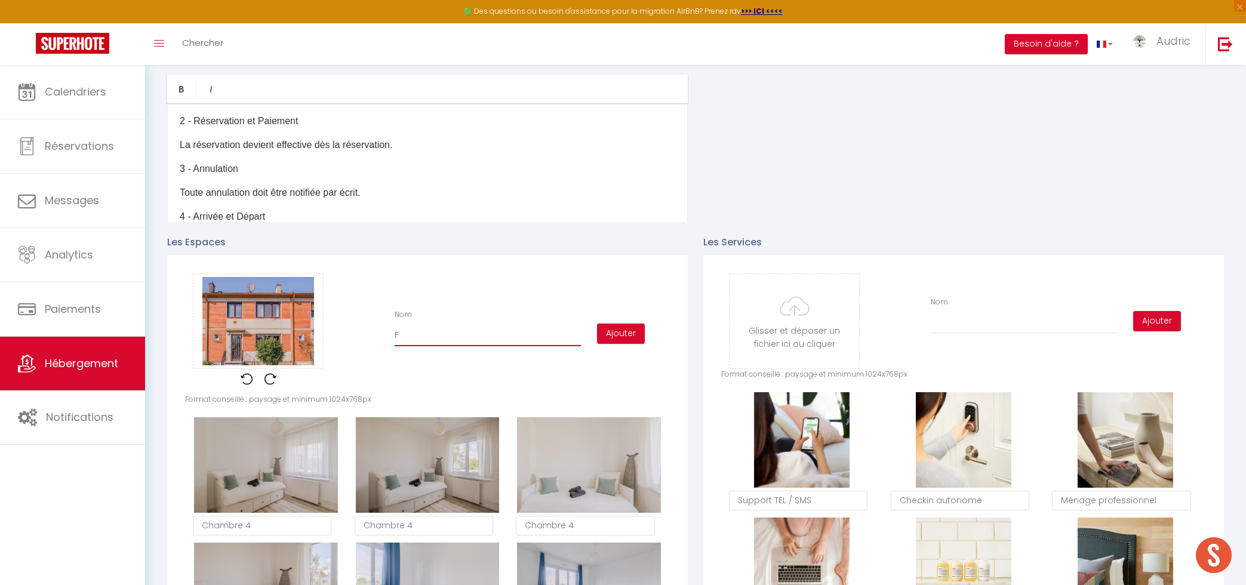
checkbox input "false"
type input "Fa"
checkbox input "true"
checkbox input "false"
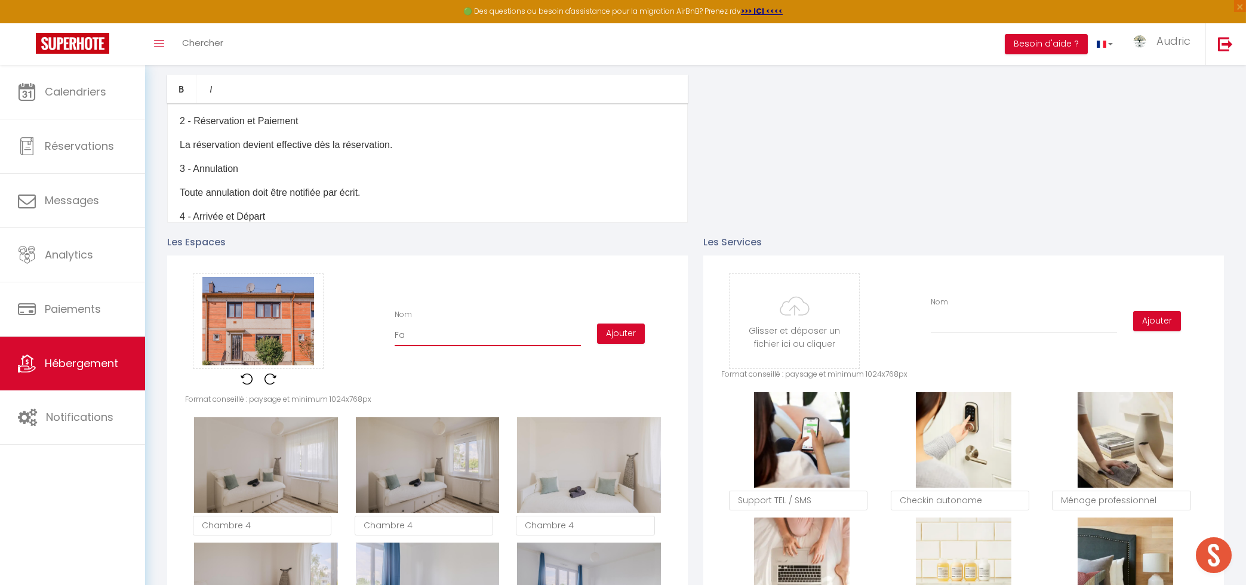
type input "Faç"
checkbox input "true"
checkbox input "false"
type input "Faça"
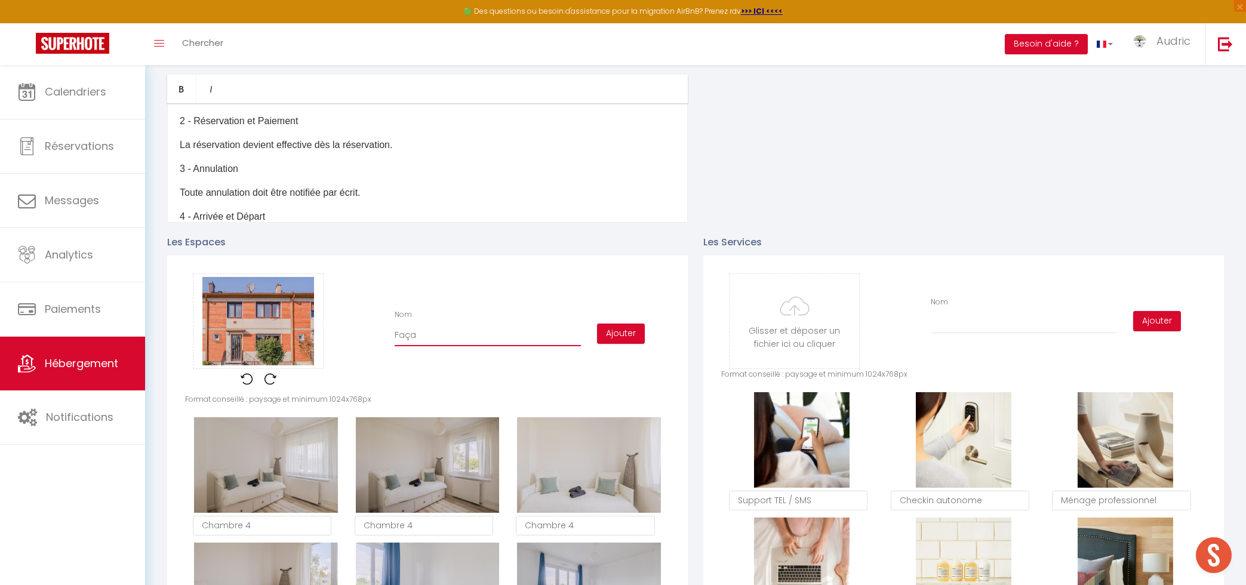
checkbox input "true"
checkbox input "false"
type input "Façad"
checkbox input "true"
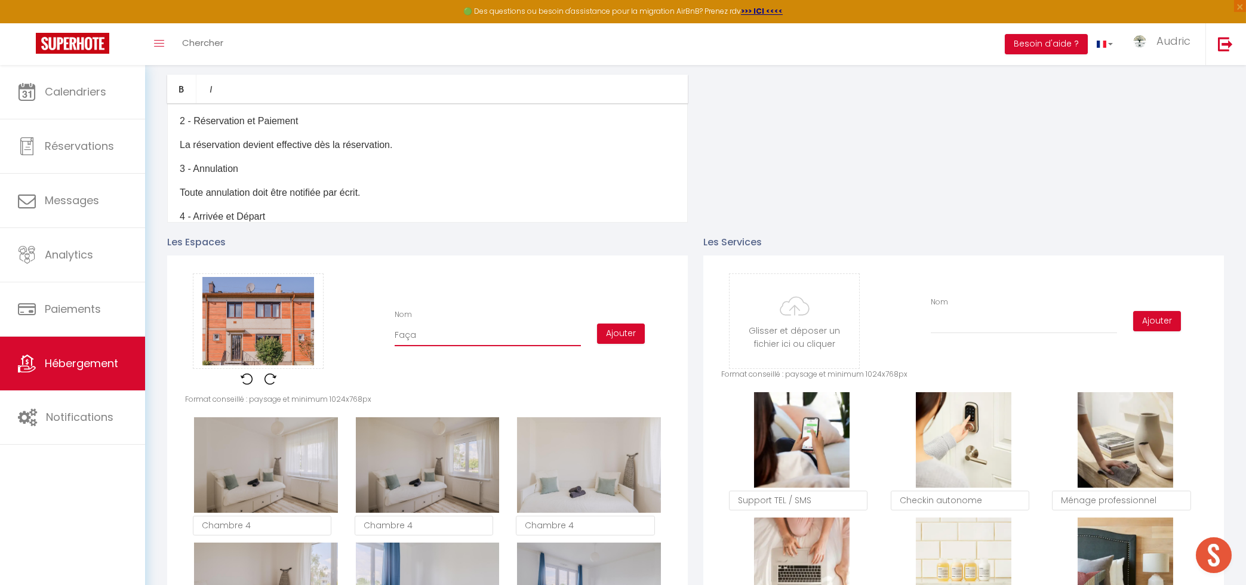
checkbox input "false"
type input "Façade"
checkbox input "true"
checkbox input "false"
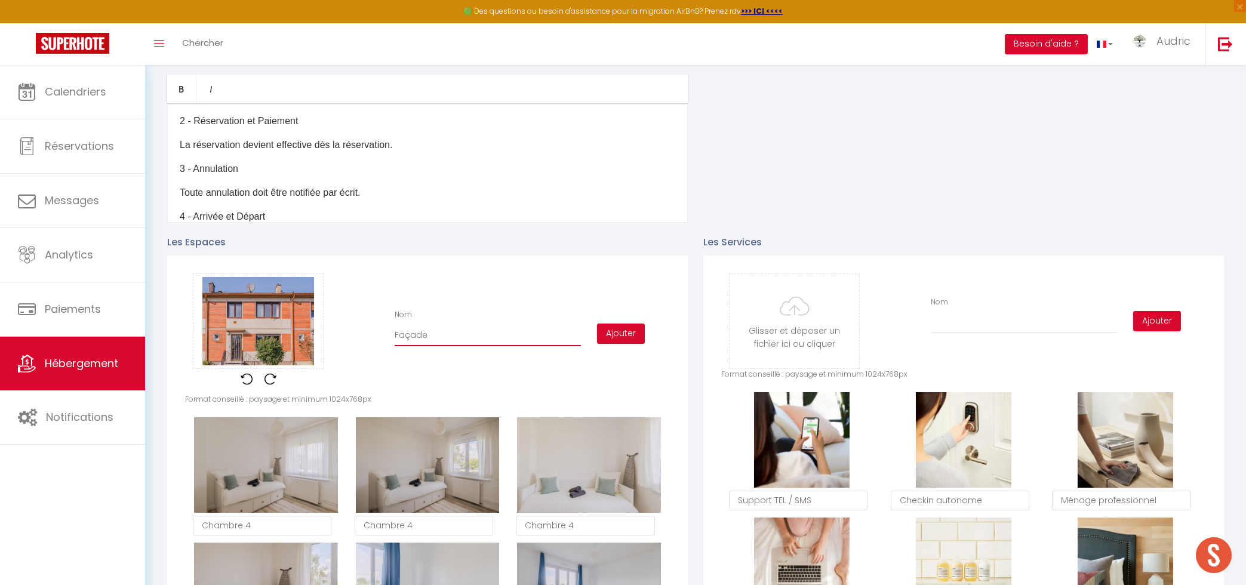
checkbox input "false"
type input "Façade"
click at [639, 346] on div "Glisser et déposer un fichier ici ou cliquer Ooops, something wrong happened. R…" at bounding box center [427, 334] width 485 height 121
click at [638, 335] on button "Ajouter" at bounding box center [621, 334] width 48 height 20
checkbox input "true"
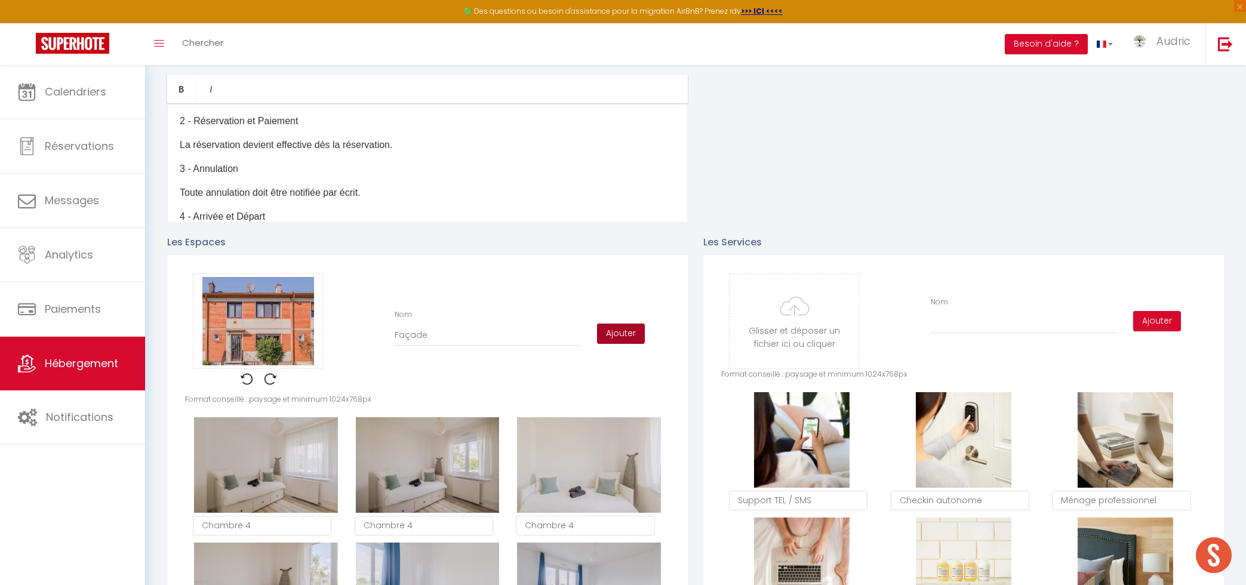
checkbox input "false"
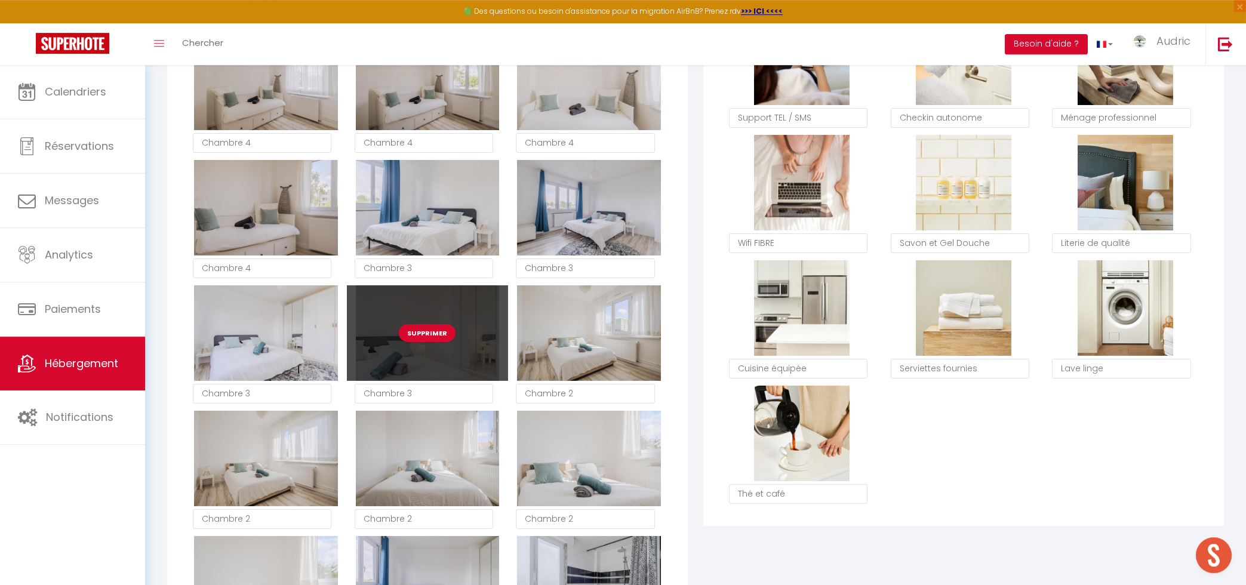
checkbox input "true"
checkbox input "false"
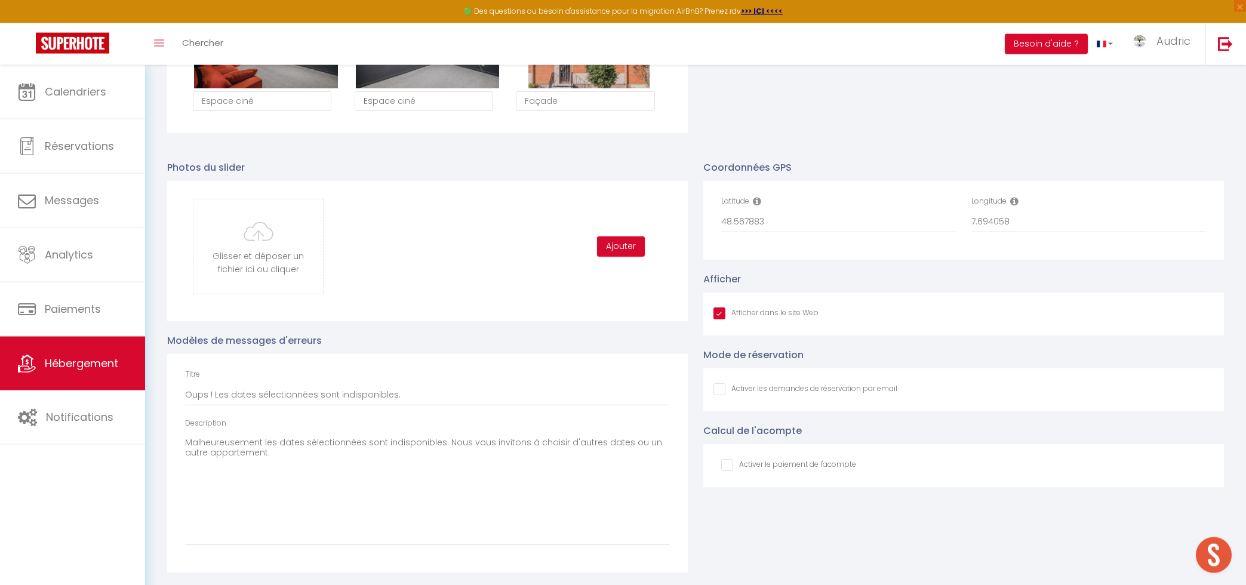
scroll to position [2051, 0]
click at [257, 269] on input "file" at bounding box center [258, 246] width 130 height 94
type input "C:\fakepath\7-DSC_2077-HDR.jpg"
checkbox input "true"
checkbox input "false"
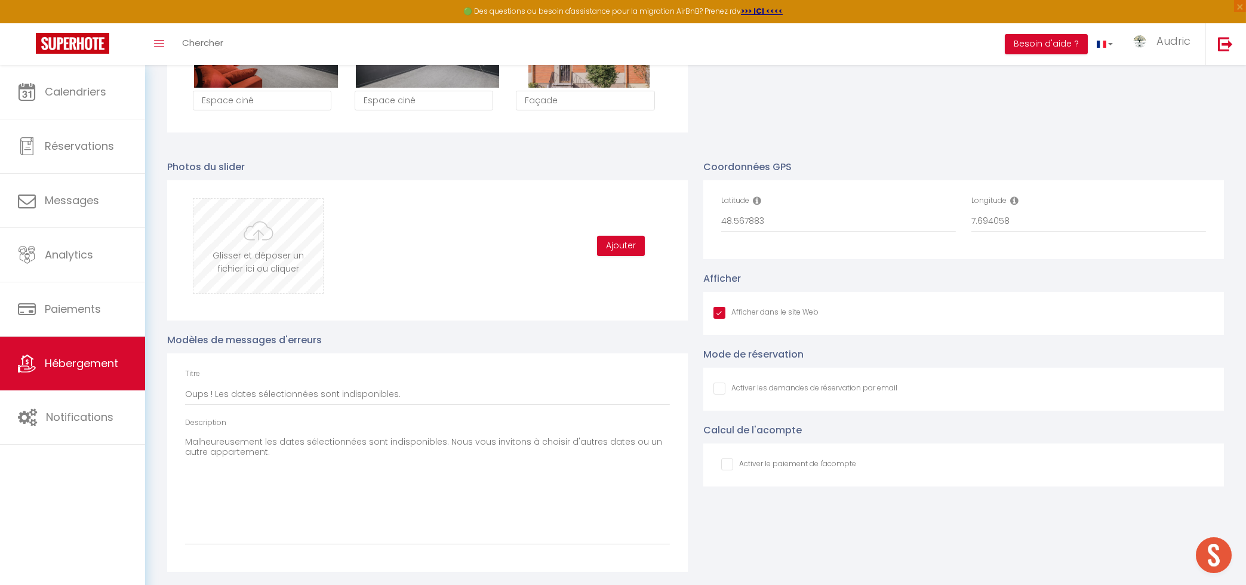
checkbox input "false"
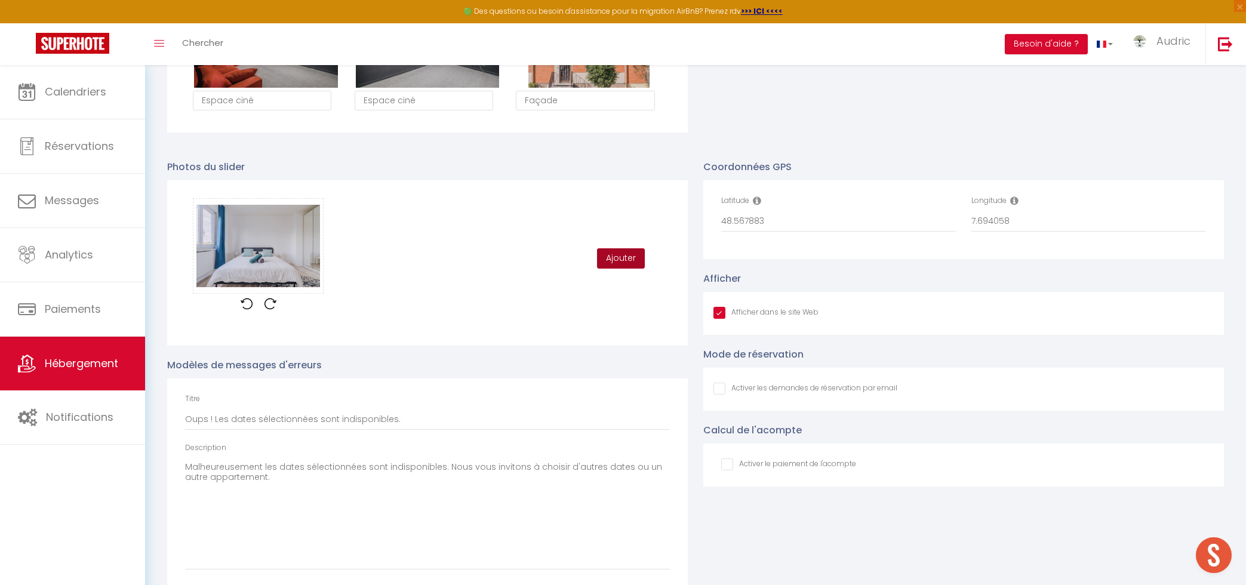
click at [625, 261] on button "Ajouter" at bounding box center [621, 258] width 48 height 20
checkbox input "true"
checkbox input "false"
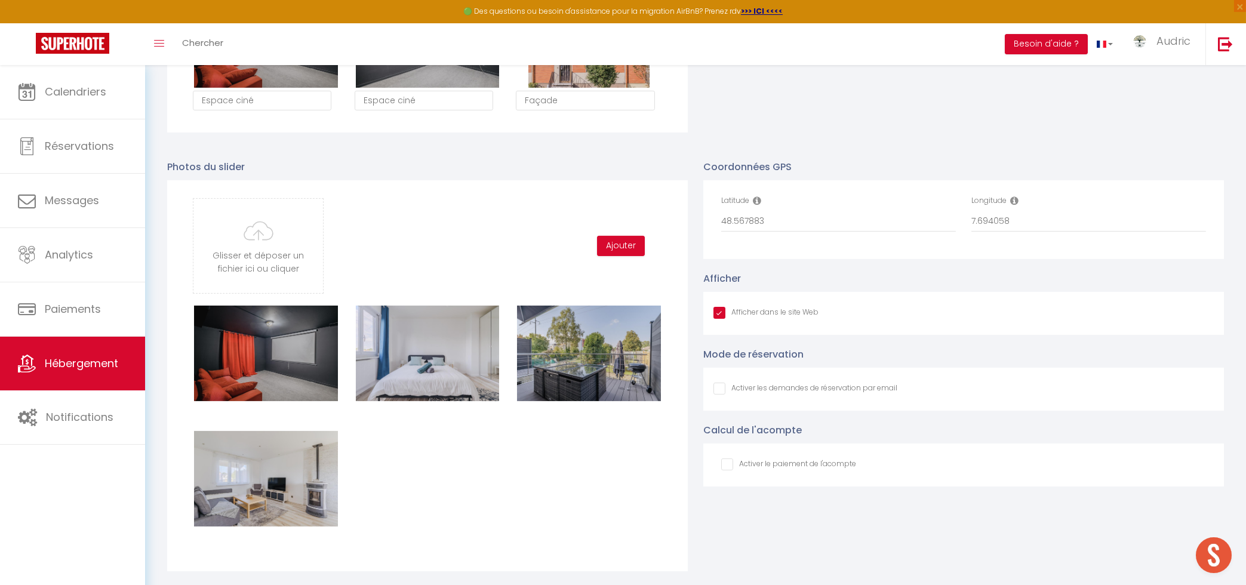
click at [435, 508] on div "Supprimer Supprimer Supprimer Supprimer" at bounding box center [427, 431] width 485 height 251
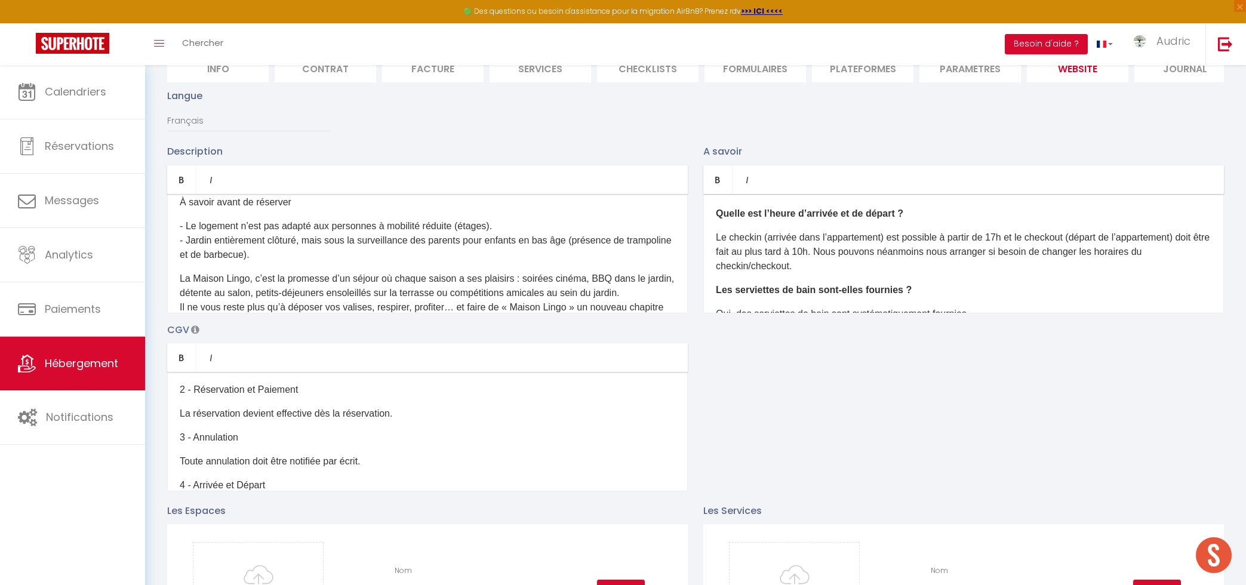
scroll to position [0, 0]
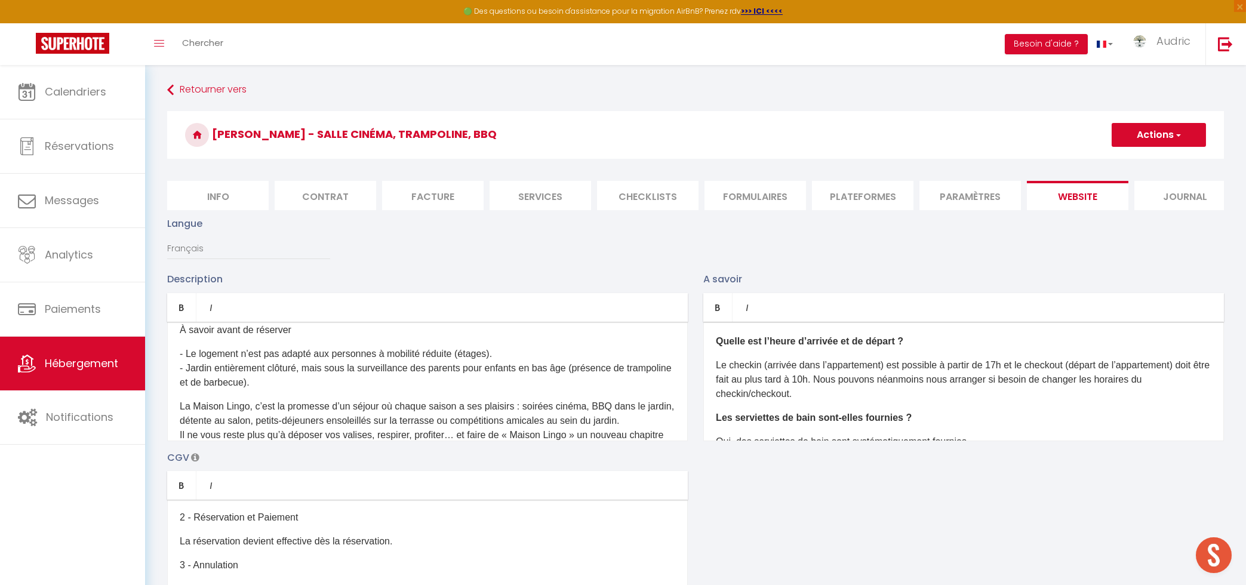
click at [1123, 138] on button "Actions" at bounding box center [1159, 135] width 94 height 24
click at [1124, 162] on input "Enregistrer" at bounding box center [1145, 161] width 44 height 12
click at [1141, 159] on input "Enregistrer" at bounding box center [1145, 161] width 44 height 12
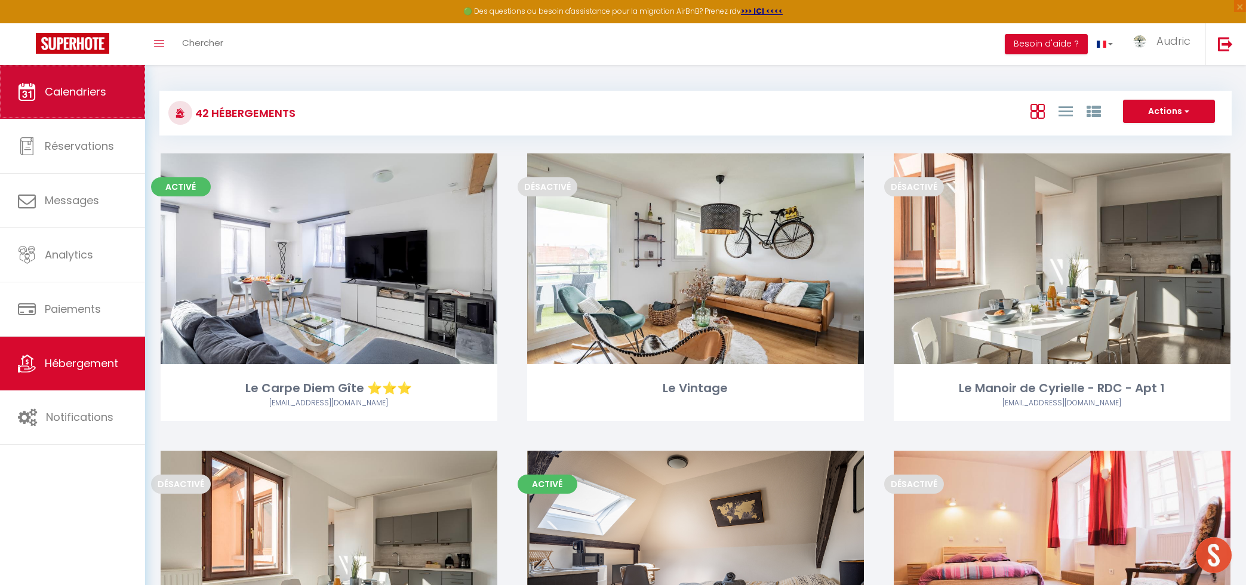
click at [75, 82] on link "Calendriers" at bounding box center [72, 92] width 145 height 54
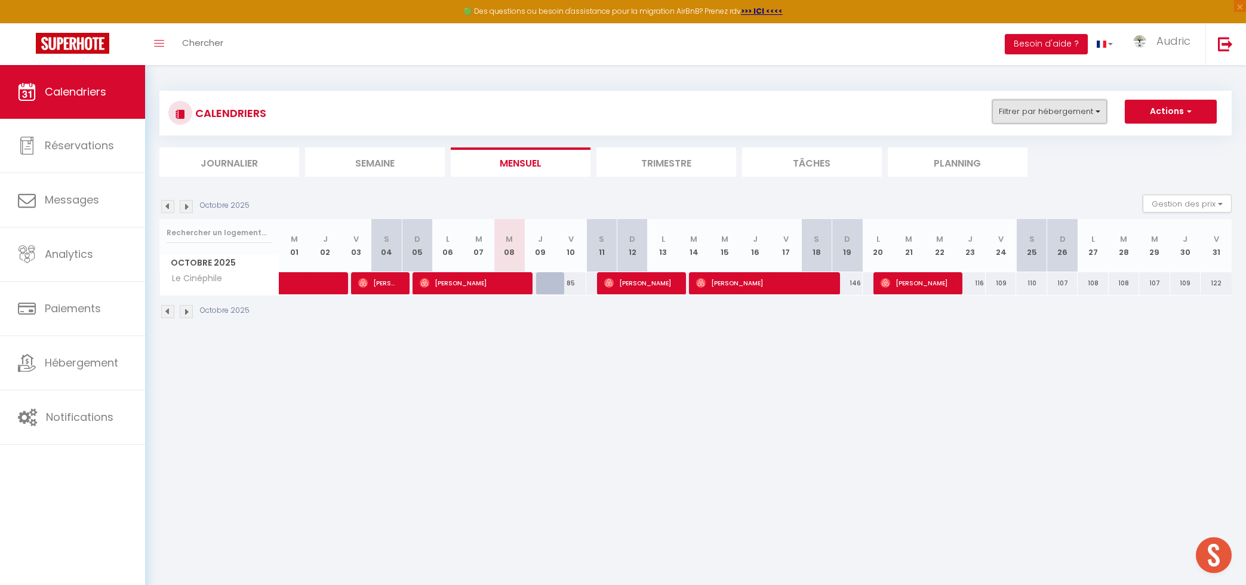
click at [1076, 113] on button "Filtrer par hébergement" at bounding box center [1050, 112] width 115 height 24
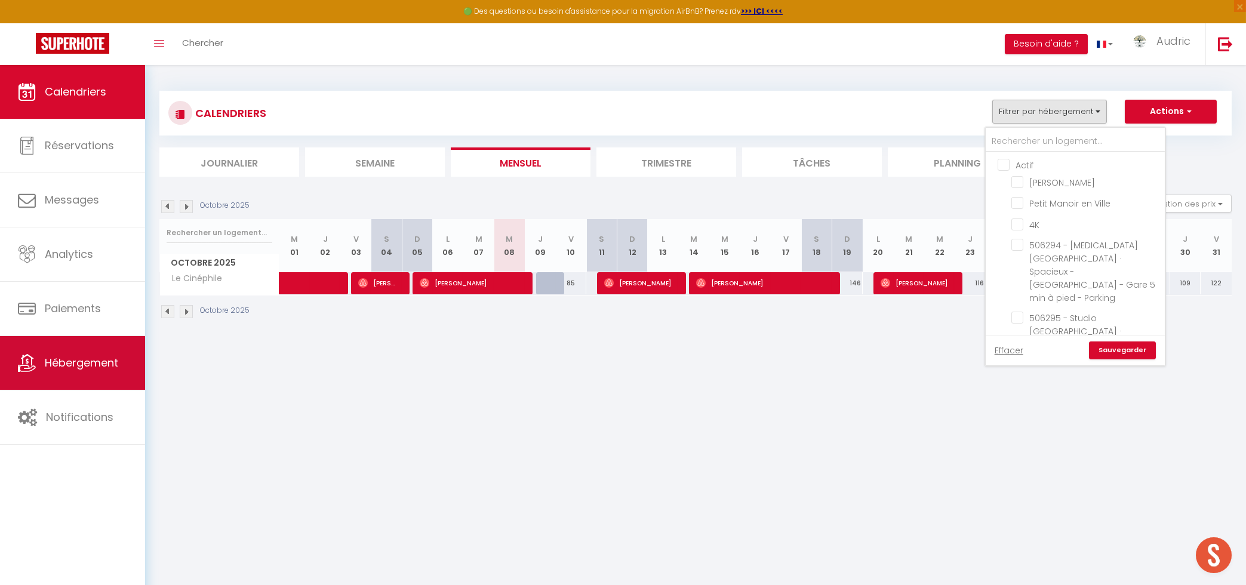
click at [42, 391] on li "Hébergement" at bounding box center [72, 363] width 145 height 54
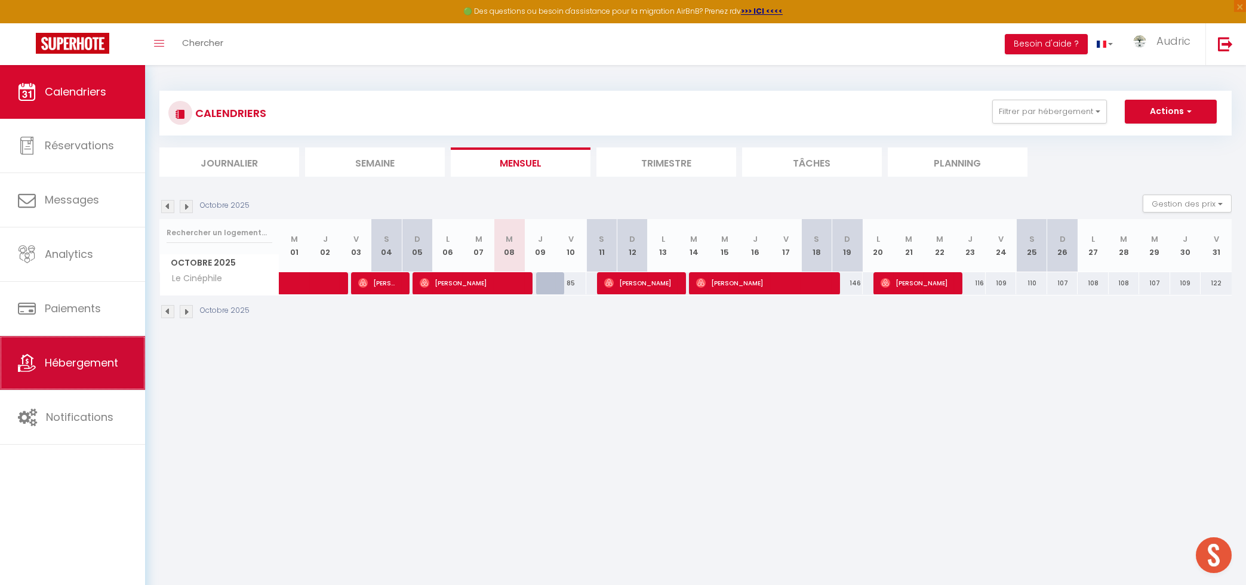
click at [45, 376] on link "Hébergement" at bounding box center [72, 363] width 145 height 54
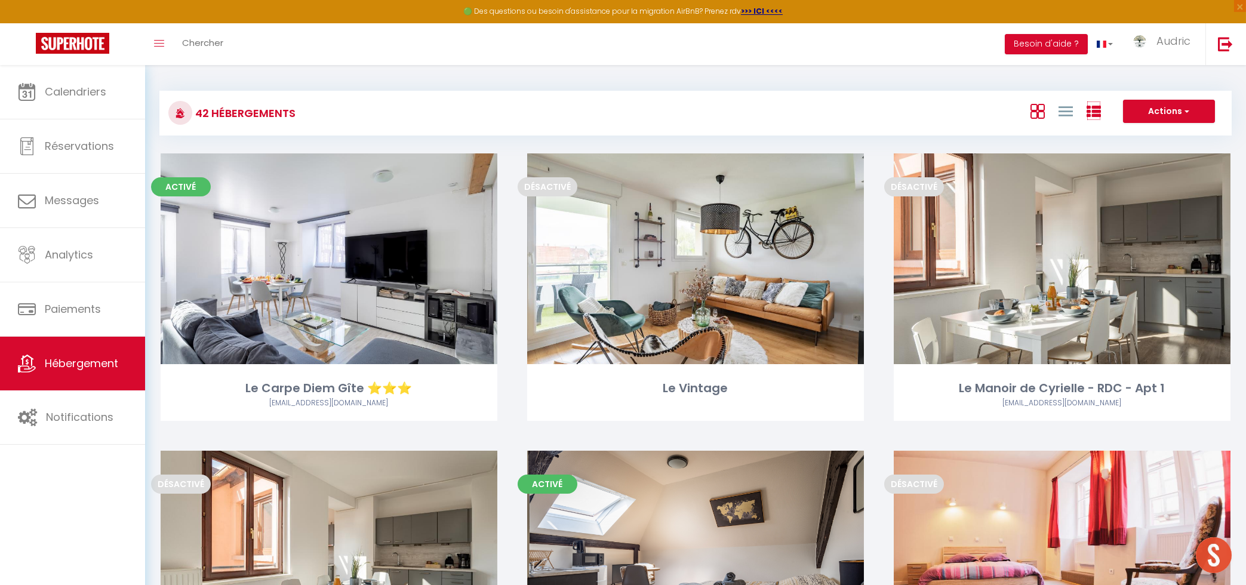
click at [1101, 113] on icon at bounding box center [1094, 112] width 14 height 14
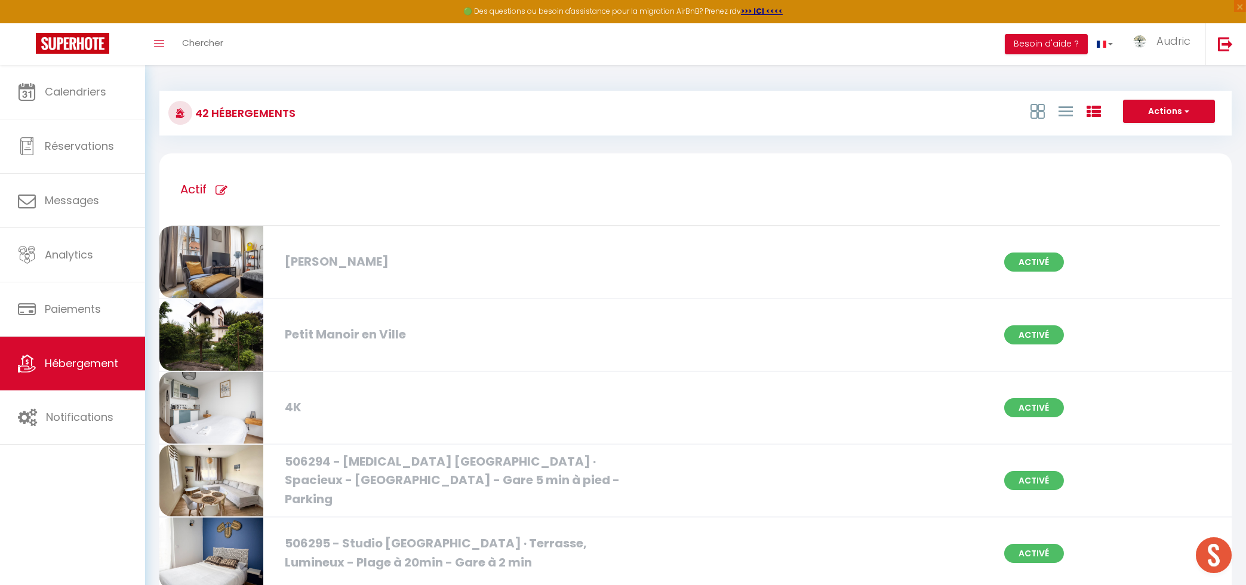
click at [220, 194] on icon at bounding box center [222, 191] width 12 height 12
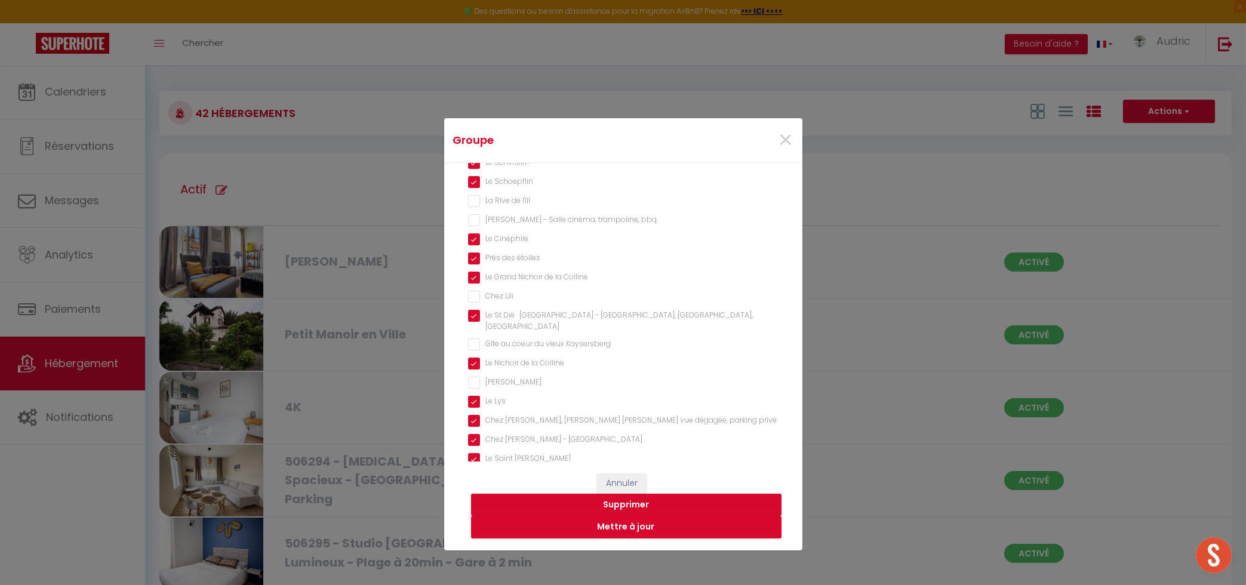
scroll to position [535, 0]
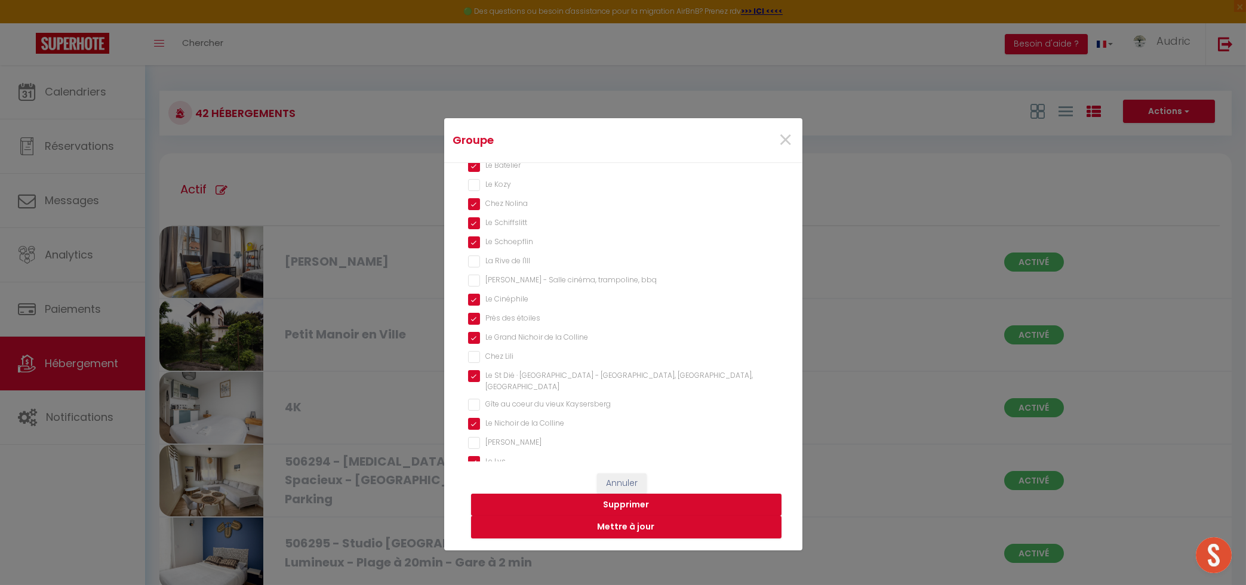
click at [476, 275] on bbq "[PERSON_NAME] - Salle cinéma, trampoline, bbq" at bounding box center [623, 281] width 311 height 12
click at [570, 530] on button "Mettre à jour" at bounding box center [626, 527] width 311 height 23
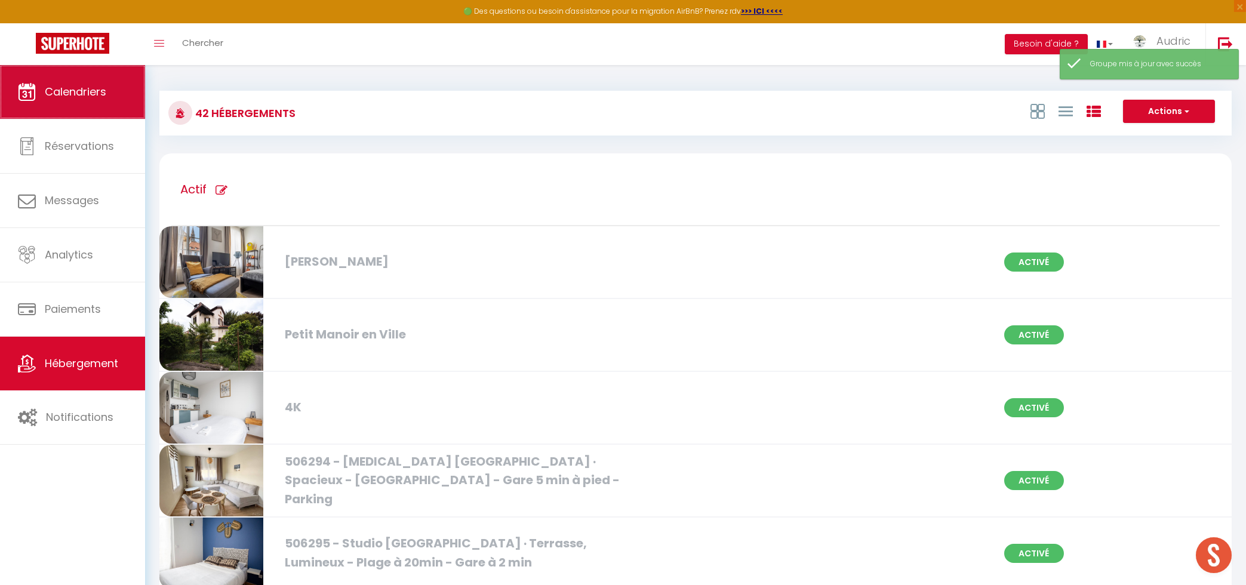
click at [112, 108] on link "Calendriers" at bounding box center [72, 92] width 145 height 54
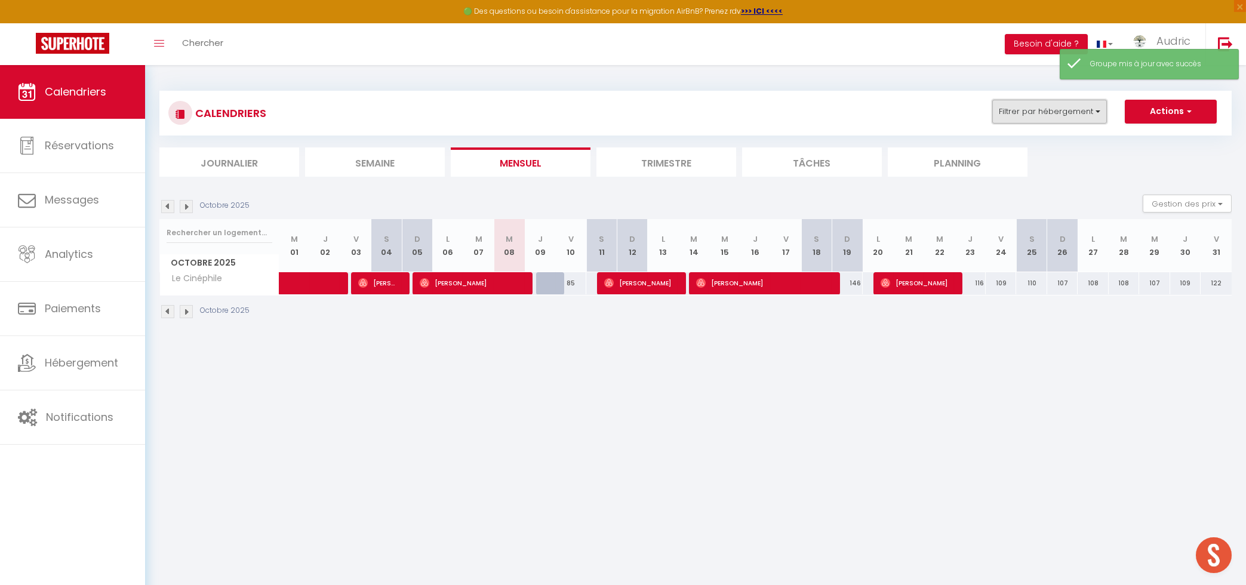
click at [1046, 118] on button "Filtrer par hébergement" at bounding box center [1050, 112] width 115 height 24
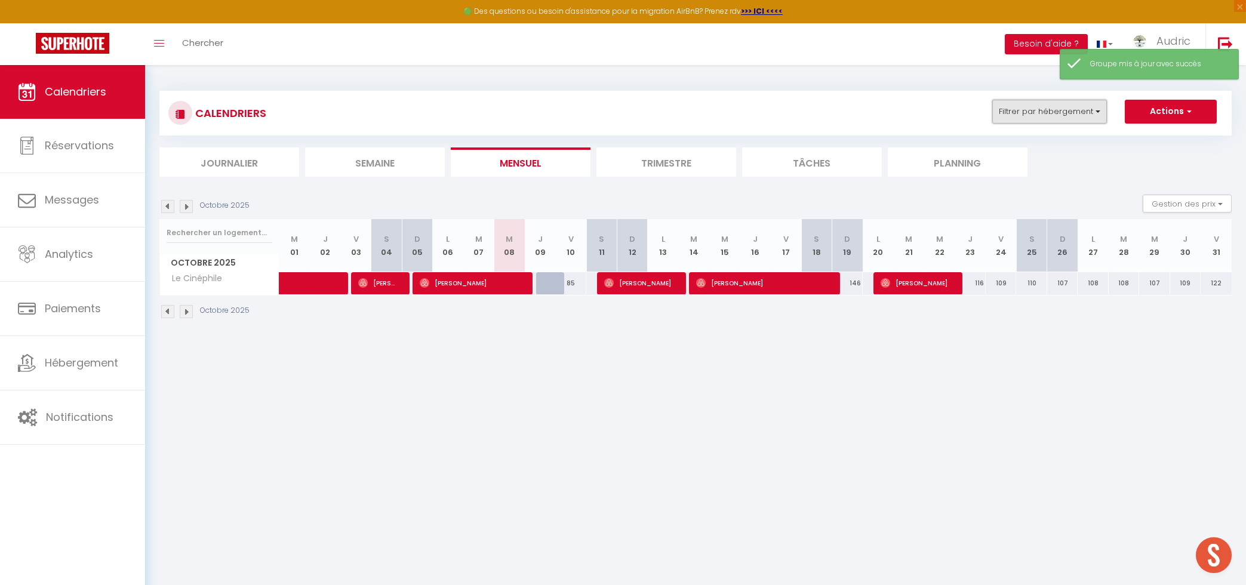
click at [1022, 116] on button "Filtrer par hébergement" at bounding box center [1050, 112] width 115 height 24
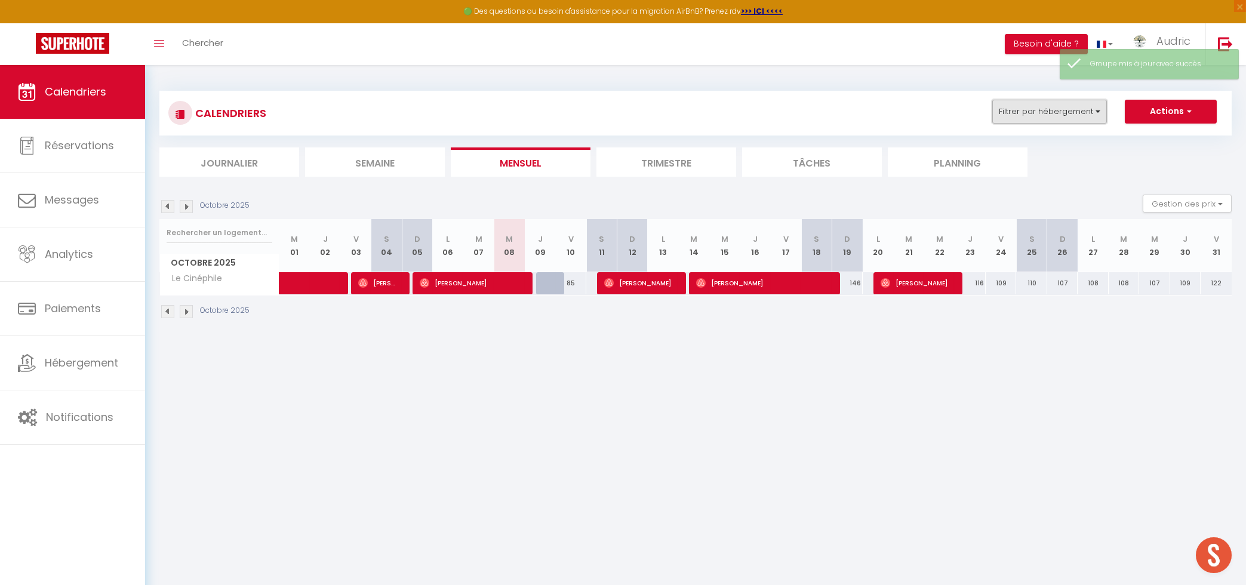
click at [1019, 115] on button "Filtrer par hébergement" at bounding box center [1050, 112] width 115 height 24
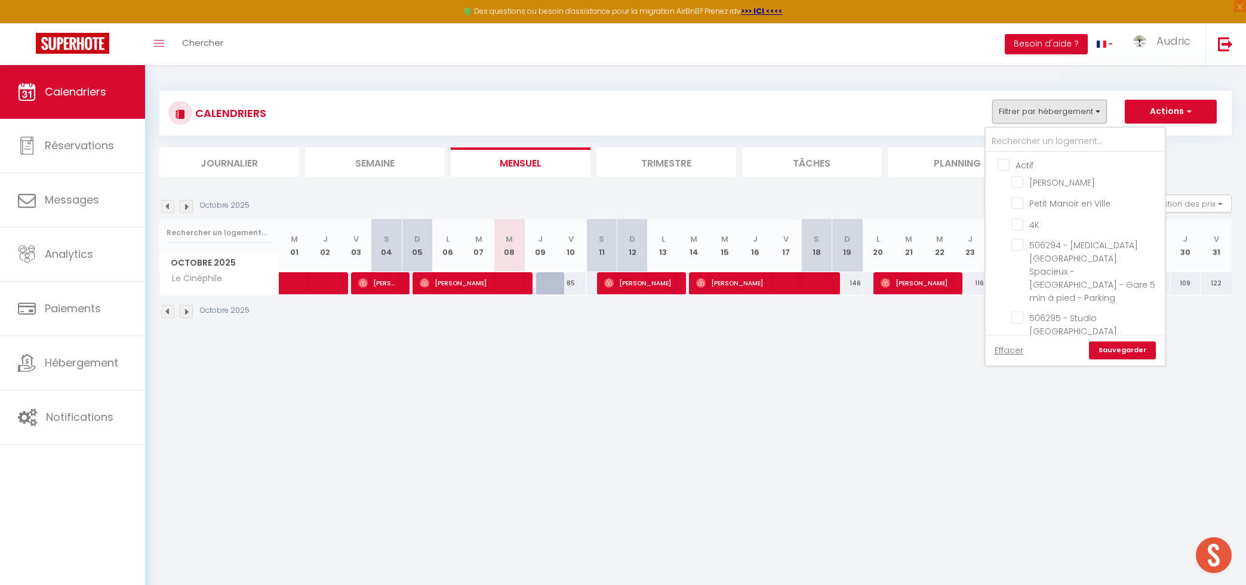
click at [1006, 161] on input "Actif" at bounding box center [1087, 164] width 179 height 12
click at [1031, 139] on input "text" at bounding box center [1075, 141] width 179 height 21
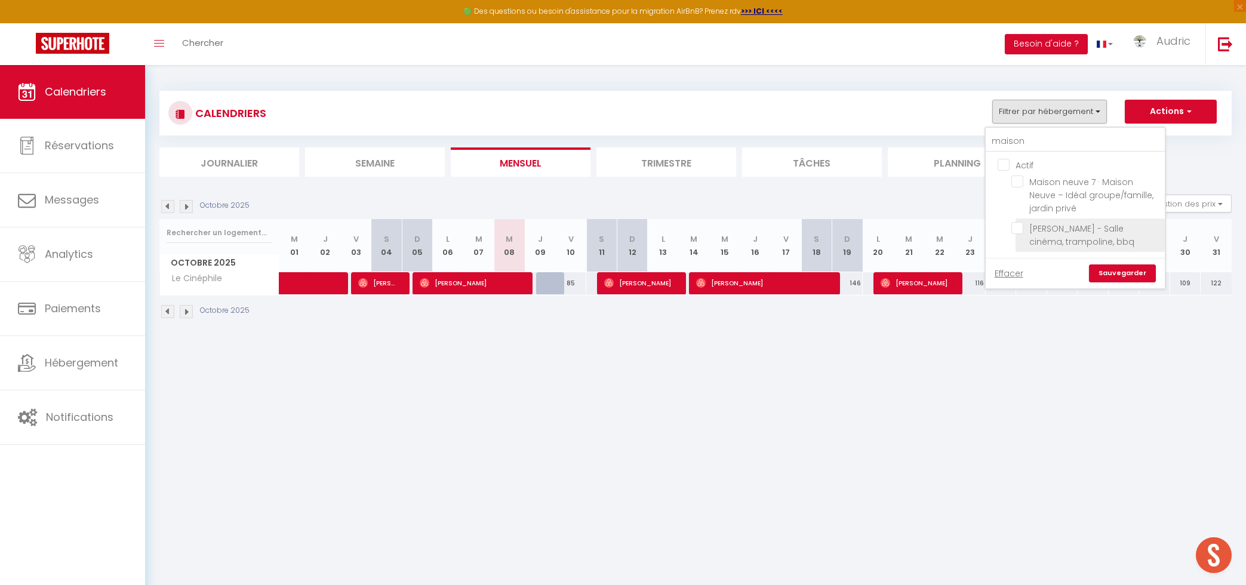
click at [1021, 228] on input "[PERSON_NAME] - Salle cinéma, trampoline, bbq" at bounding box center [1086, 228] width 149 height 12
click at [1117, 273] on link "Sauvegarder" at bounding box center [1122, 274] width 67 height 18
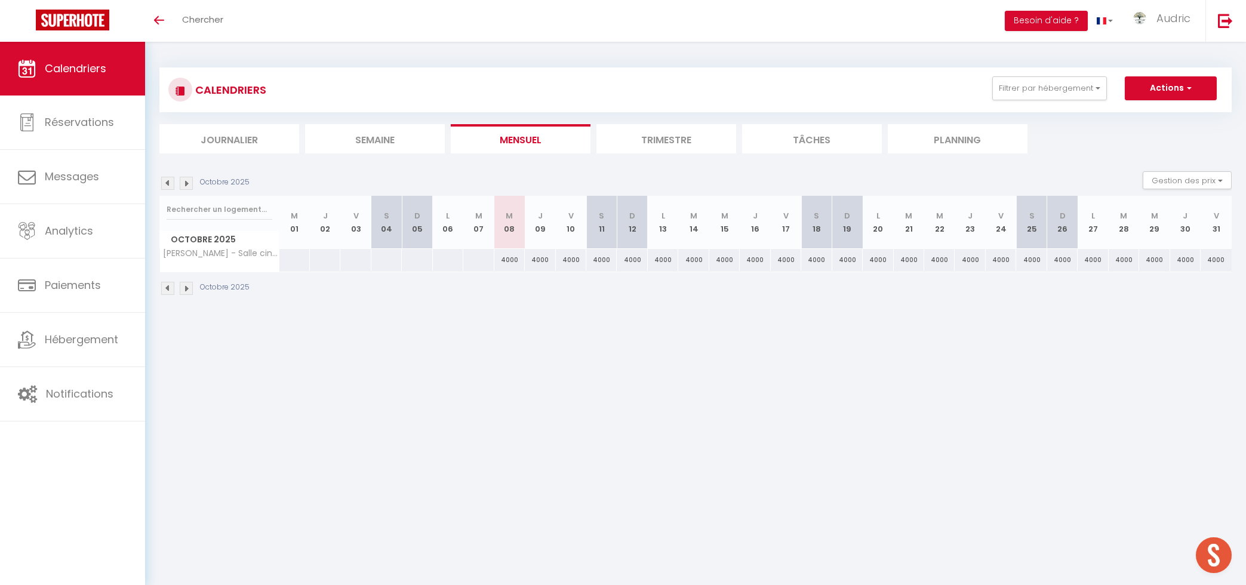
scroll to position [3740, 0]
click at [511, 263] on div "4000" at bounding box center [509, 260] width 30 height 22
type input "4000"
type input "Mer 08 Octobre 2025"
type input "Jeu 09 Octobre 2025"
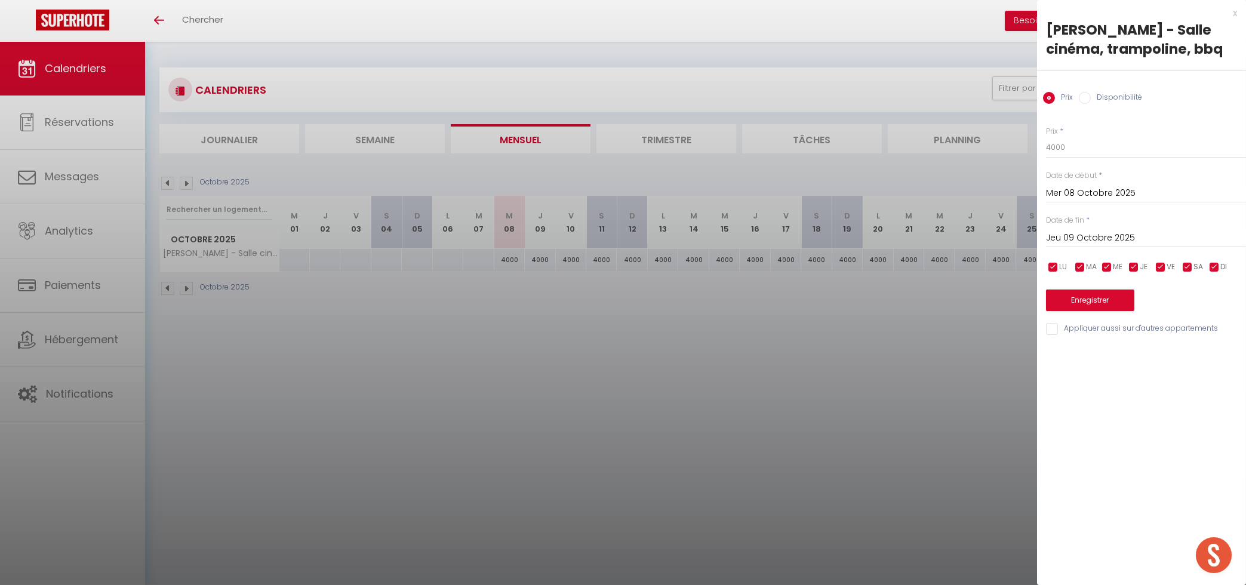
click at [1111, 97] on label "Disponibilité" at bounding box center [1116, 98] width 51 height 13
click at [1091, 97] on input "Disponibilité" at bounding box center [1085, 98] width 12 height 12
radio input "true"
radio input "false"
click at [1046, 137] on select "Disponible Indisponible" at bounding box center [1146, 148] width 200 height 23
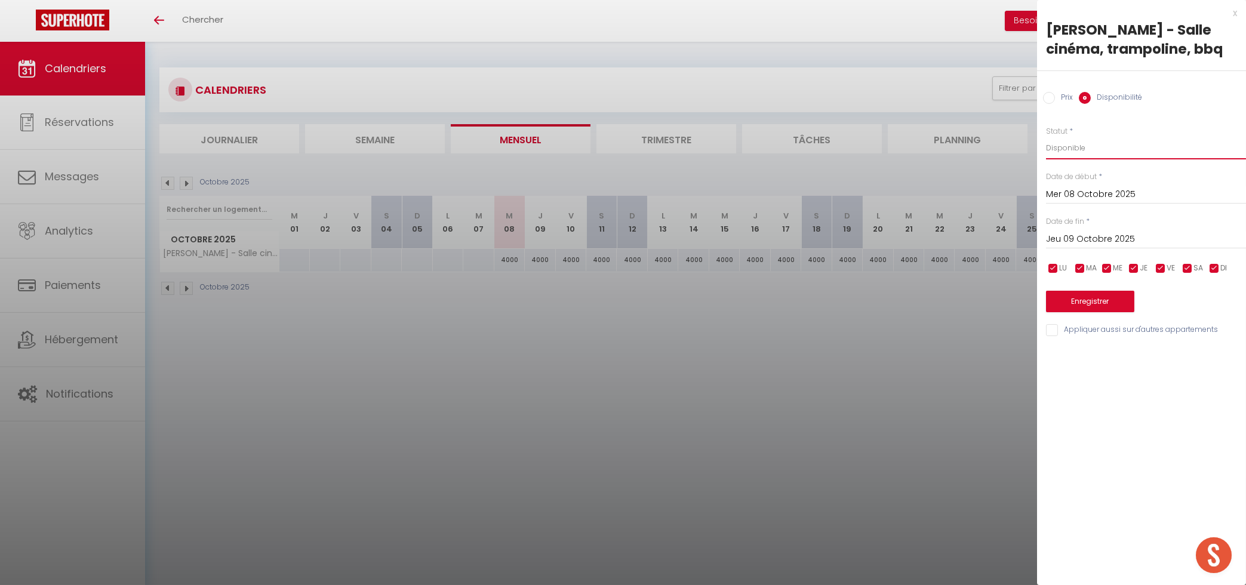
select select "0"
click option "Indisponible" at bounding box center [0, 0] width 0 height 0
click at [1070, 242] on input "Jeu 09 Octobre 2025" at bounding box center [1146, 240] width 200 height 16
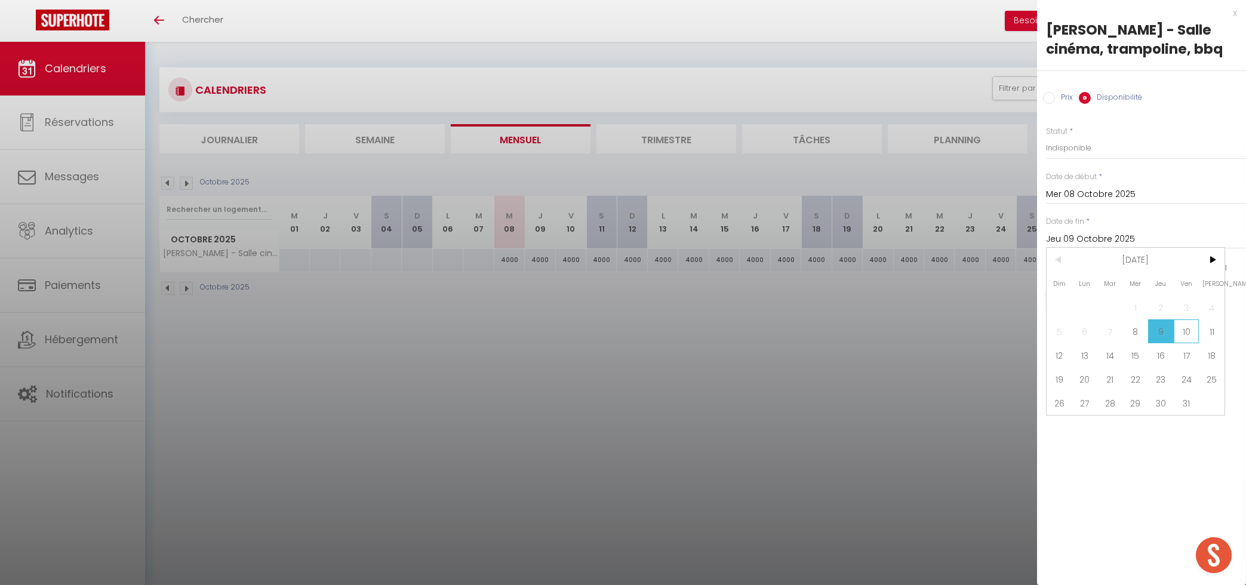
click at [1184, 338] on span "10" at bounding box center [1187, 331] width 26 height 24
type input "Ven 10 Octobre 2025"
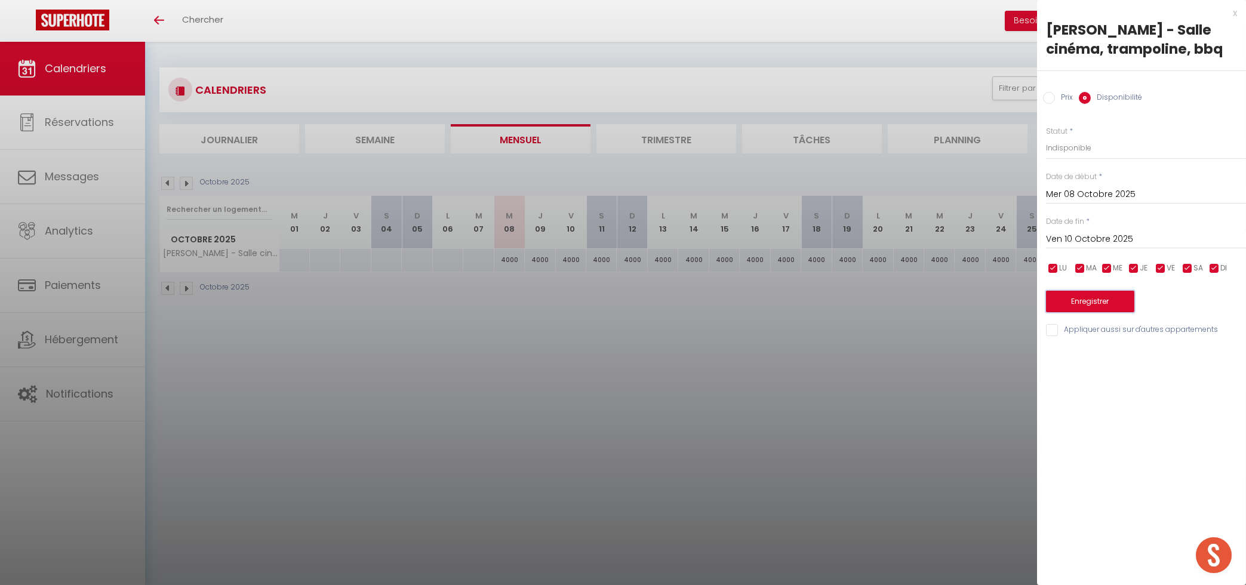
click at [1095, 299] on button "Enregistrer" at bounding box center [1090, 301] width 88 height 21
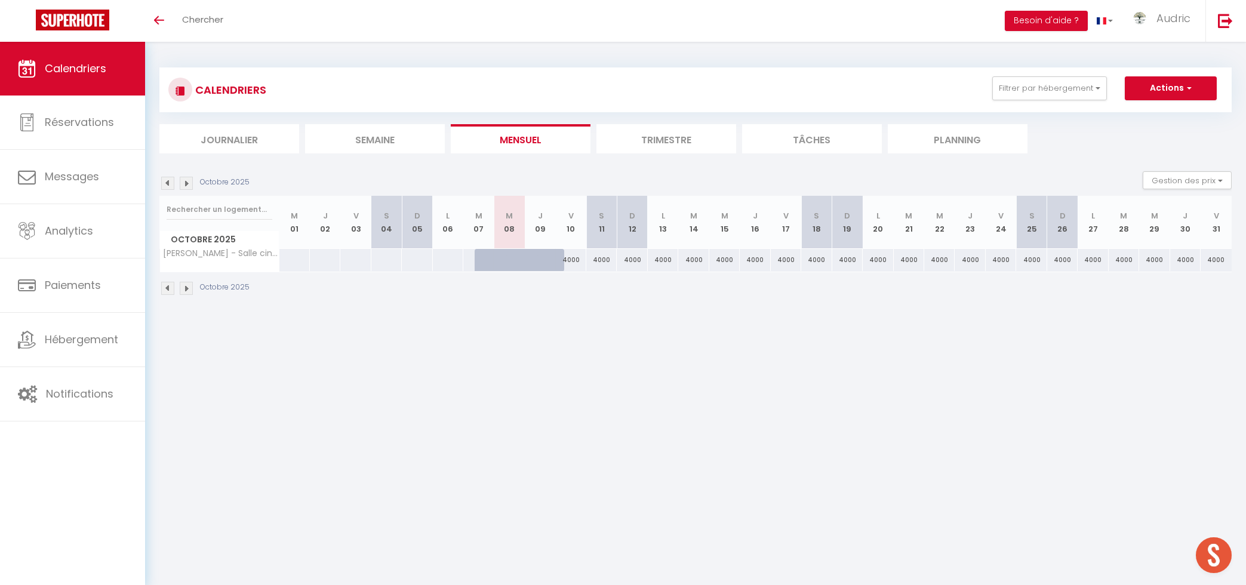
click at [856, 472] on body "🟢 Des questions ou besoin d'assistance pour la migration AirBnB? Prenez rdv >>>…" at bounding box center [623, 334] width 1246 height 585
